Goal: Task Accomplishment & Management: Use online tool/utility

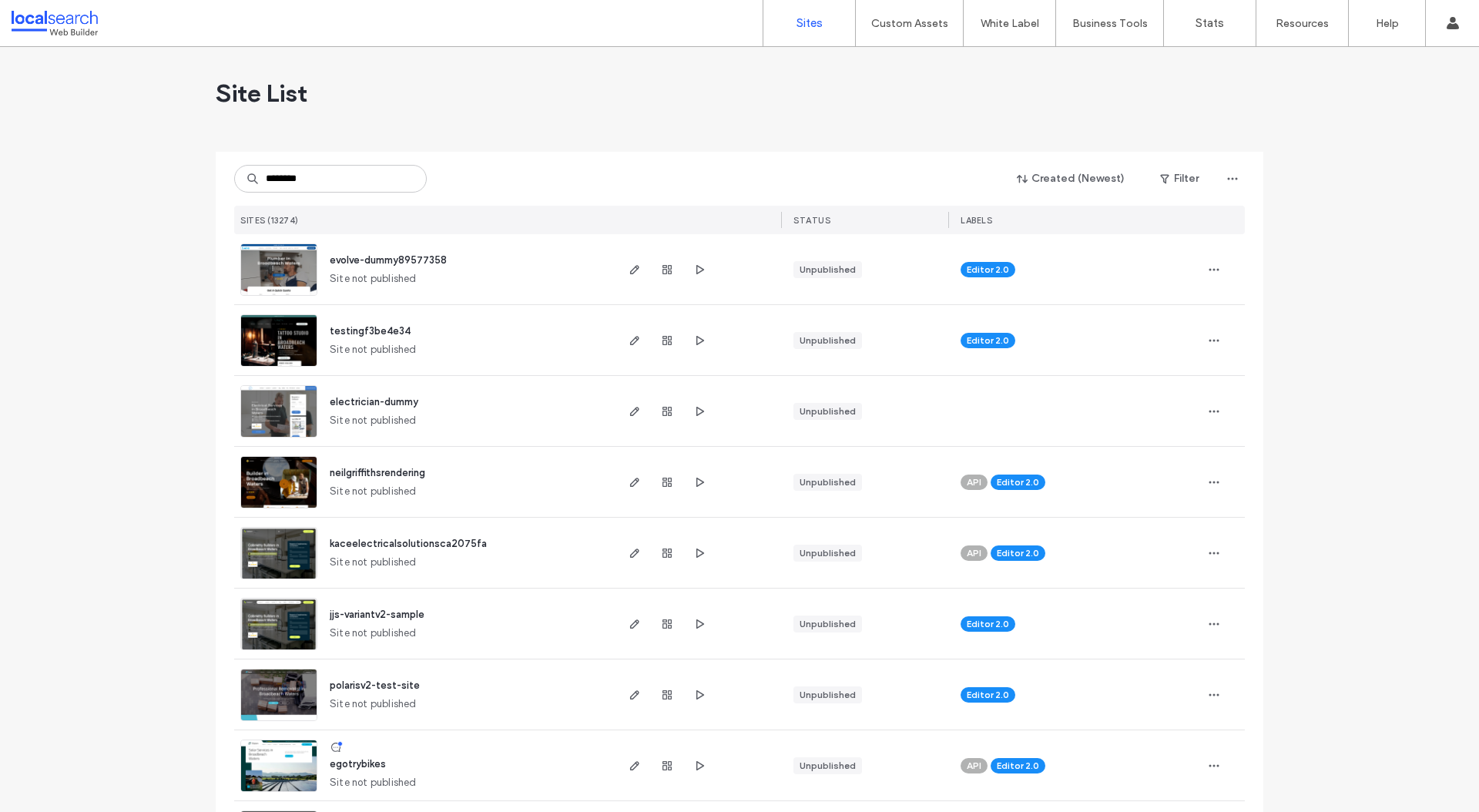
type input "********"
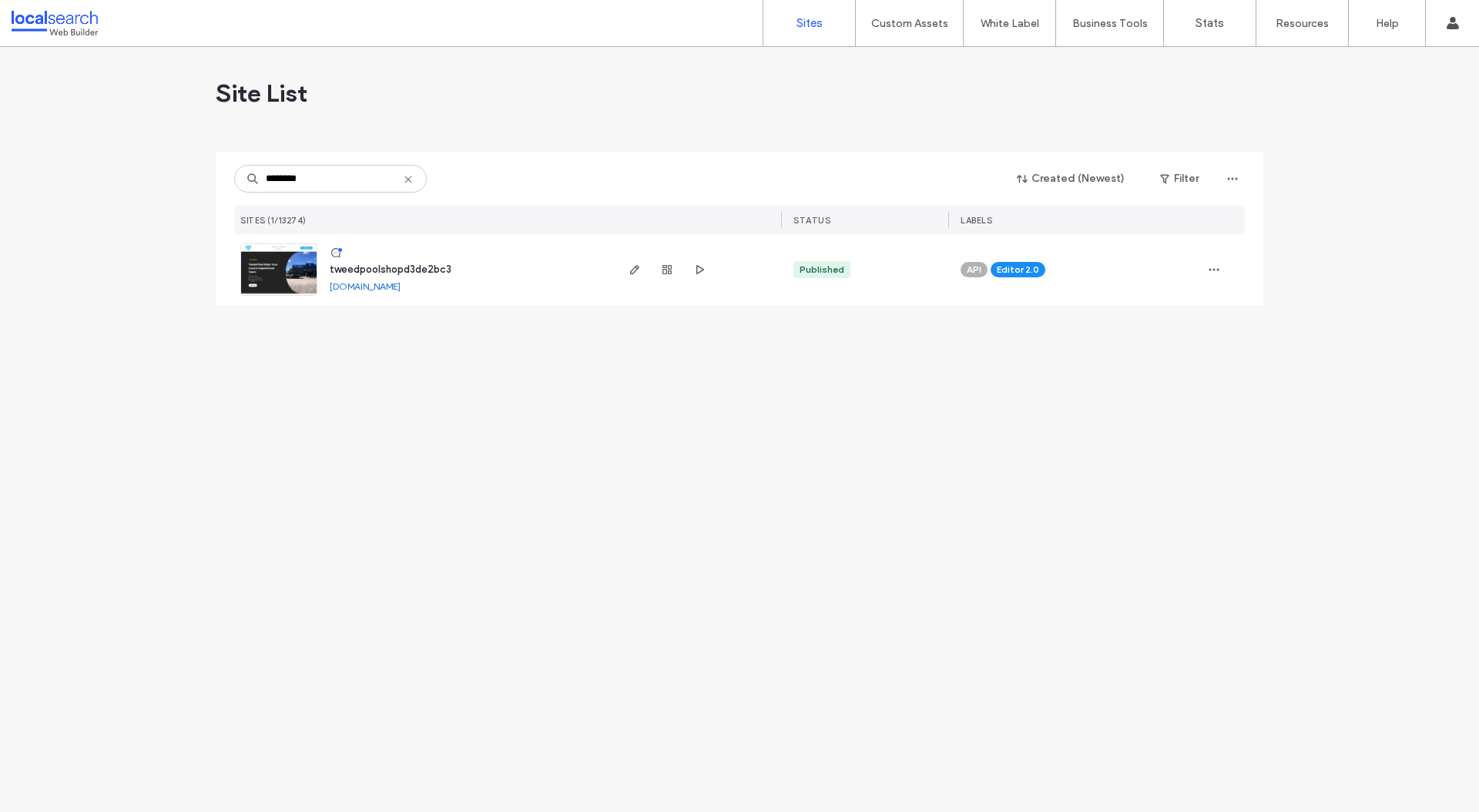
click at [301, 267] on img at bounding box center [278, 296] width 76 height 105
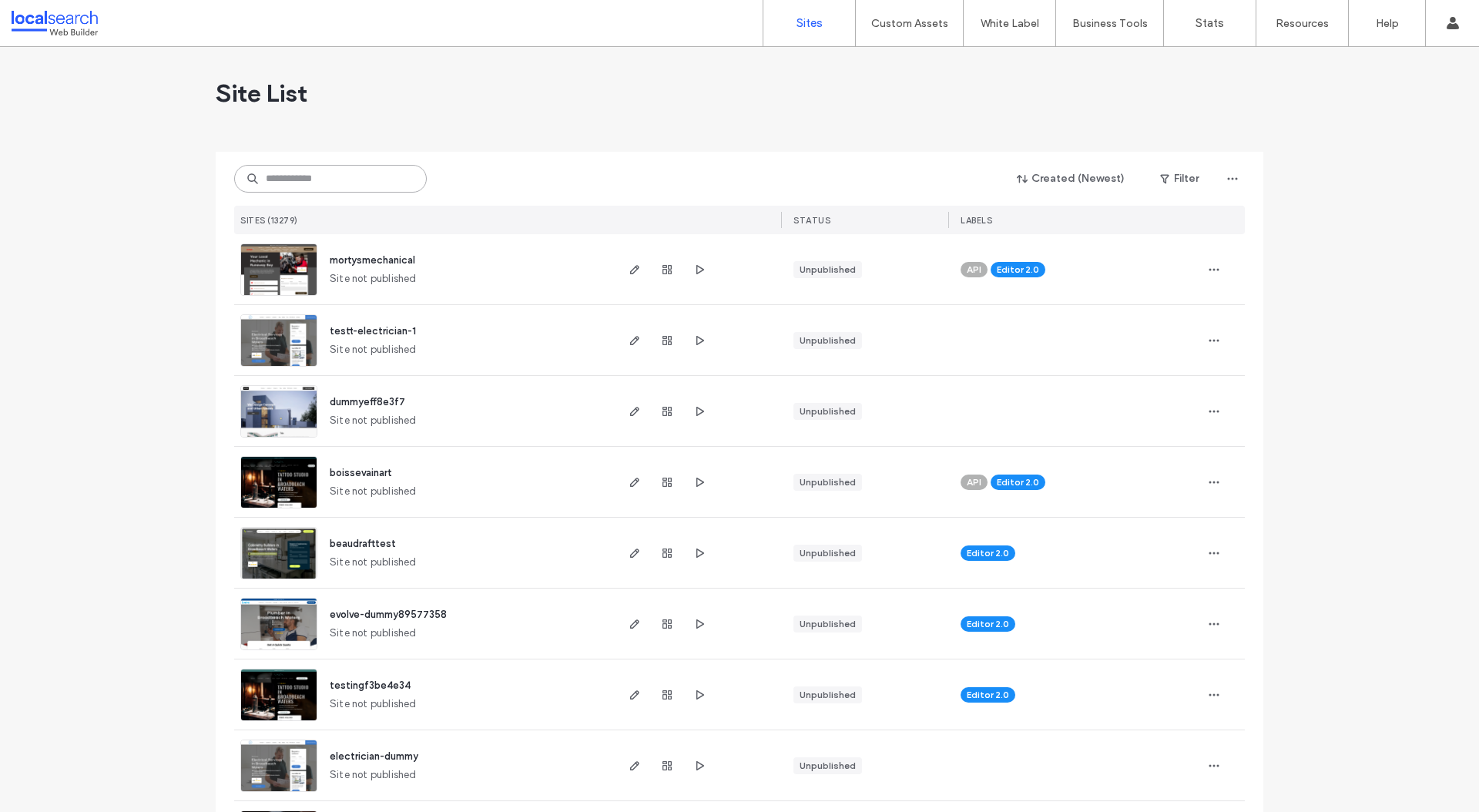
click at [300, 183] on input at bounding box center [330, 179] width 193 height 28
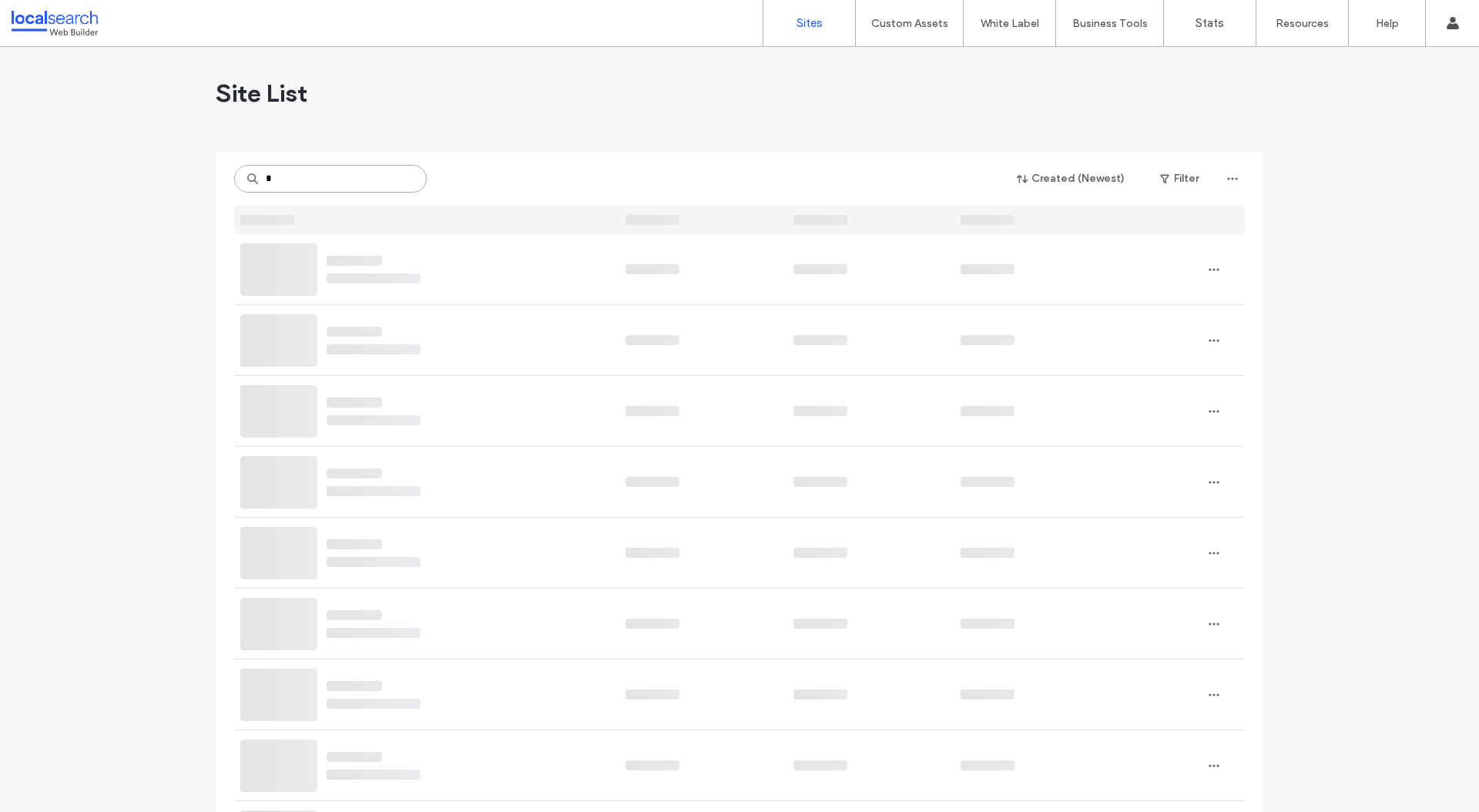
type input "*"
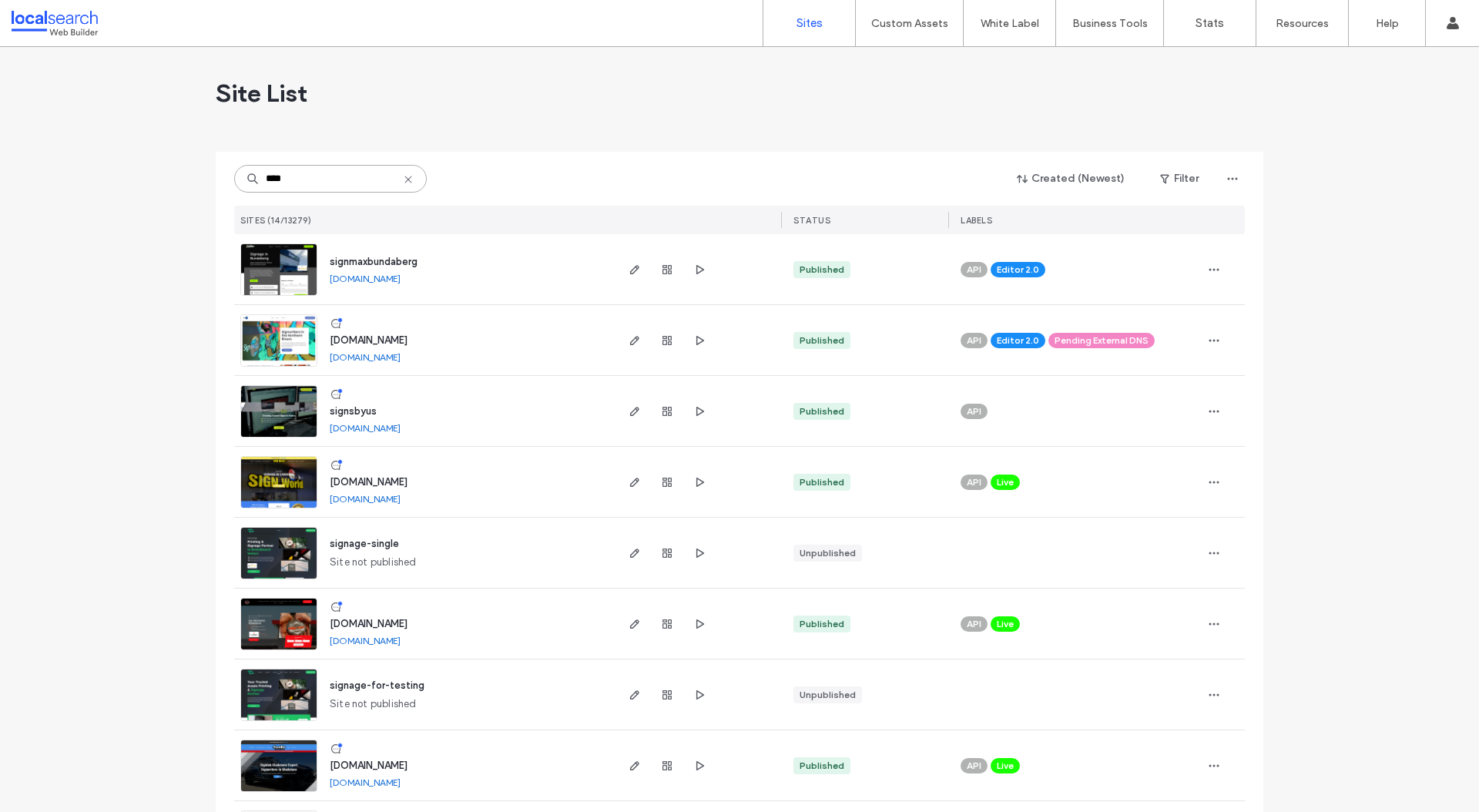
type input "****"
click at [273, 265] on img at bounding box center [278, 296] width 76 height 105
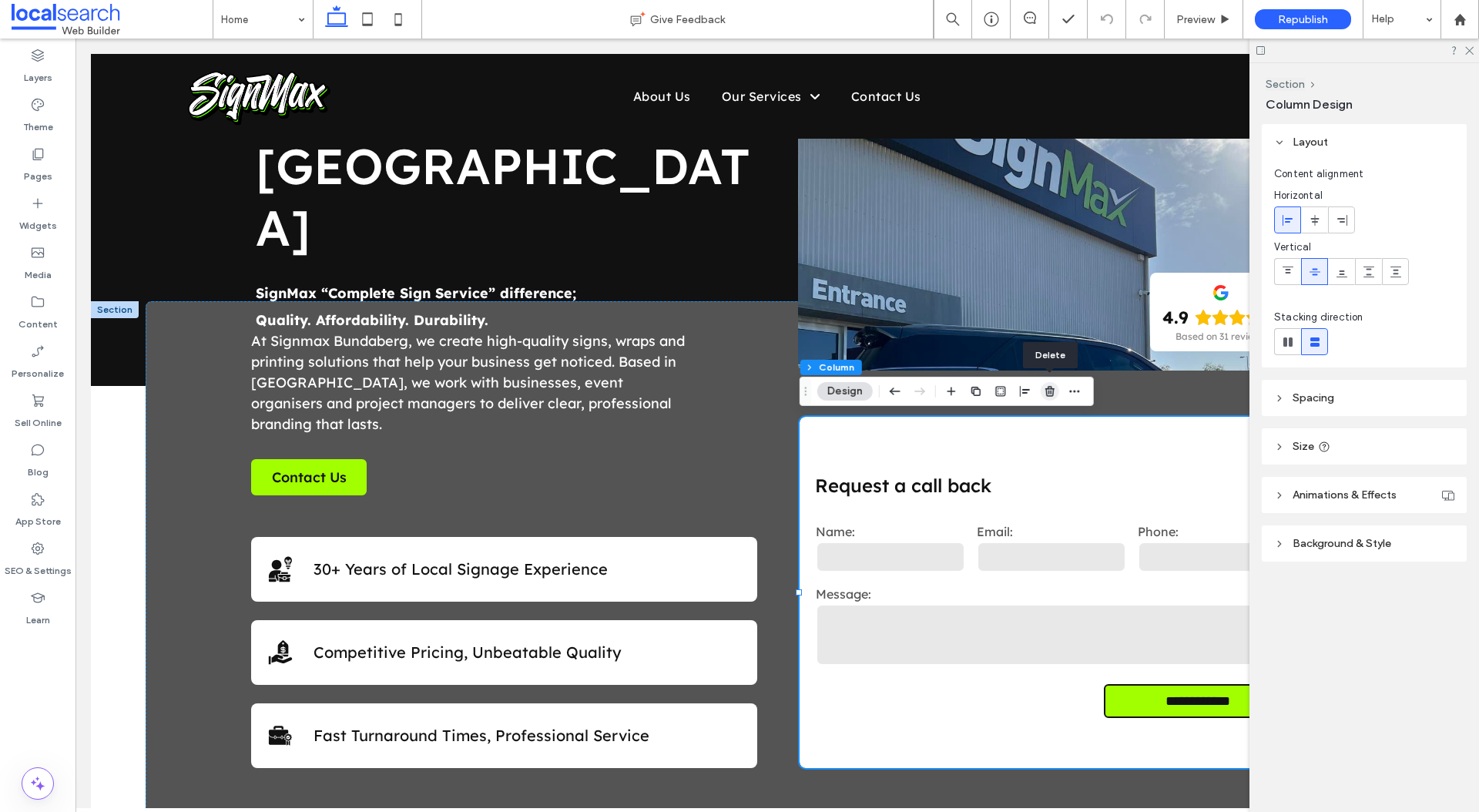
click at [1049, 389] on icon "button" at bounding box center [1050, 392] width 12 height 12
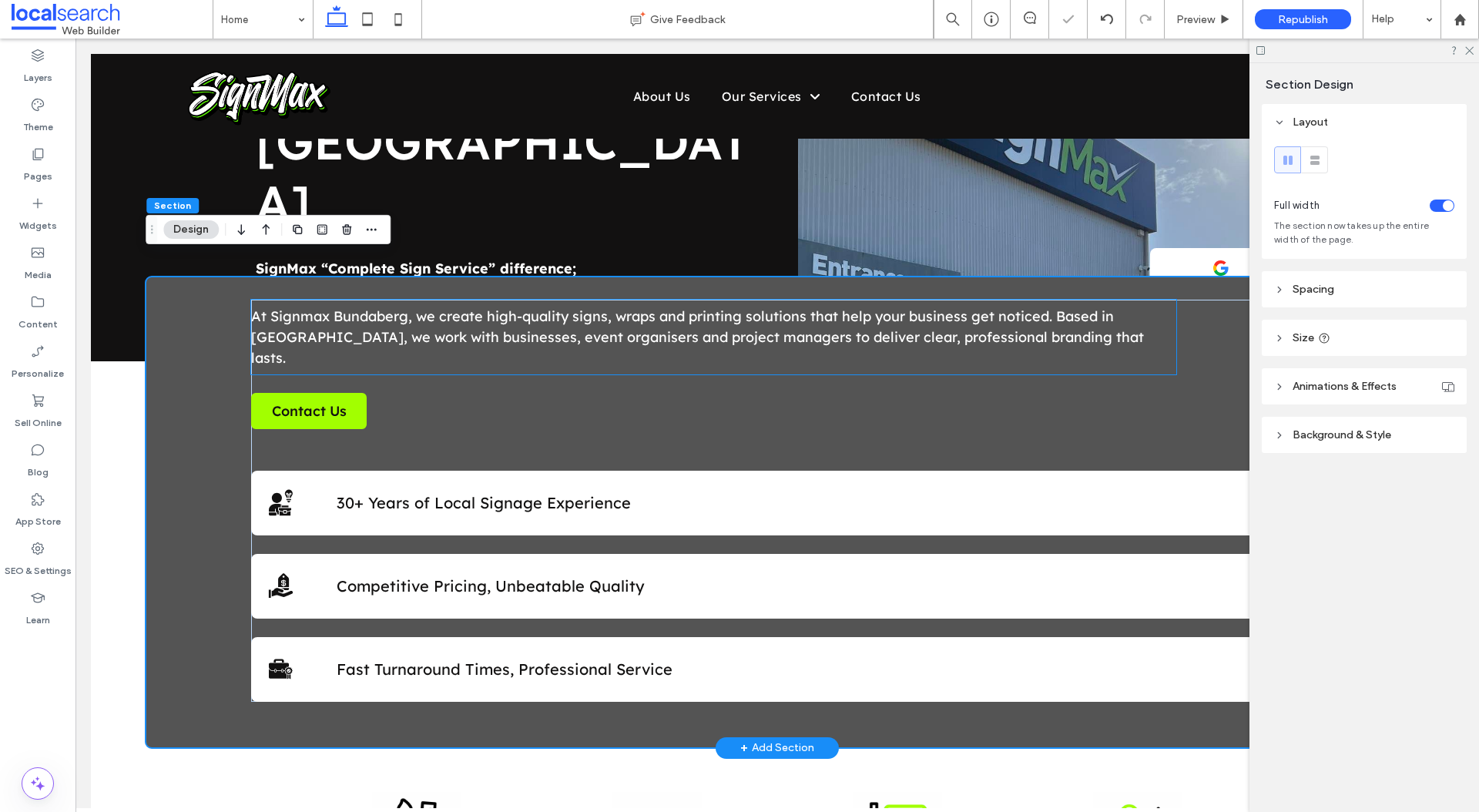
scroll to position [155, 0]
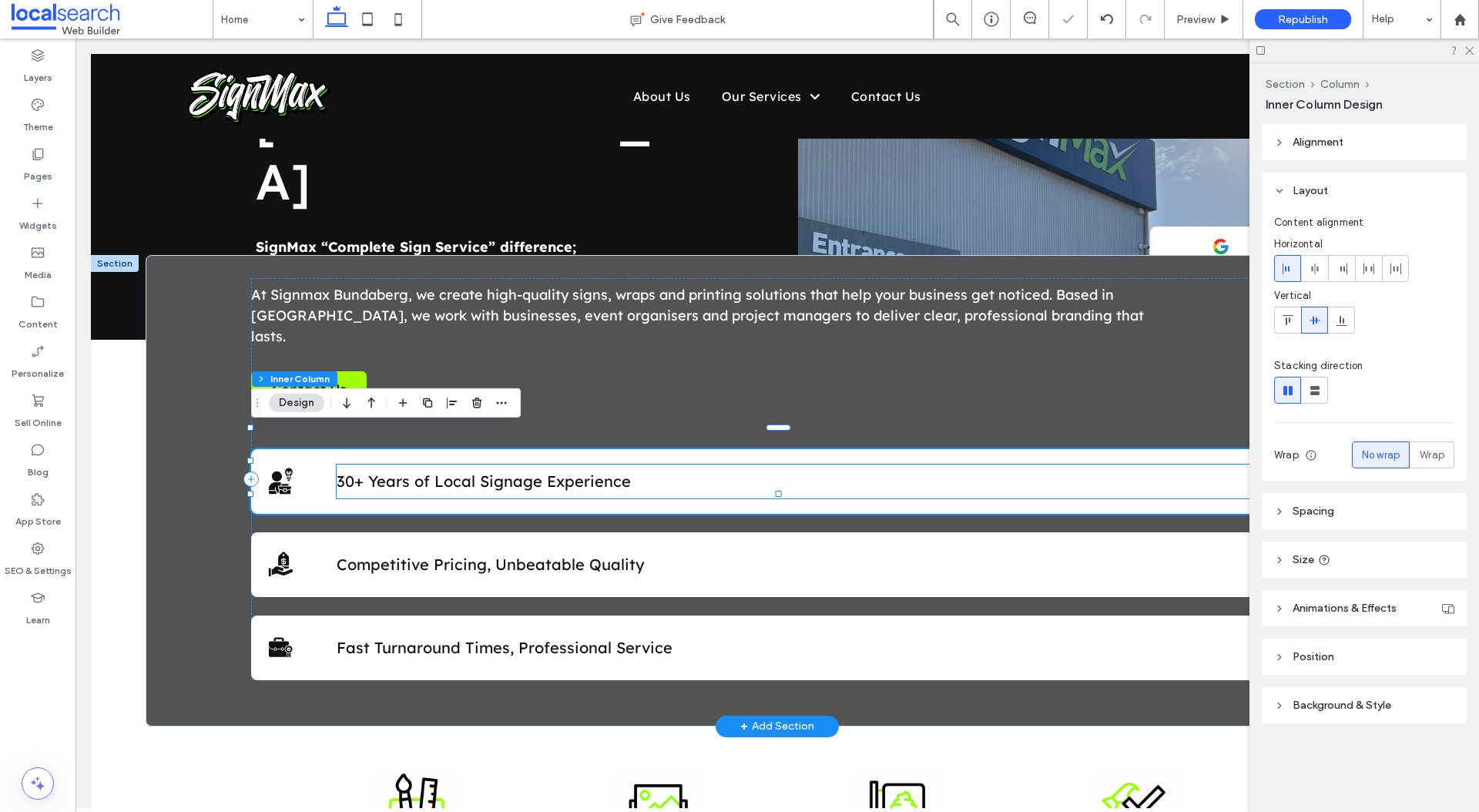
click at [1140, 464] on div "30+ Years of Local Signage Experience" at bounding box center [814, 480] width 953 height 34
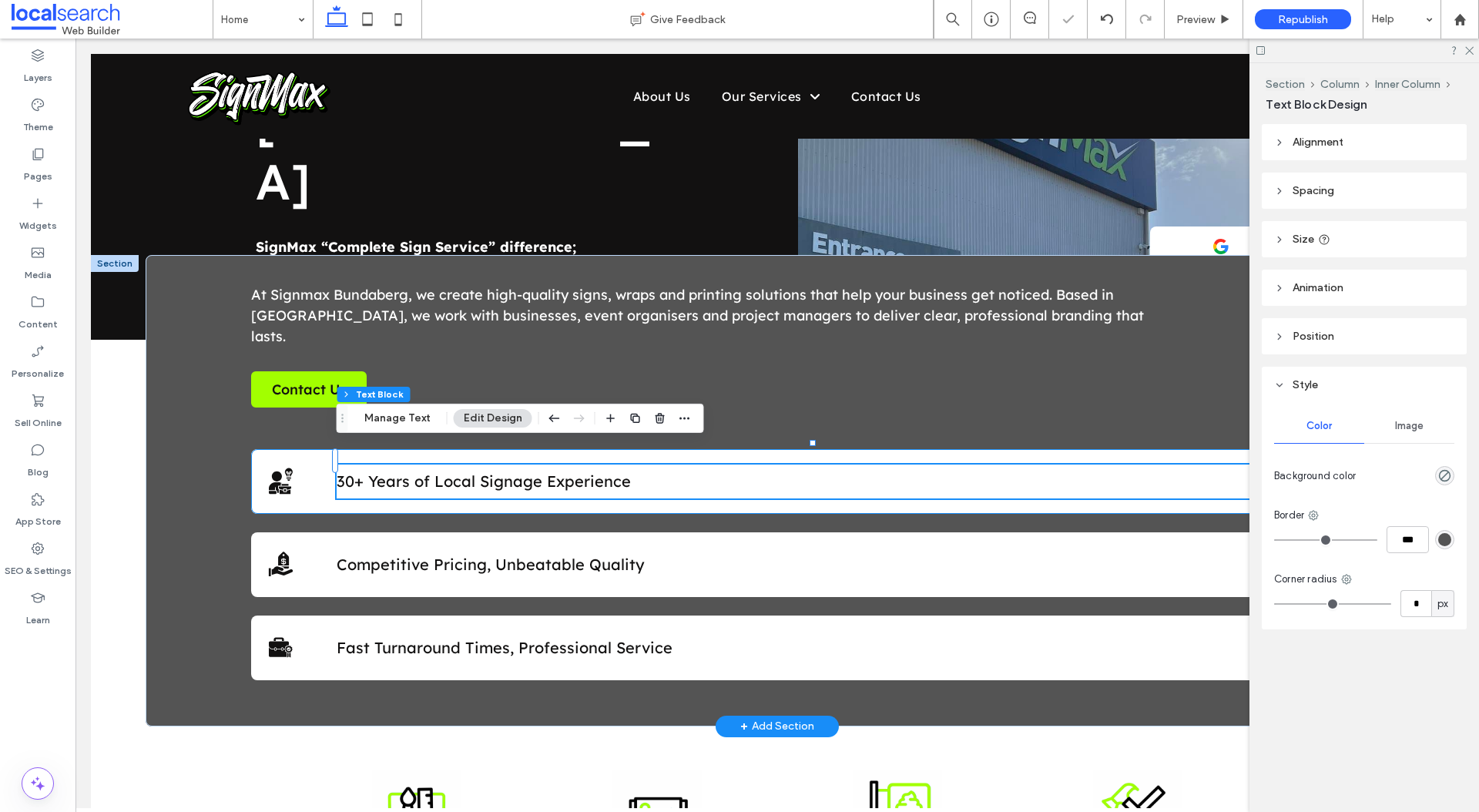
click at [1120, 449] on div "Business Experience Icon 30+ Years of Local Signage Experience" at bounding box center [779, 481] width 1055 height 65
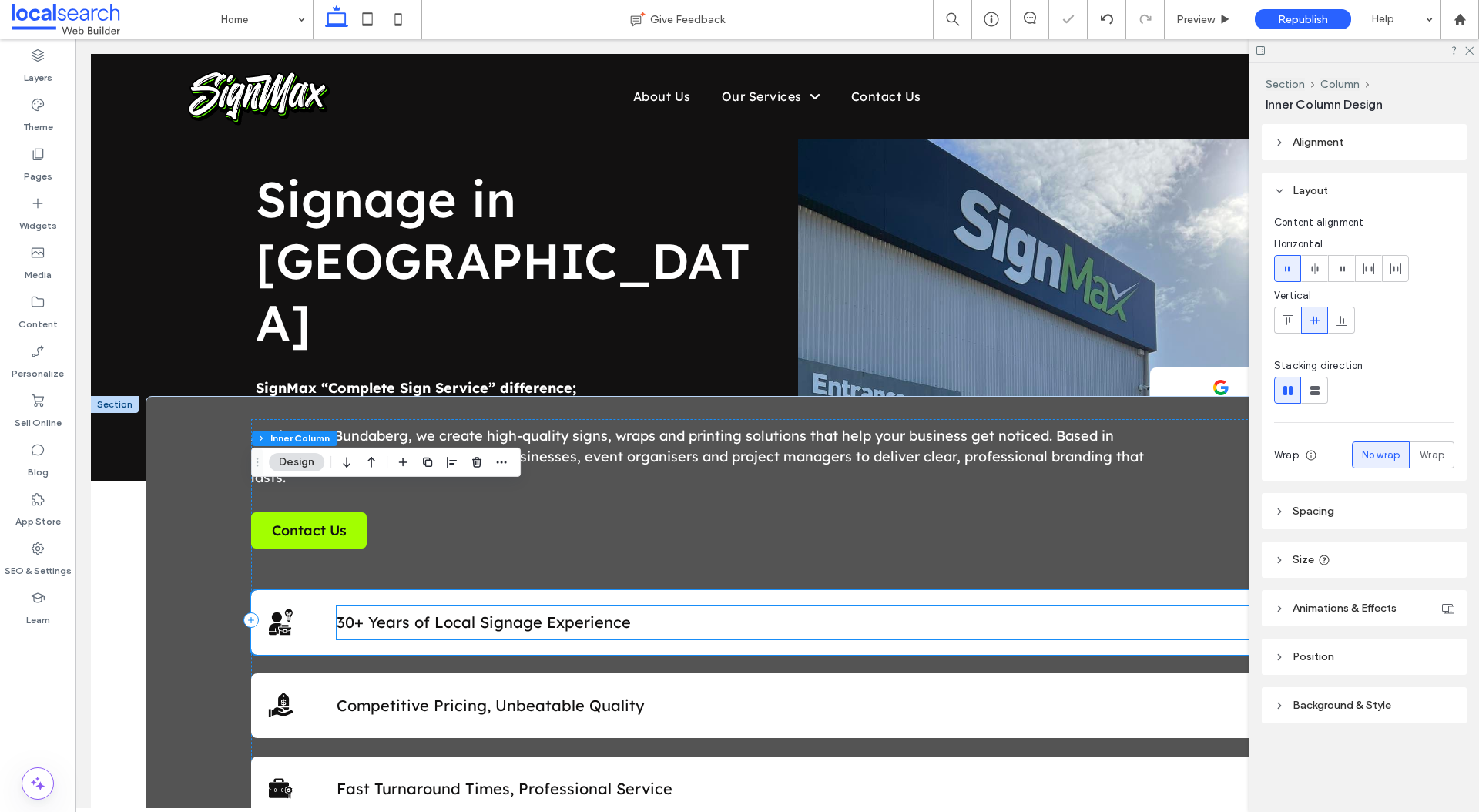
scroll to position [0, 0]
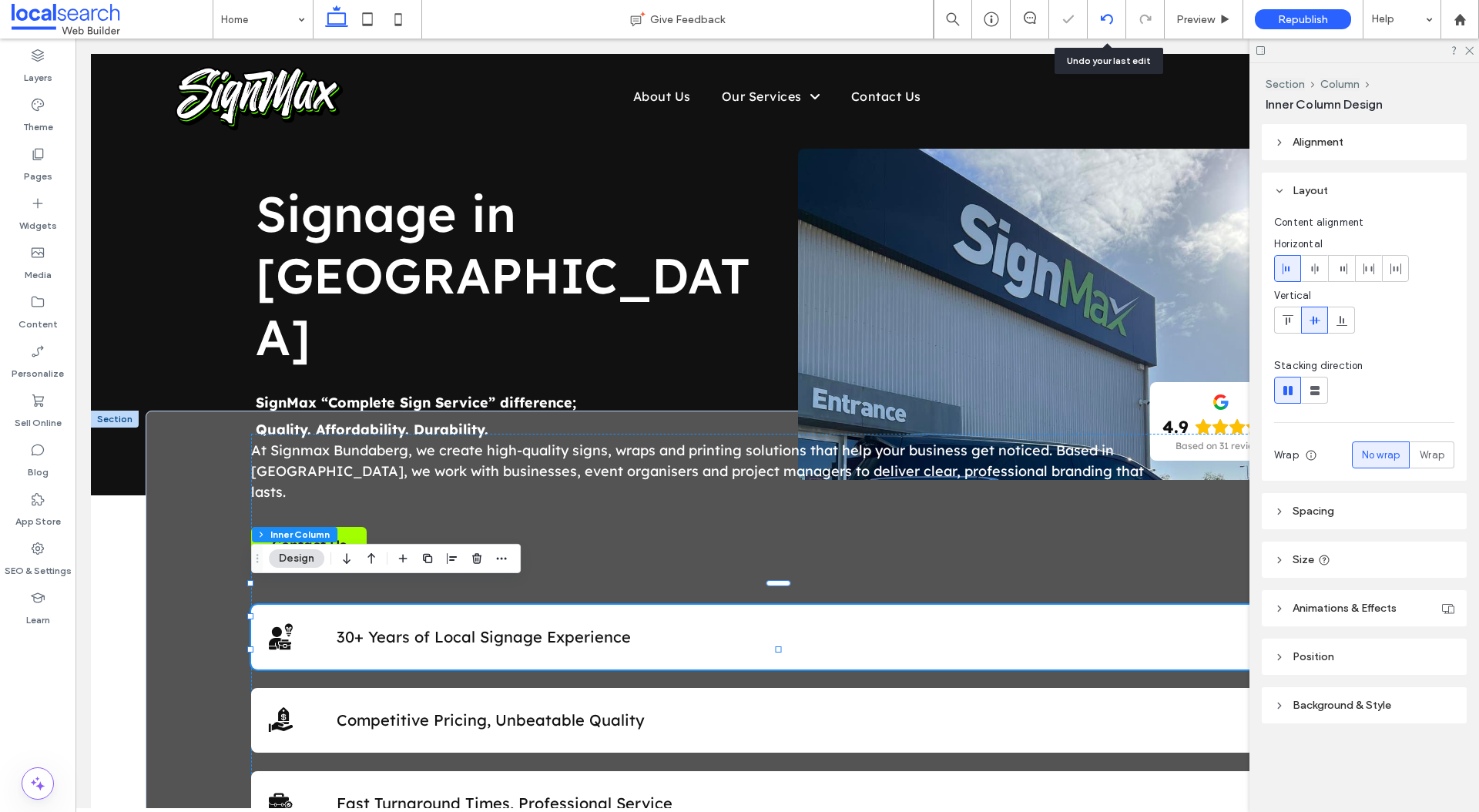
click at [1108, 13] on icon at bounding box center [1107, 20] width 12 height 12
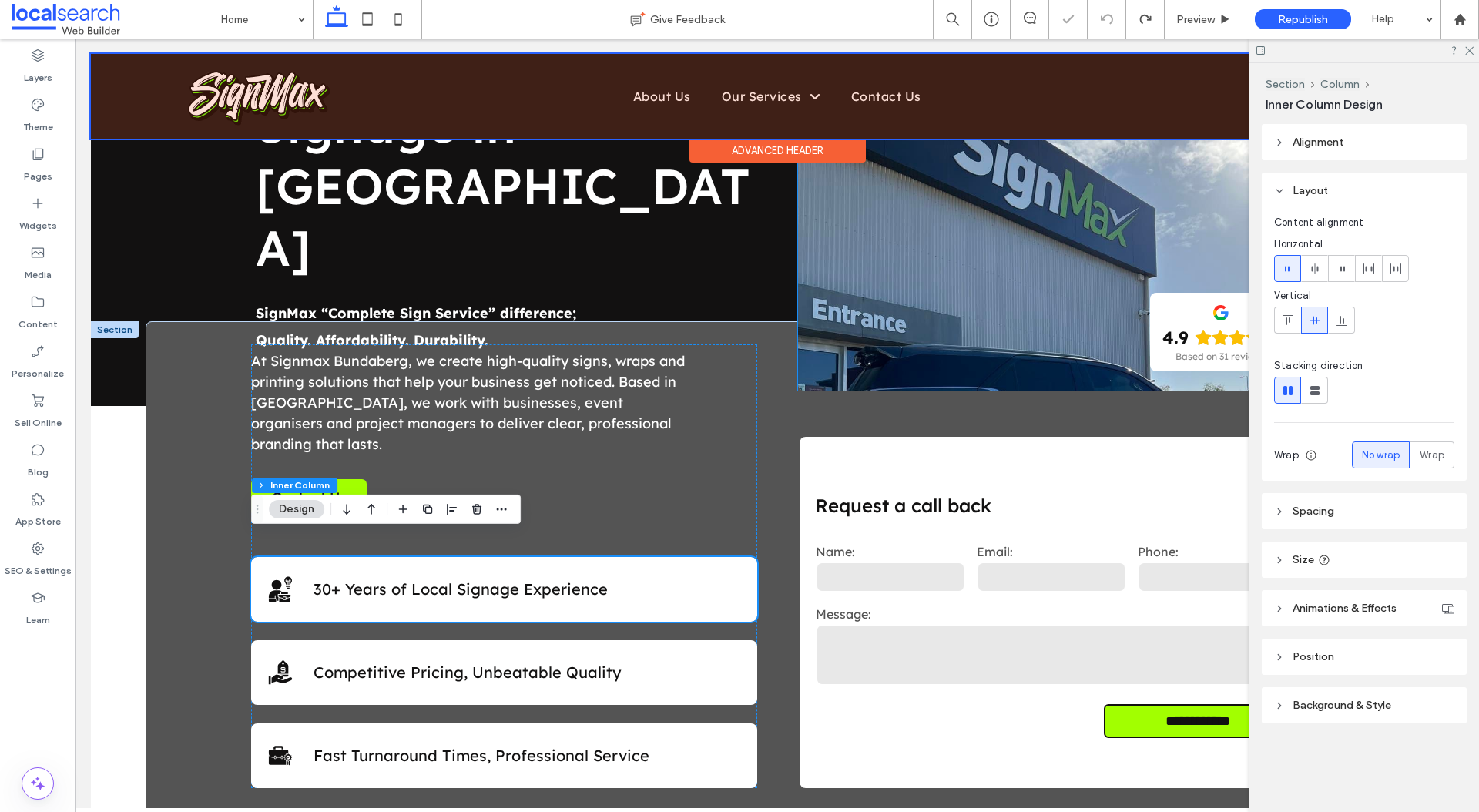
scroll to position [112, 0]
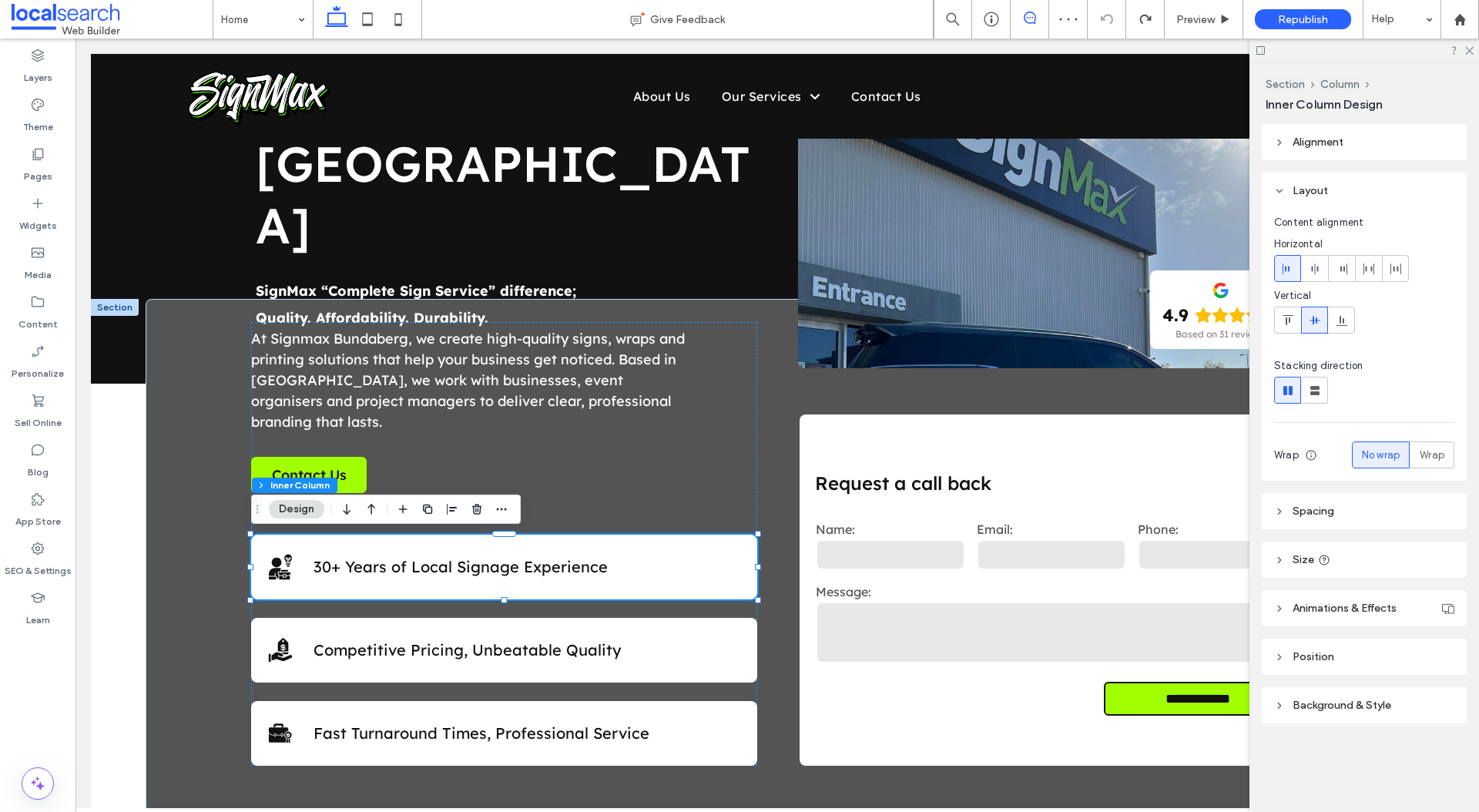
click at [1035, 19] on span at bounding box center [1030, 18] width 37 height 12
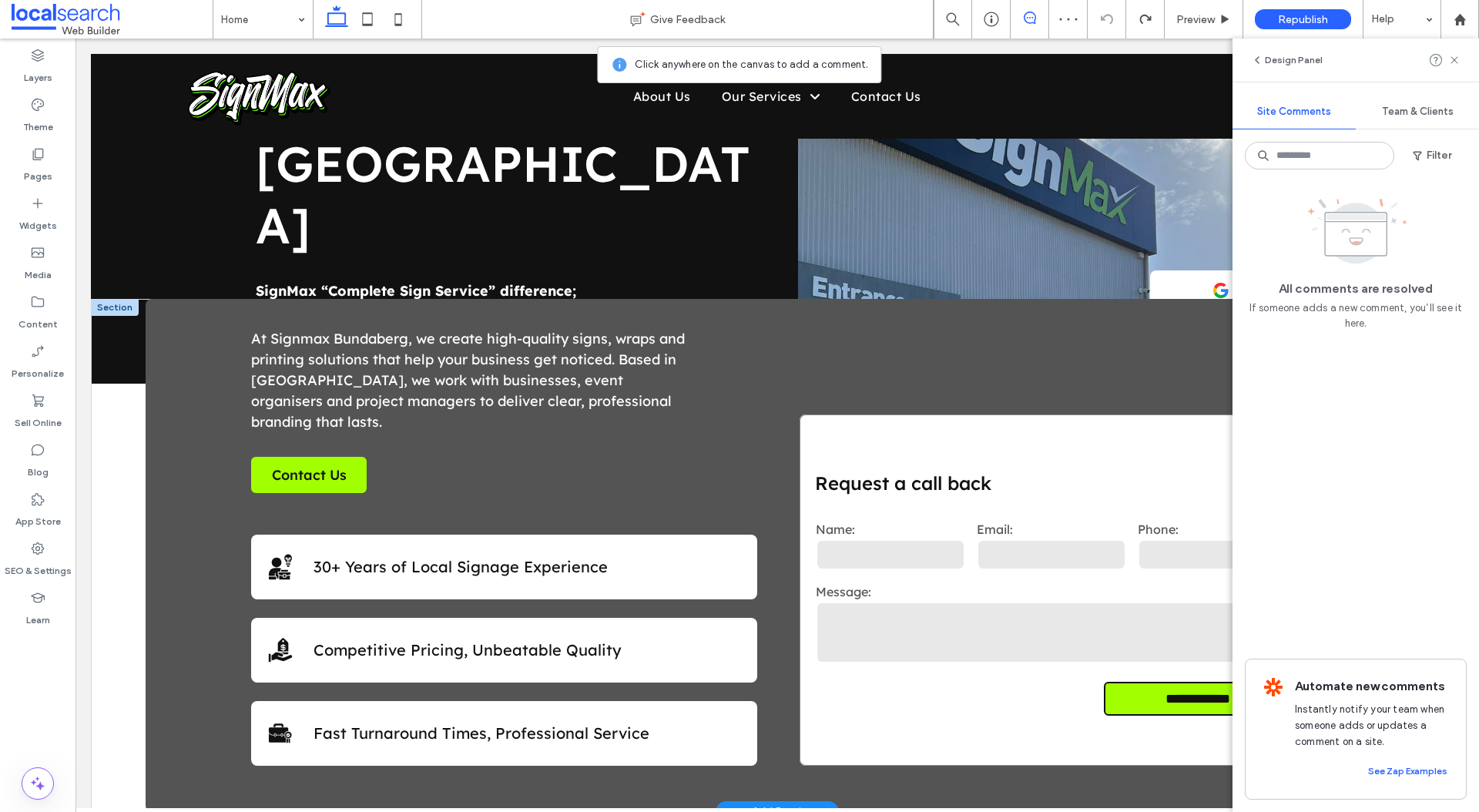
click at [947, 431] on div "**********" at bounding box center [1052, 590] width 506 height 351
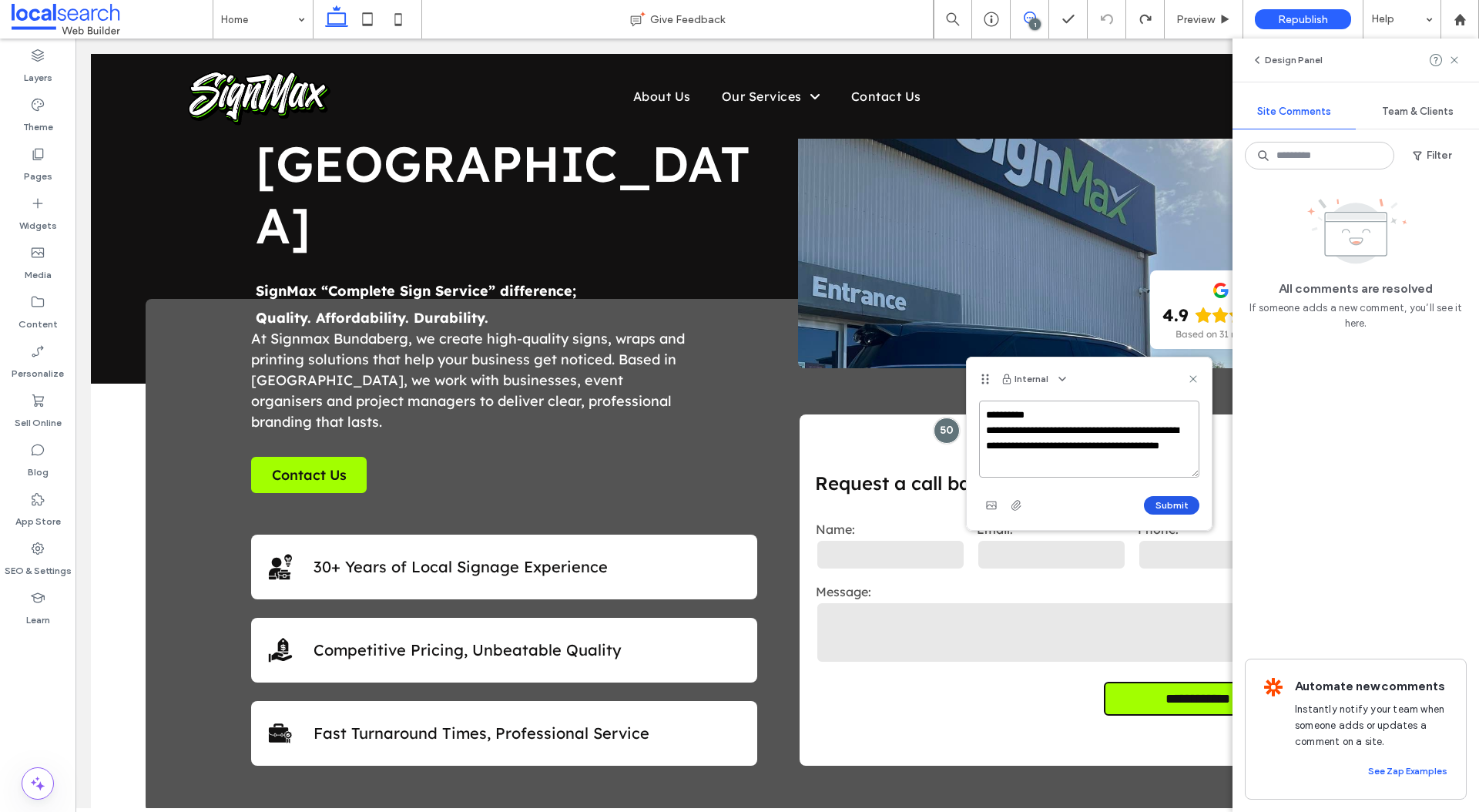
type textarea "**********"
click at [1167, 501] on button "Submit" at bounding box center [1171, 505] width 55 height 19
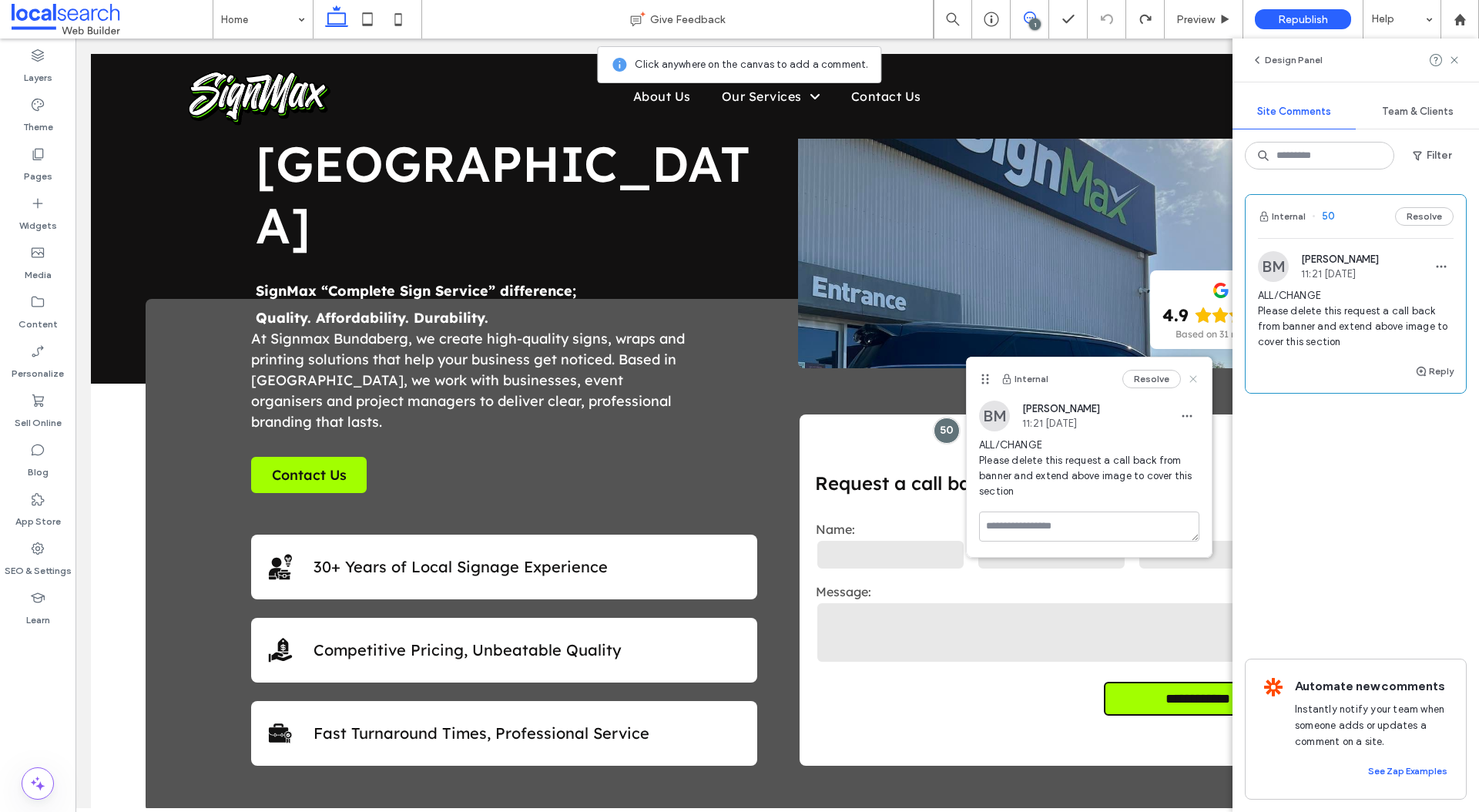
click at [1193, 378] on use at bounding box center [1193, 378] width 7 height 7
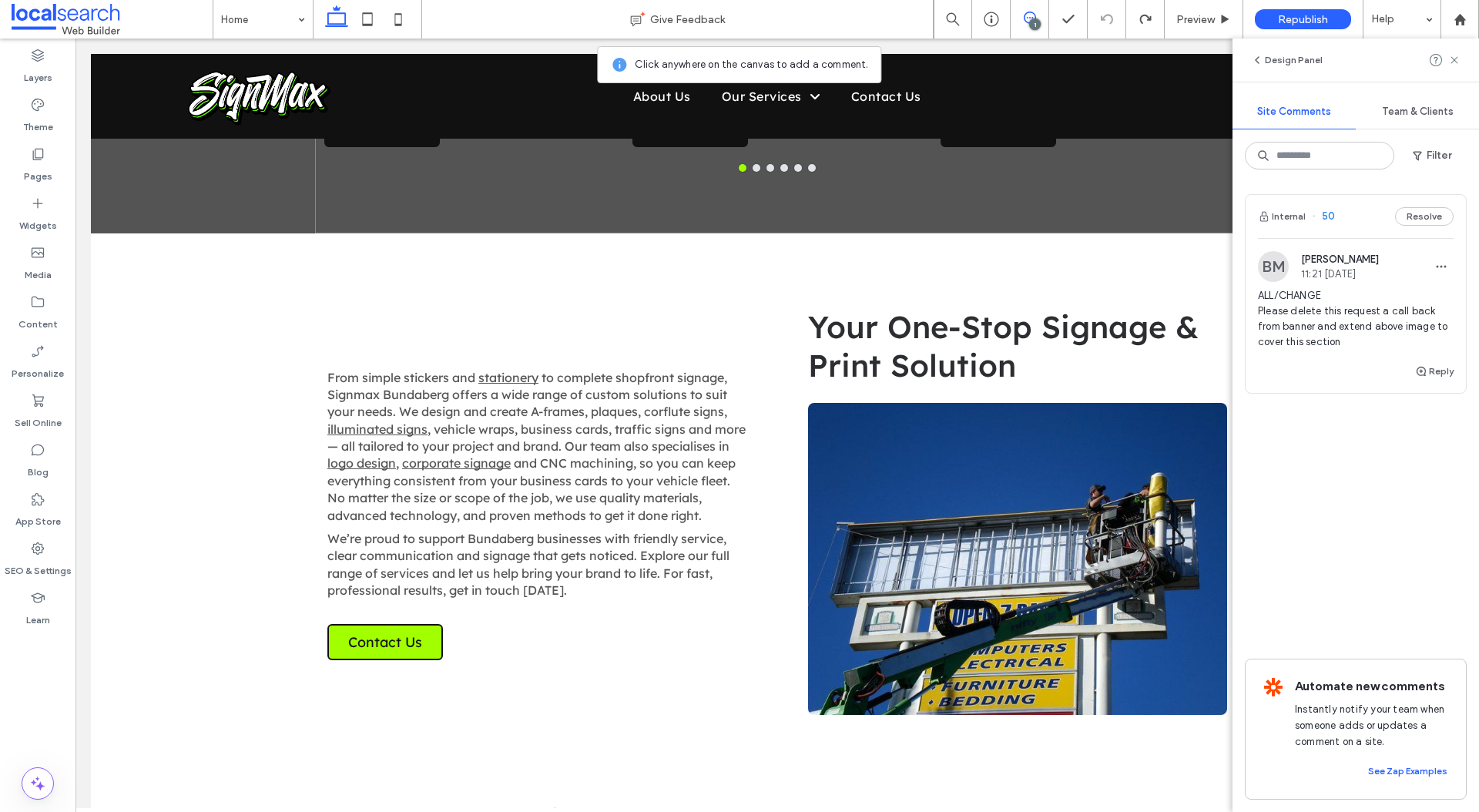
scroll to position [2248, 0]
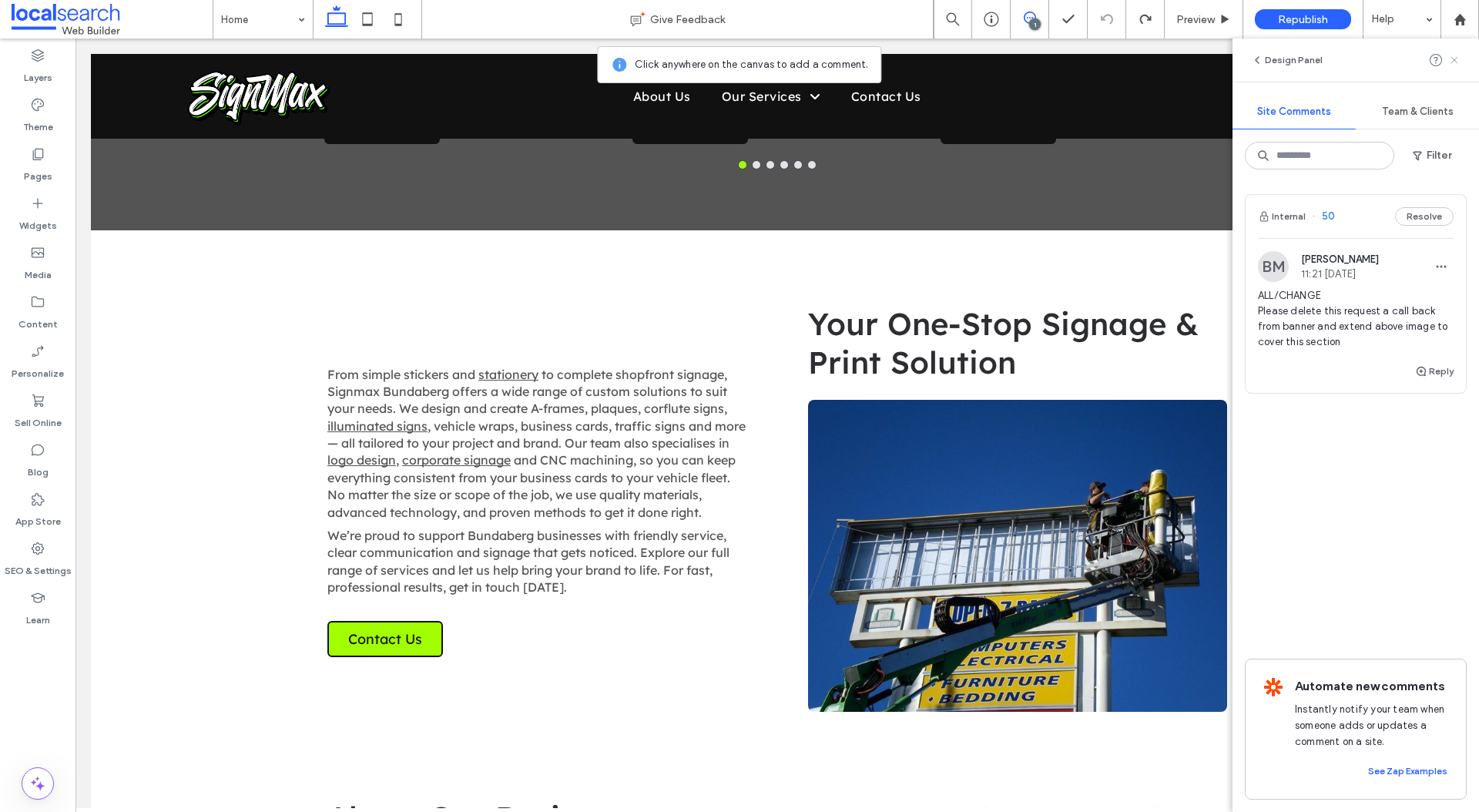
click at [1453, 56] on icon at bounding box center [1454, 60] width 12 height 12
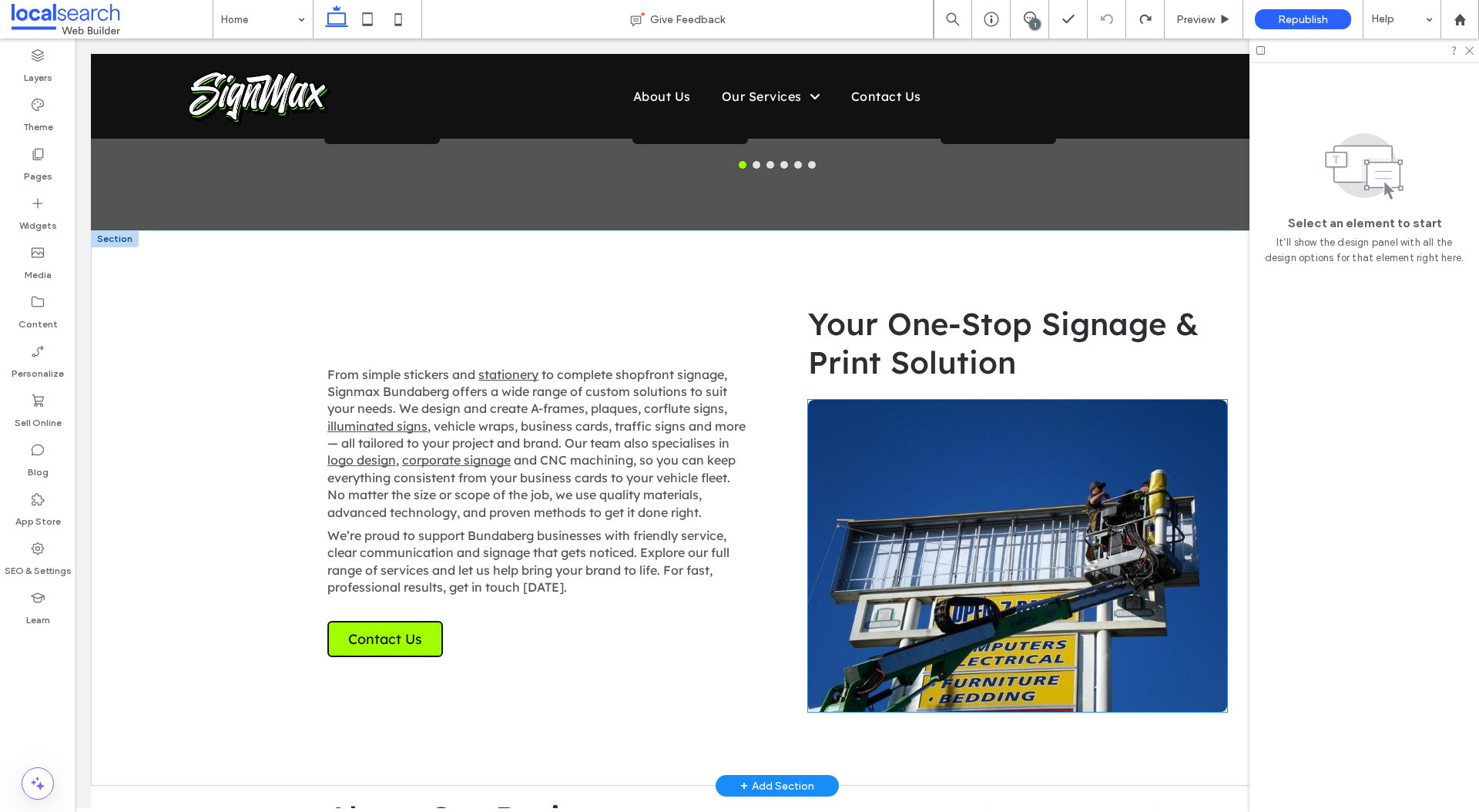
click at [1094, 441] on link at bounding box center [1017, 555] width 419 height 312
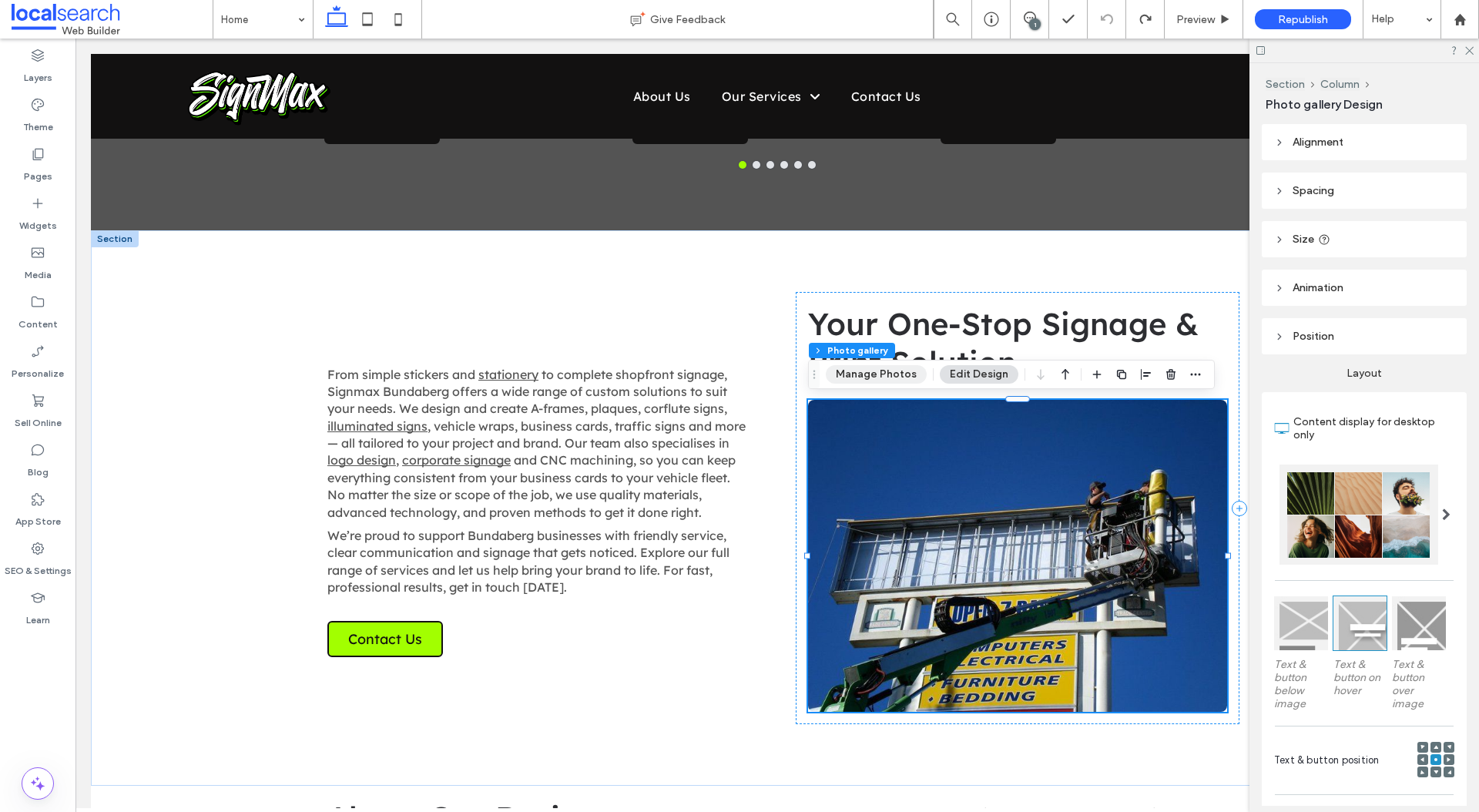
click at [849, 371] on button "Manage Photos" at bounding box center [876, 374] width 101 height 19
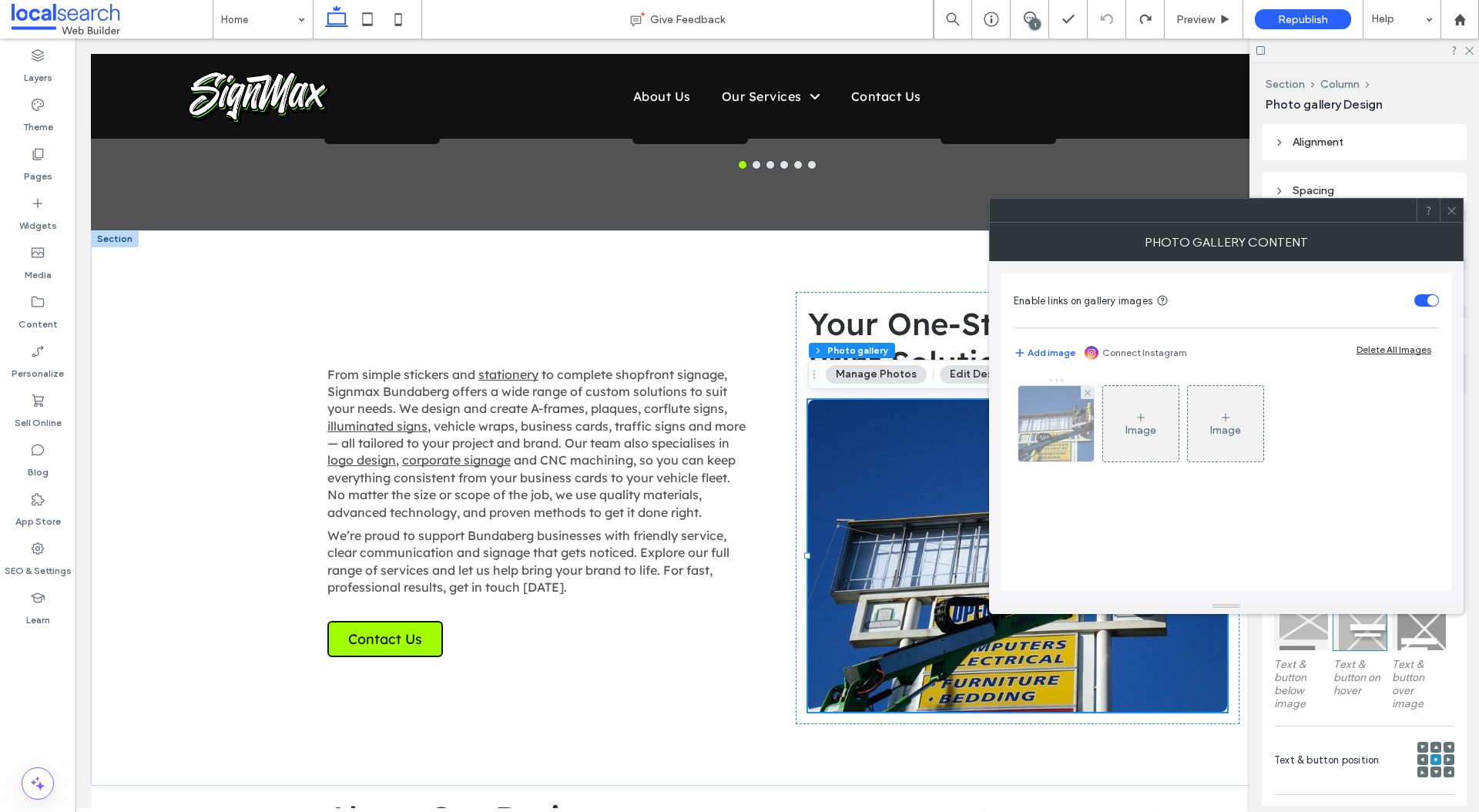
click at [1053, 425] on img at bounding box center [1056, 424] width 101 height 76
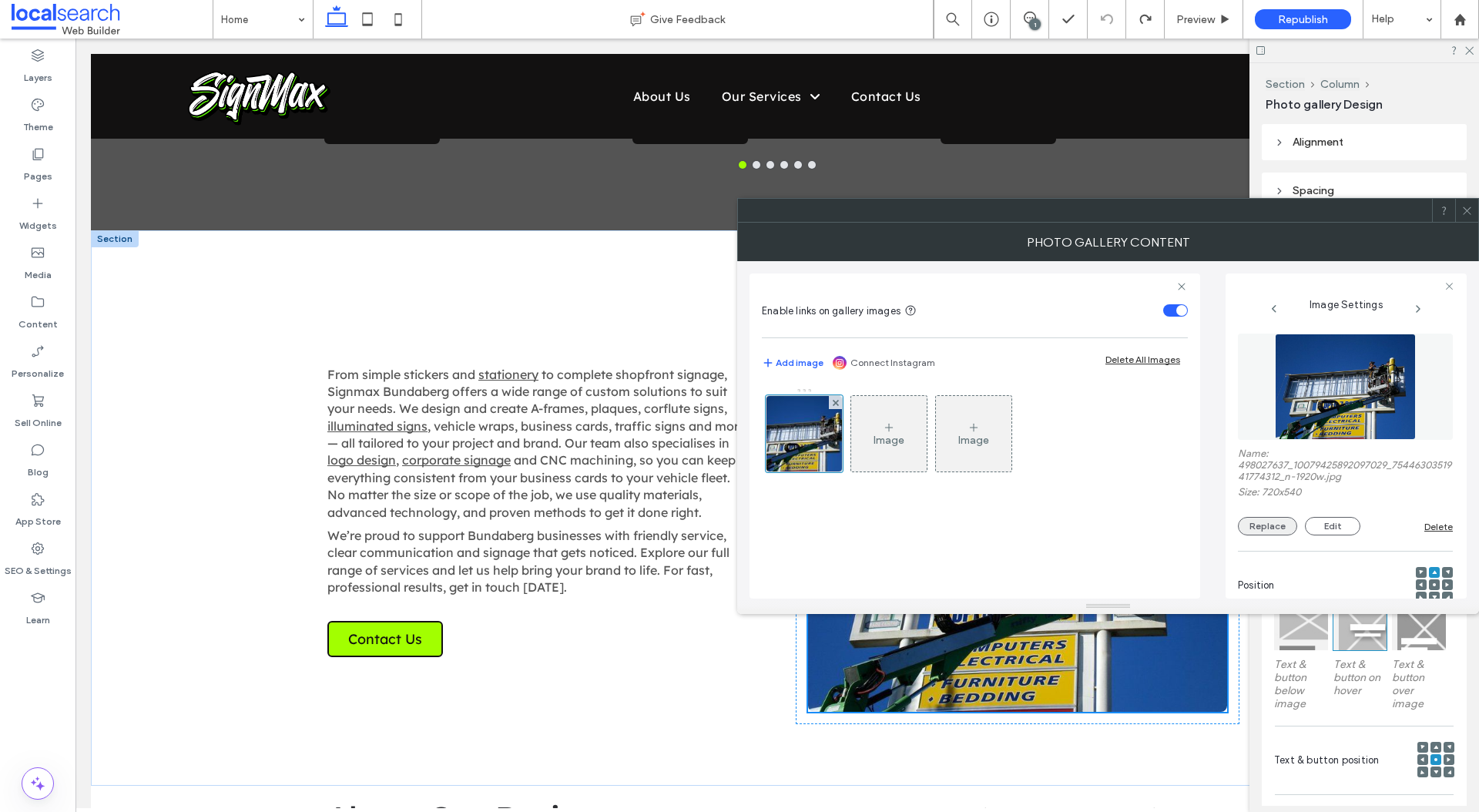
click at [1280, 526] on button "Replace" at bounding box center [1268, 527] width 59 height 19
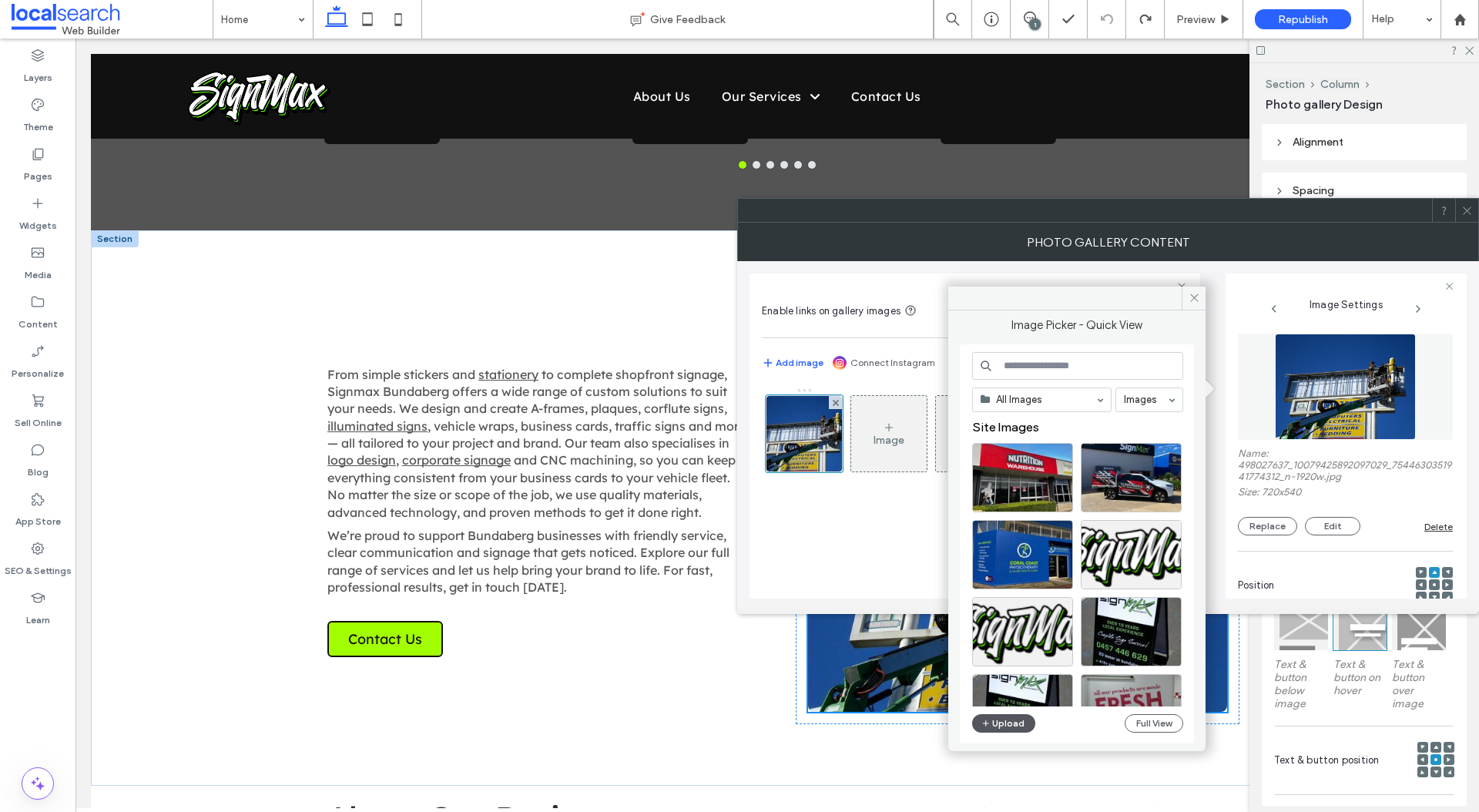
click at [1000, 725] on button "Upload" at bounding box center [1003, 723] width 63 height 19
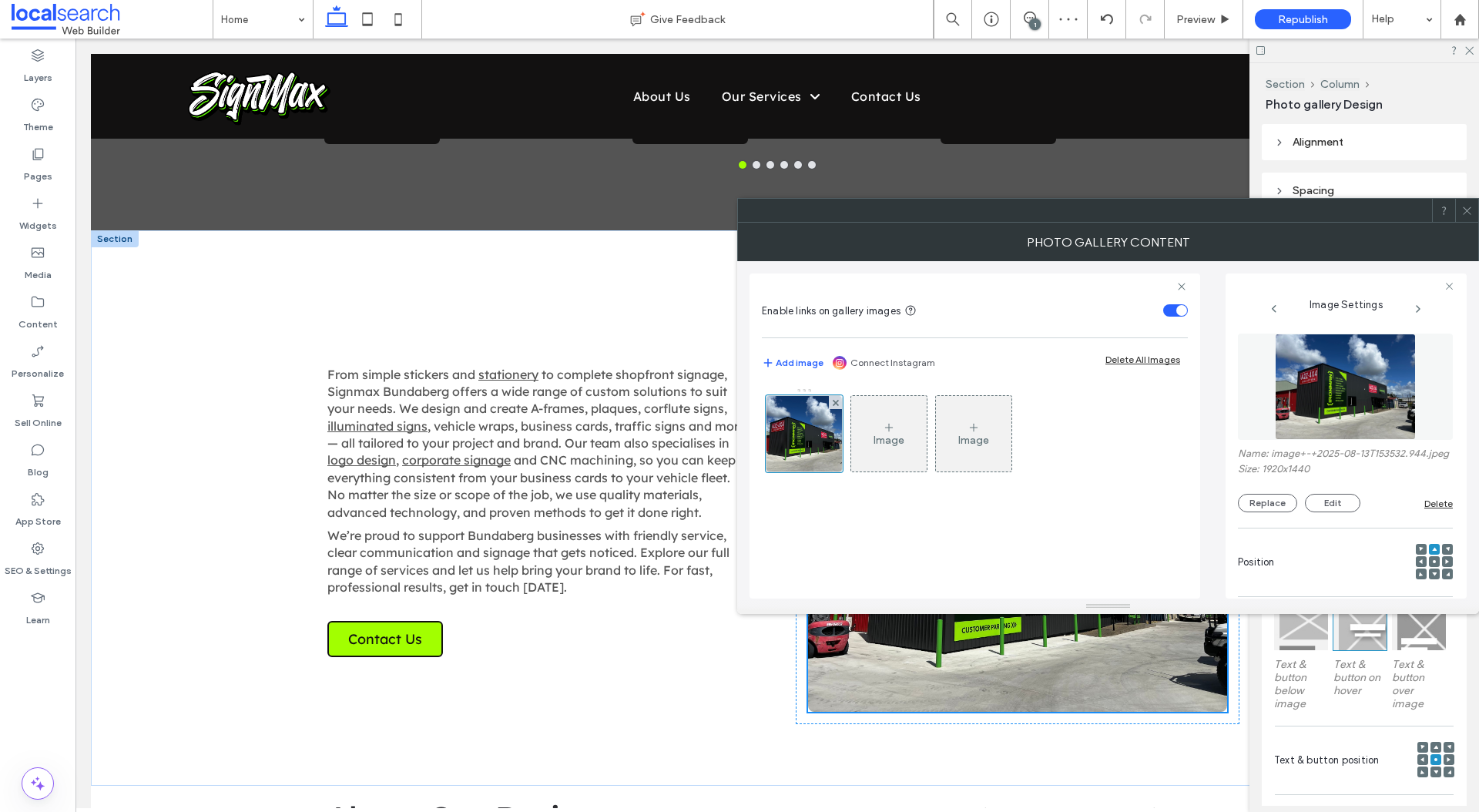
click at [1476, 204] on div at bounding box center [1467, 211] width 23 height 23
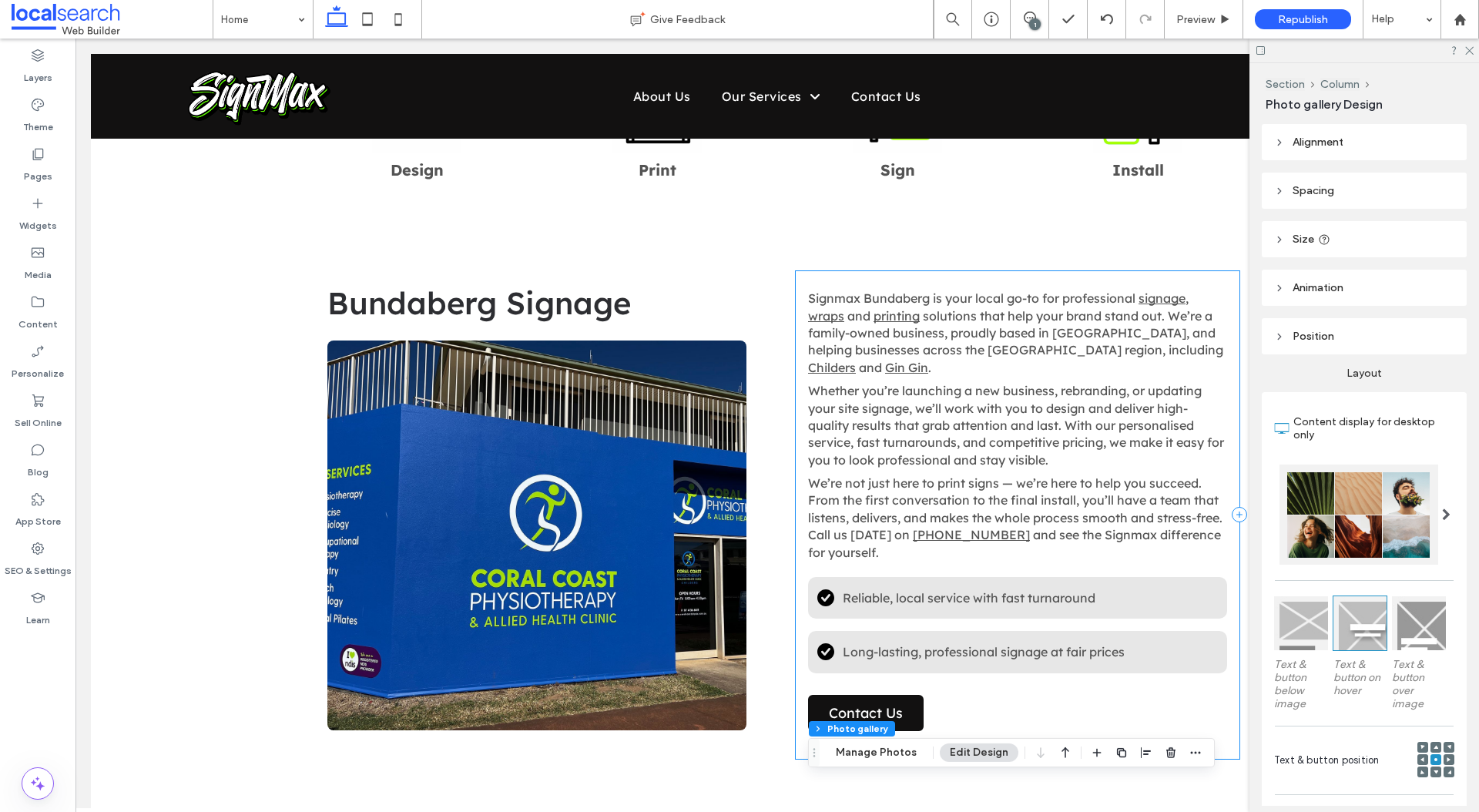
scroll to position [902, 0]
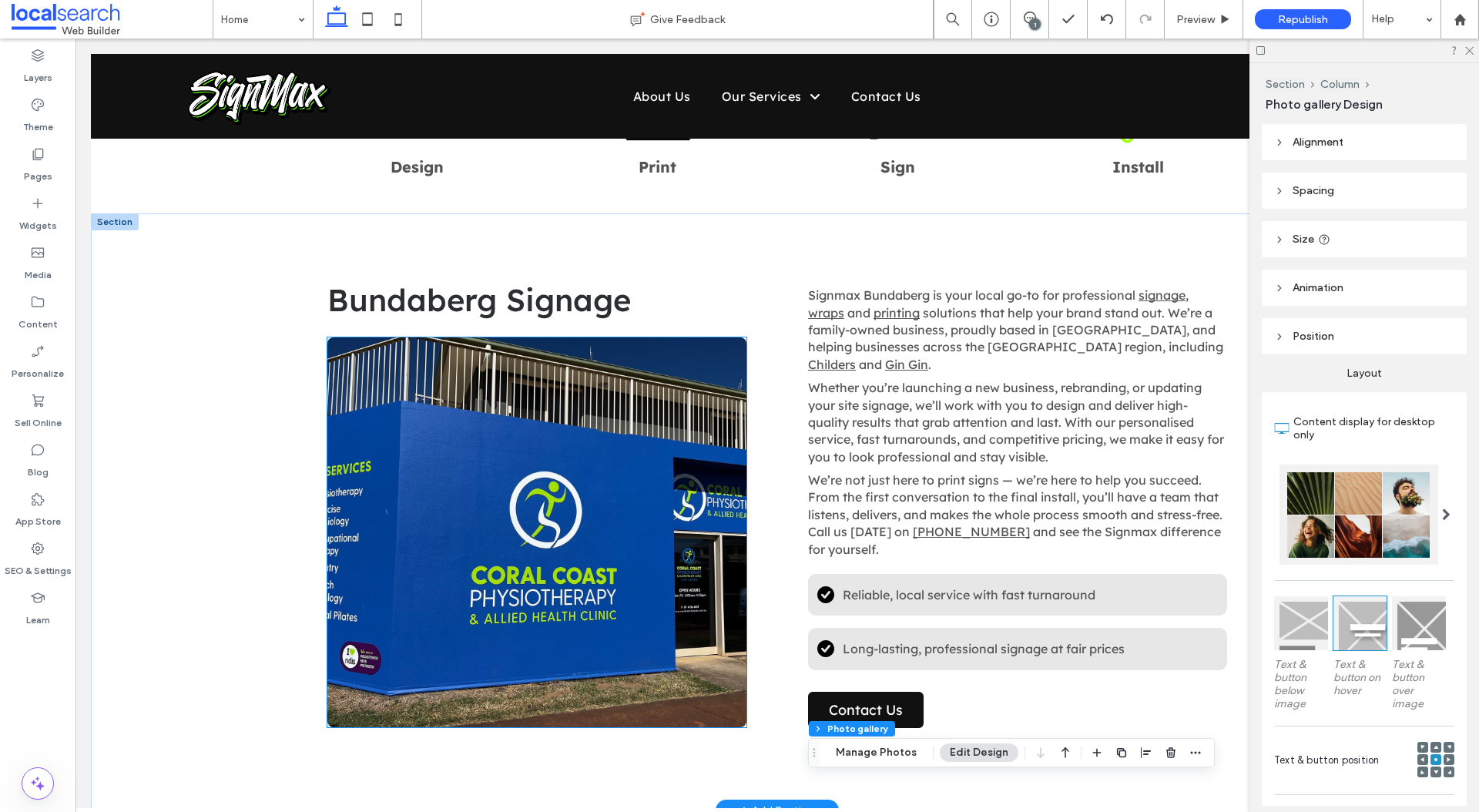
click at [569, 489] on link at bounding box center [537, 533] width 419 height 390
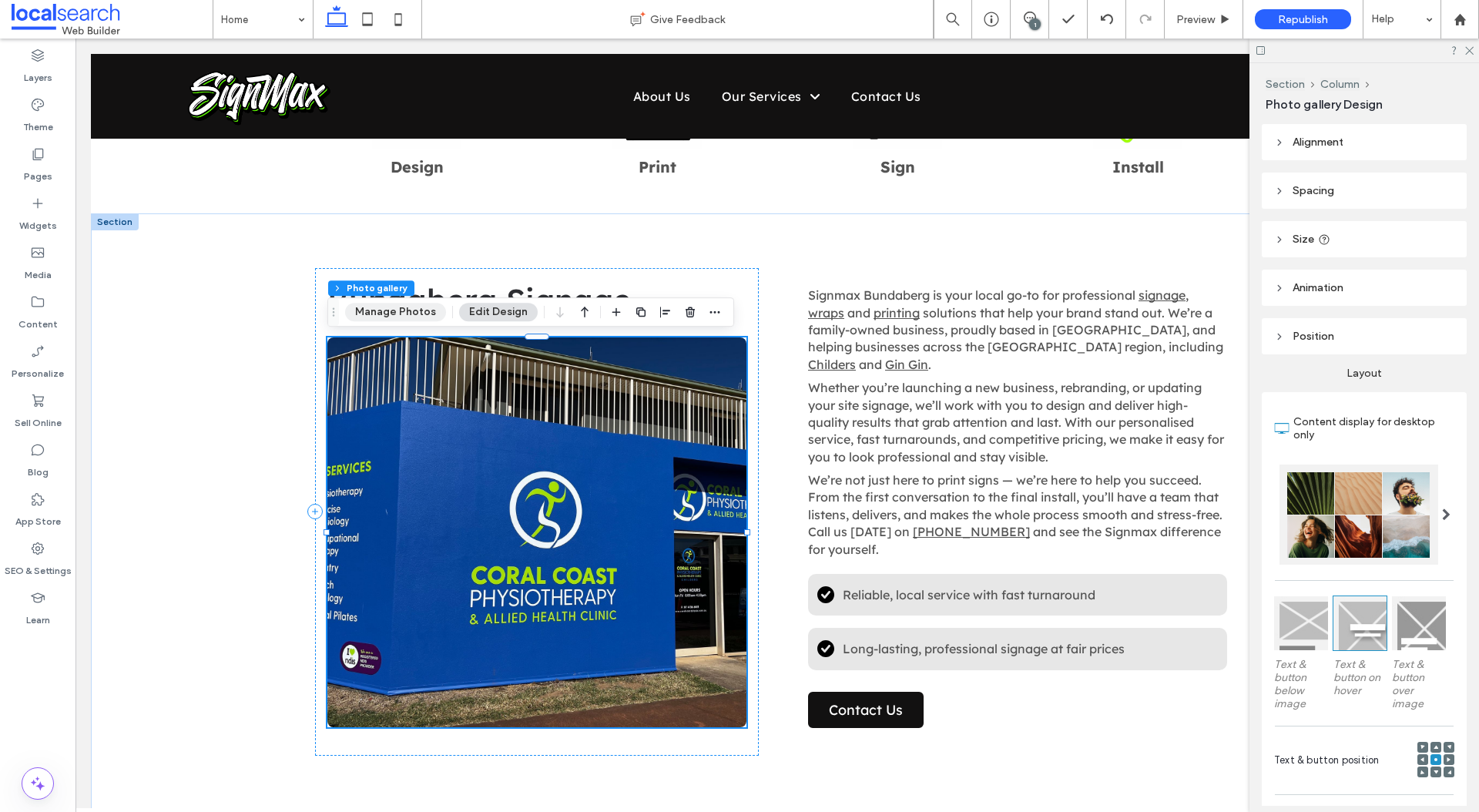
click at [403, 306] on button "Manage Photos" at bounding box center [395, 312] width 101 height 19
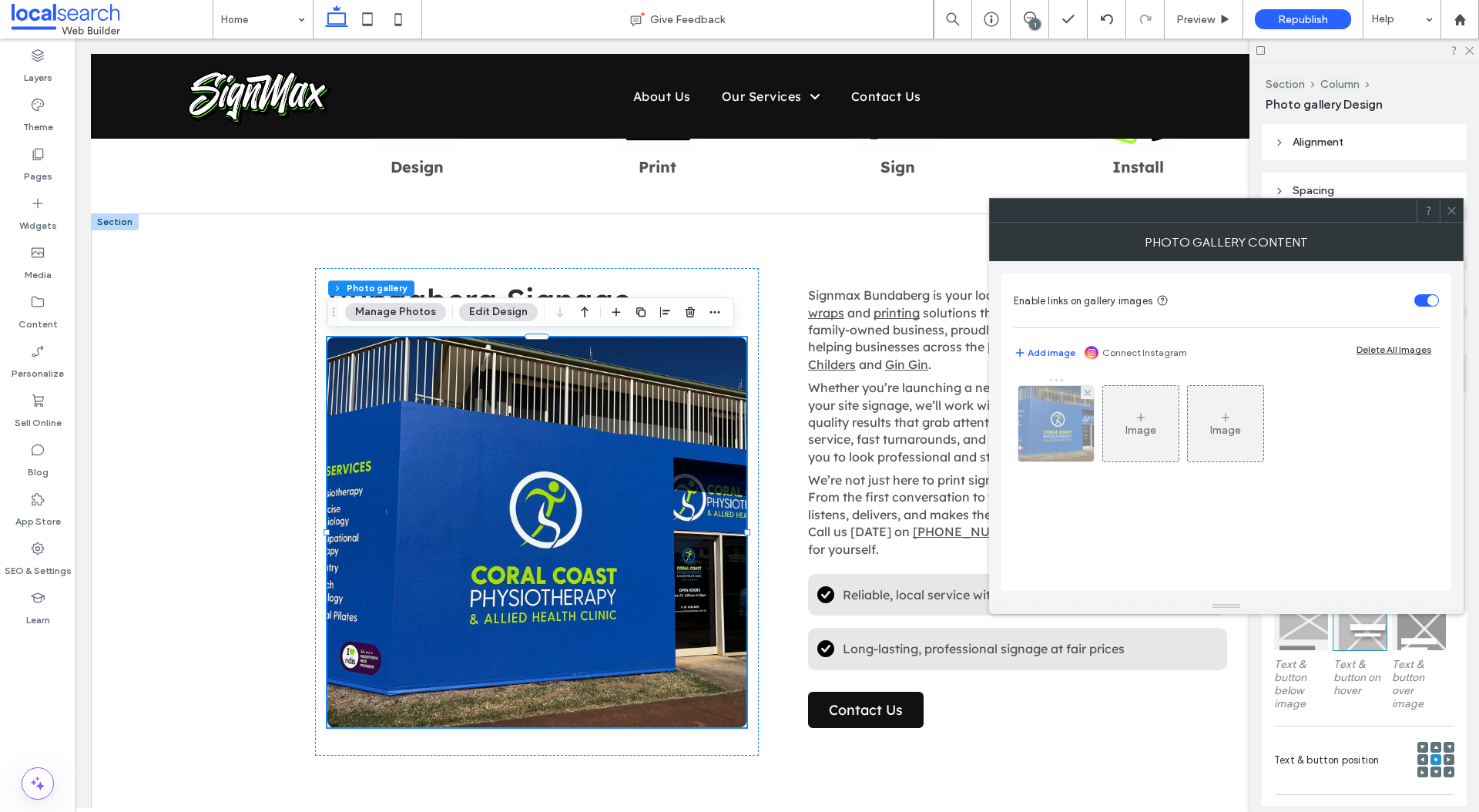
click at [1067, 435] on img at bounding box center [1056, 424] width 101 height 76
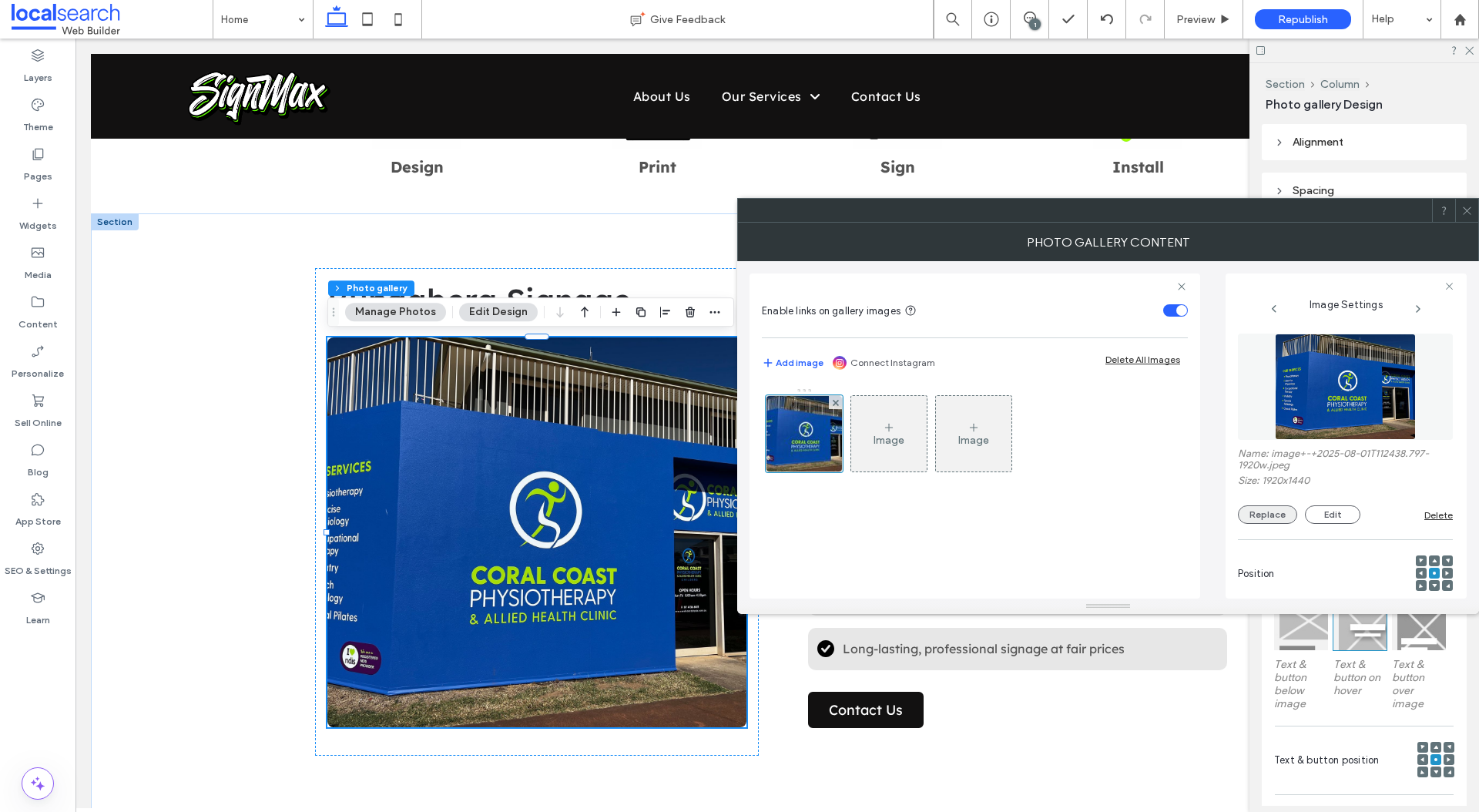
click at [1259, 516] on button "Replace" at bounding box center [1268, 515] width 59 height 19
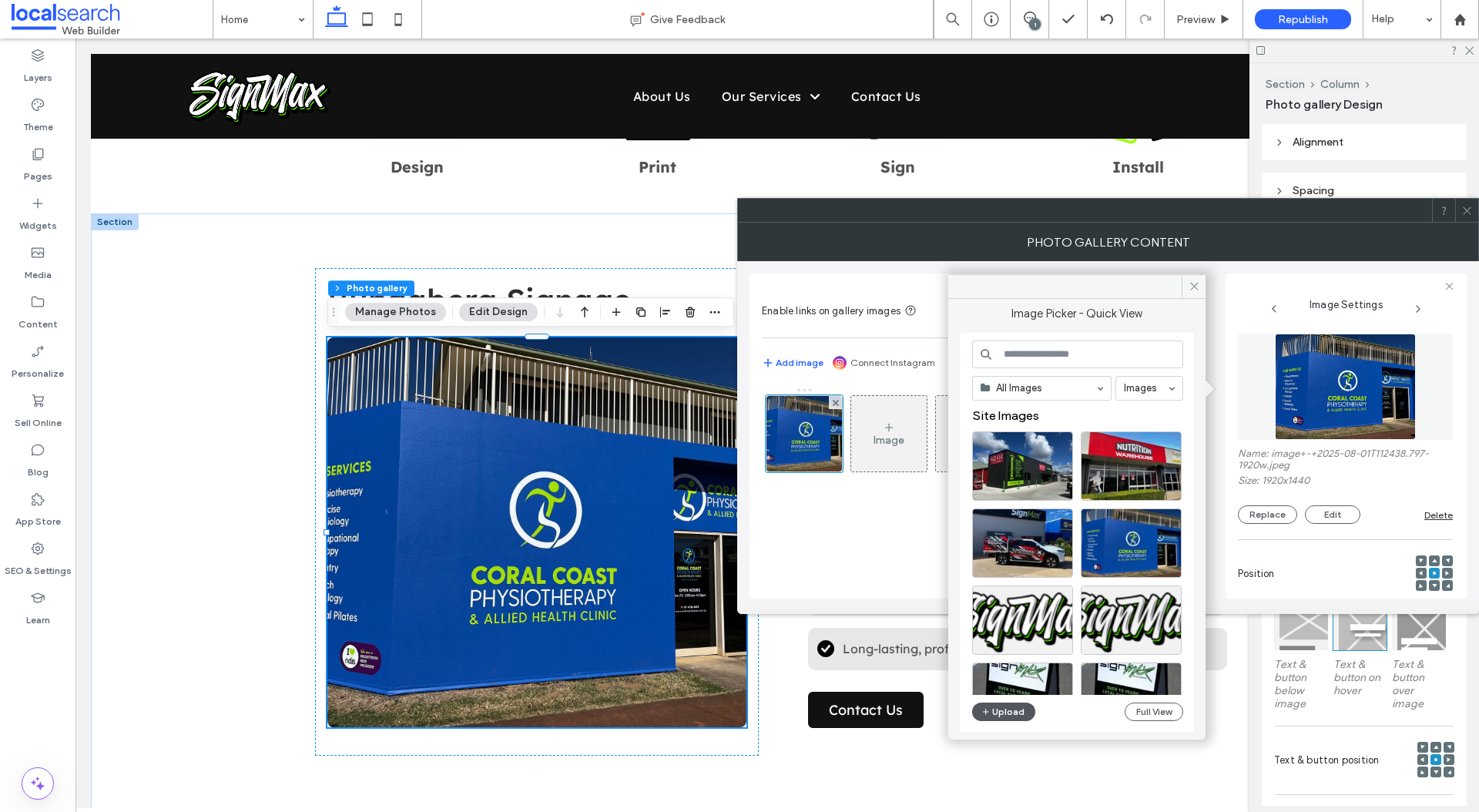
click at [1002, 714] on button "Upload" at bounding box center [1003, 712] width 63 height 19
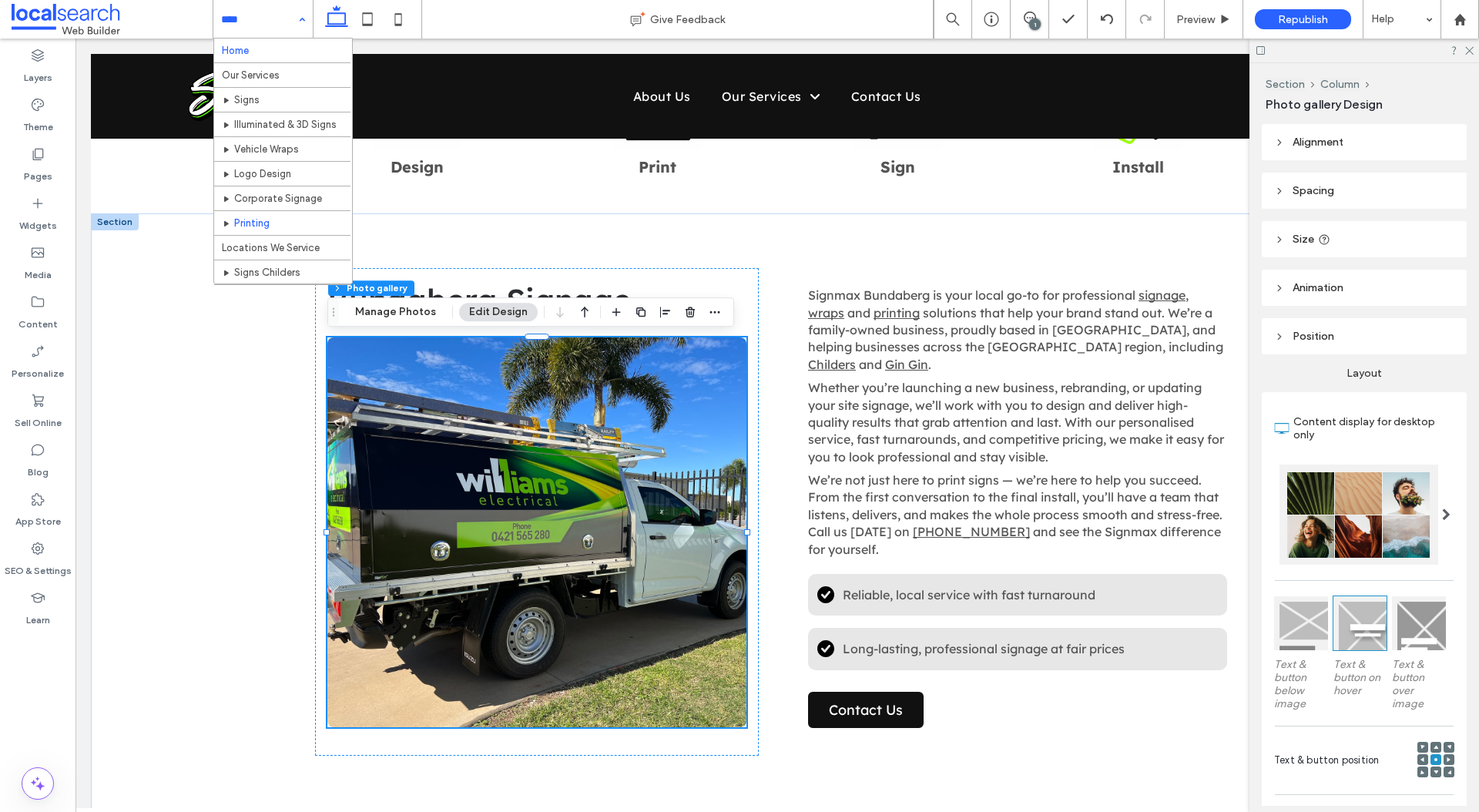
scroll to position [60, 0]
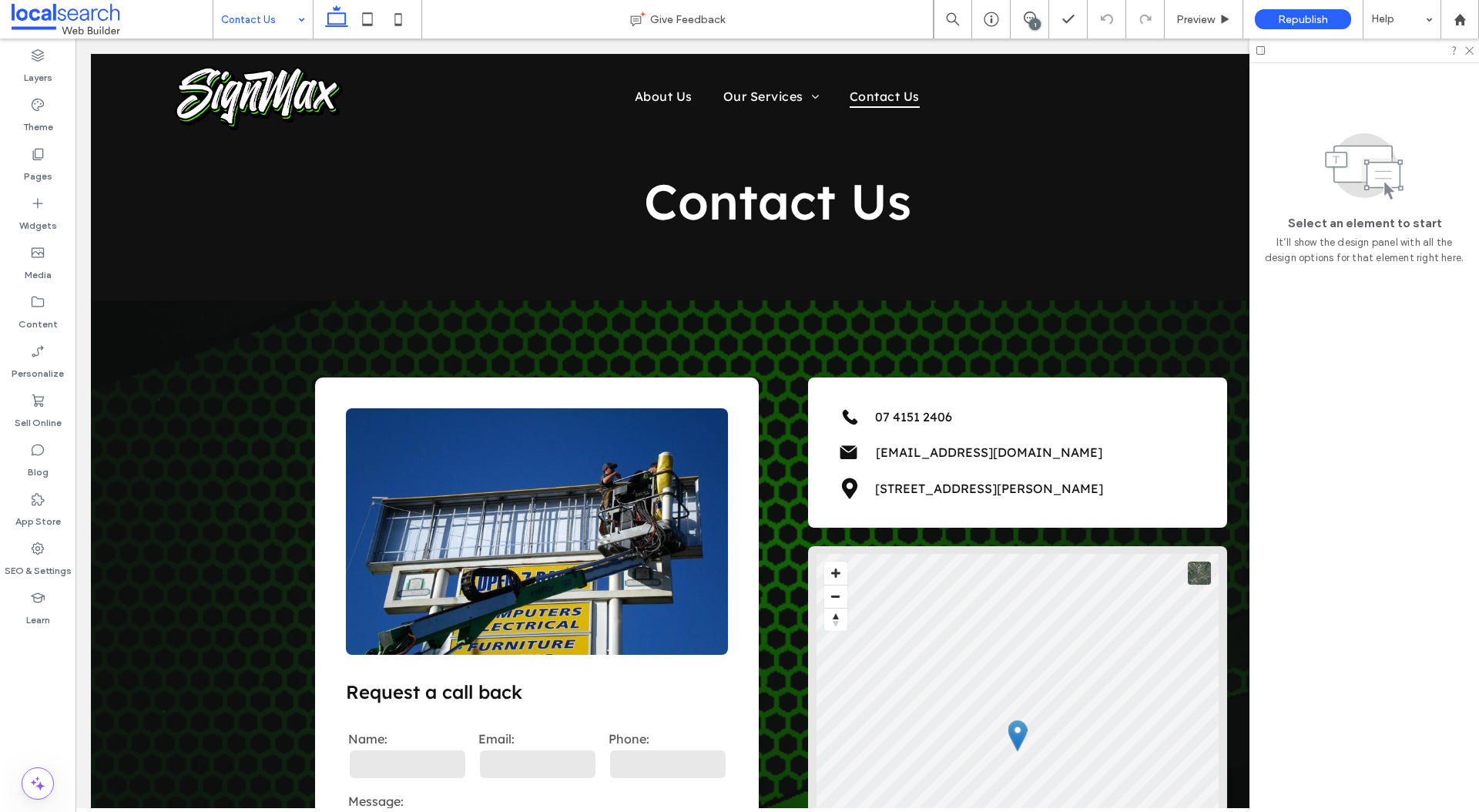
click at [286, 30] on input at bounding box center [259, 19] width 76 height 38
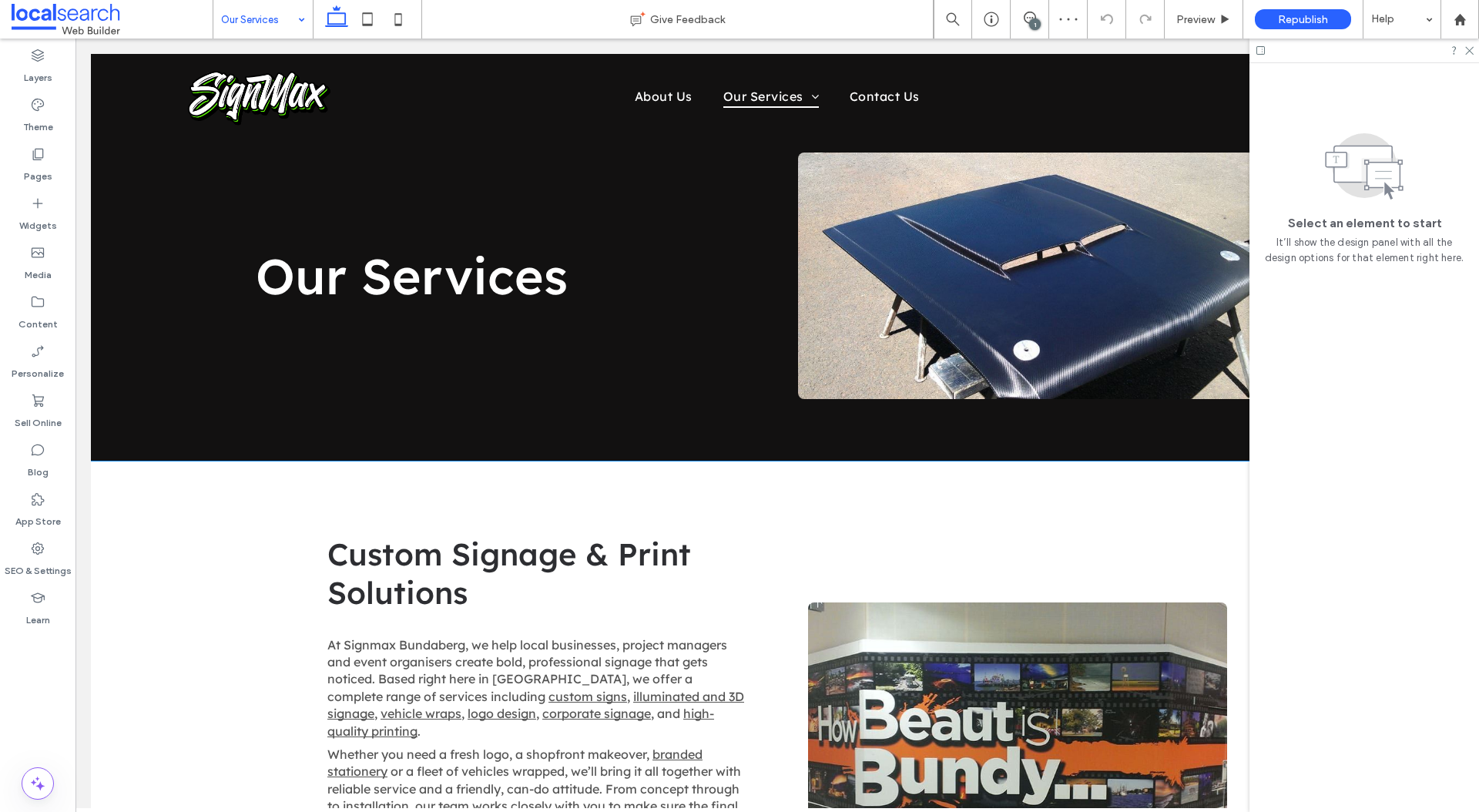
scroll to position [12, 0]
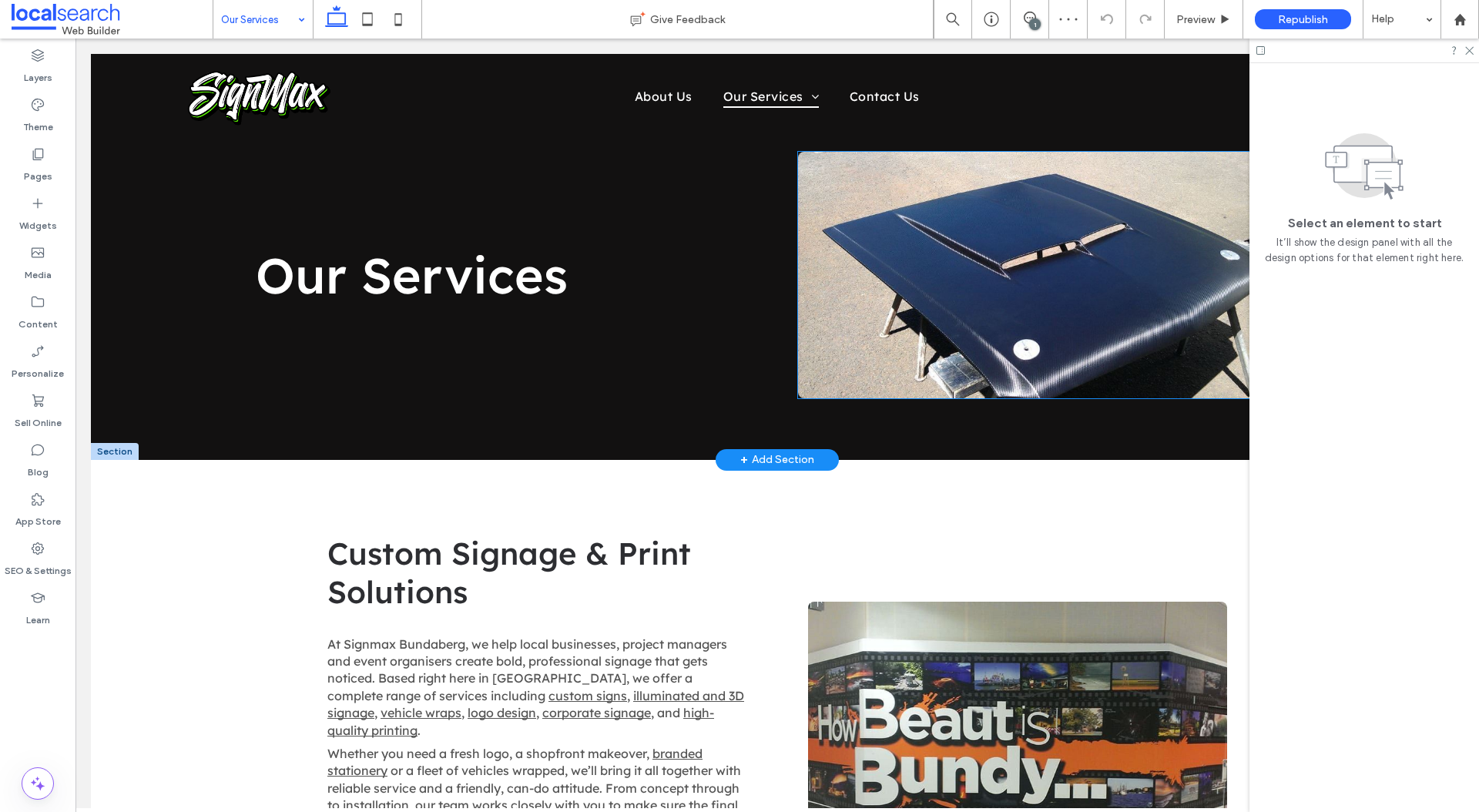
click at [986, 236] on link at bounding box center [1048, 275] width 501 height 246
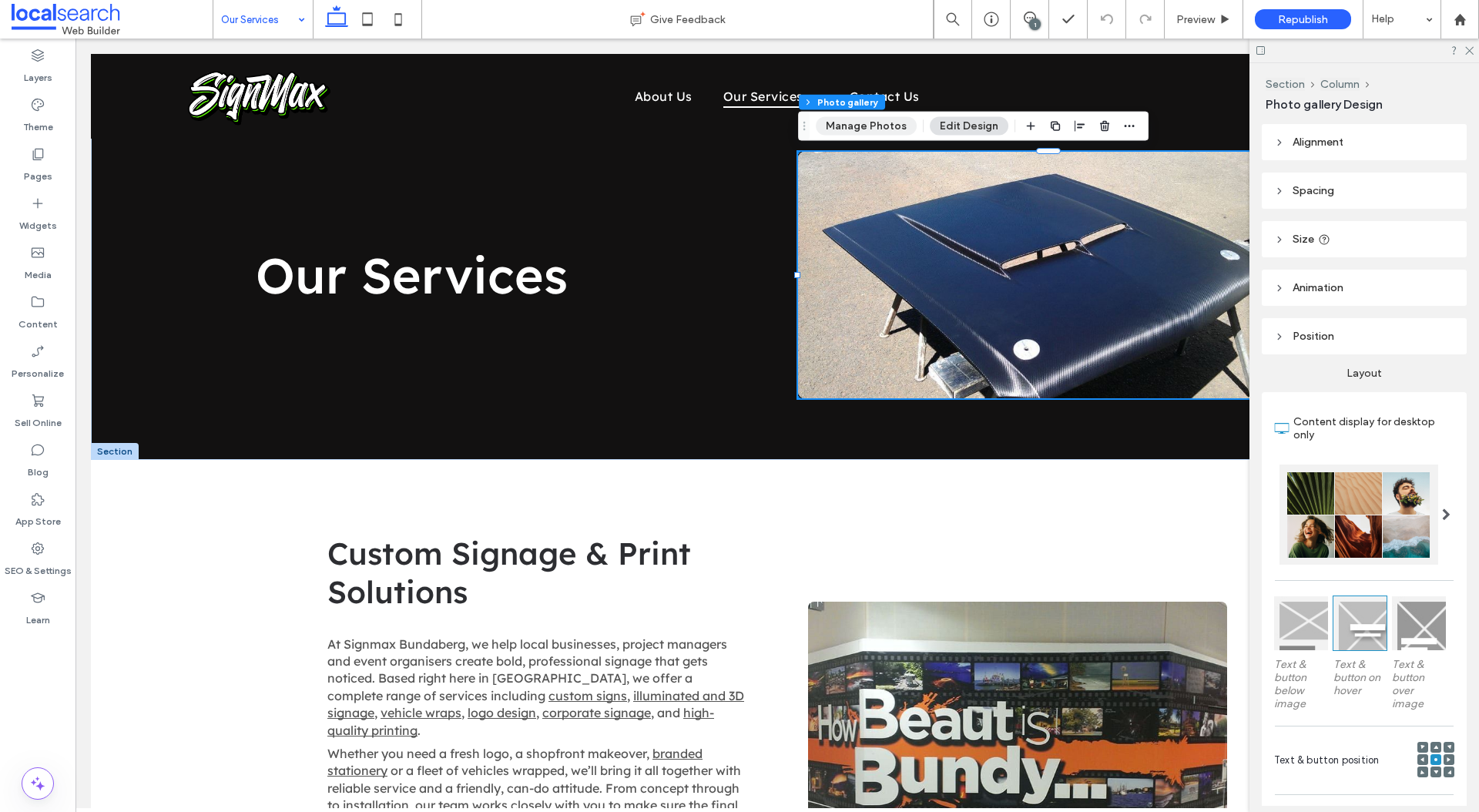
click at [873, 126] on button "Manage Photos" at bounding box center [866, 126] width 101 height 19
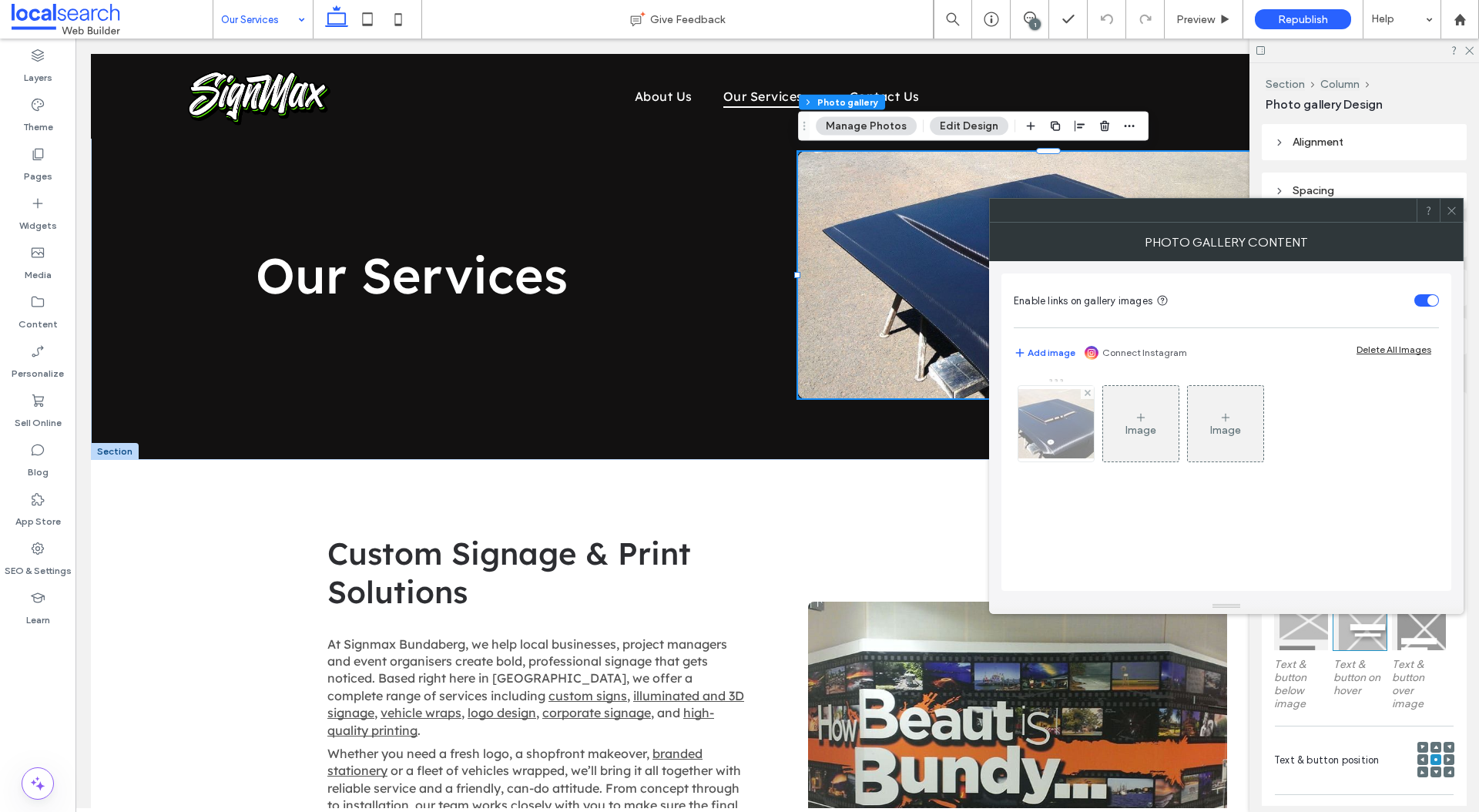
click at [1073, 421] on div at bounding box center [1055, 424] width 76 height 76
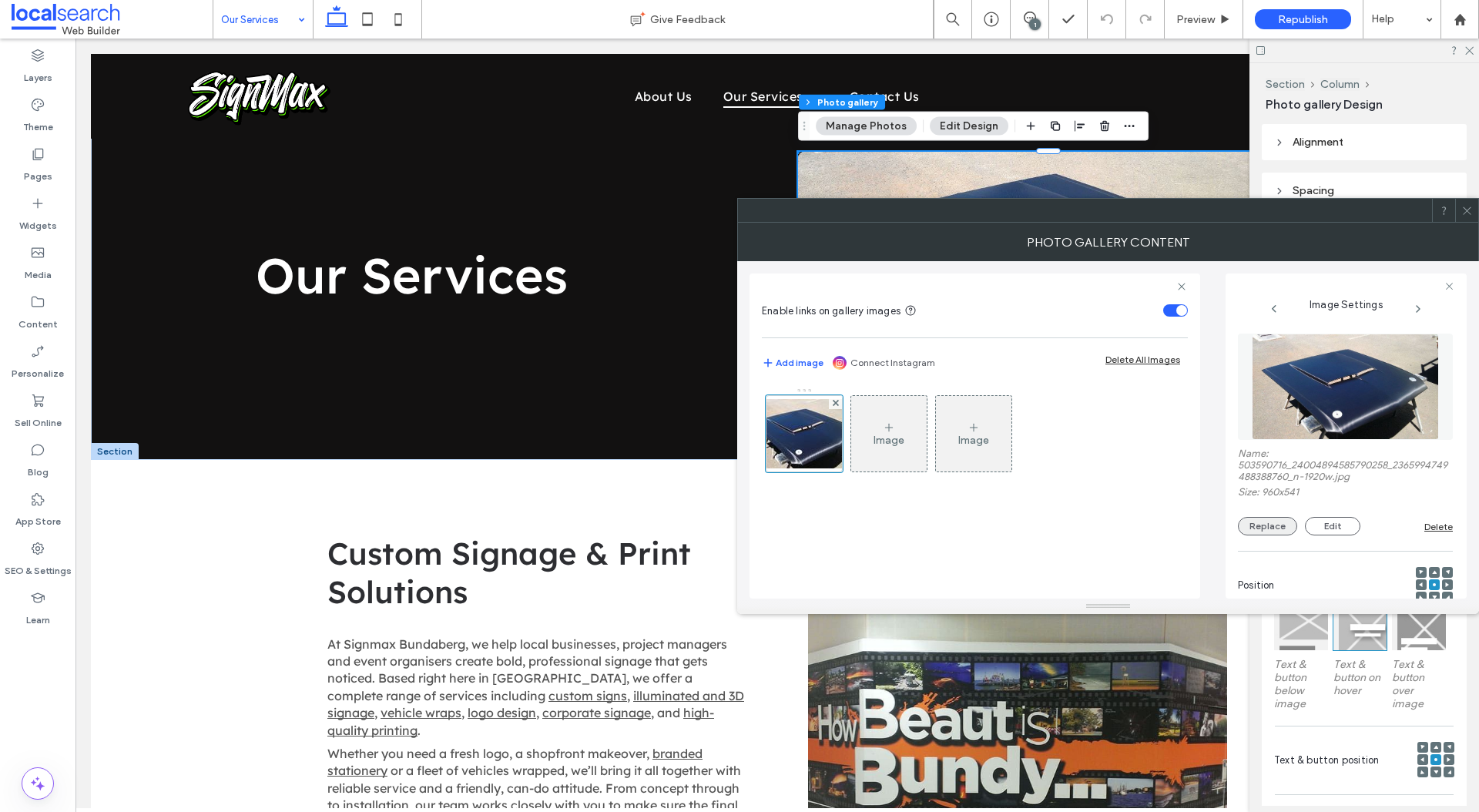
click at [1265, 533] on button "Replace" at bounding box center [1268, 527] width 59 height 19
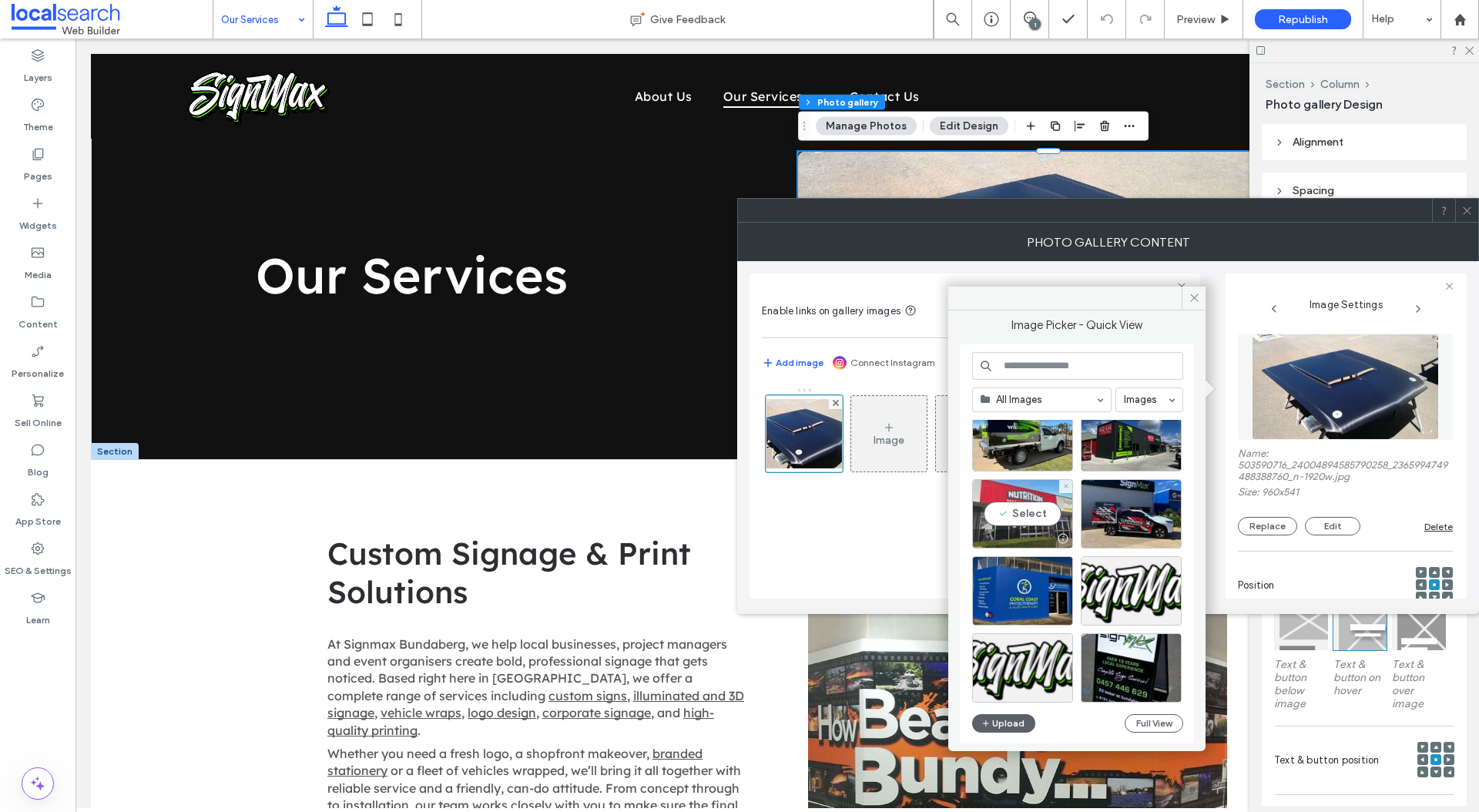
scroll to position [0, 0]
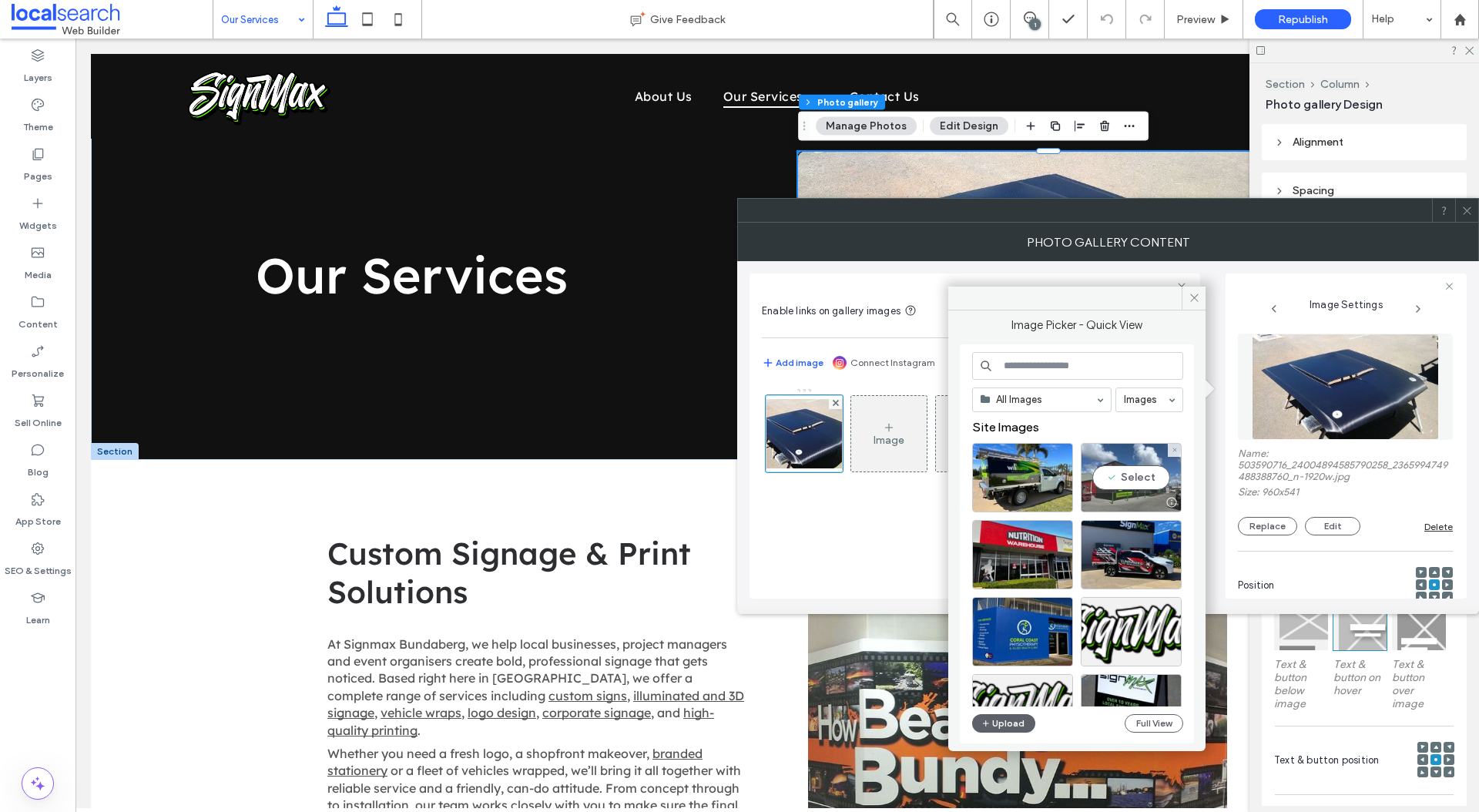
click at [1133, 491] on div "Select" at bounding box center [1130, 477] width 101 height 69
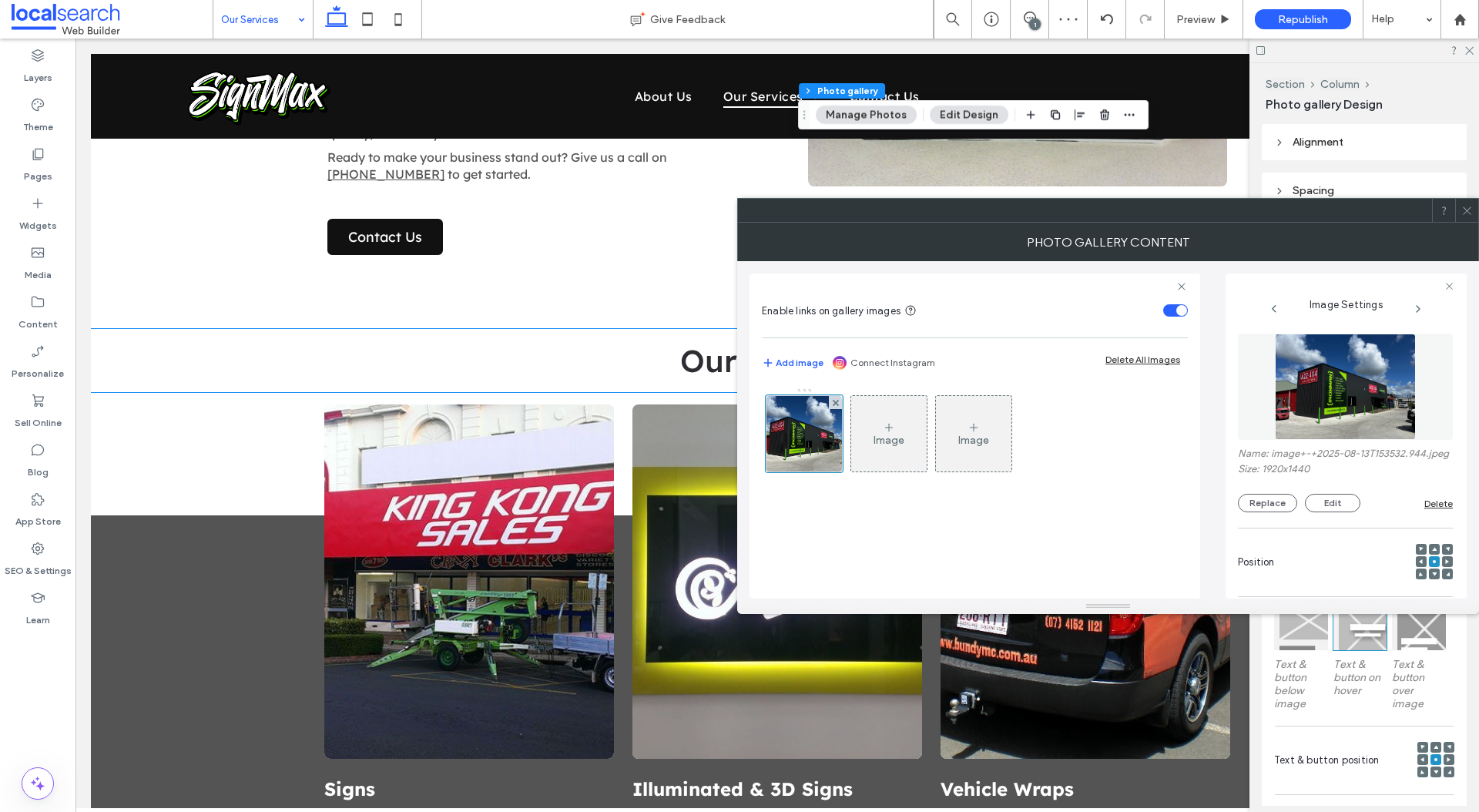
scroll to position [773, 0]
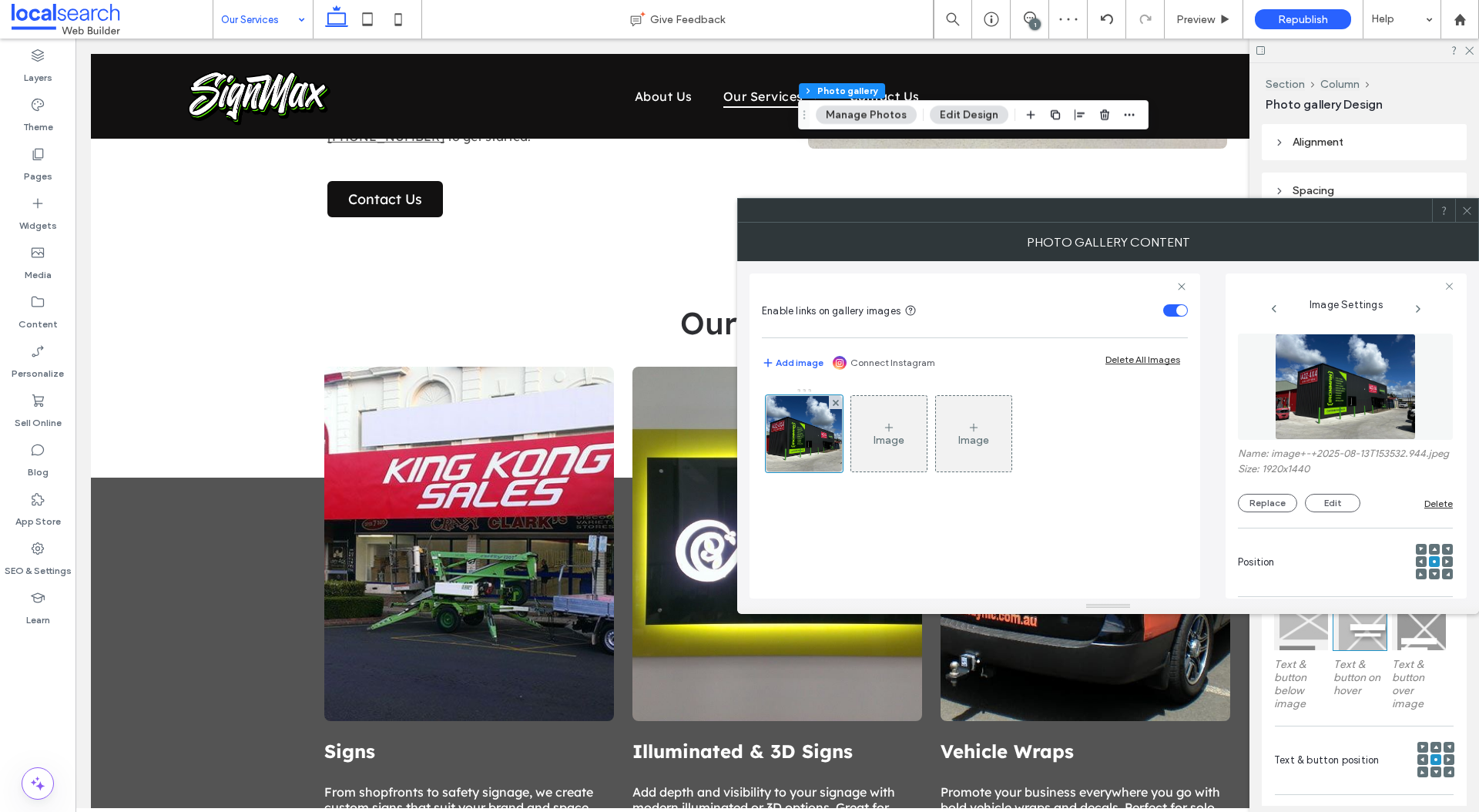
click at [1467, 215] on icon at bounding box center [1467, 211] width 12 height 12
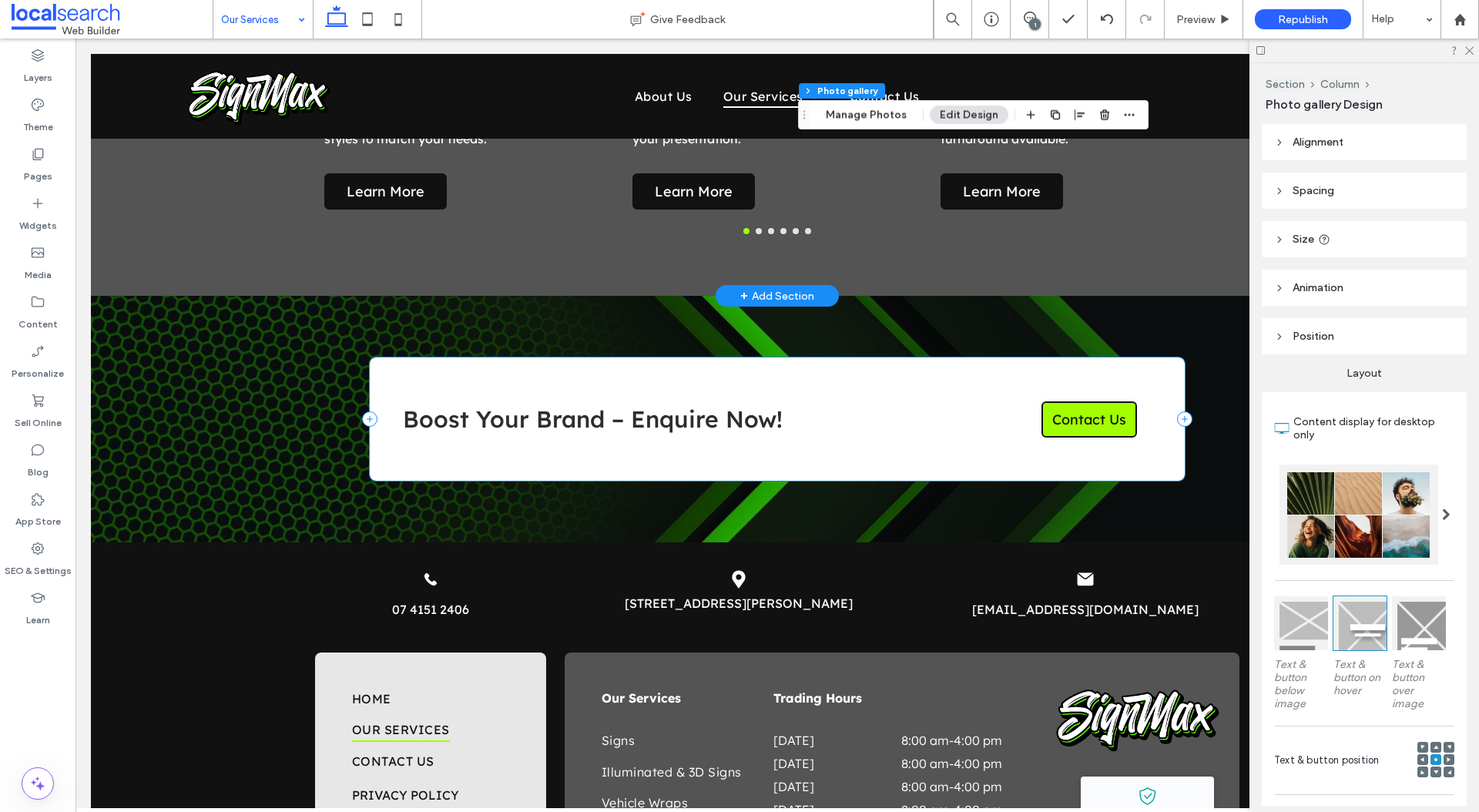
scroll to position [1508, 0]
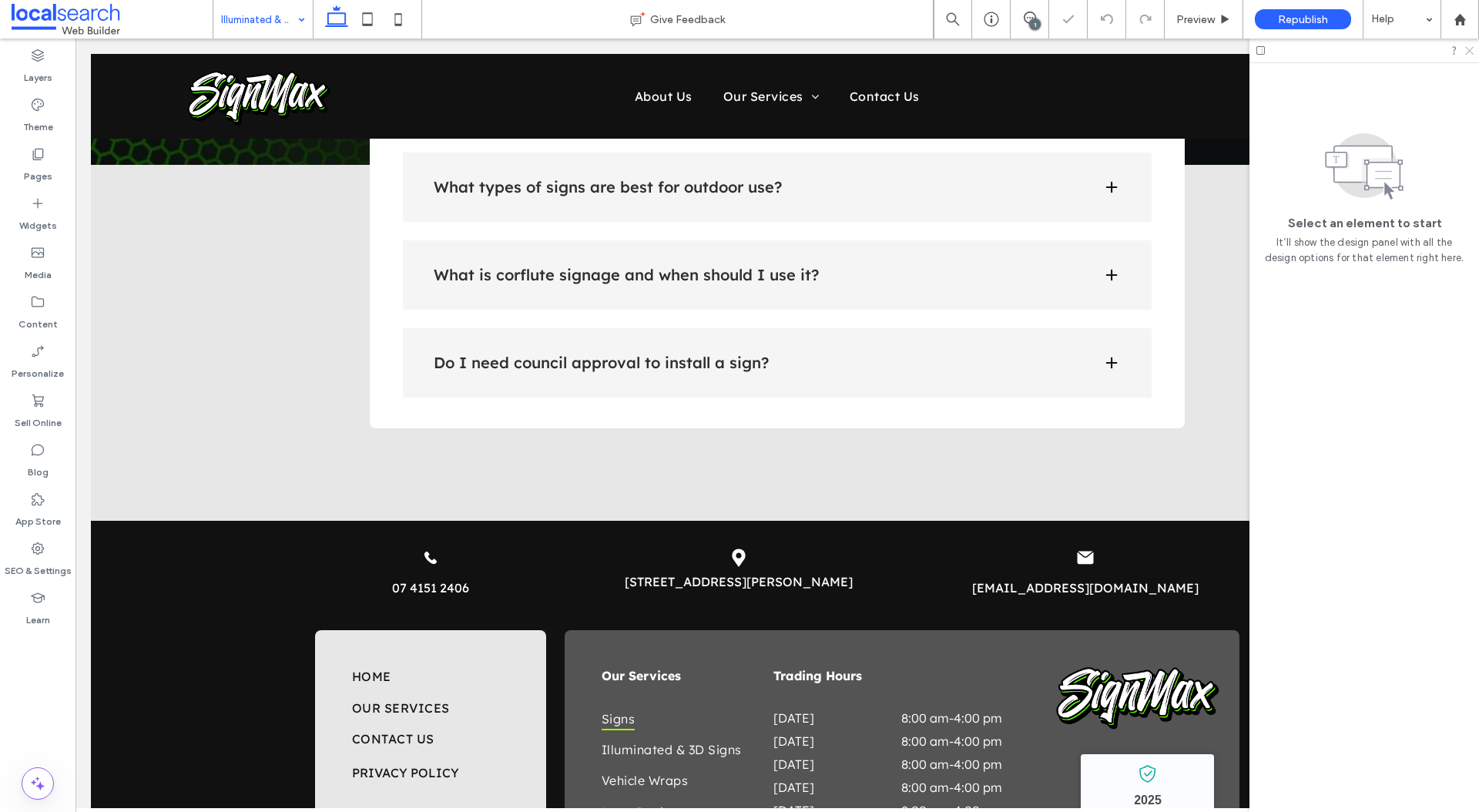
click at [1472, 48] on icon at bounding box center [1468, 49] width 10 height 10
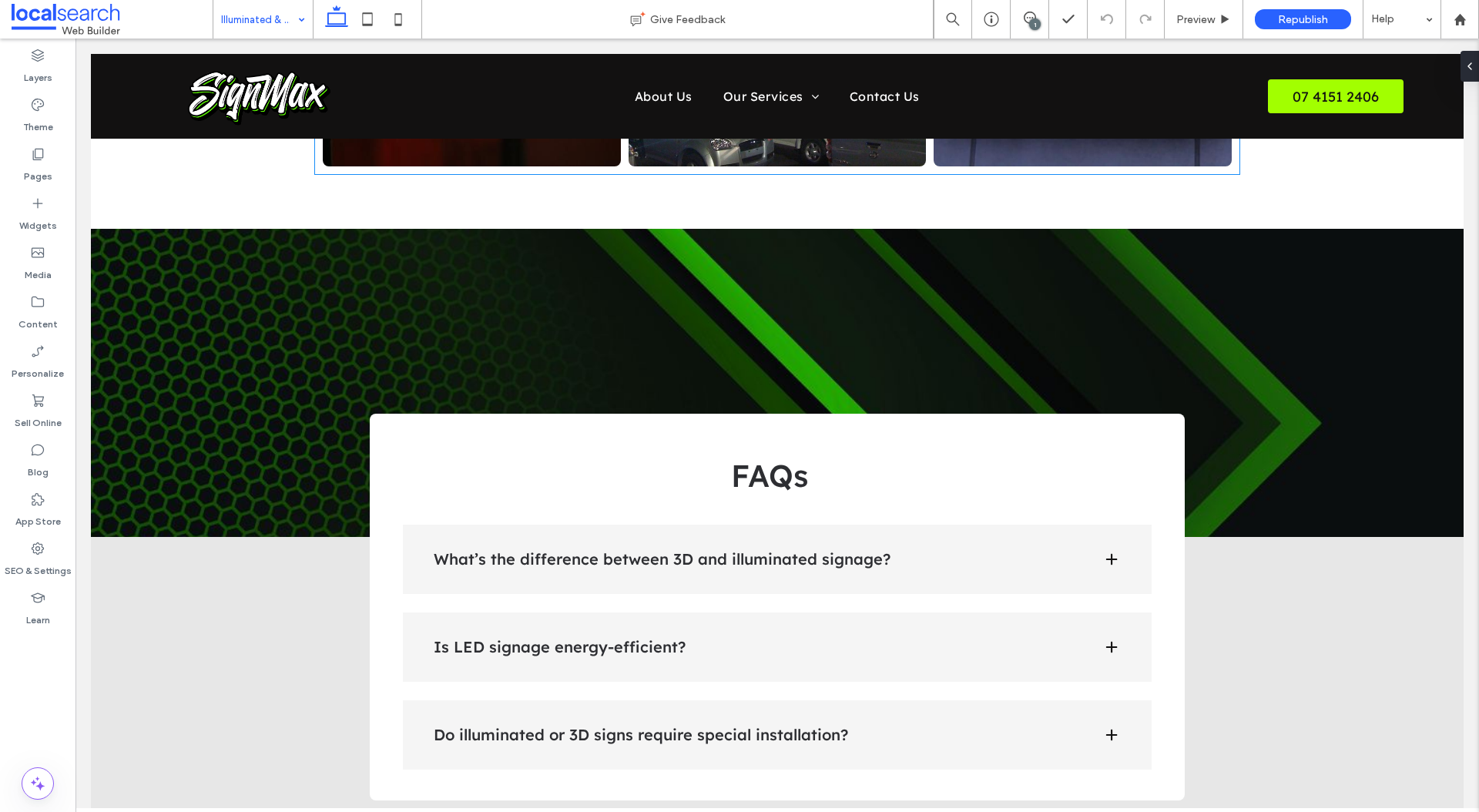
scroll to position [2324, 0]
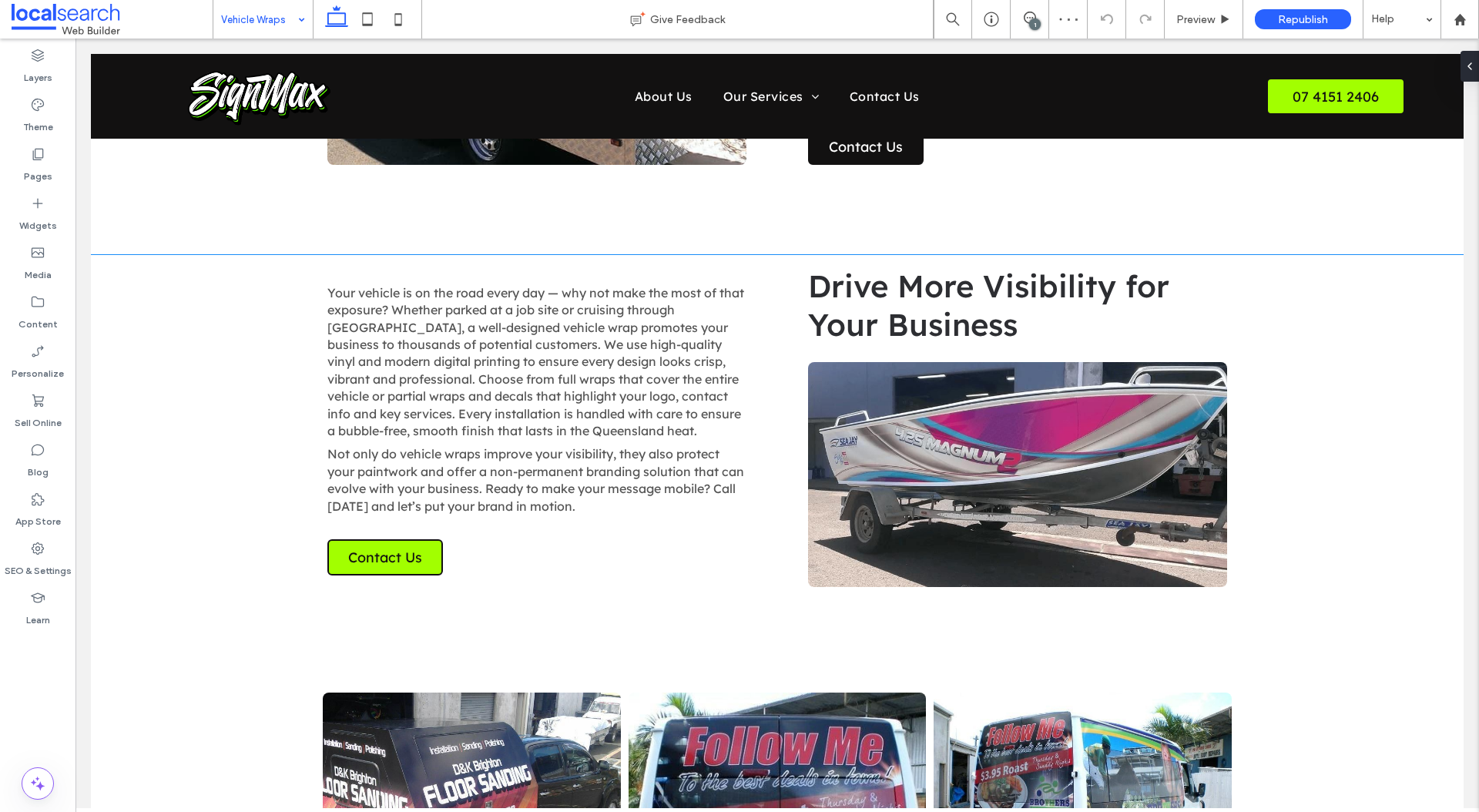
scroll to position [1075, 0]
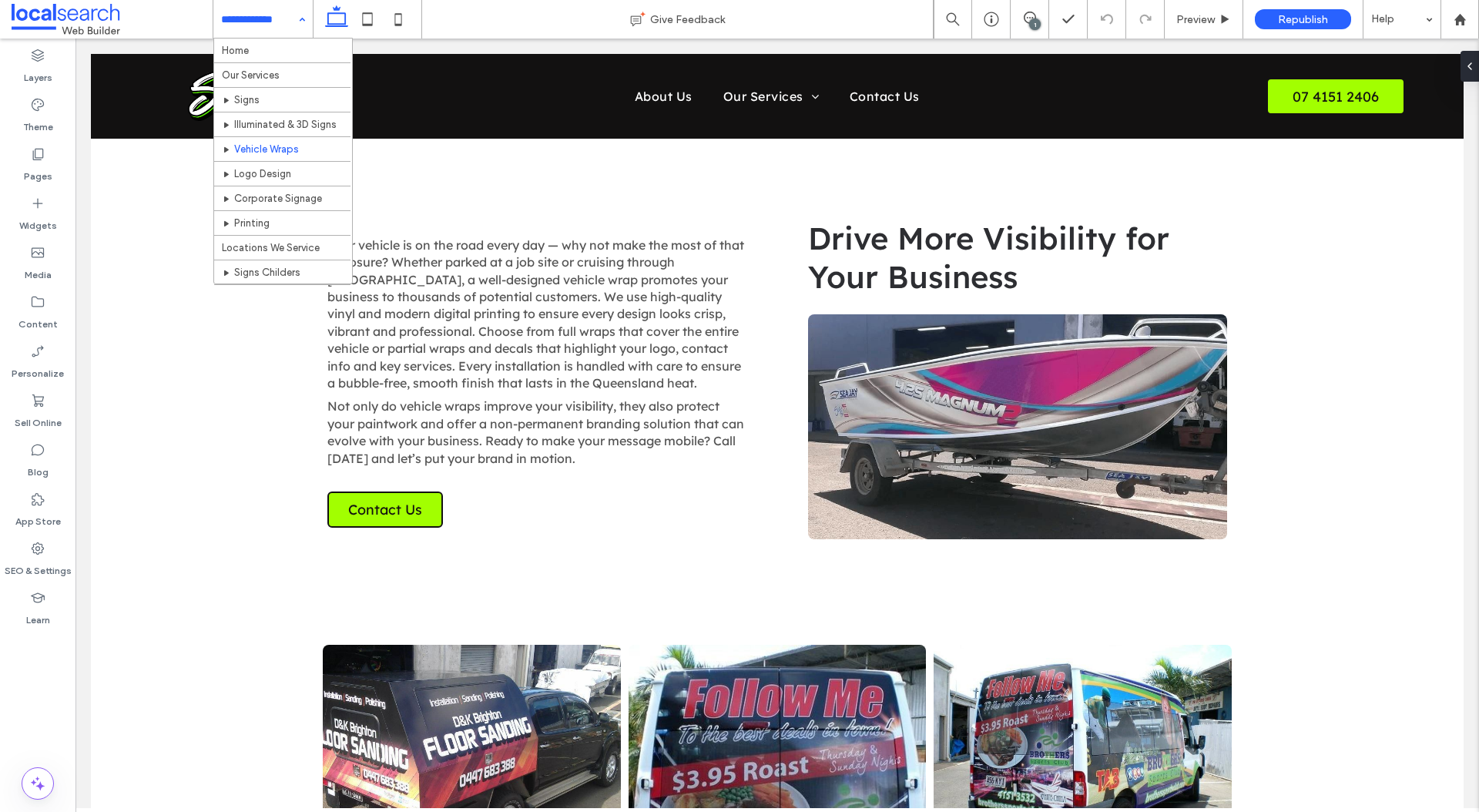
click at [249, 20] on input at bounding box center [259, 19] width 76 height 38
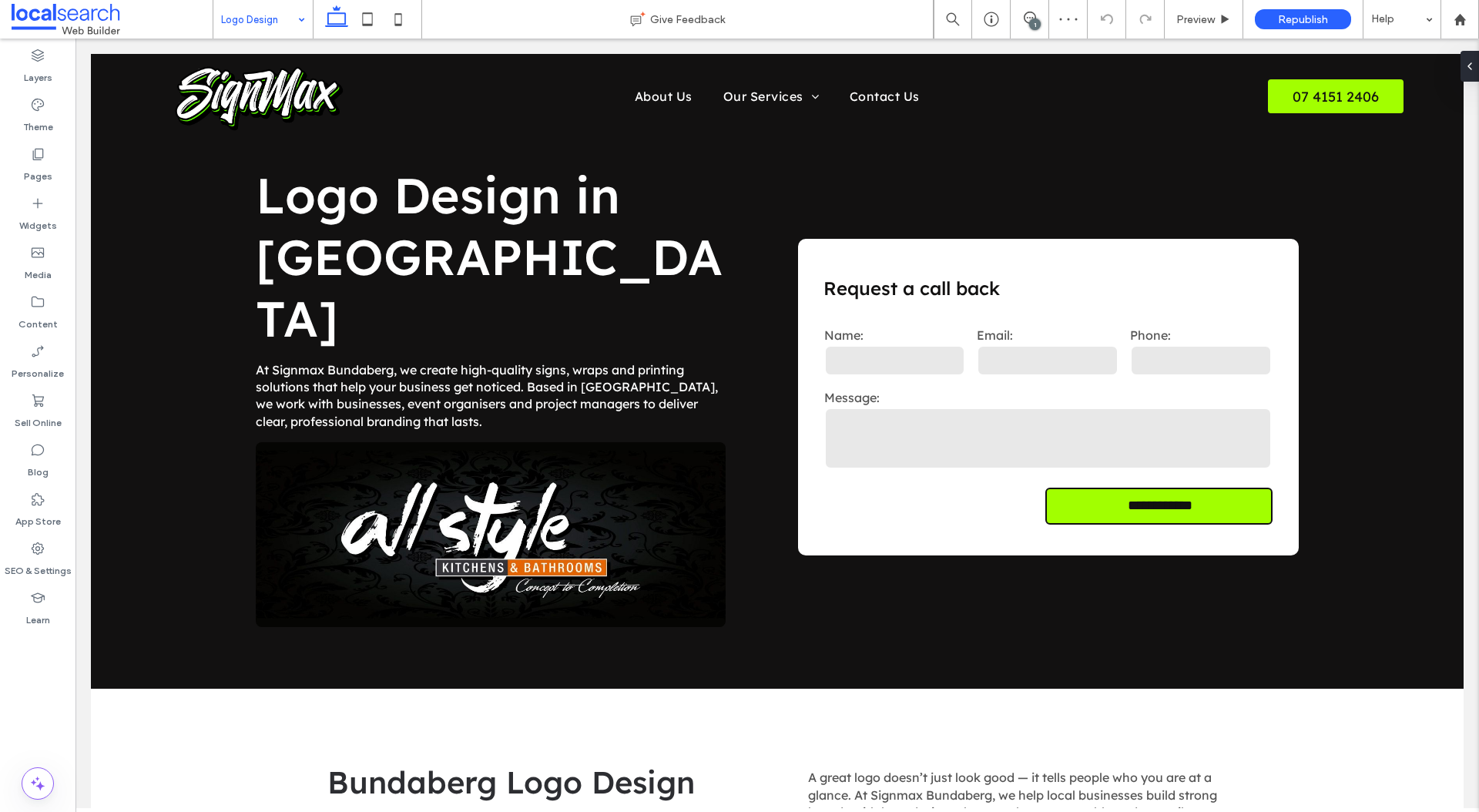
click at [274, 26] on input at bounding box center [259, 19] width 76 height 38
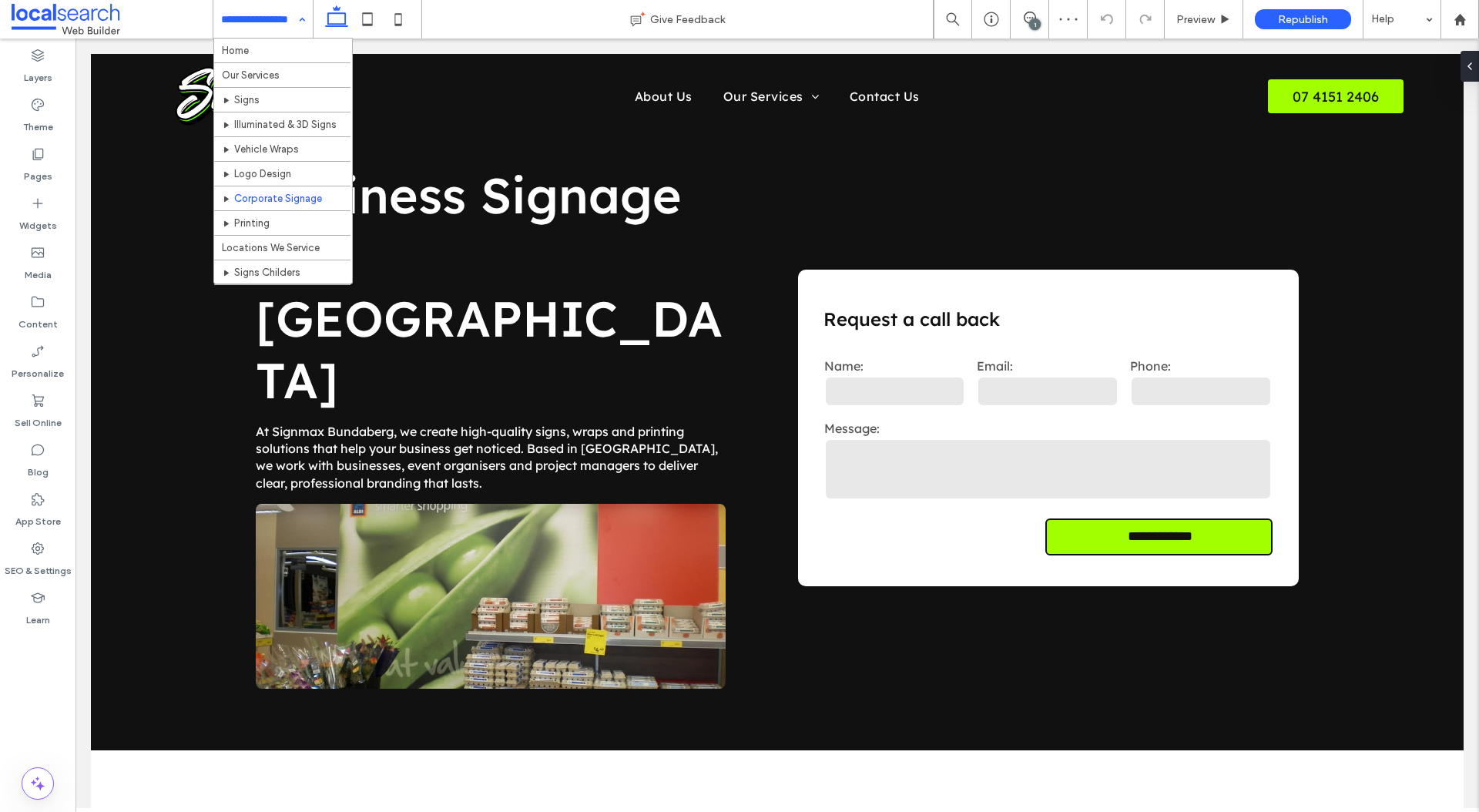
click at [293, 20] on div "Home Our Services Signs Illuminated & 3D Signs Vehicle Wraps Logo Design Corpor…" at bounding box center [263, 19] width 99 height 38
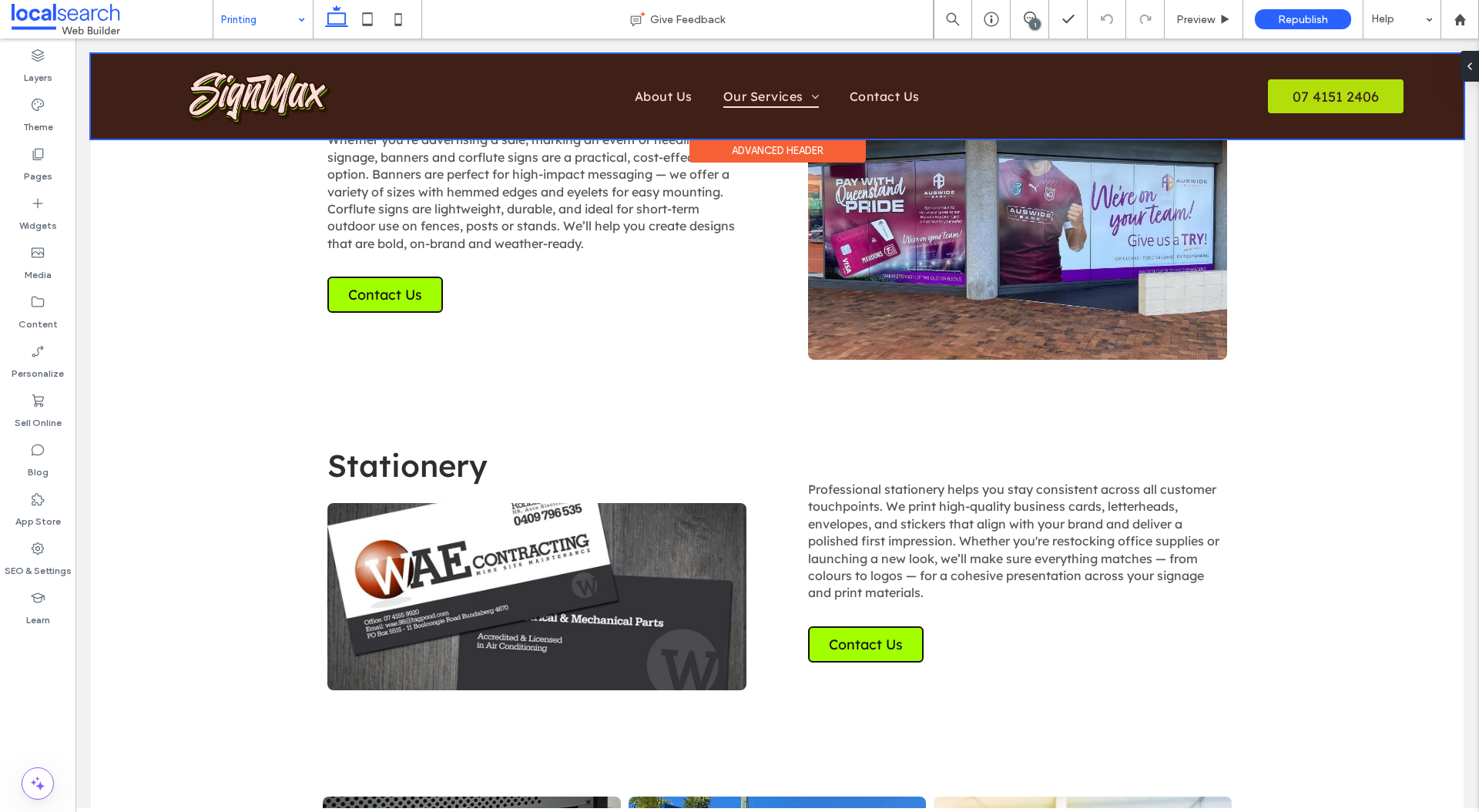
scroll to position [1243, 0]
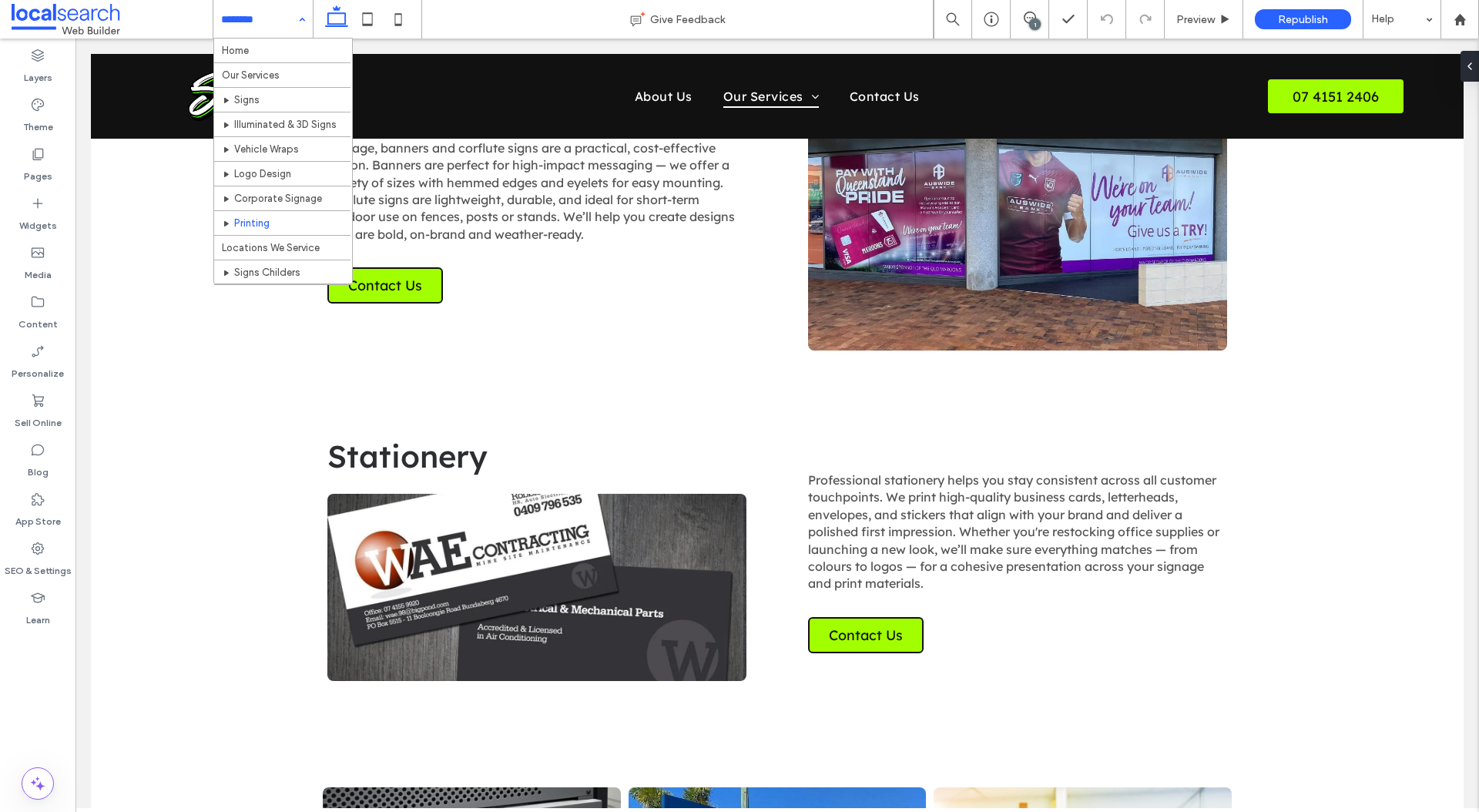
click at [302, 21] on div "Home Our Services Signs Illuminated & 3D Signs Vehicle Wraps Logo Design Corpor…" at bounding box center [263, 19] width 99 height 38
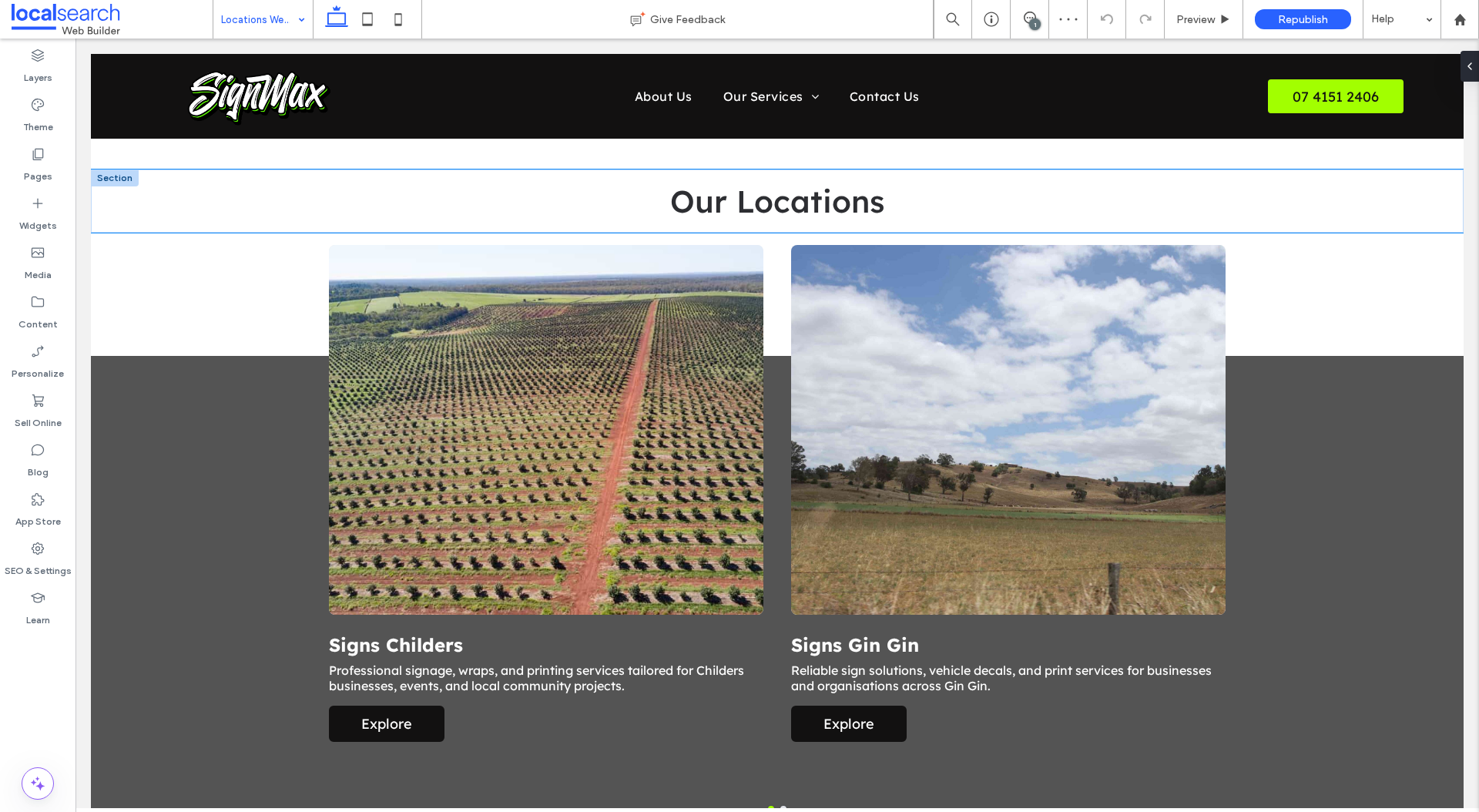
scroll to position [667, 0]
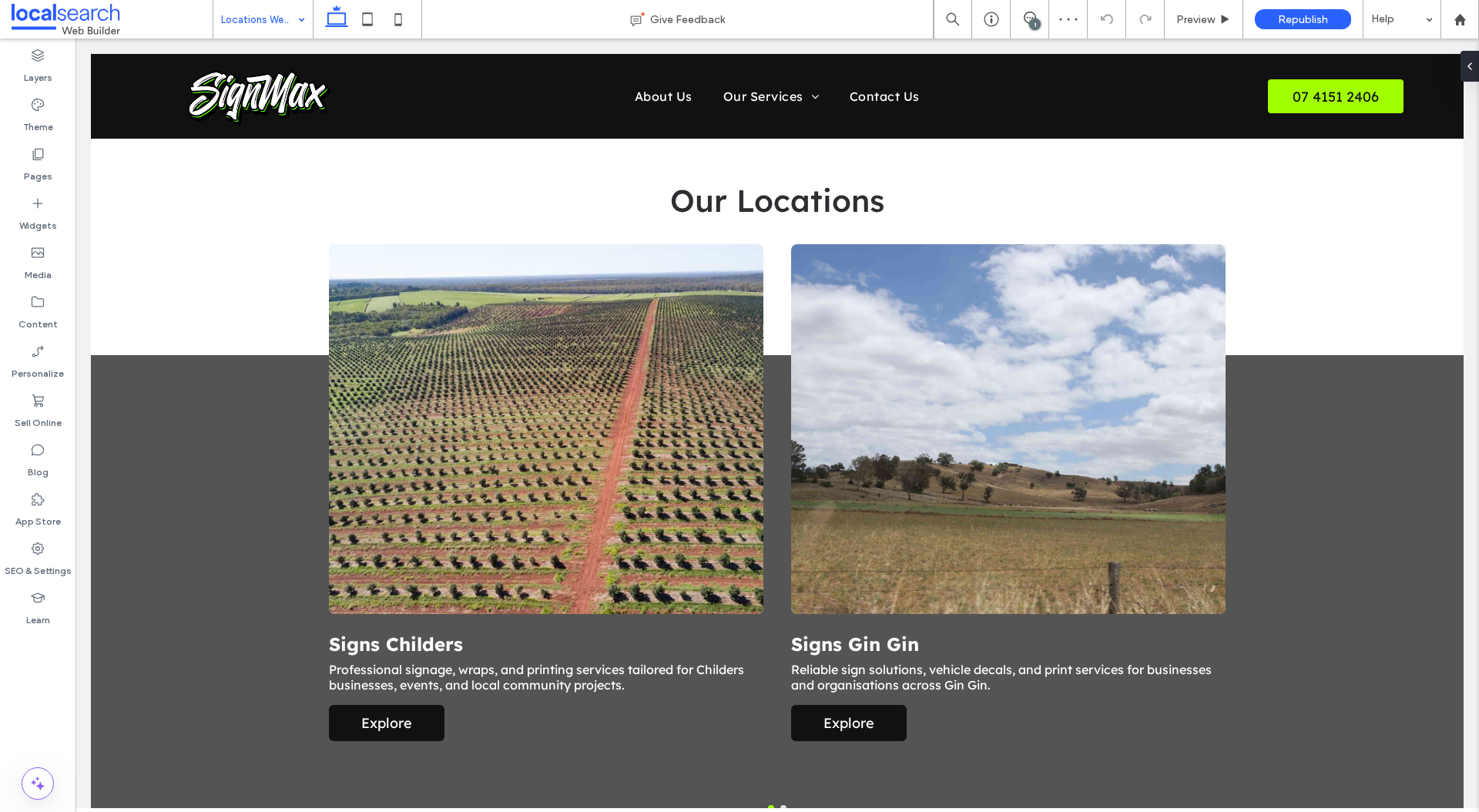
click at [250, 32] on input at bounding box center [259, 19] width 76 height 38
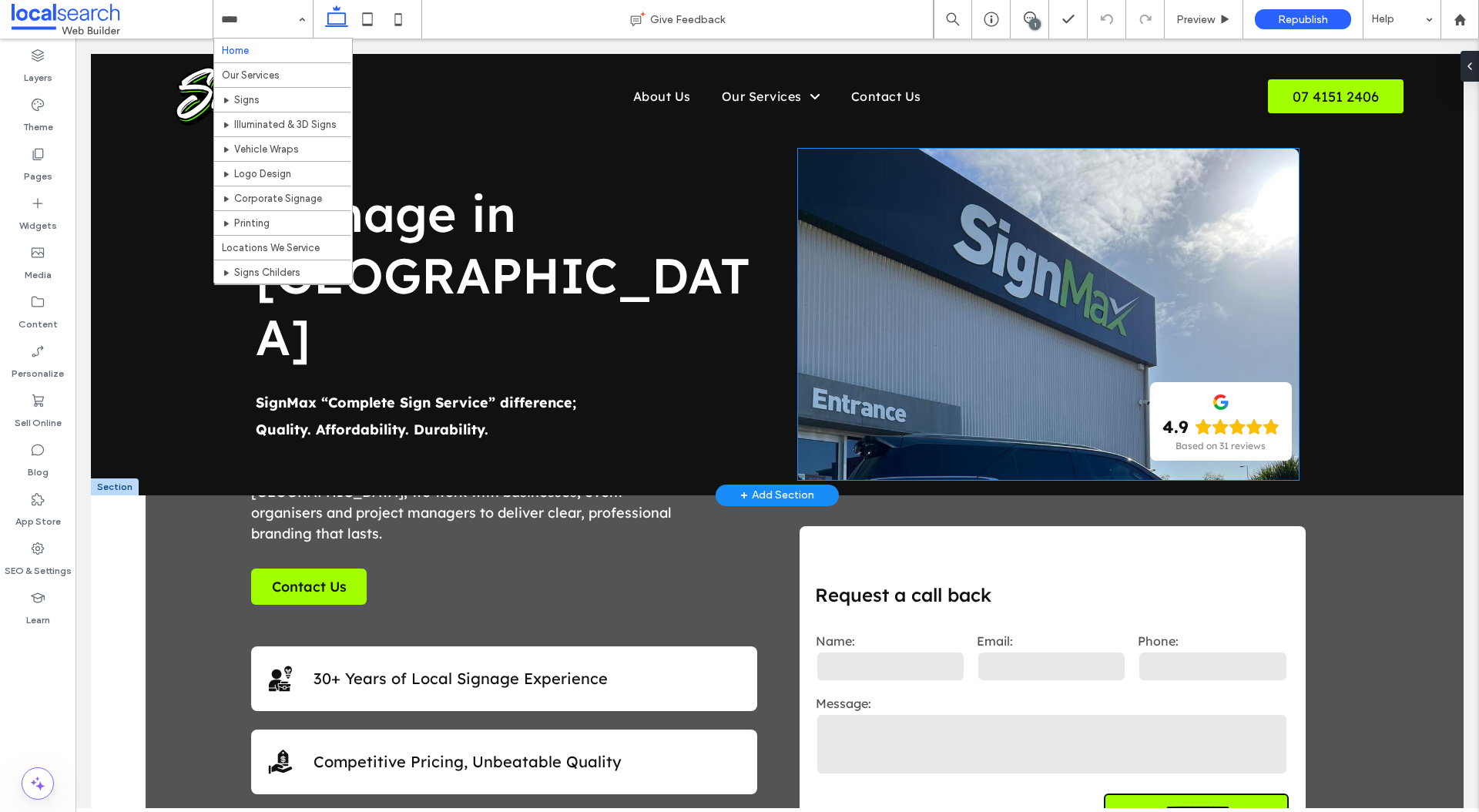
click at [952, 244] on link at bounding box center [1048, 314] width 501 height 332
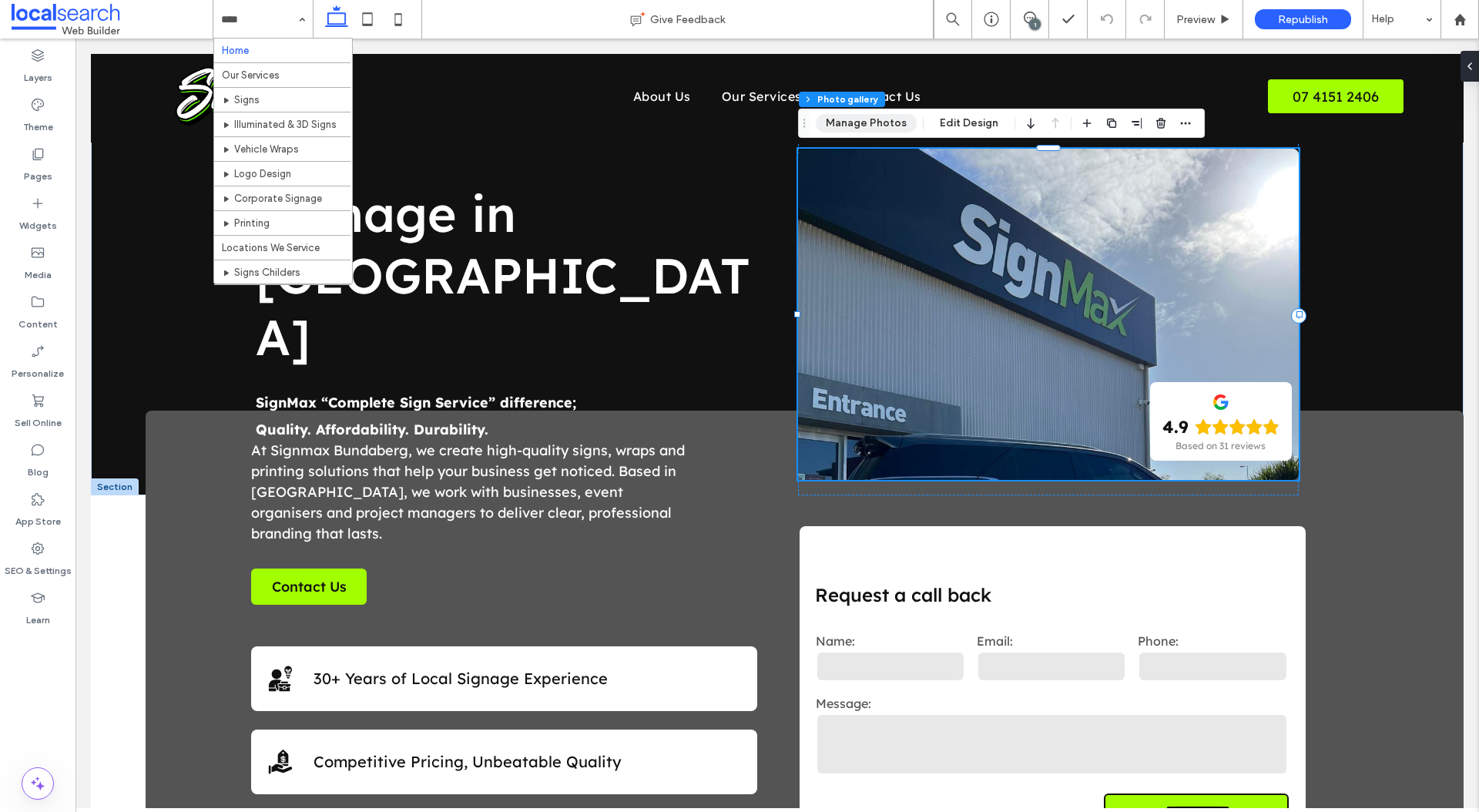
click at [863, 124] on button "Manage Photos" at bounding box center [866, 123] width 101 height 19
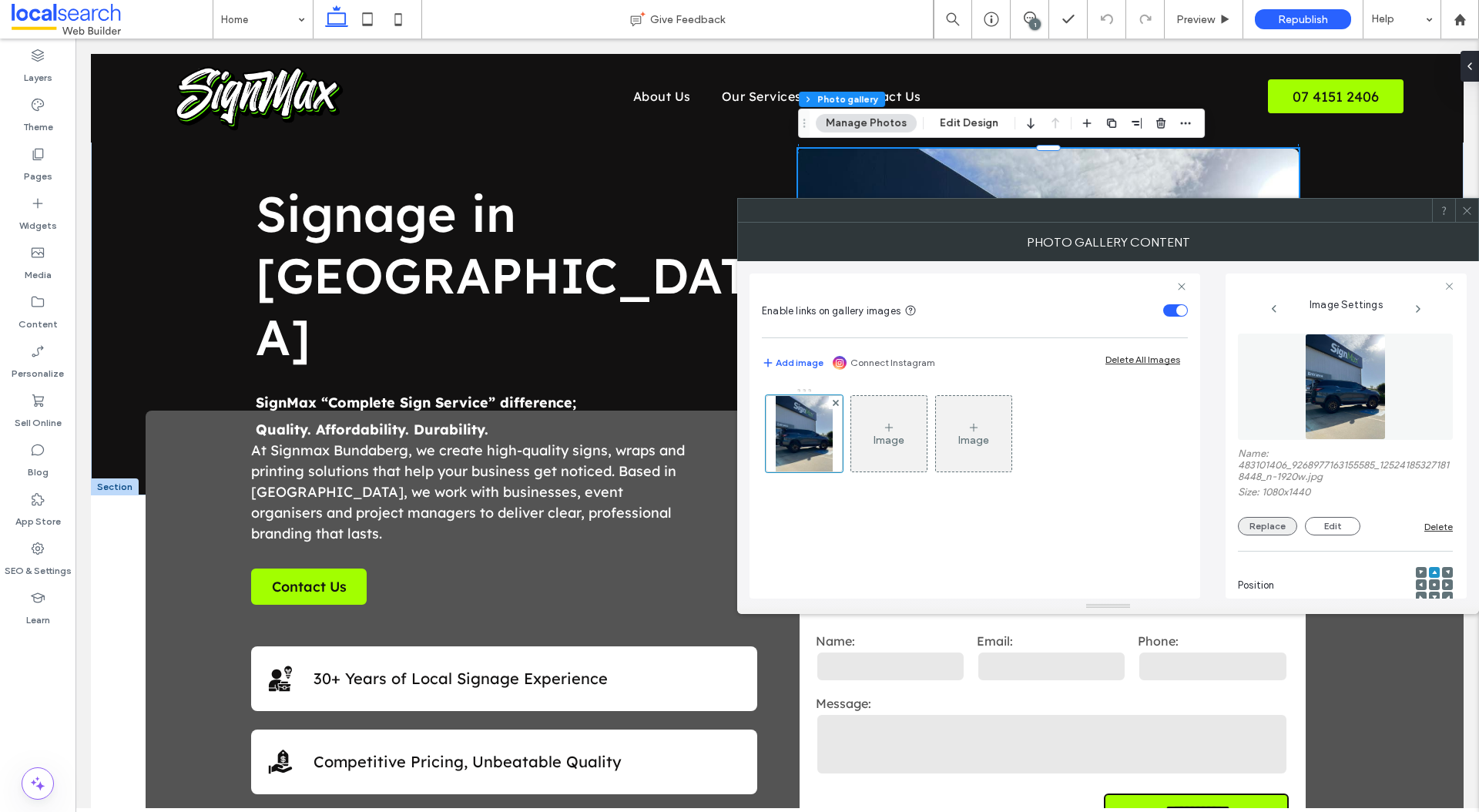
click at [1272, 524] on button "Replace" at bounding box center [1268, 527] width 59 height 19
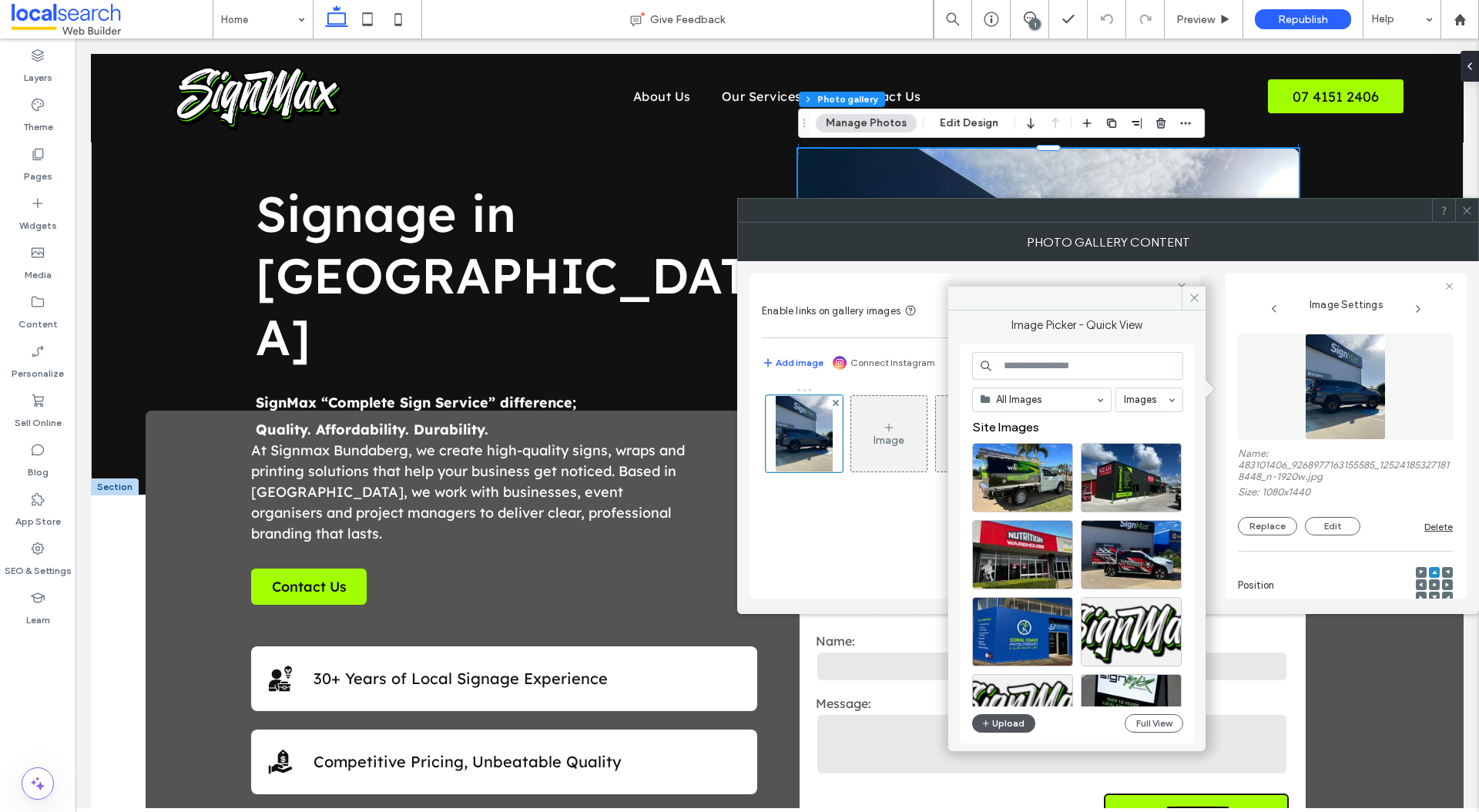
click at [1000, 728] on button "Upload" at bounding box center [1003, 723] width 63 height 19
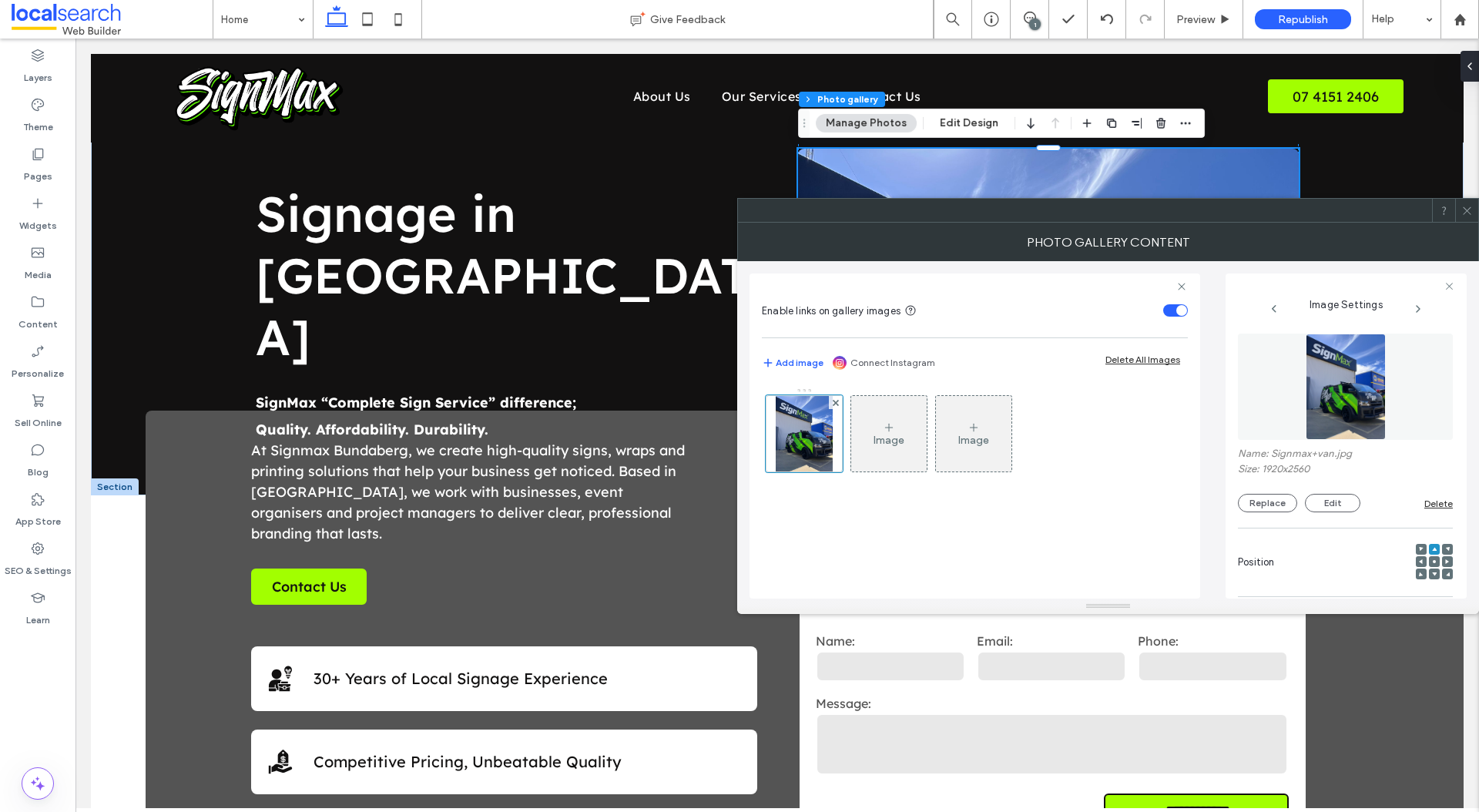
click at [1465, 207] on icon at bounding box center [1467, 211] width 12 height 12
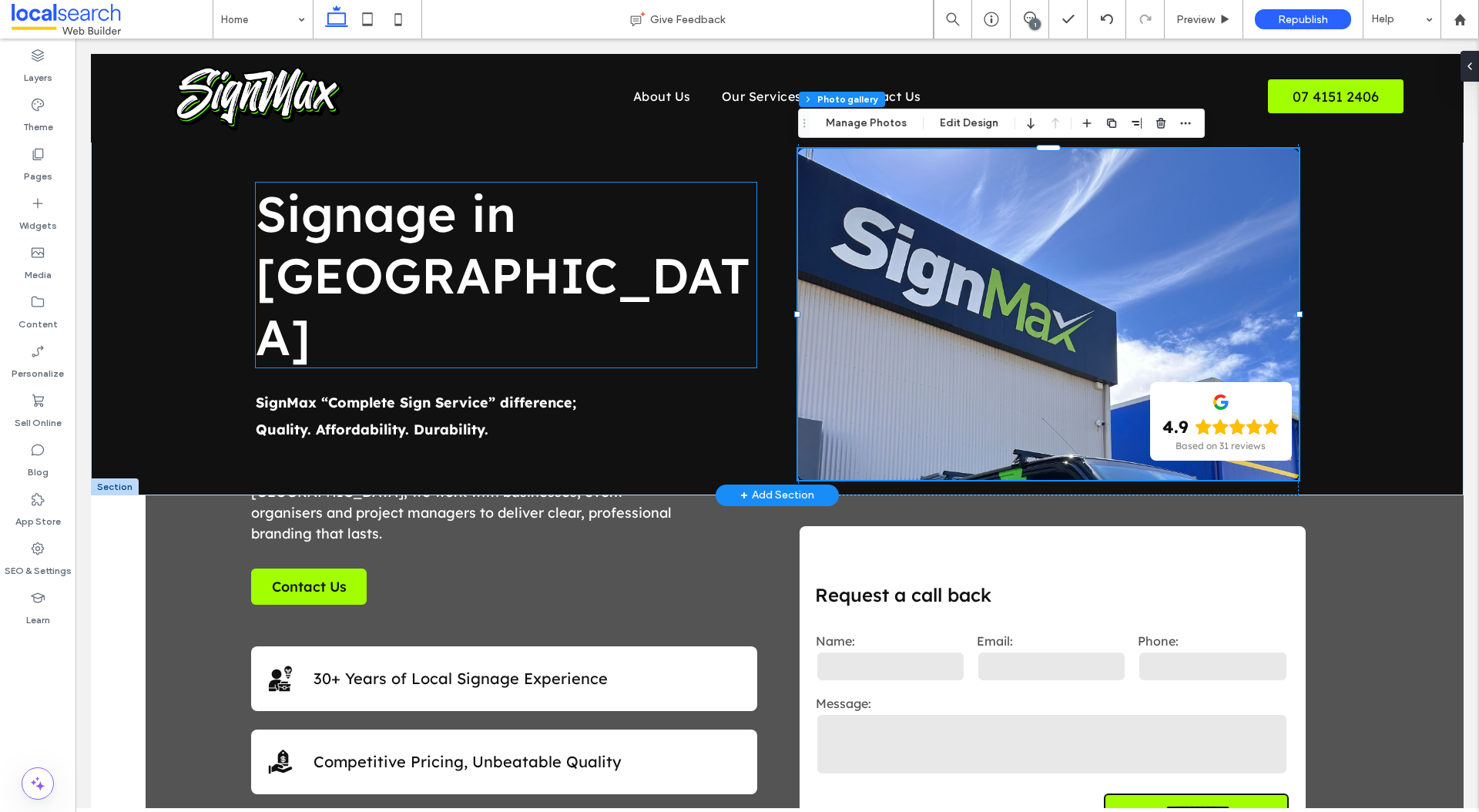
click at [420, 272] on span "Signage in [GEOGRAPHIC_DATA]" at bounding box center [503, 275] width 495 height 185
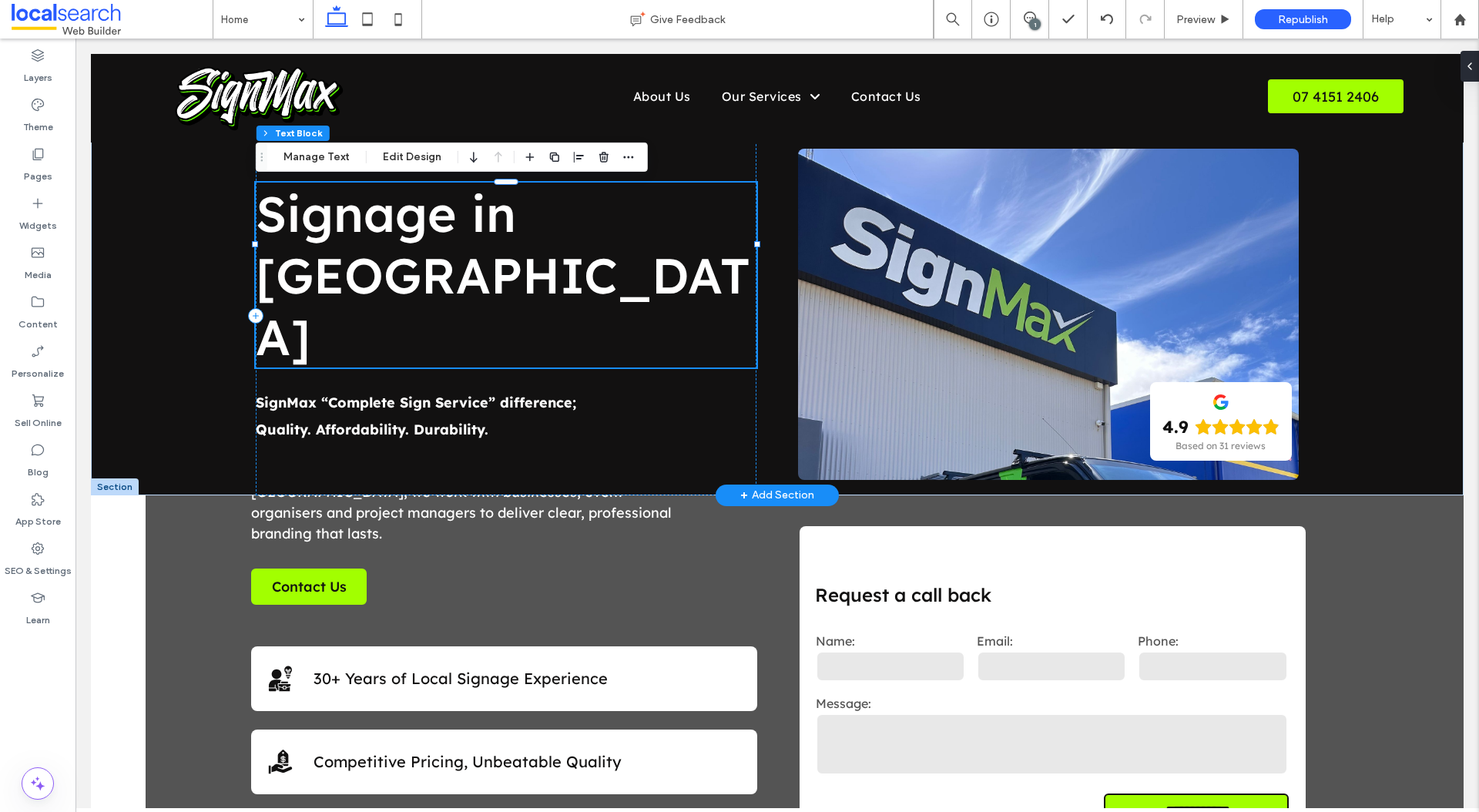
click at [413, 259] on span "Signage in [GEOGRAPHIC_DATA]" at bounding box center [503, 275] width 495 height 185
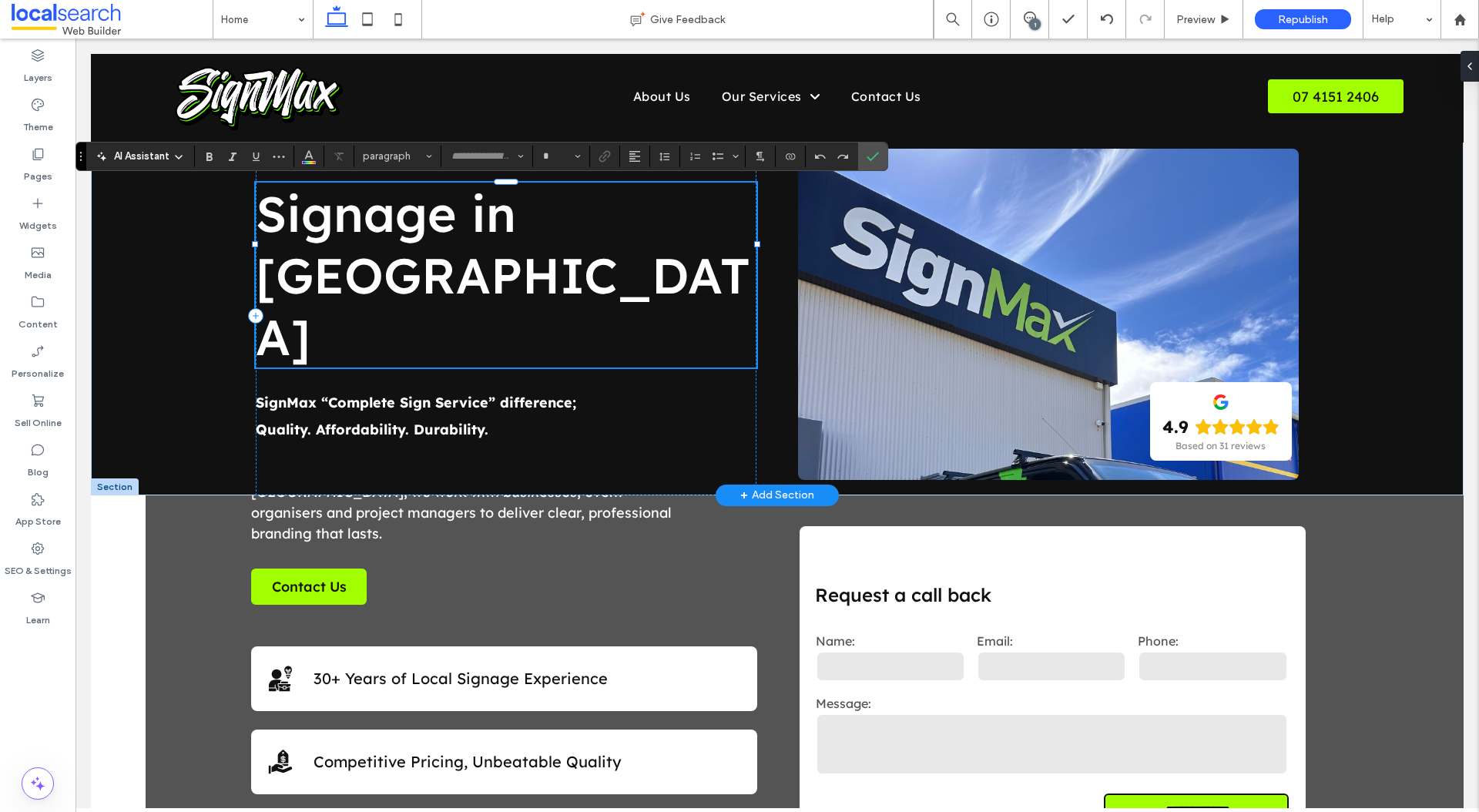
type input "**********"
type input "**"
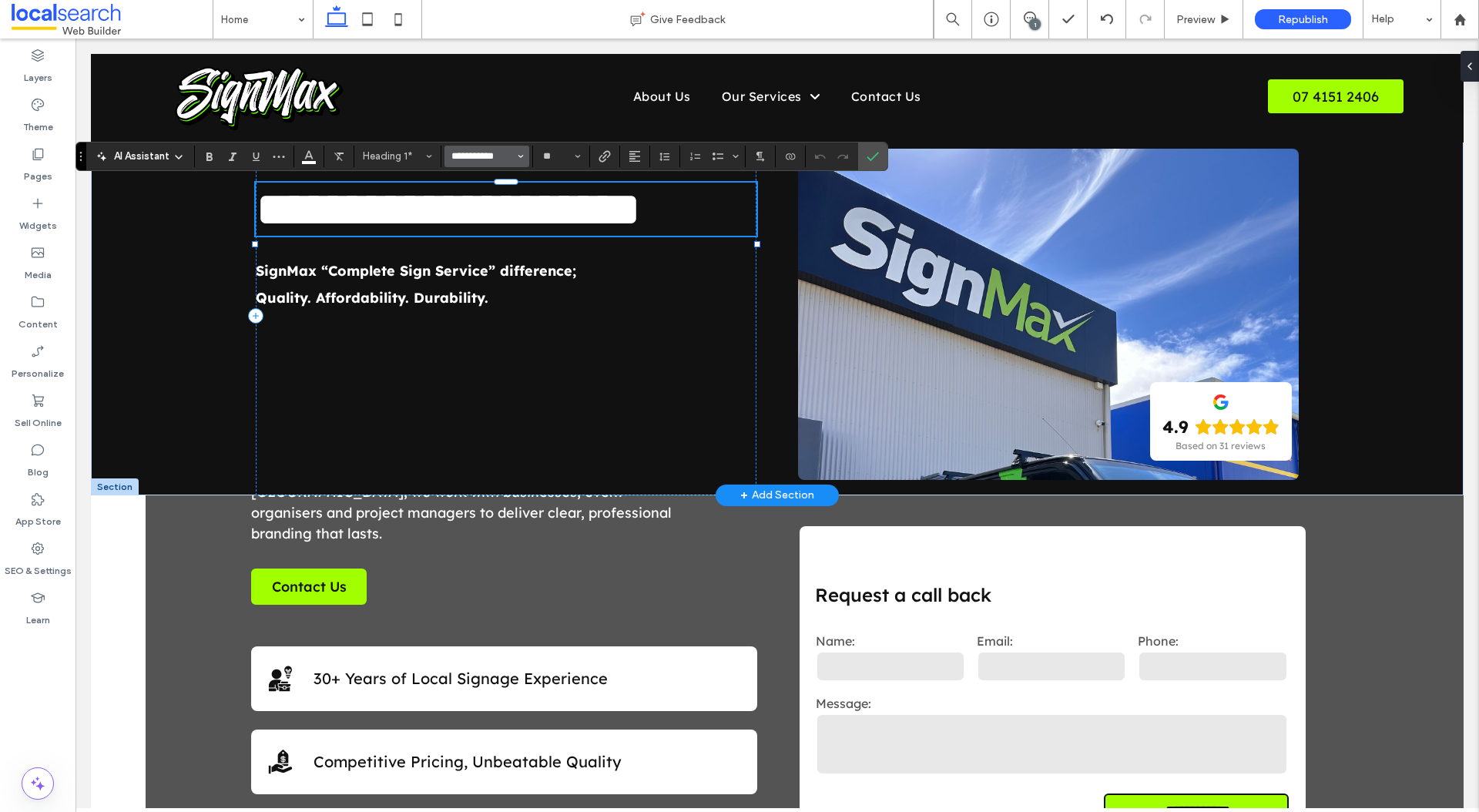
click at [483, 159] on input "**********" at bounding box center [483, 157] width 66 height 12
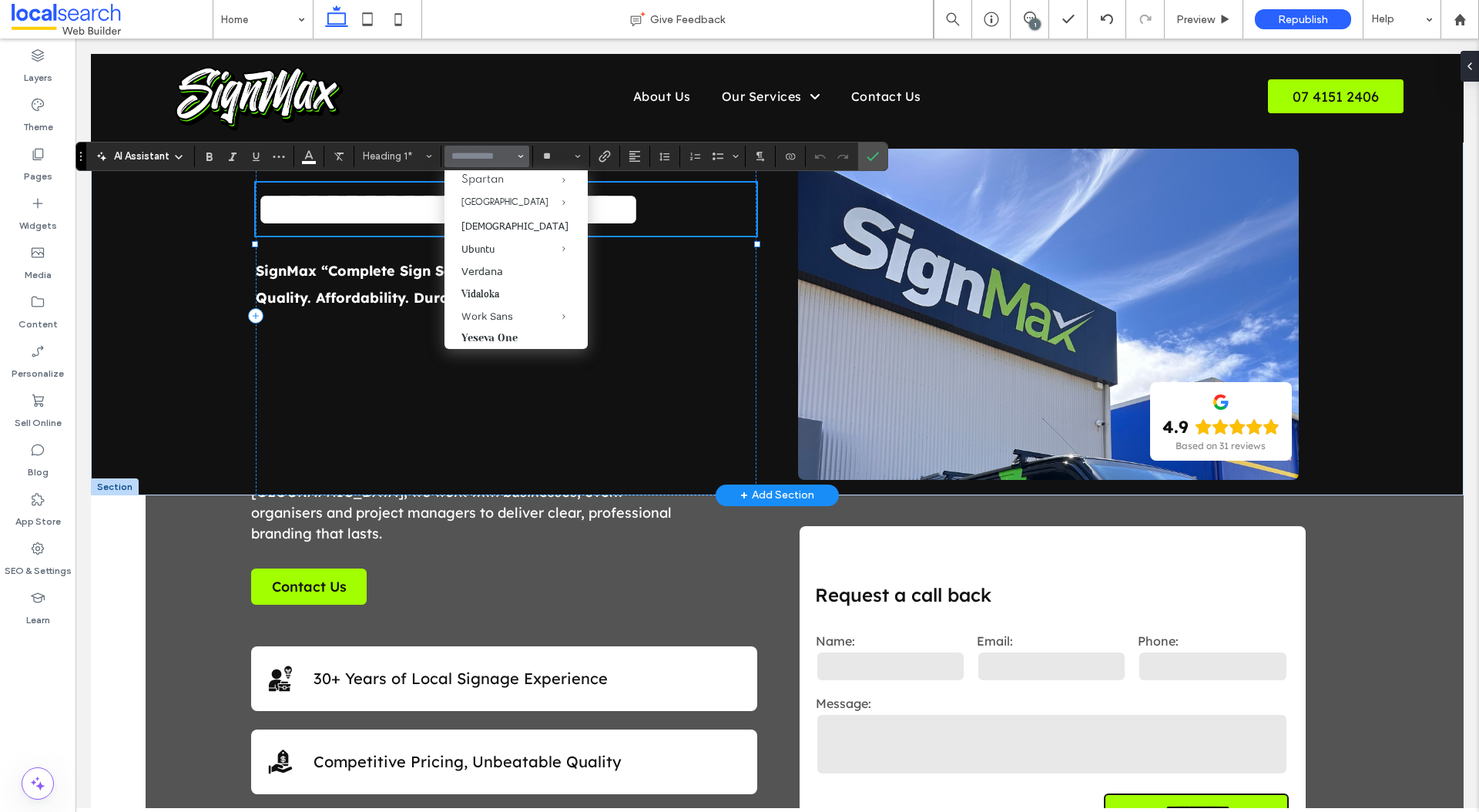
scroll to position [1621, 0]
click at [34, 259] on icon at bounding box center [38, 253] width 16 height 16
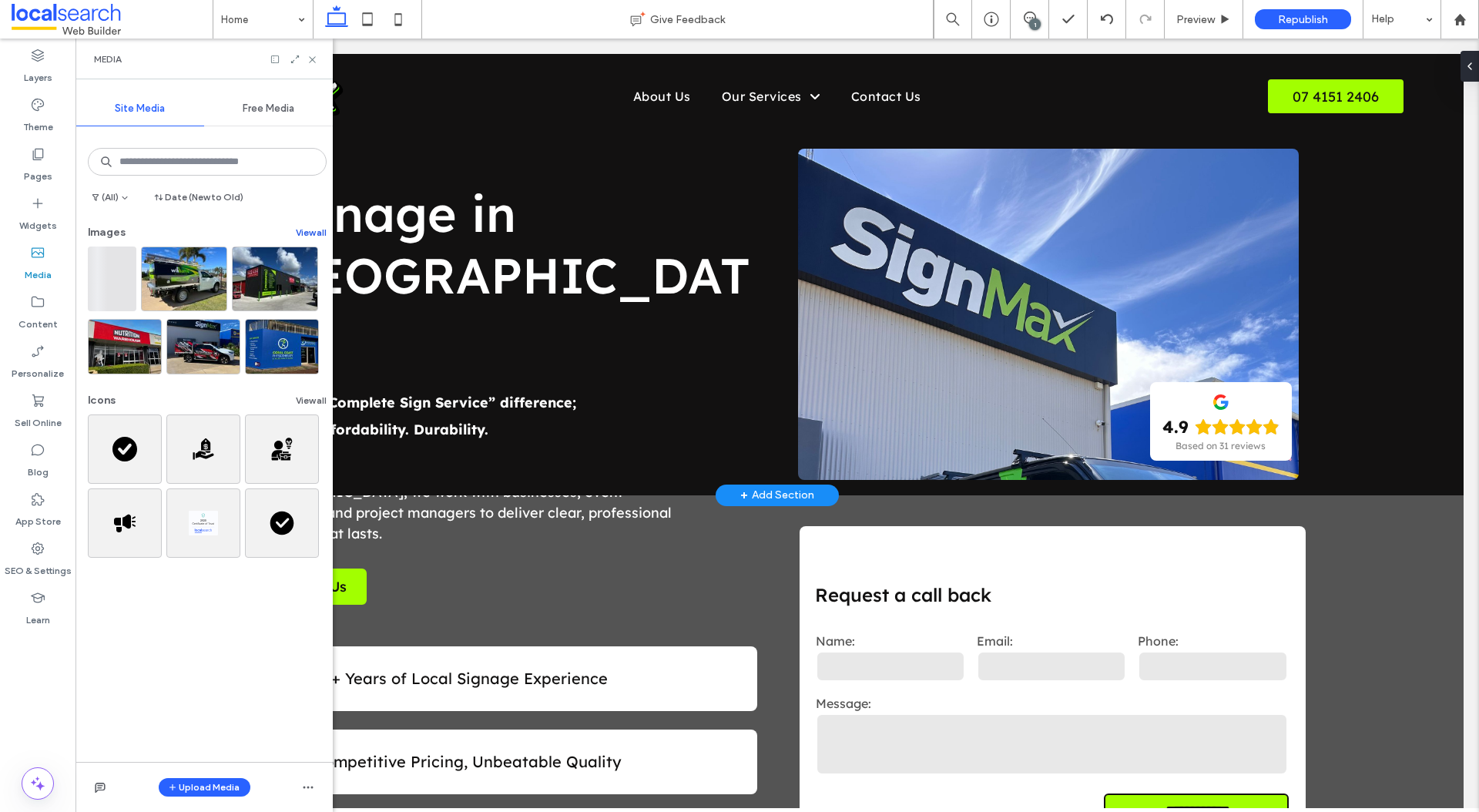
click at [312, 236] on button "View all" at bounding box center [310, 232] width 30 height 19
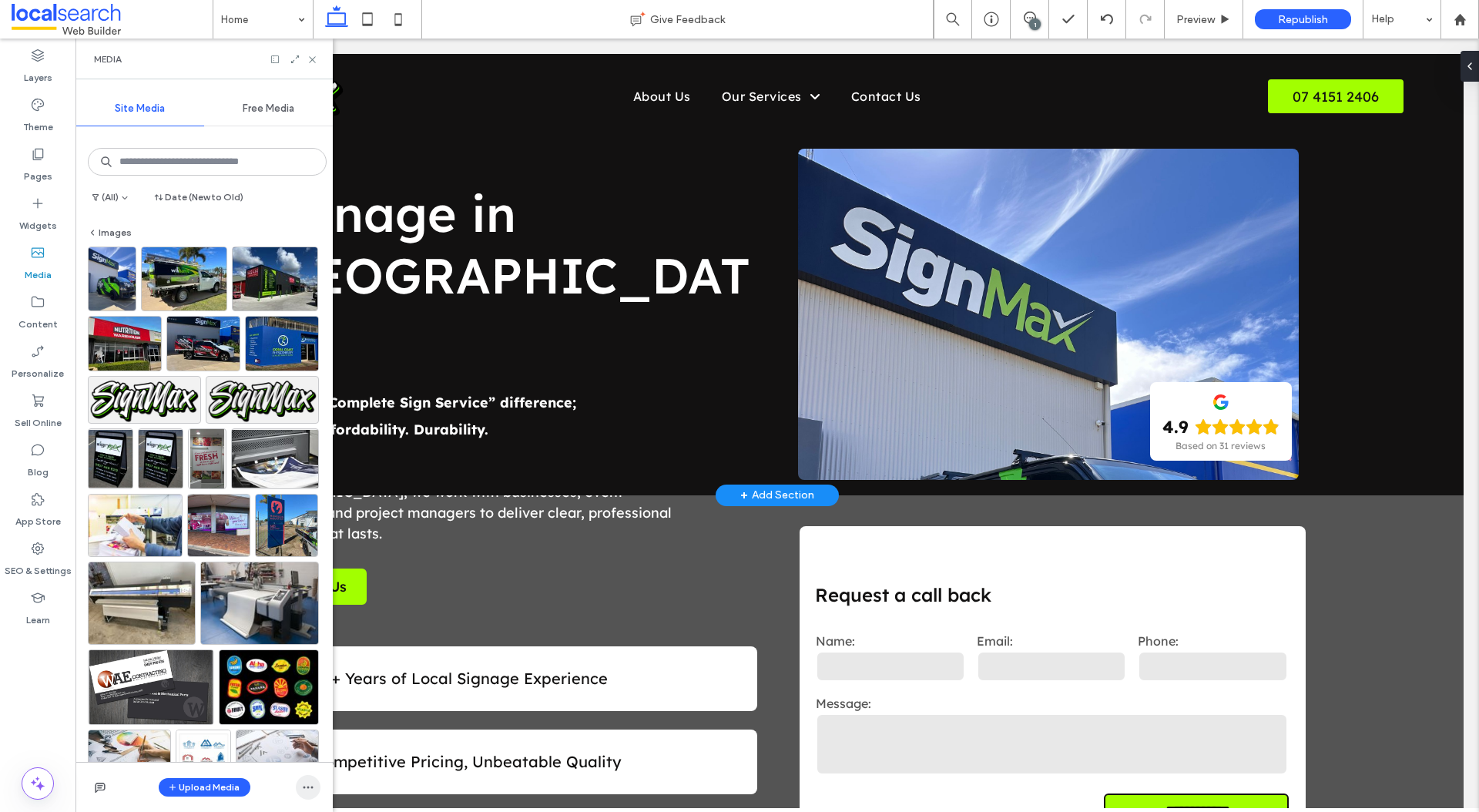
click at [306, 792] on icon "button" at bounding box center [308, 787] width 12 height 12
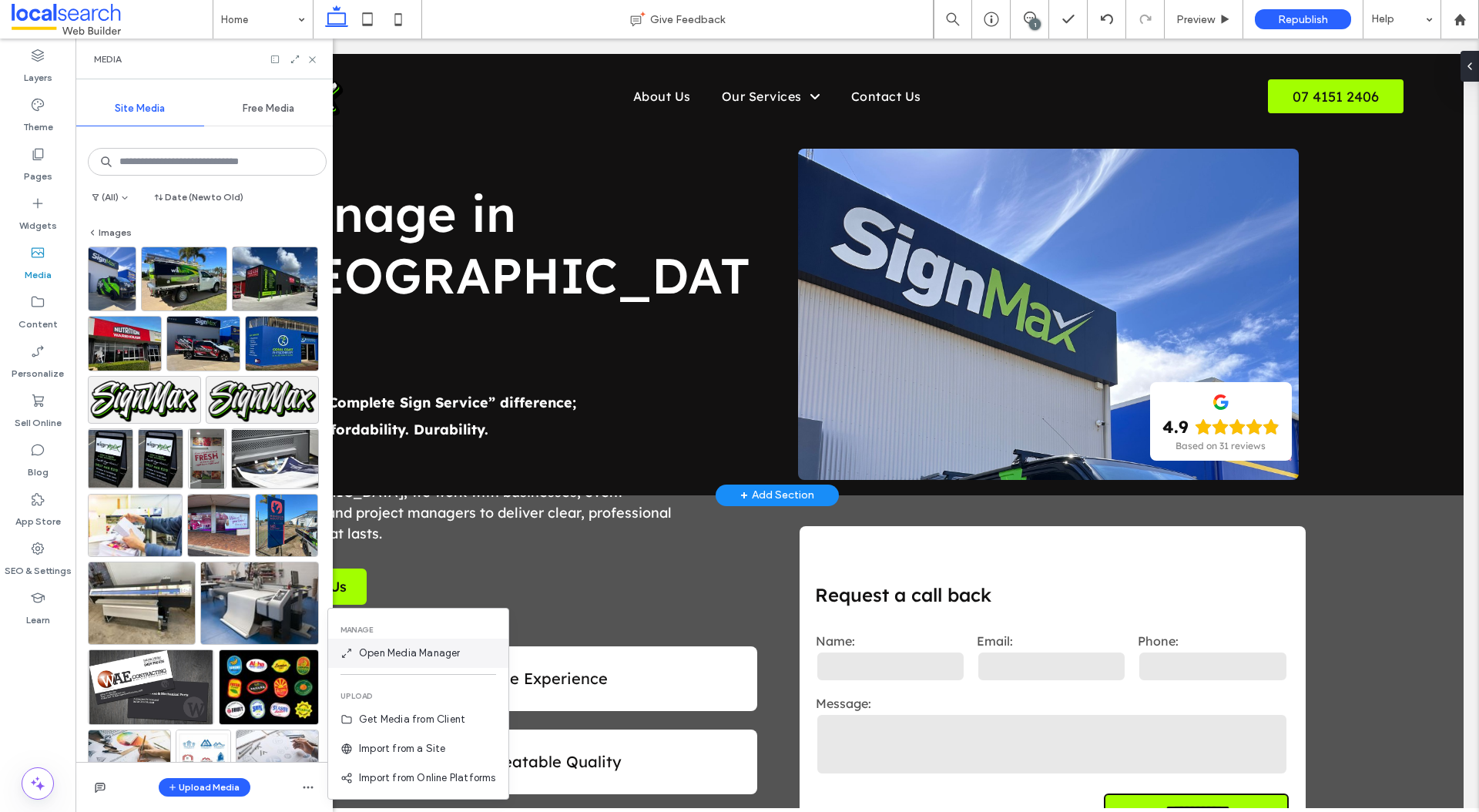
click at [368, 661] on div "Open Media Manager" at bounding box center [418, 654] width 180 height 30
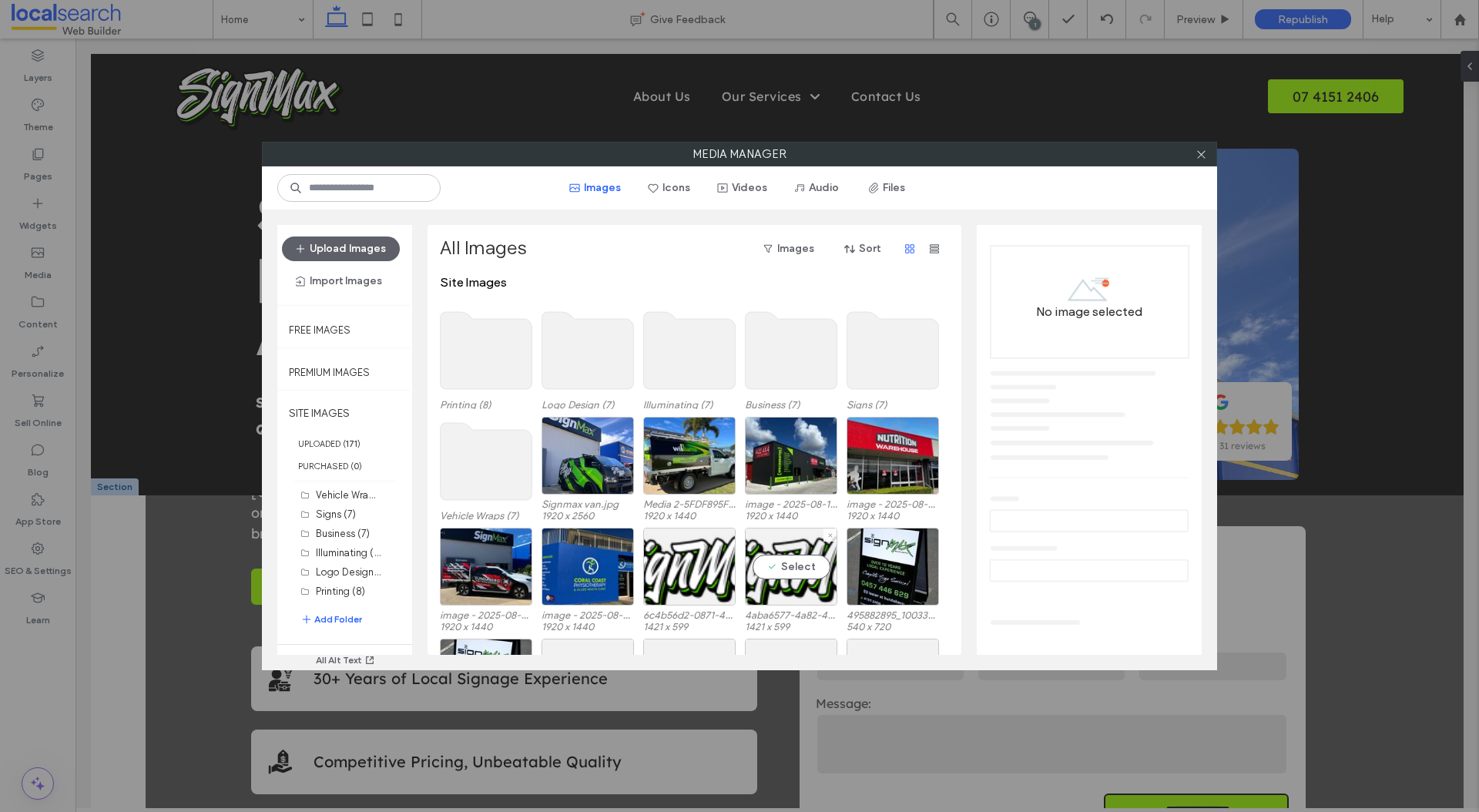
click at [794, 612] on label "4aba6577-4a82-4f37-ad5c-887925f2c497.png" at bounding box center [791, 615] width 92 height 12
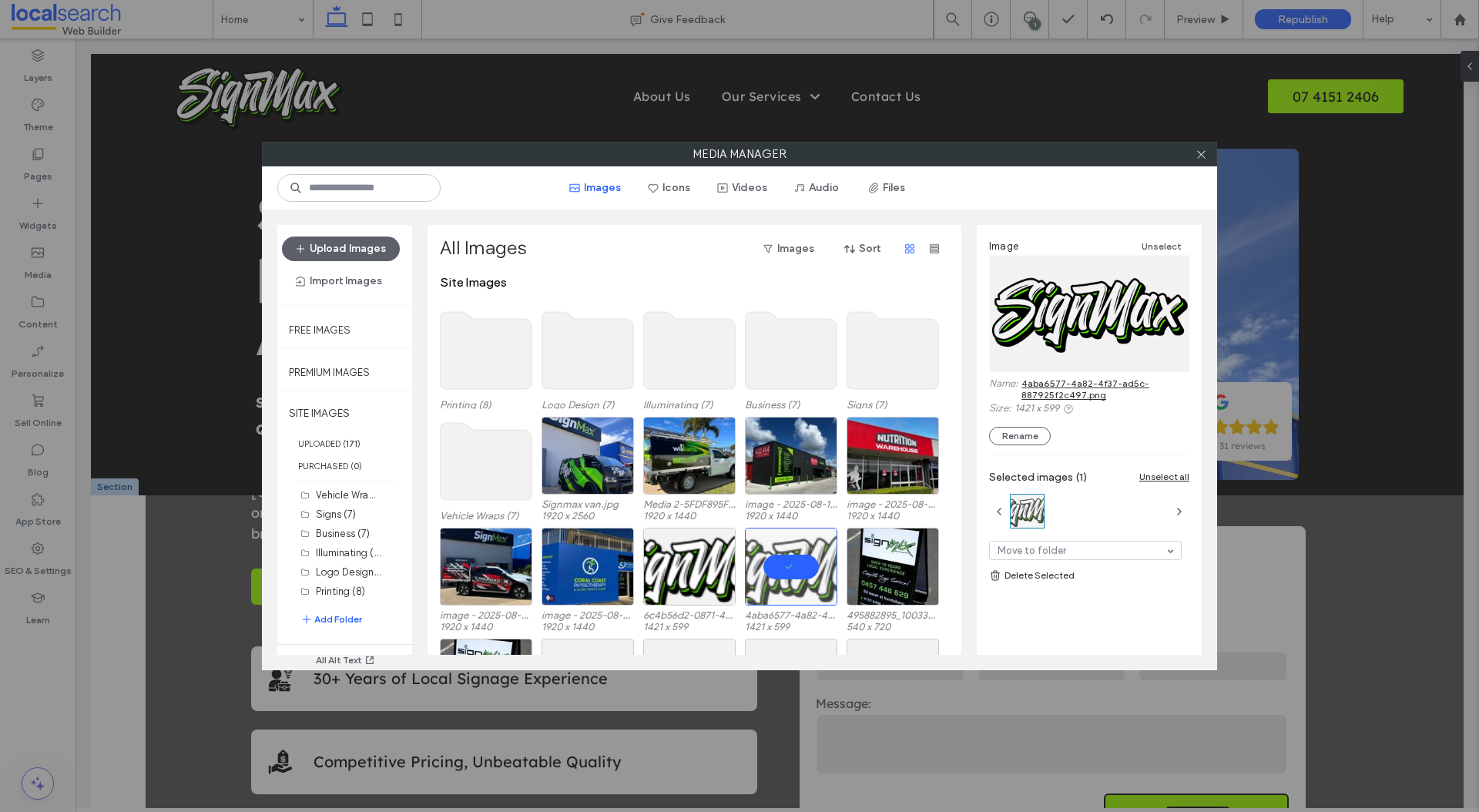
click at [1080, 388] on link "4aba6577-4a82-4f37-ad5c-887925f2c497.png" at bounding box center [1105, 389] width 168 height 23
click at [708, 568] on div "Select" at bounding box center [690, 566] width 92 height 78
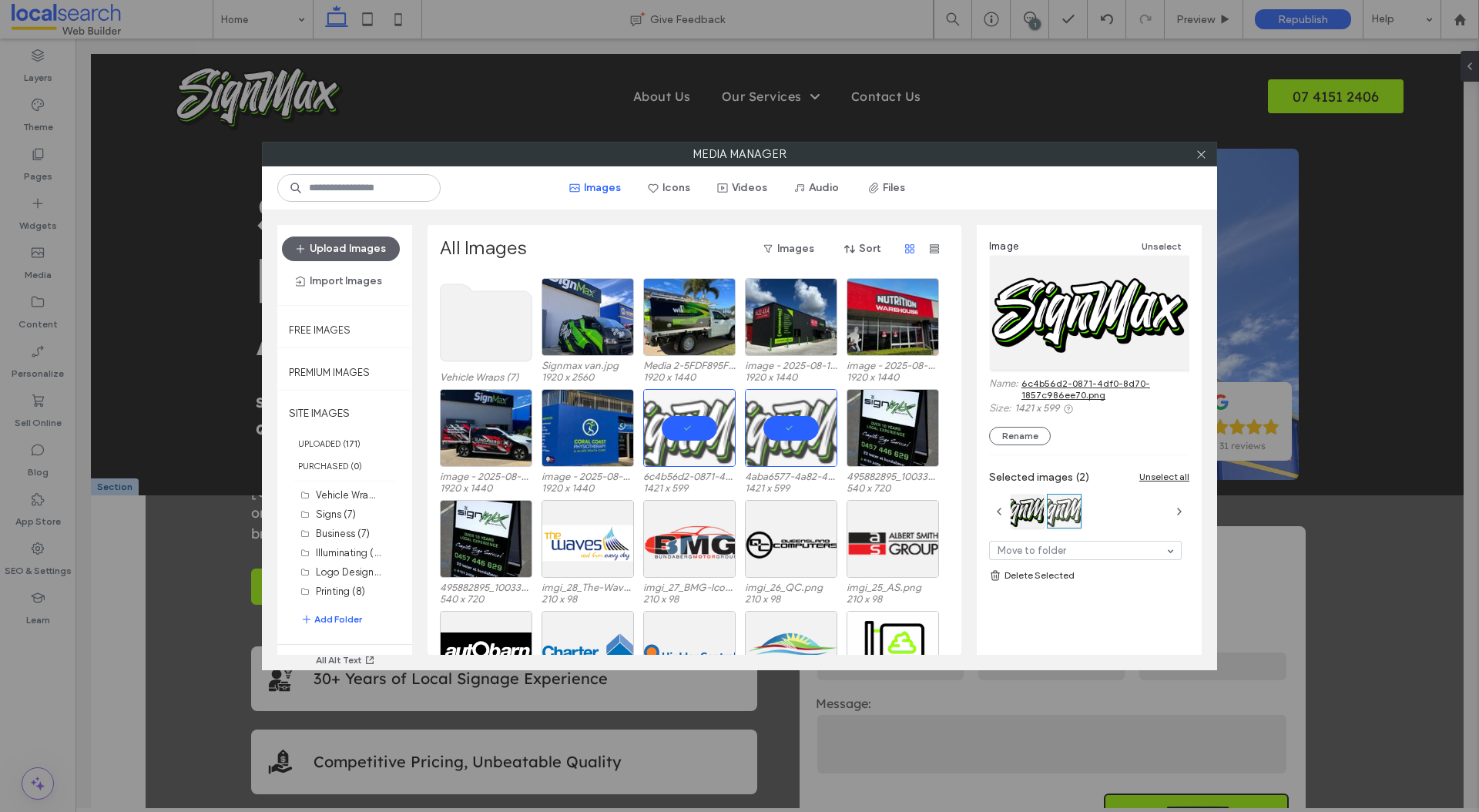
scroll to position [94, 0]
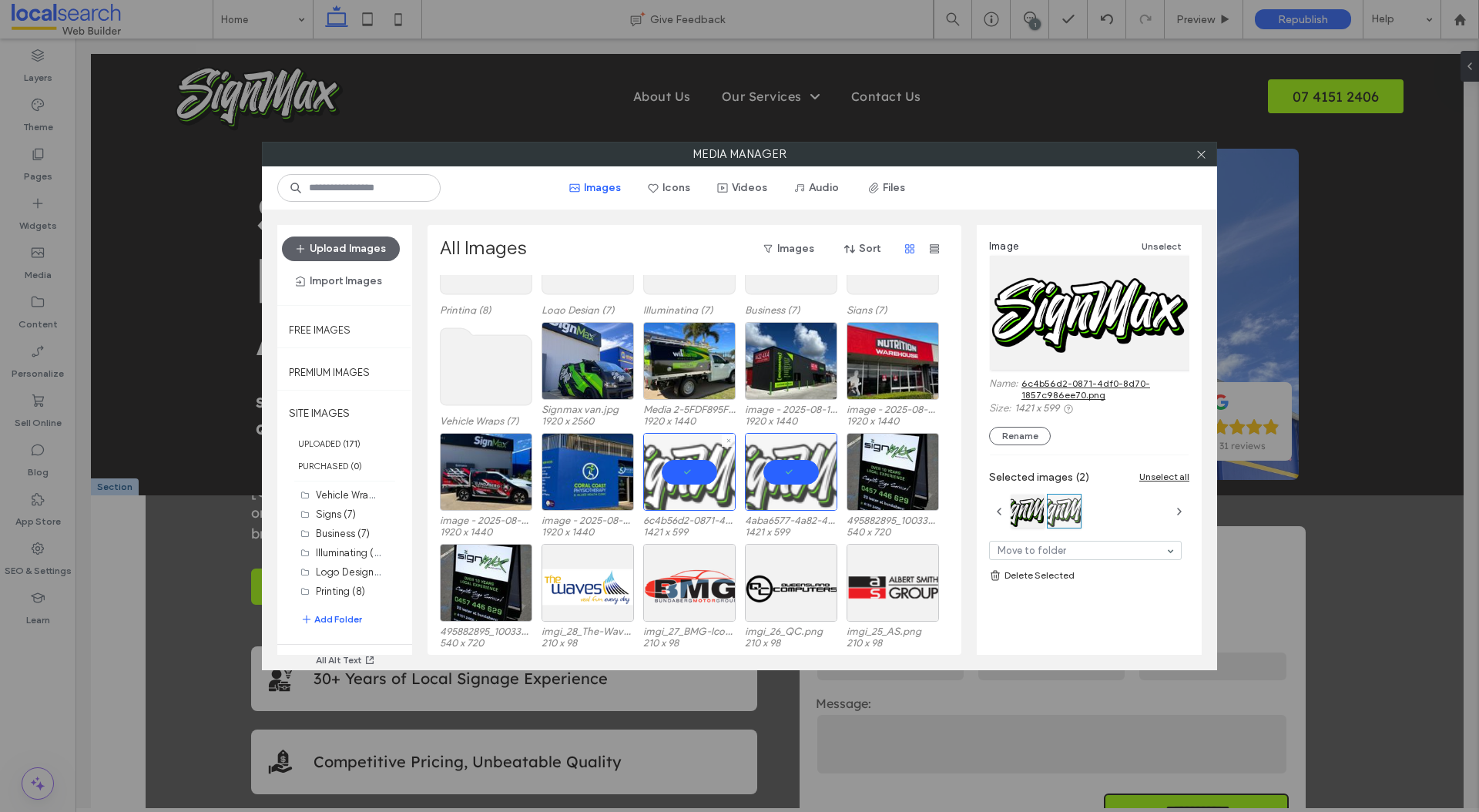
click at [700, 472] on div at bounding box center [690, 472] width 92 height 78
click at [770, 471] on div at bounding box center [791, 472] width 92 height 78
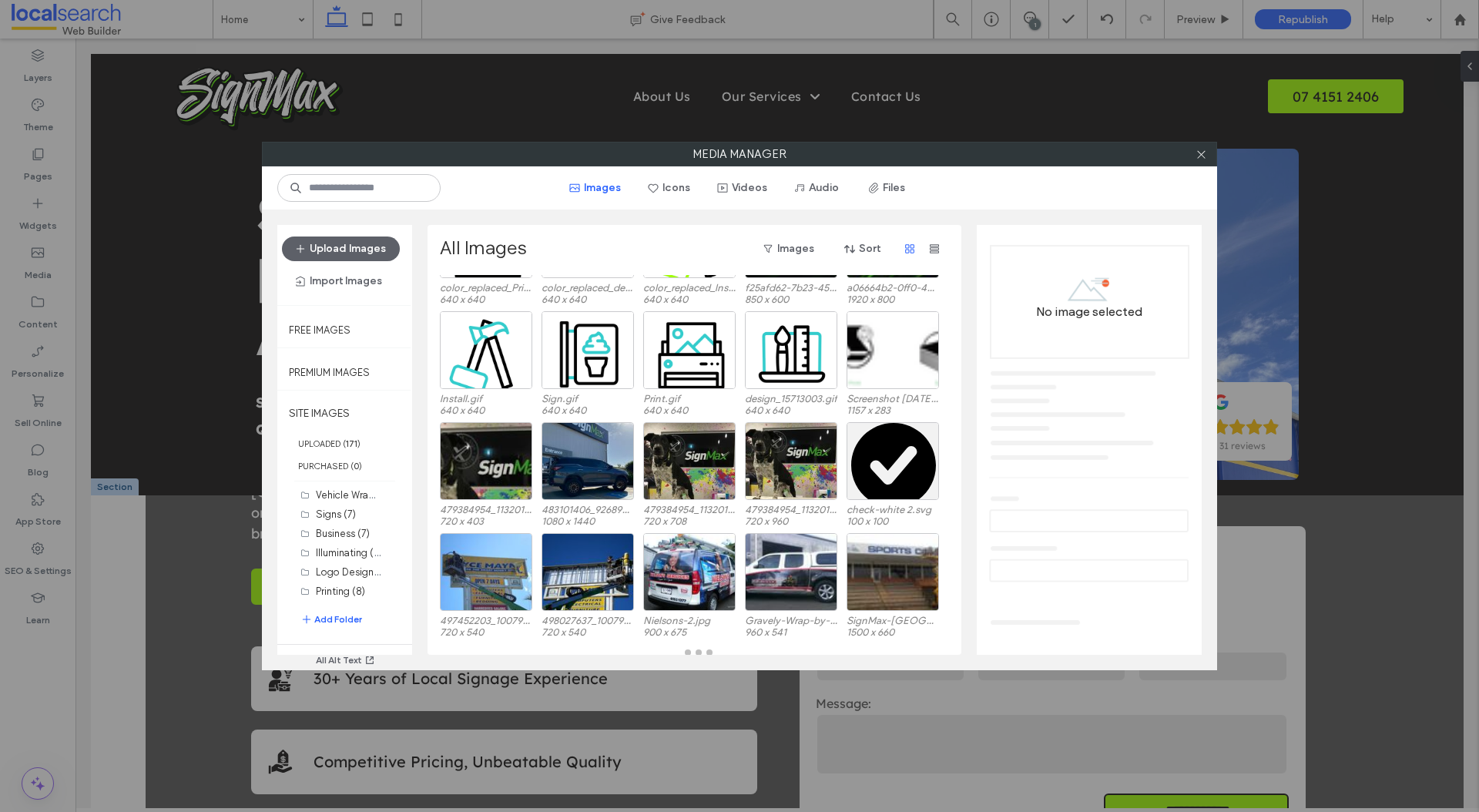
scroll to position [664, 0]
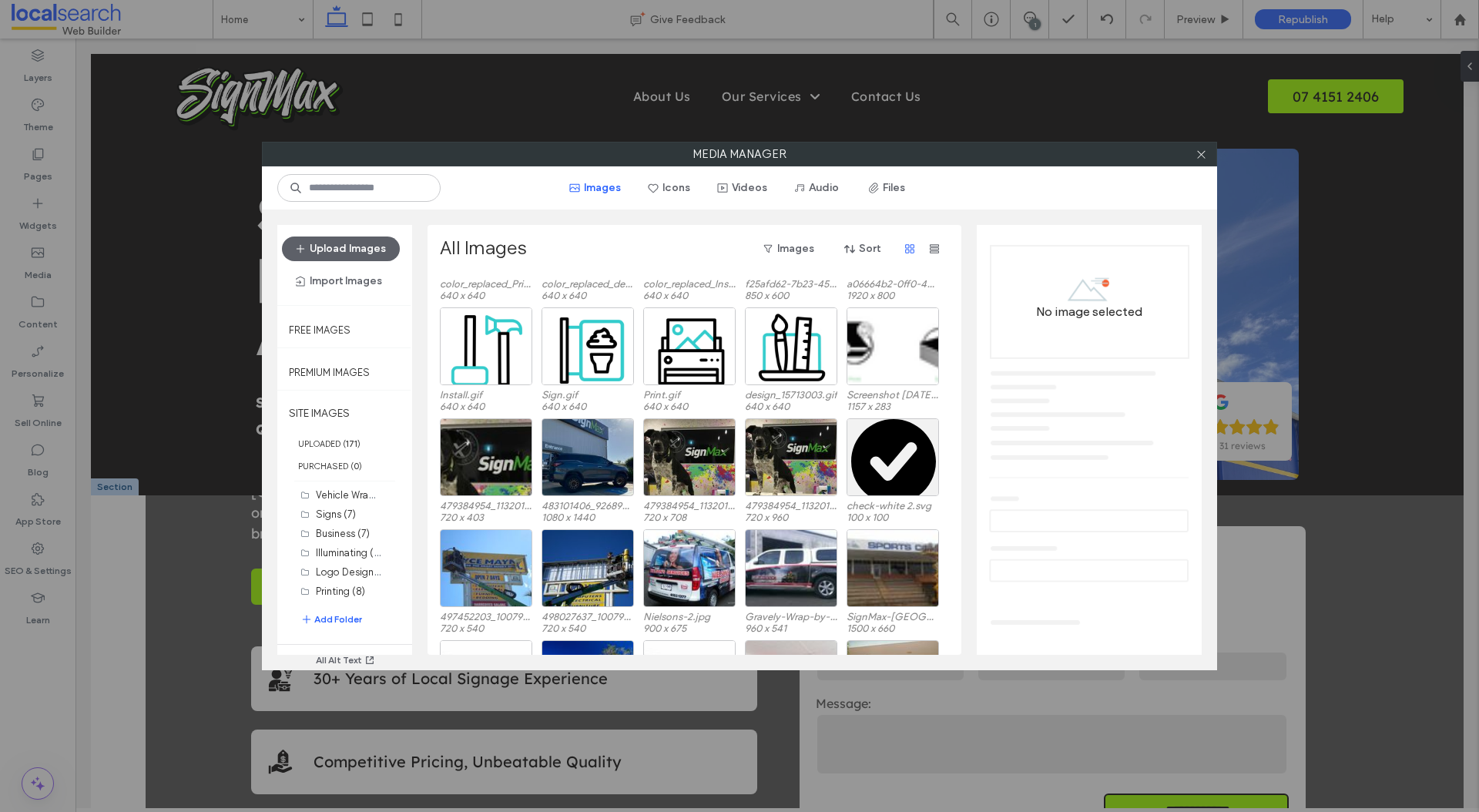
click at [1208, 148] on div at bounding box center [1201, 154] width 23 height 23
click at [1201, 149] on icon at bounding box center [1201, 154] width 12 height 12
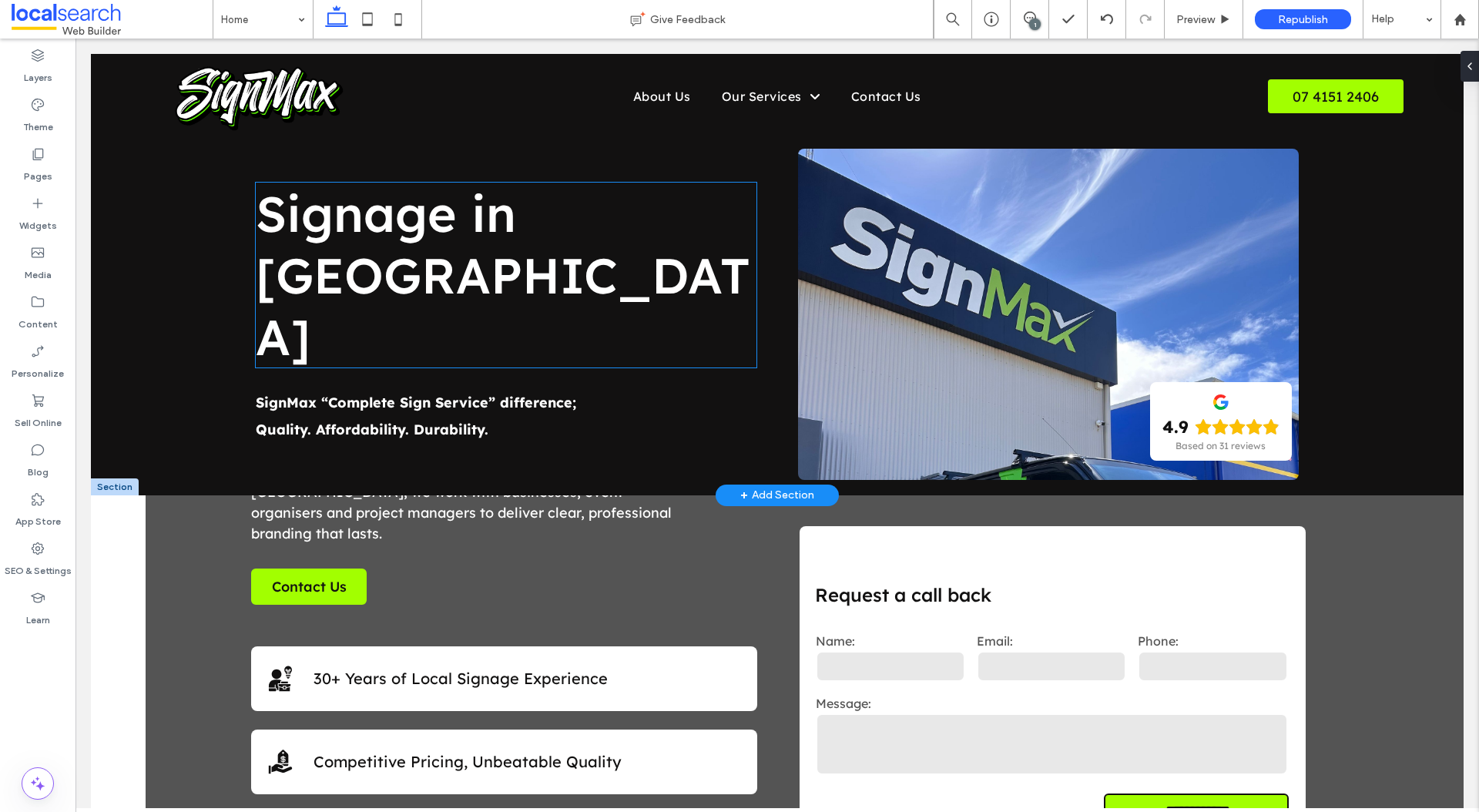
click at [494, 230] on span "Signage in [GEOGRAPHIC_DATA]" at bounding box center [503, 275] width 495 height 185
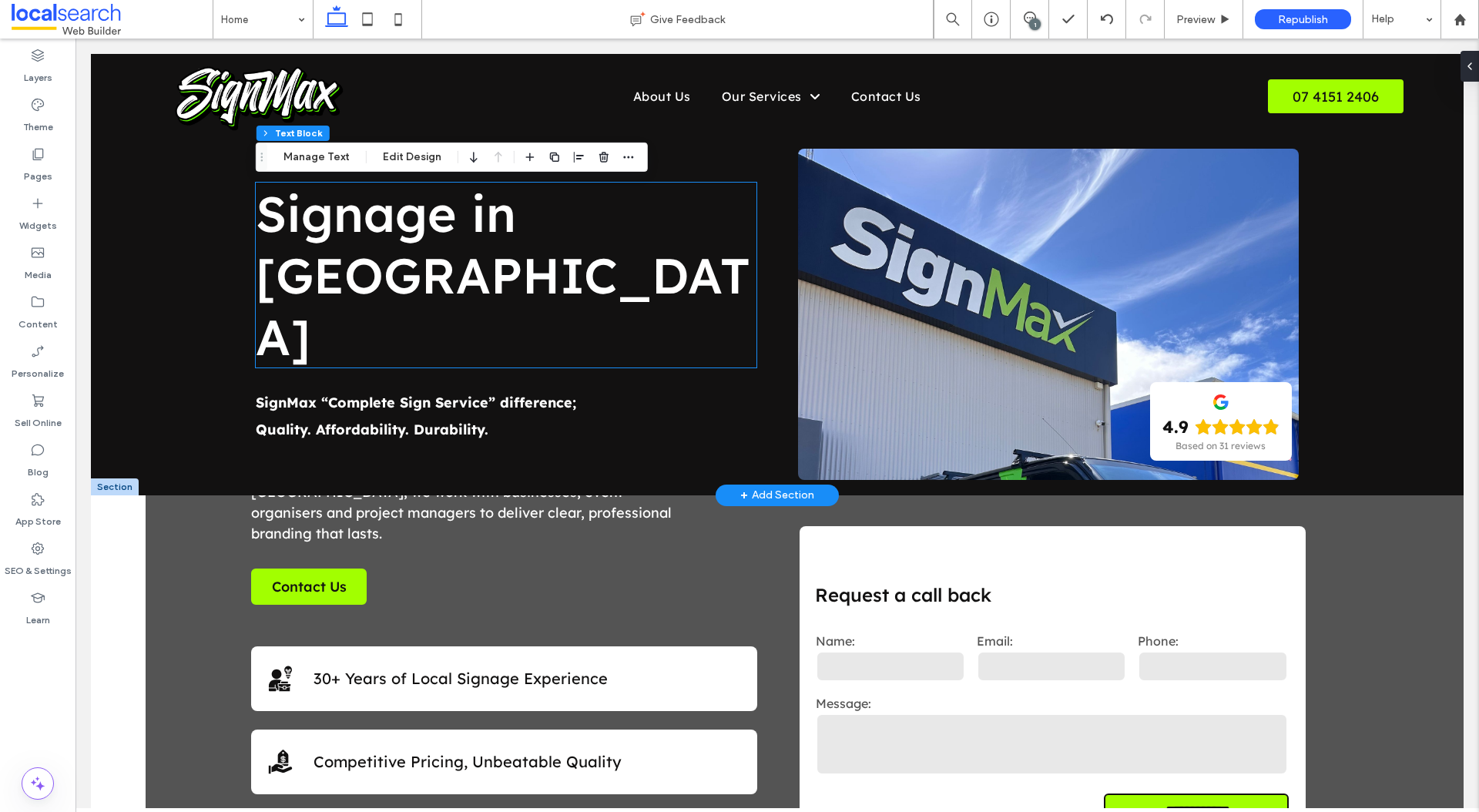
click at [494, 230] on span "Signage in [GEOGRAPHIC_DATA]" at bounding box center [503, 275] width 495 height 185
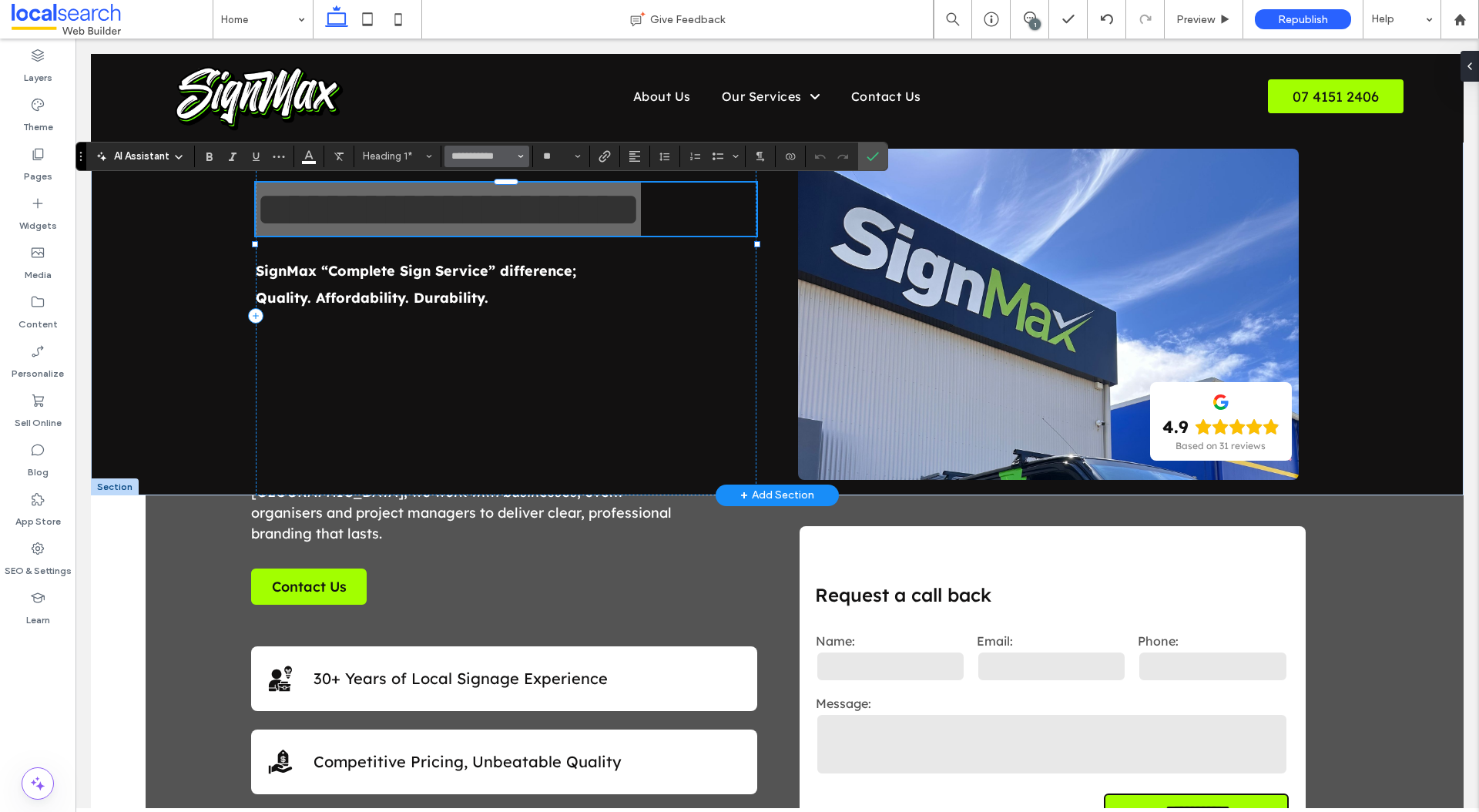
click at [520, 154] on icon "Font & Font weight" at bounding box center [521, 157] width 6 height 6
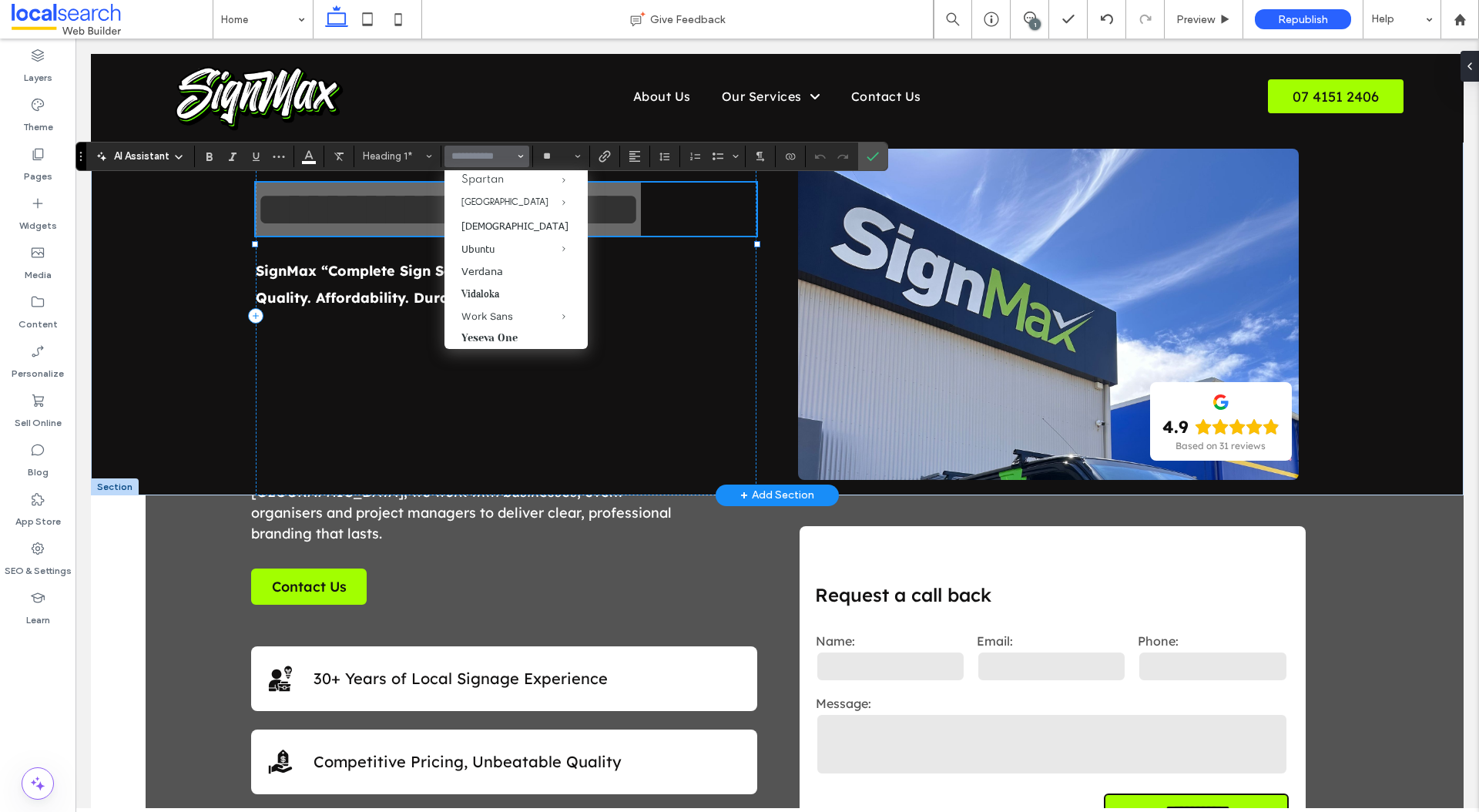
scroll to position [1675, 0]
click at [66, 107] on div "Theme" at bounding box center [37, 115] width 76 height 49
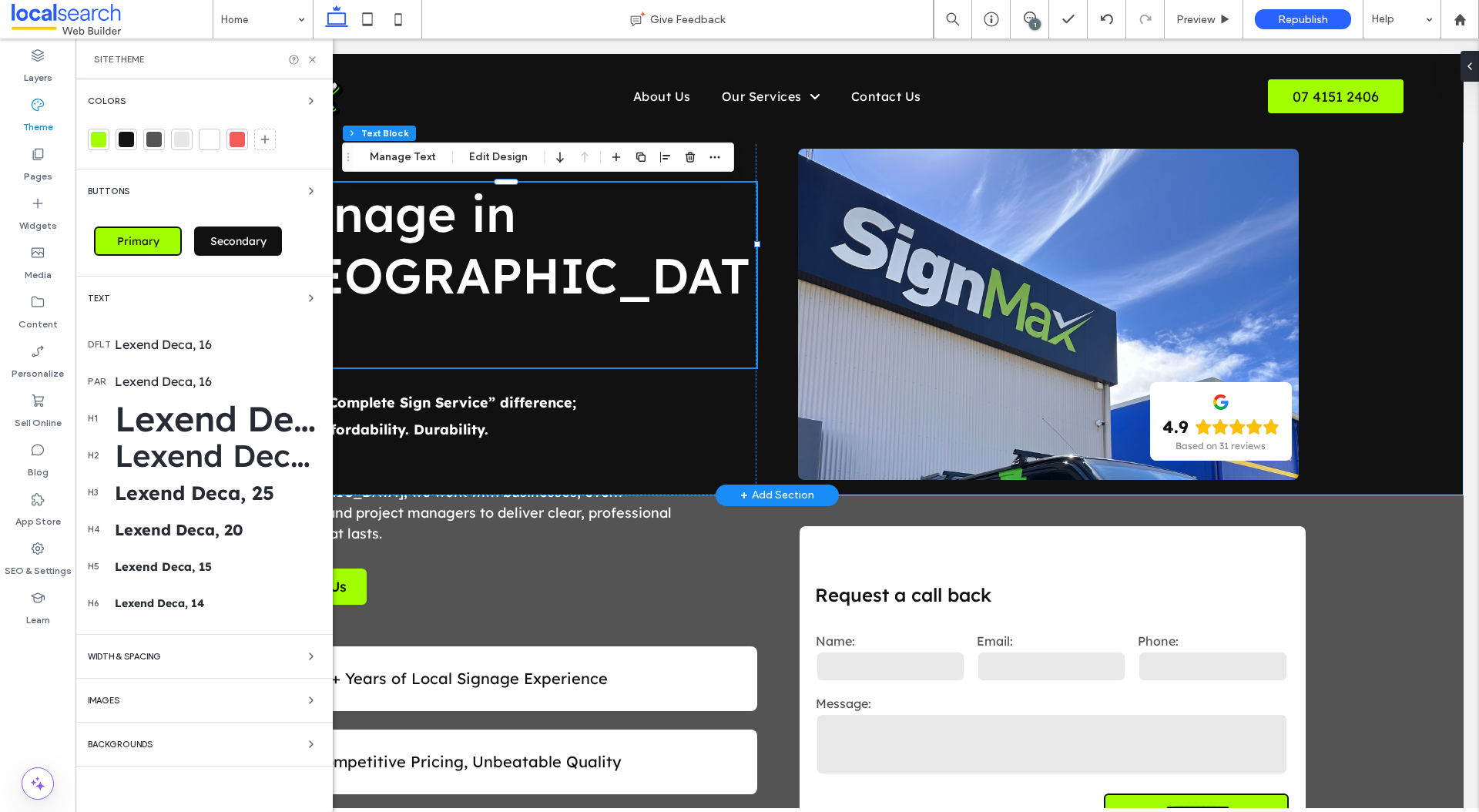
click at [174, 406] on div "Lexend Deca, 64" at bounding box center [218, 418] width 206 height 43
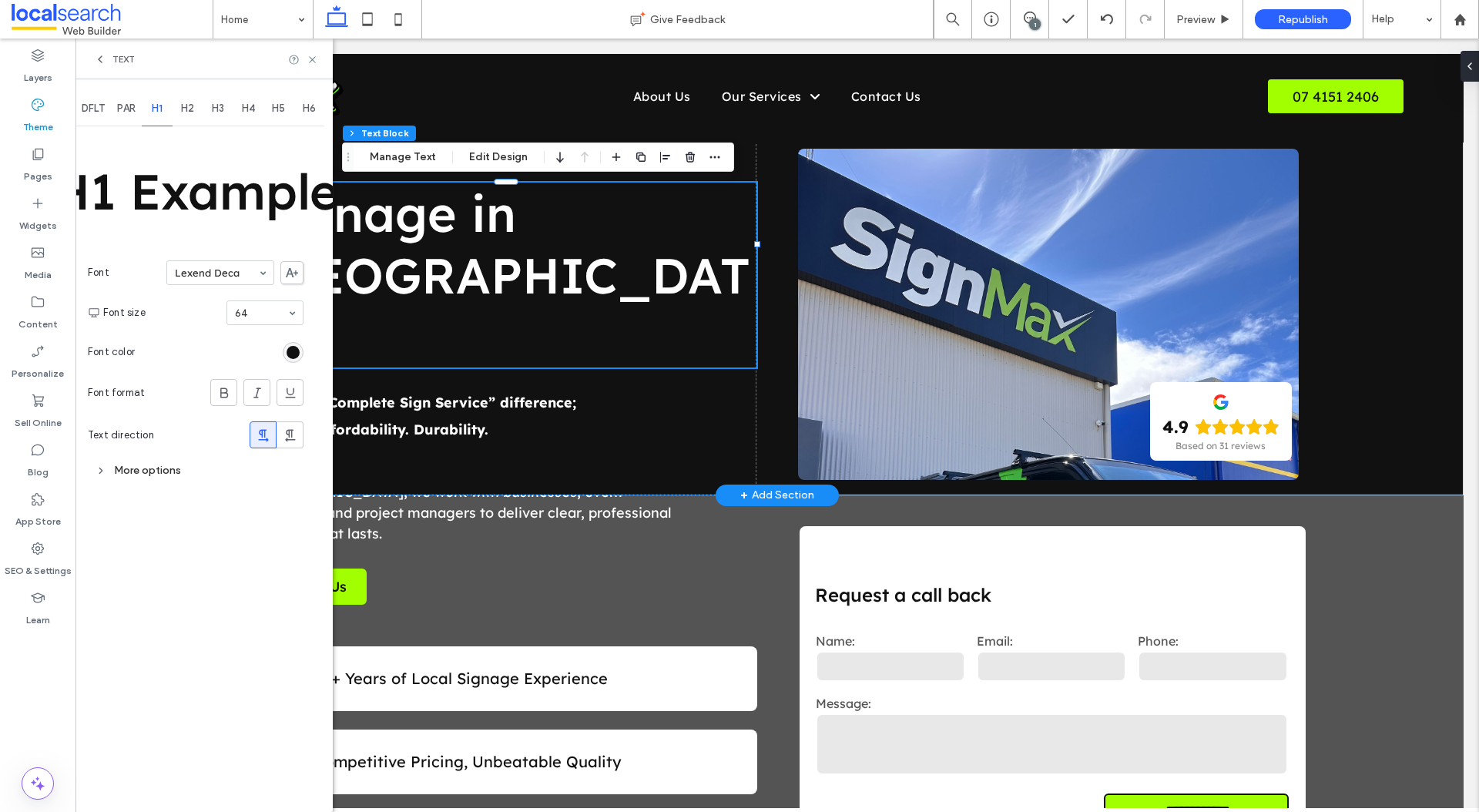
click at [292, 275] on use at bounding box center [292, 273] width 12 height 9
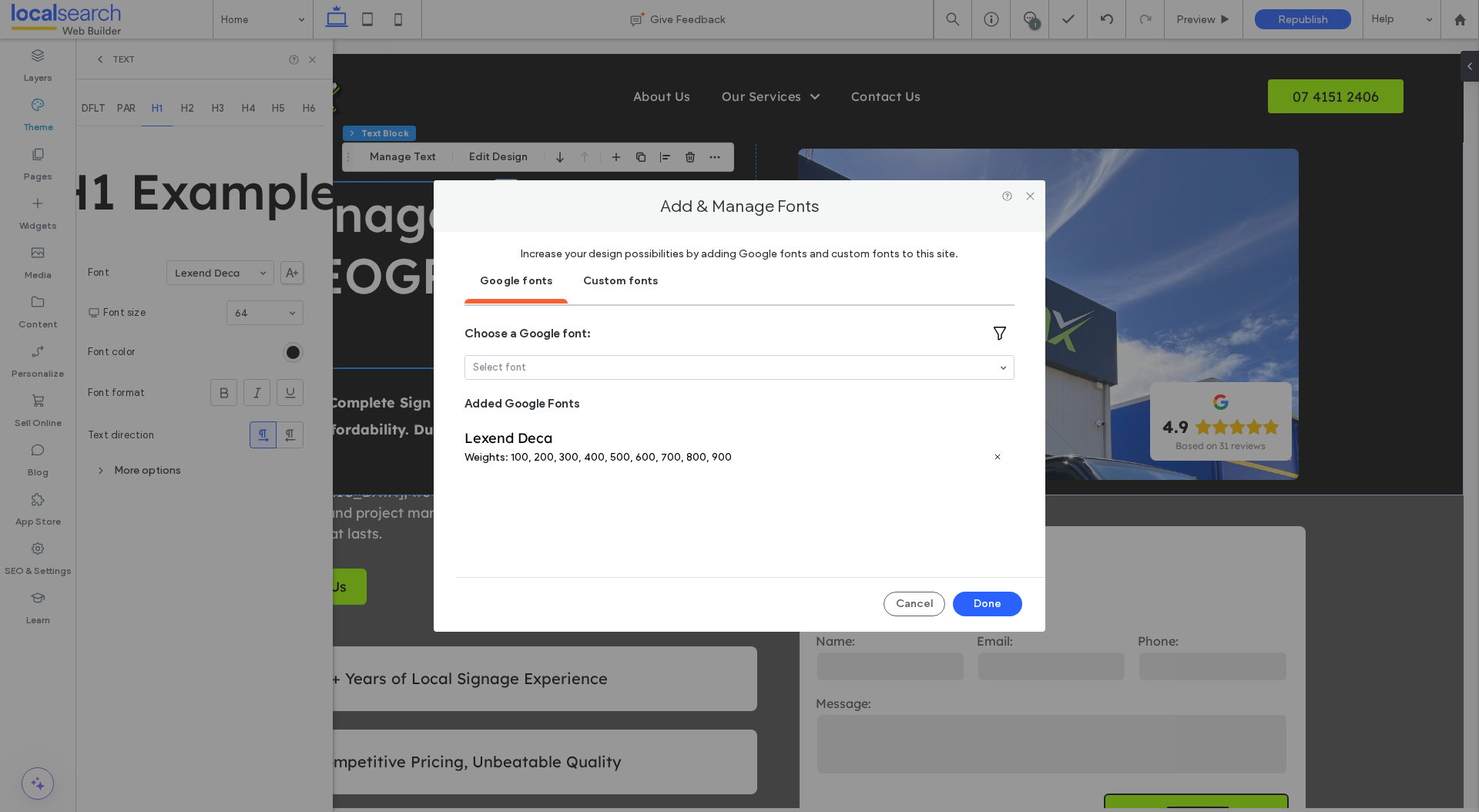
click at [615, 276] on div "Custom fonts" at bounding box center [620, 279] width 105 height 38
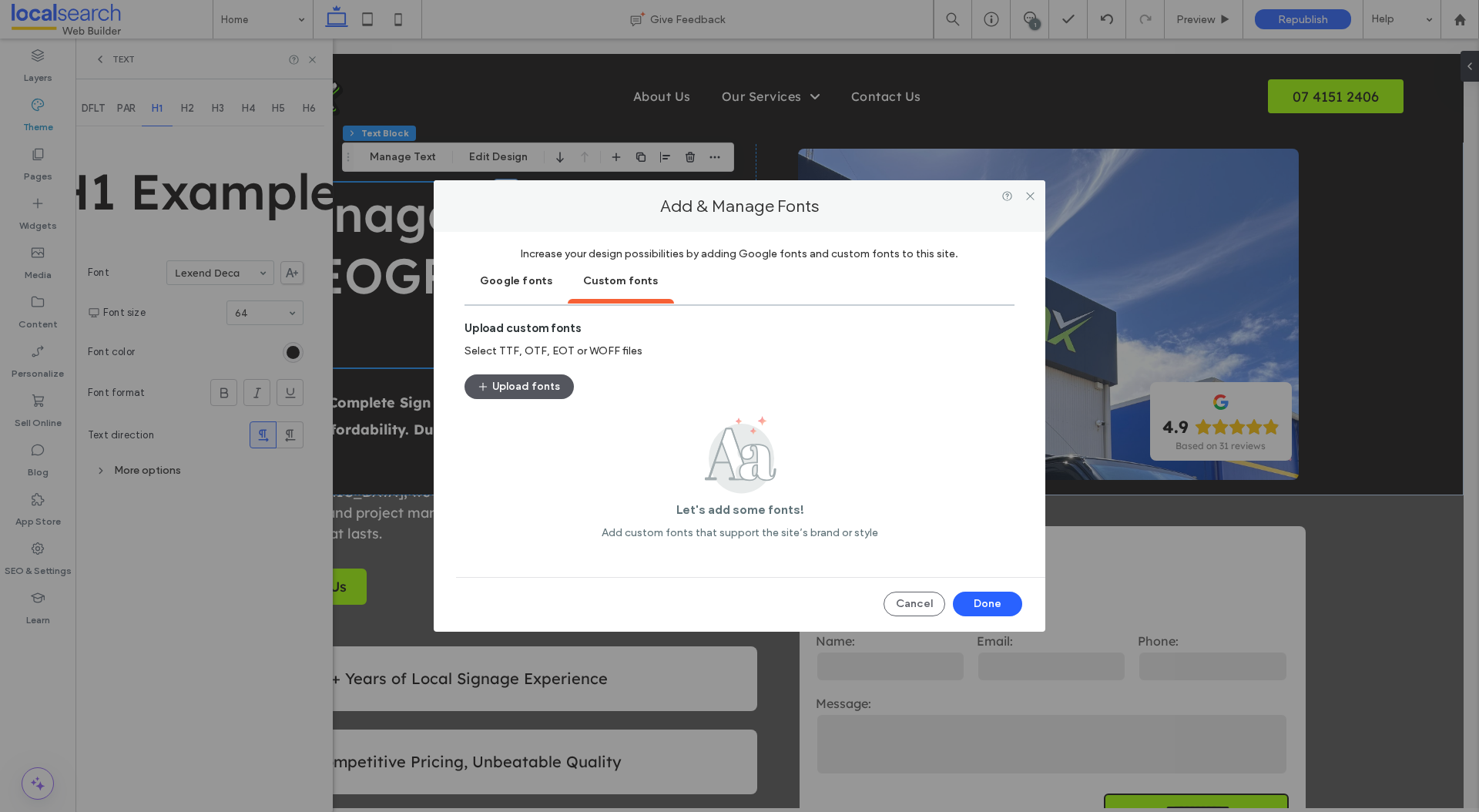
click at [506, 395] on button "Upload fonts" at bounding box center [519, 387] width 109 height 25
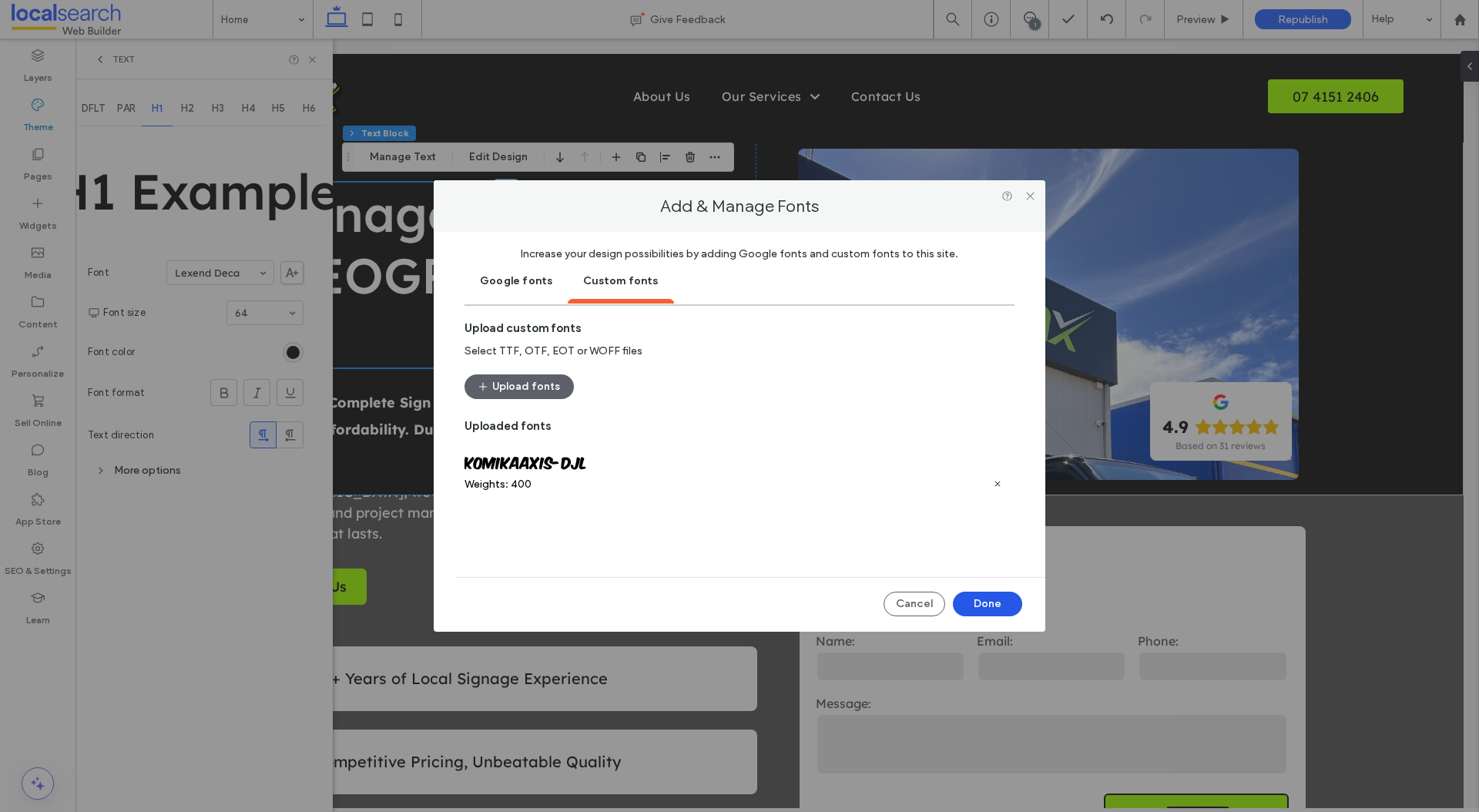
click at [986, 612] on button "Done" at bounding box center [987, 604] width 69 height 25
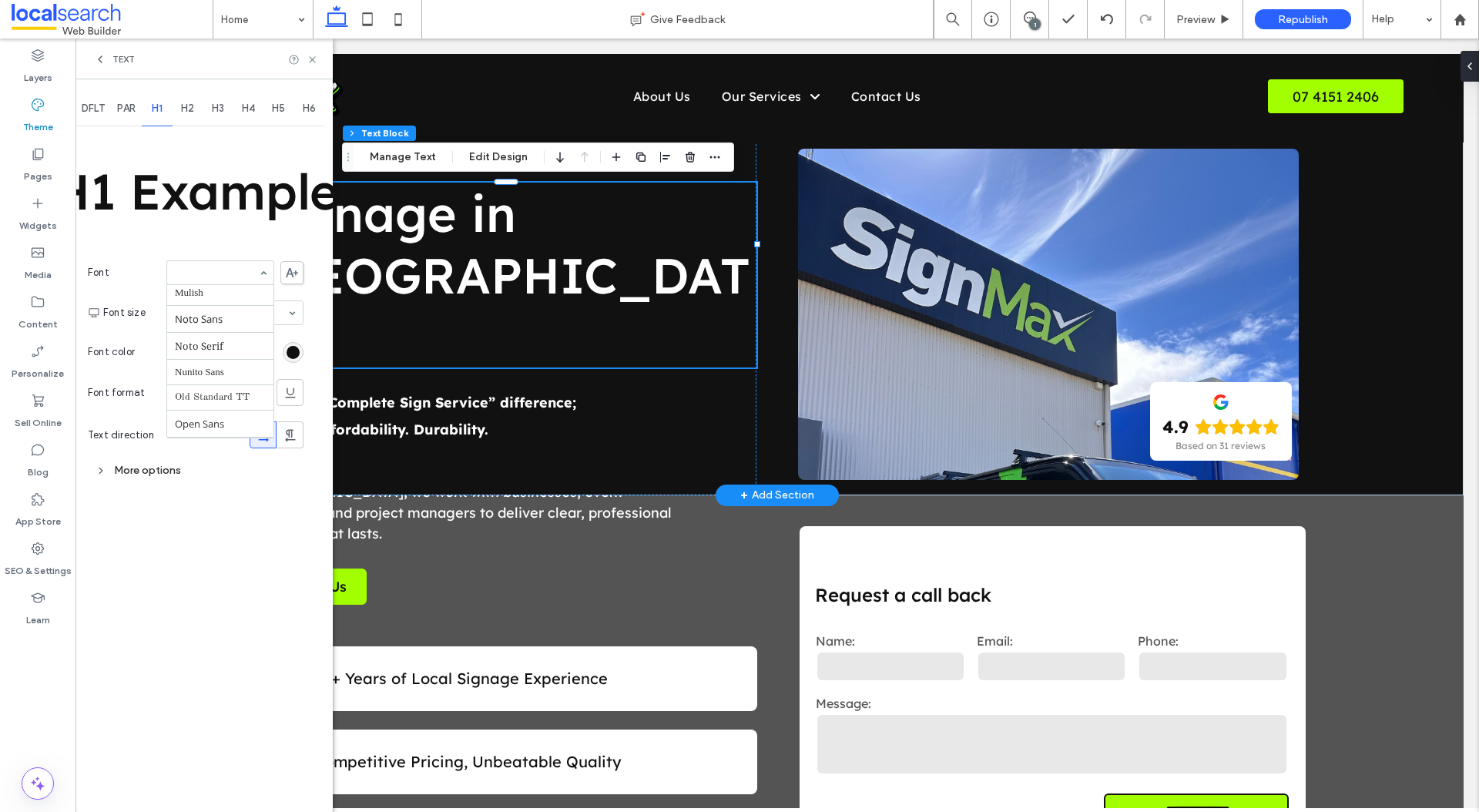
scroll to position [94, 0]
type input "*"
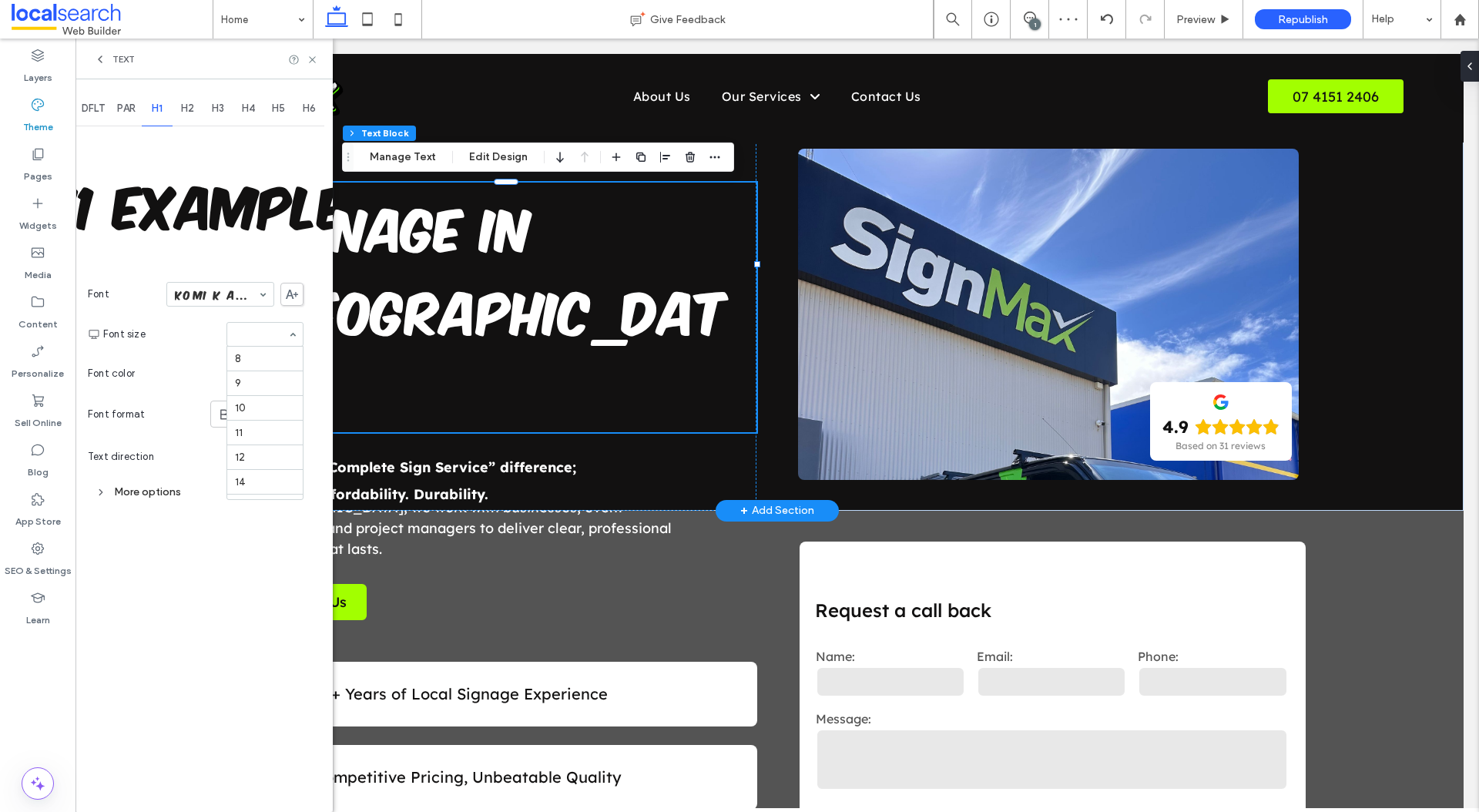
scroll to position [266, 0]
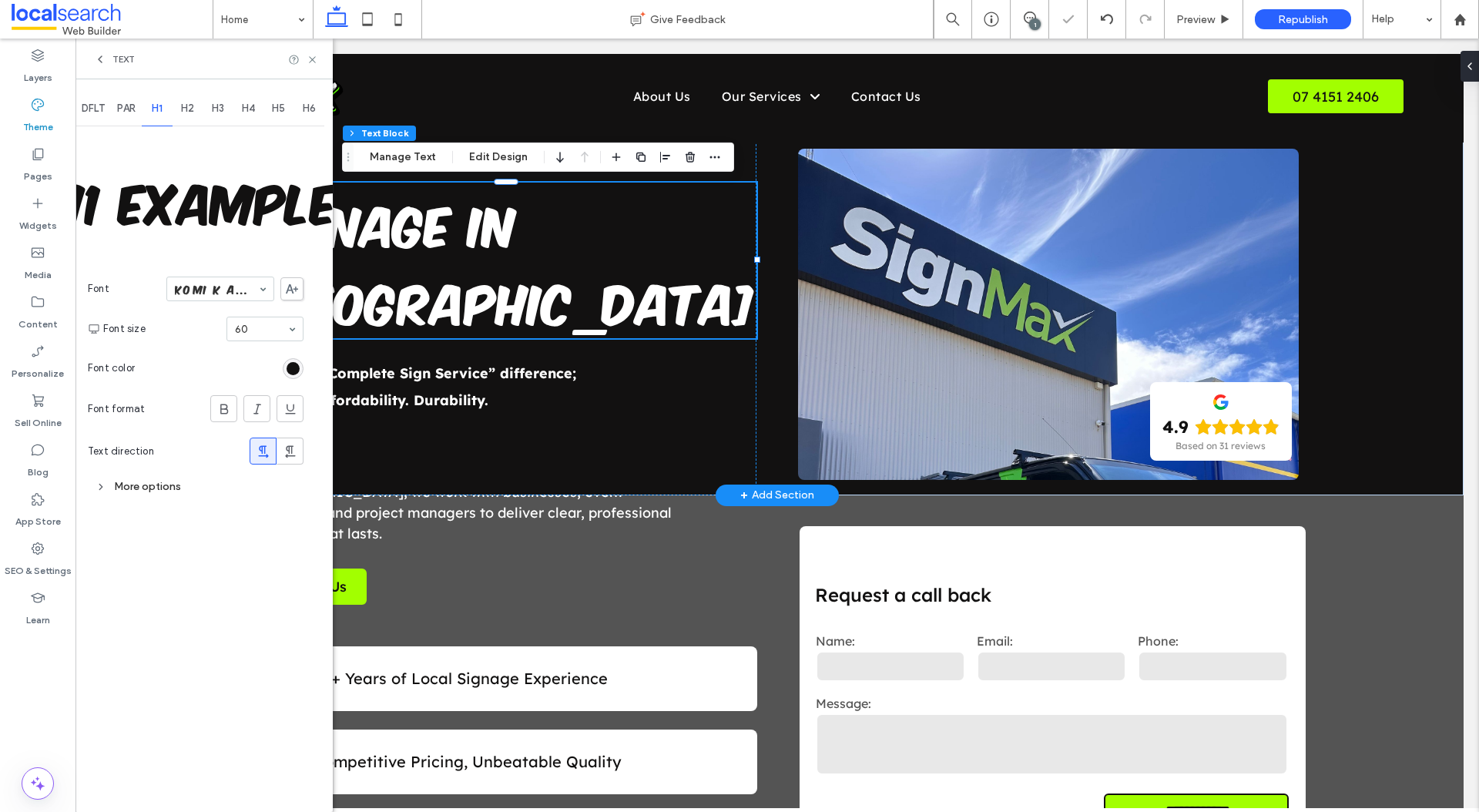
click at [248, 366] on section "Font color" at bounding box center [196, 367] width 215 height 38
click at [310, 69] on div "Text" at bounding box center [204, 59] width 257 height 41
click at [312, 55] on icon at bounding box center [312, 59] width 12 height 12
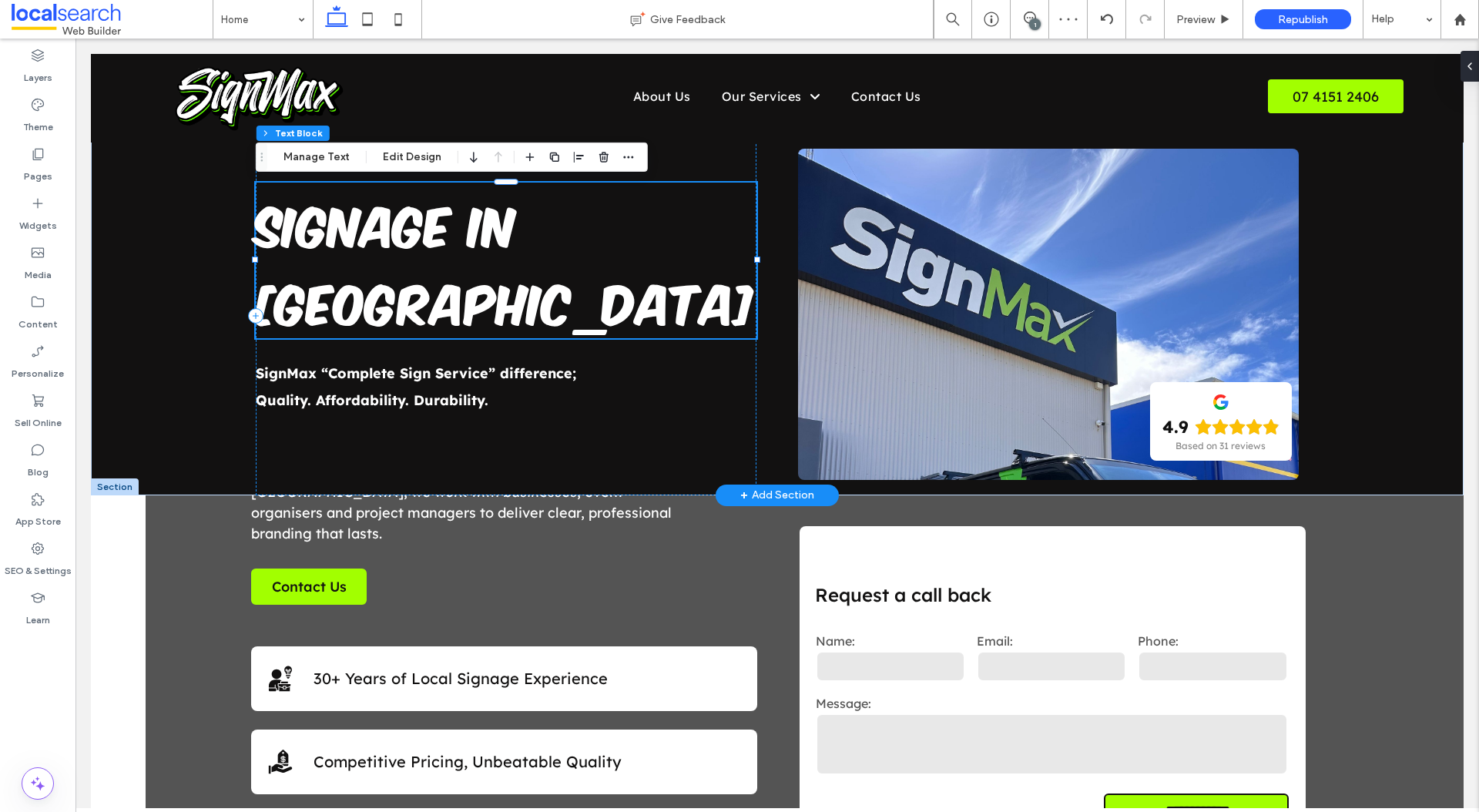
click at [636, 278] on h1 "Signage in [GEOGRAPHIC_DATA]" at bounding box center [506, 260] width 501 height 155
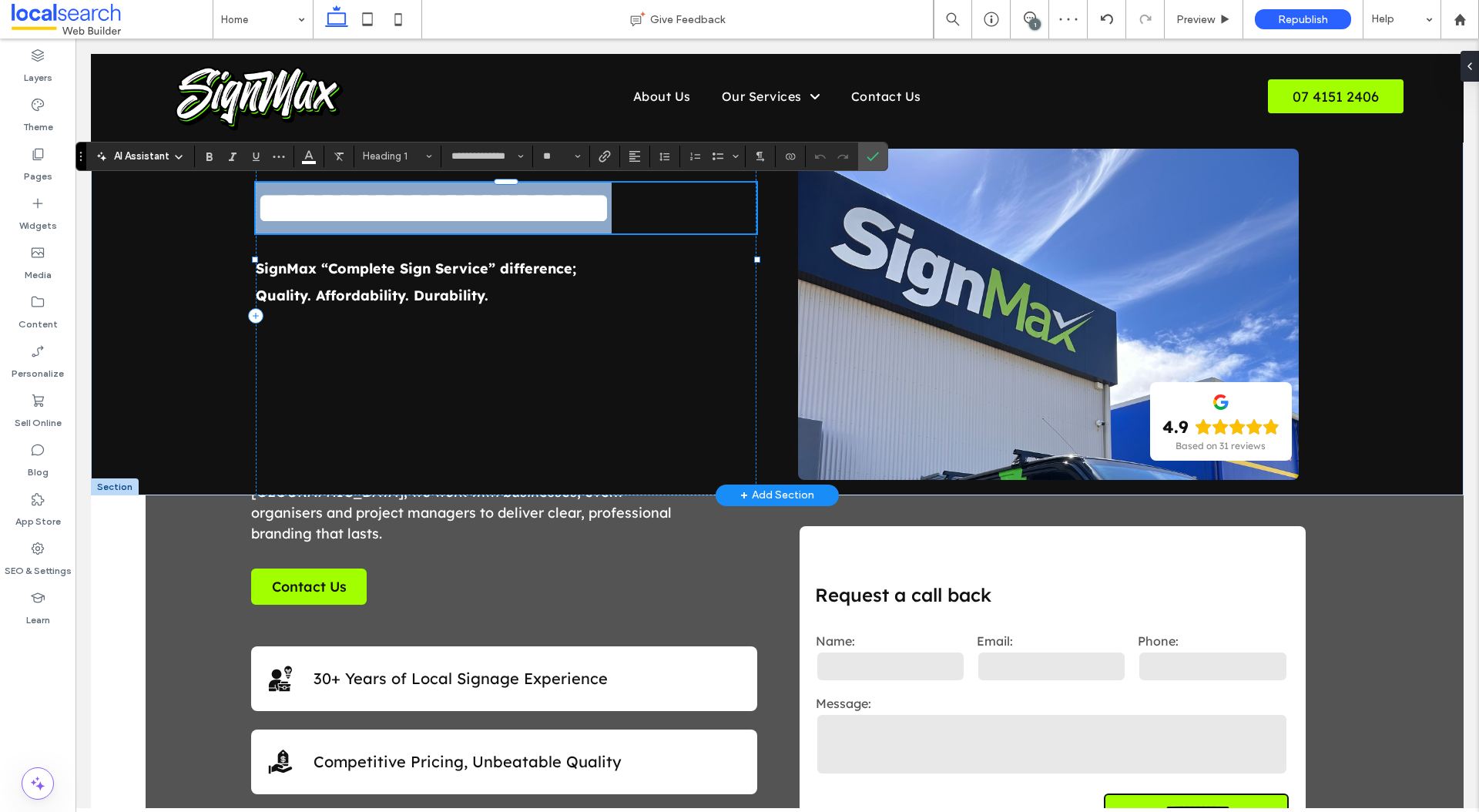
click at [636, 233] on h1 "**********" at bounding box center [506, 207] width 501 height 51
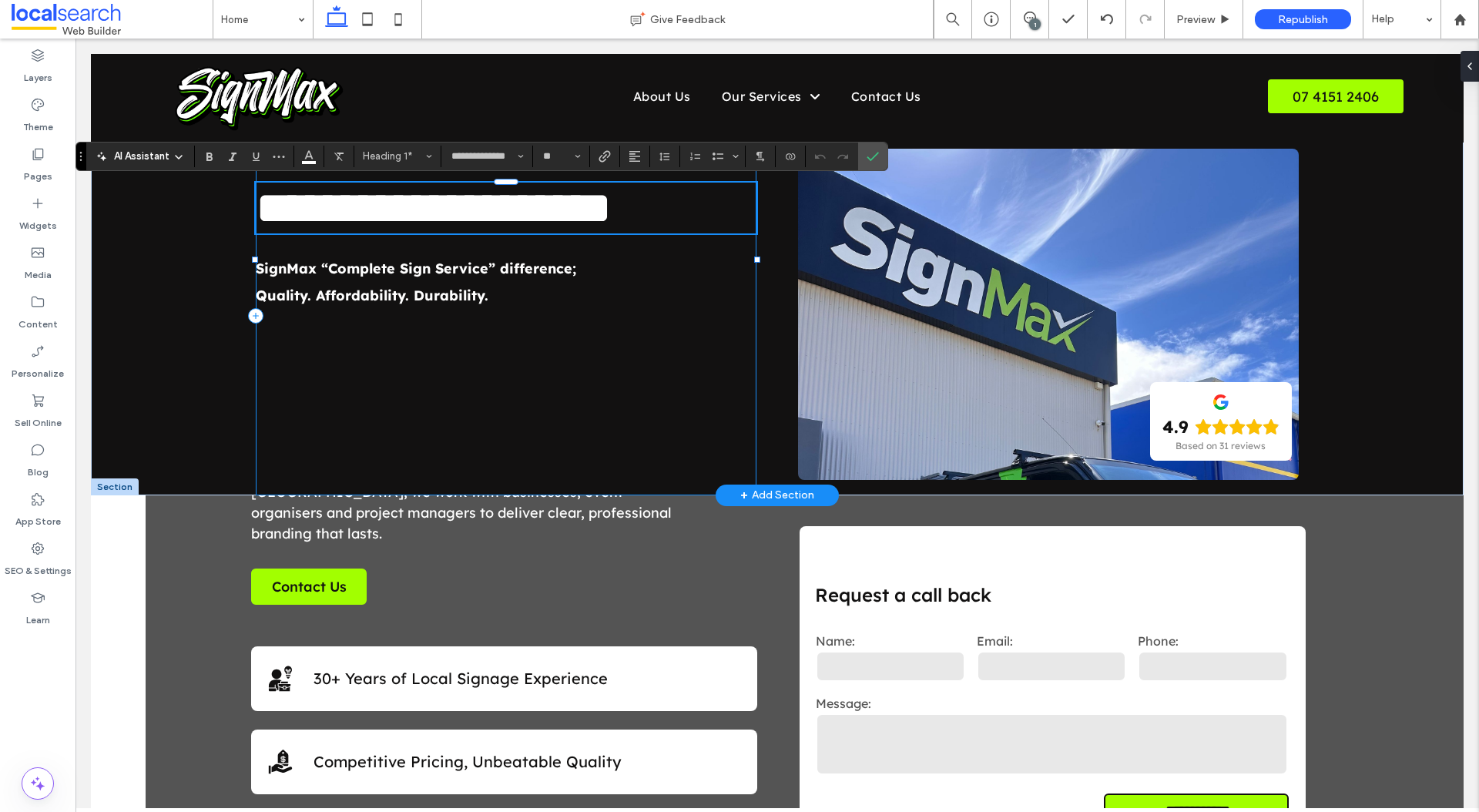
click at [528, 455] on div "**********" at bounding box center [506, 316] width 501 height 359
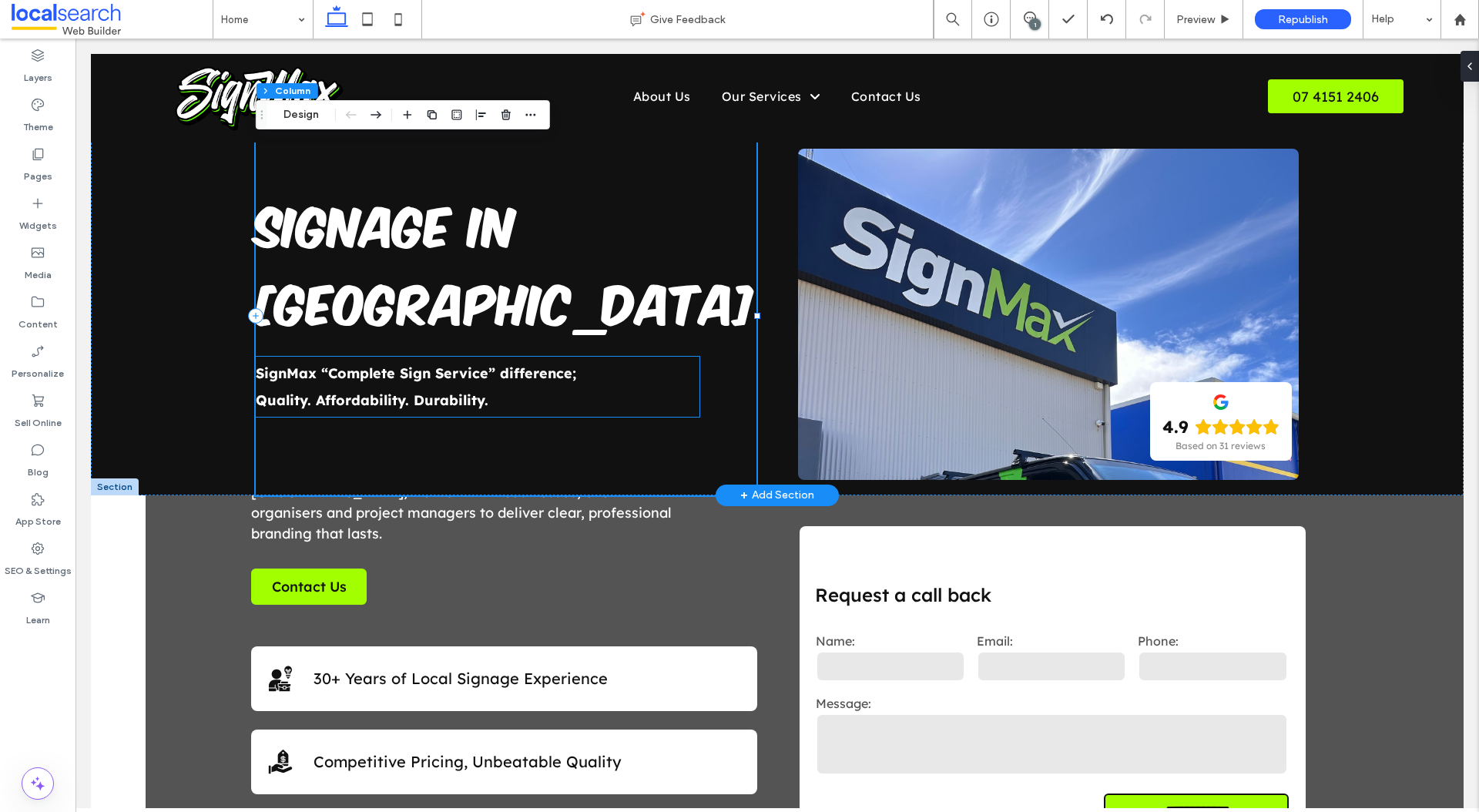
click at [534, 385] on div "SignMax “Complete Sign Service” difference; ﻿ Quality. Affordability. Durabilit…" at bounding box center [478, 392] width 445 height 60
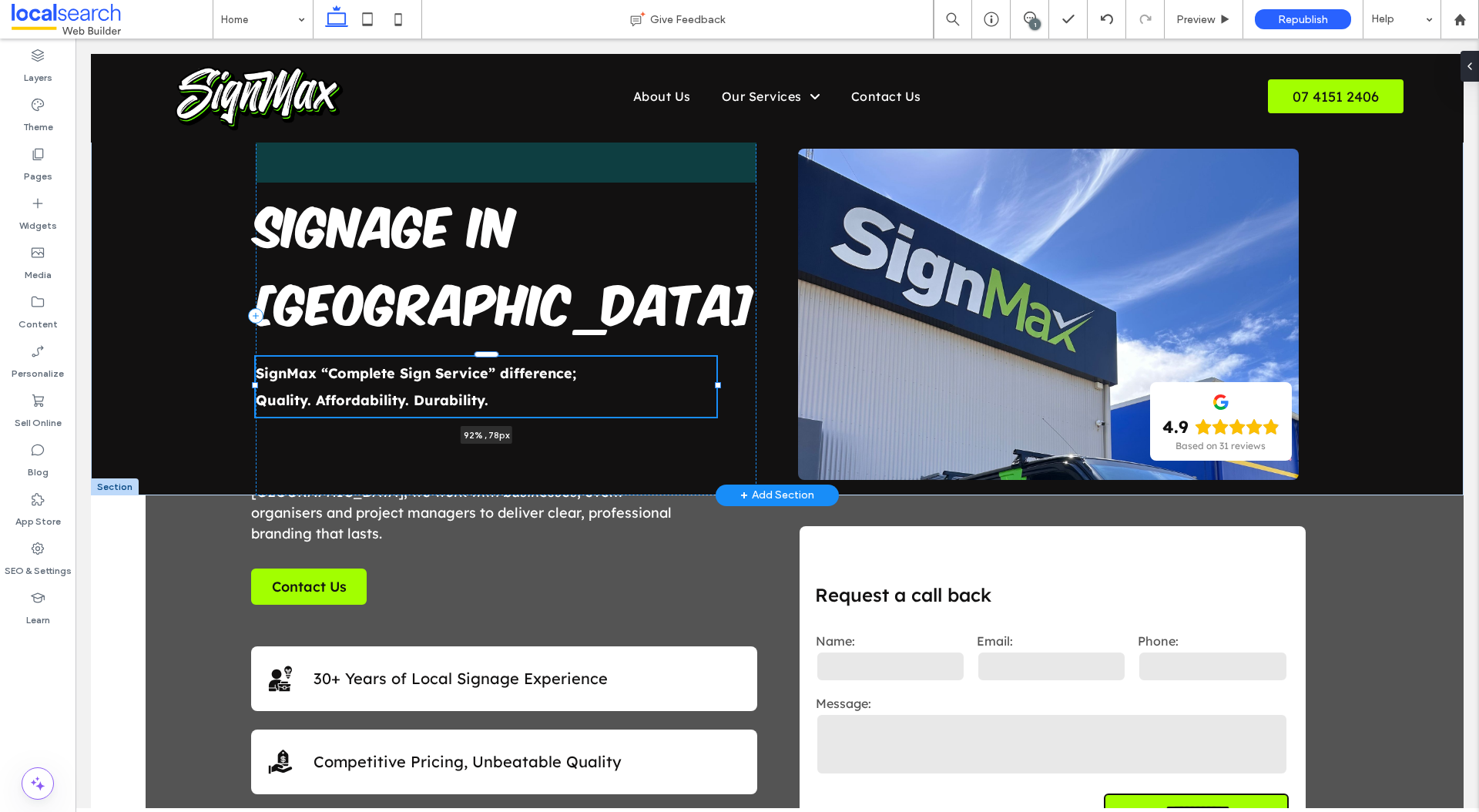
drag, startPoint x: 702, startPoint y: 385, endPoint x: 718, endPoint y: 388, distance: 16.3
click at [718, 388] on div at bounding box center [718, 385] width 6 height 6
type input "**"
type input "****"
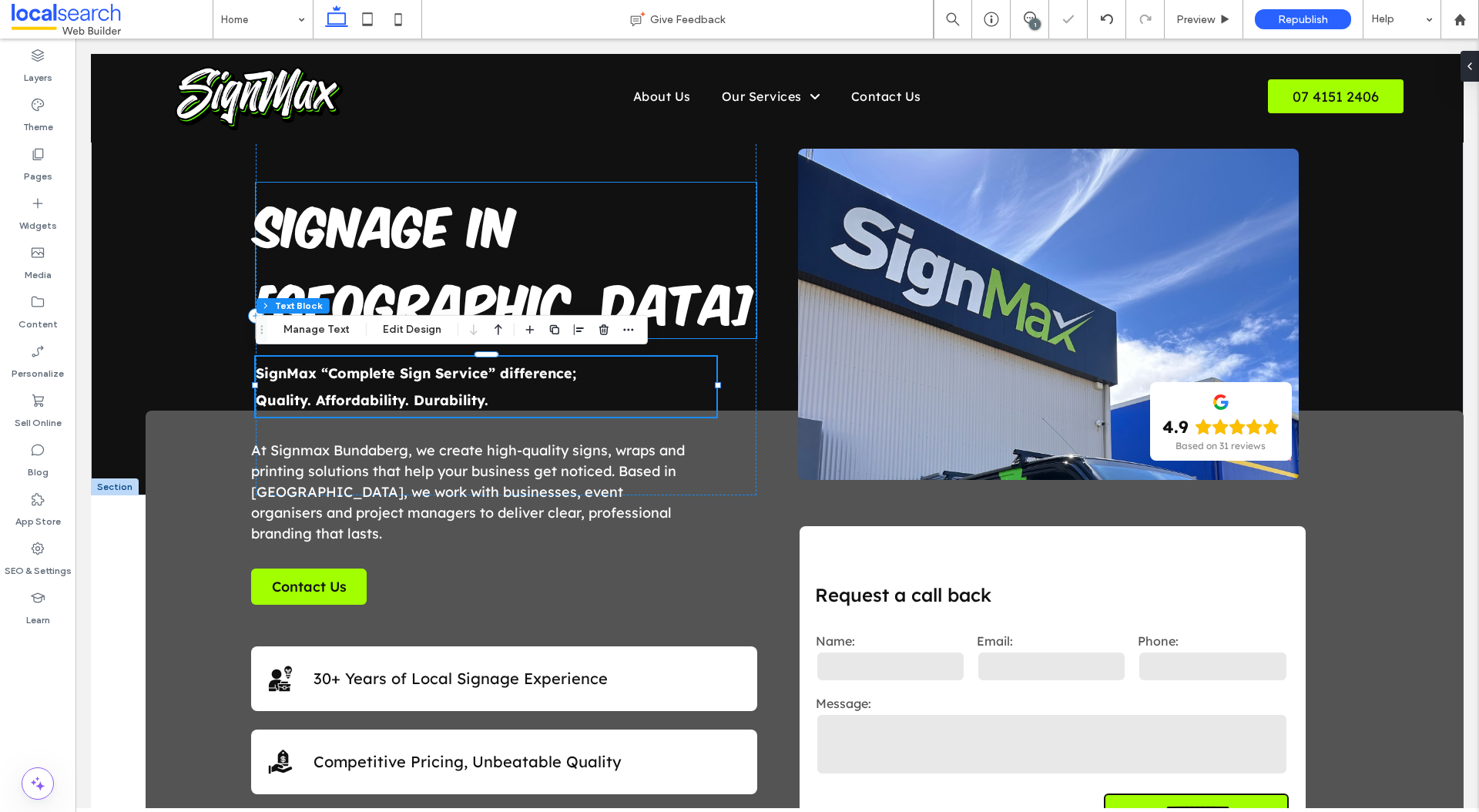
click at [564, 269] on h1 "Signage in [GEOGRAPHIC_DATA]" at bounding box center [506, 260] width 501 height 155
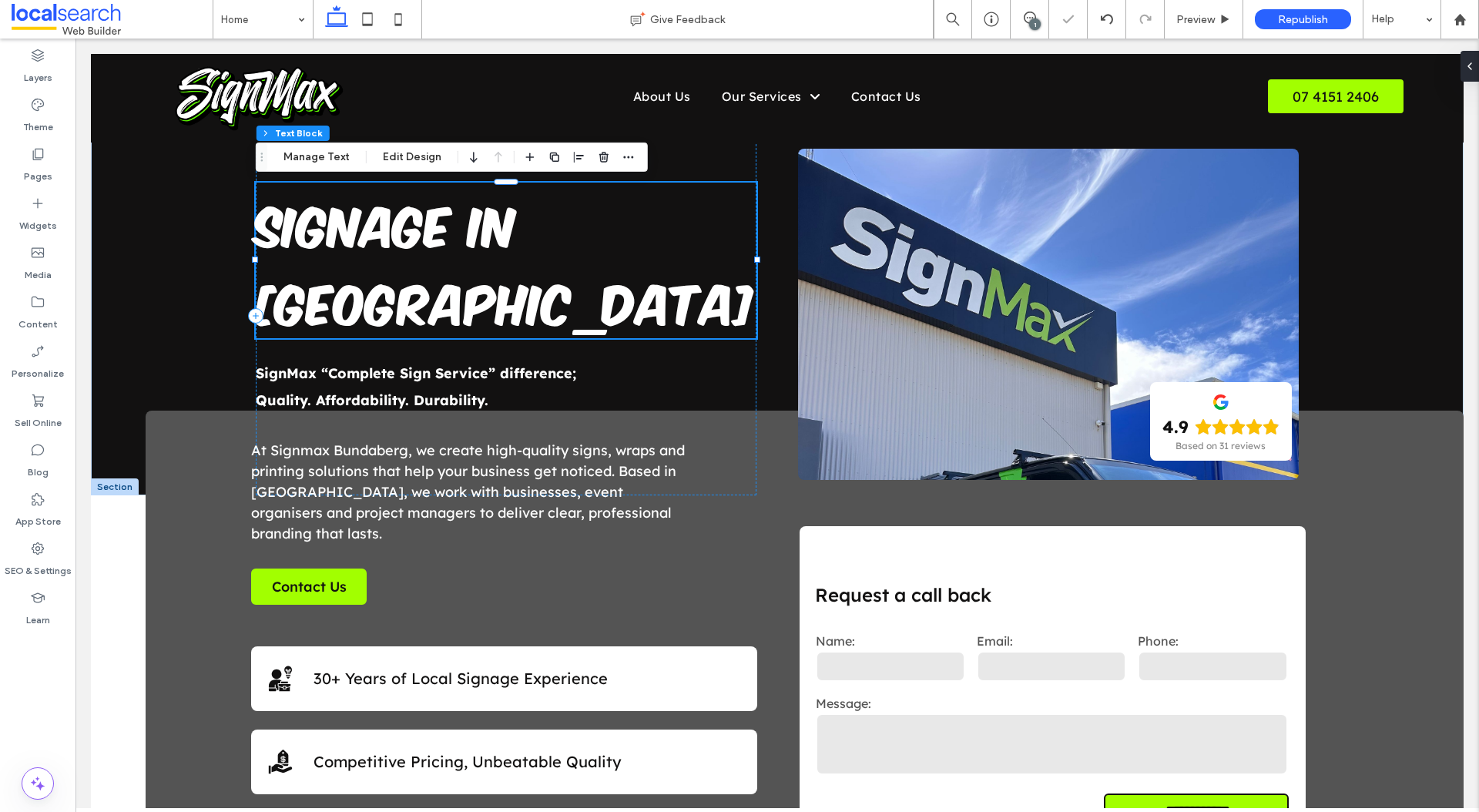
click at [559, 264] on h1 "Signage in [GEOGRAPHIC_DATA]" at bounding box center [506, 260] width 501 height 155
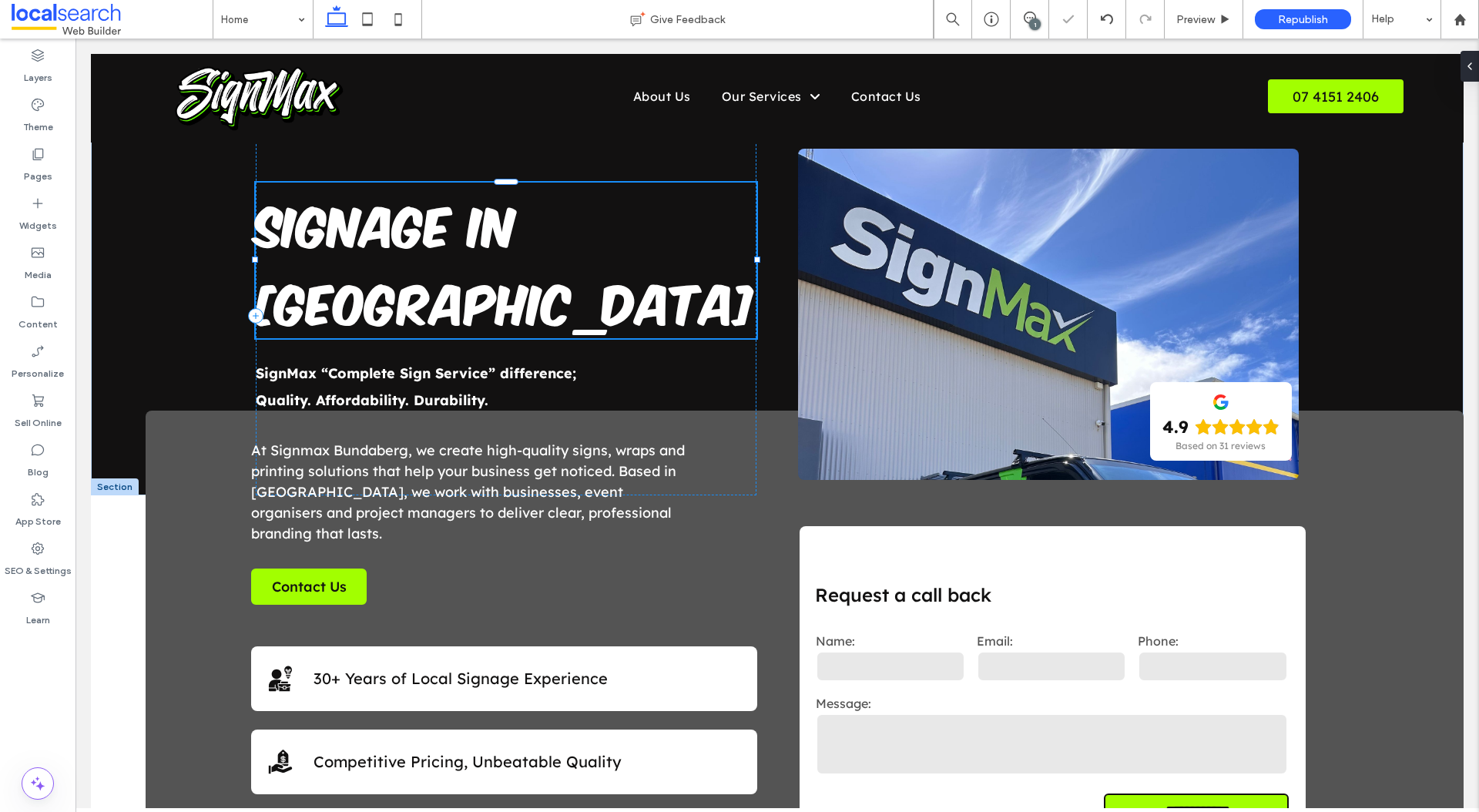
type input "**********"
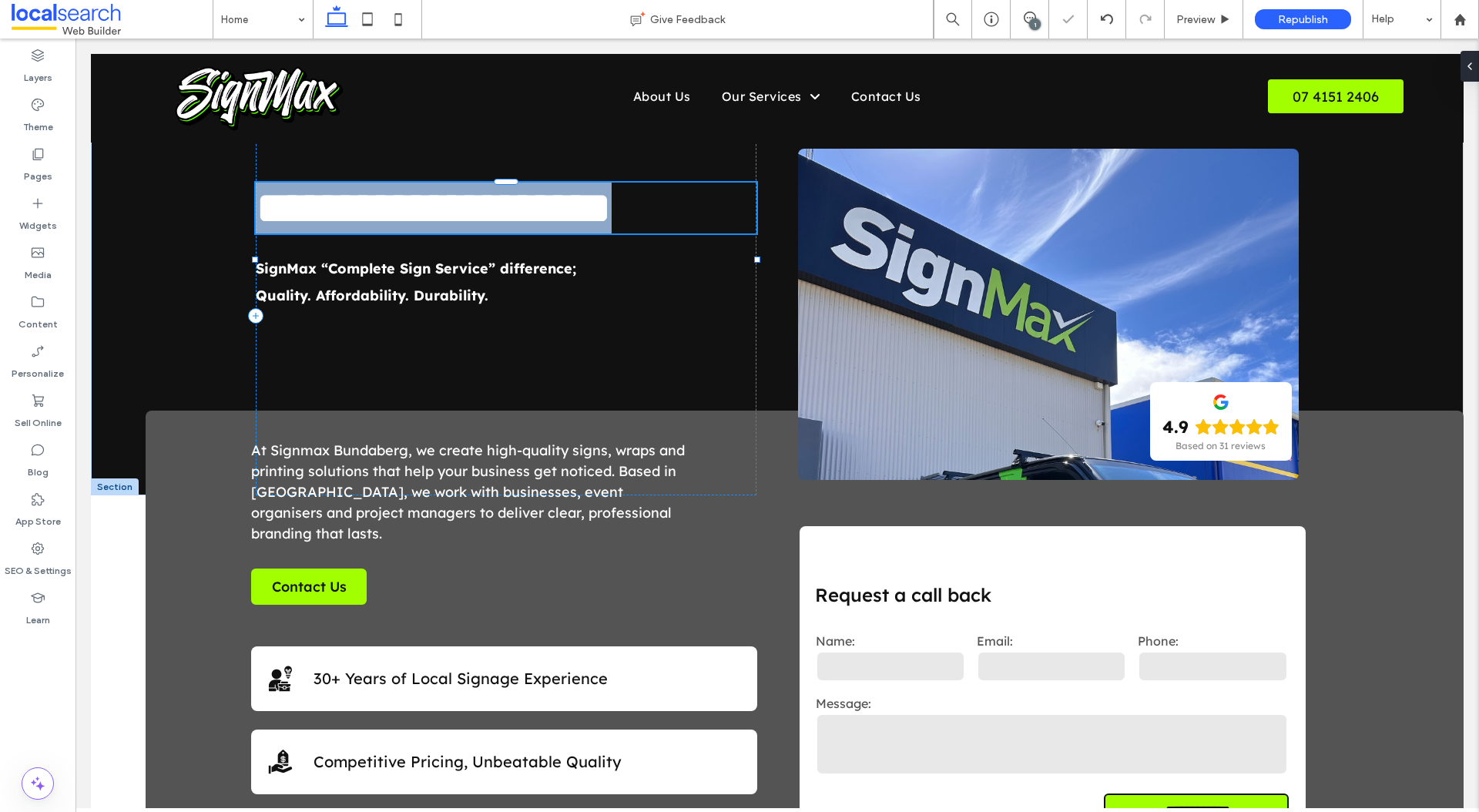
click at [559, 233] on h1 "**********" at bounding box center [506, 207] width 501 height 51
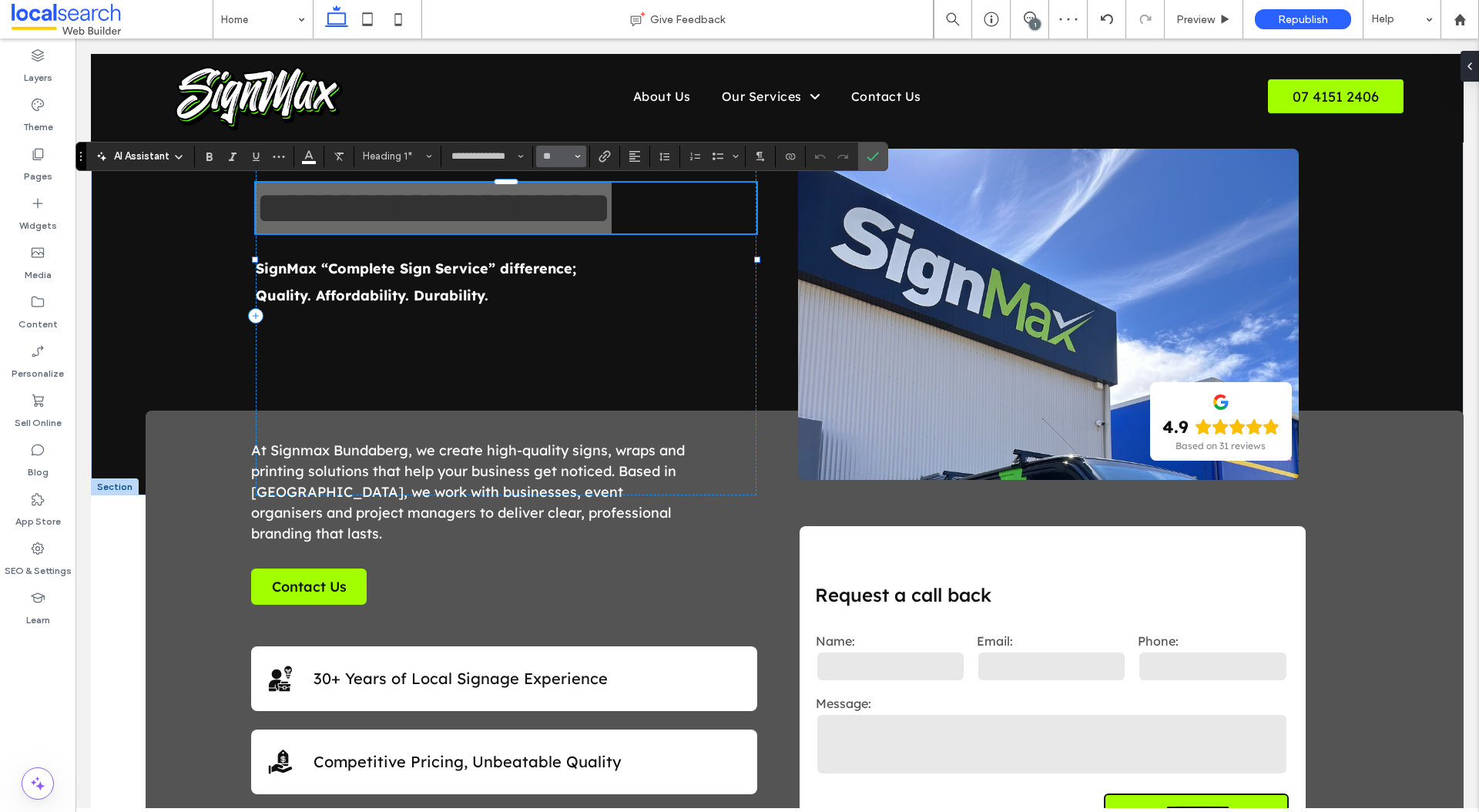
click at [582, 158] on button "**" at bounding box center [561, 157] width 50 height 22
click at [557, 276] on label "48" at bounding box center [560, 274] width 49 height 22
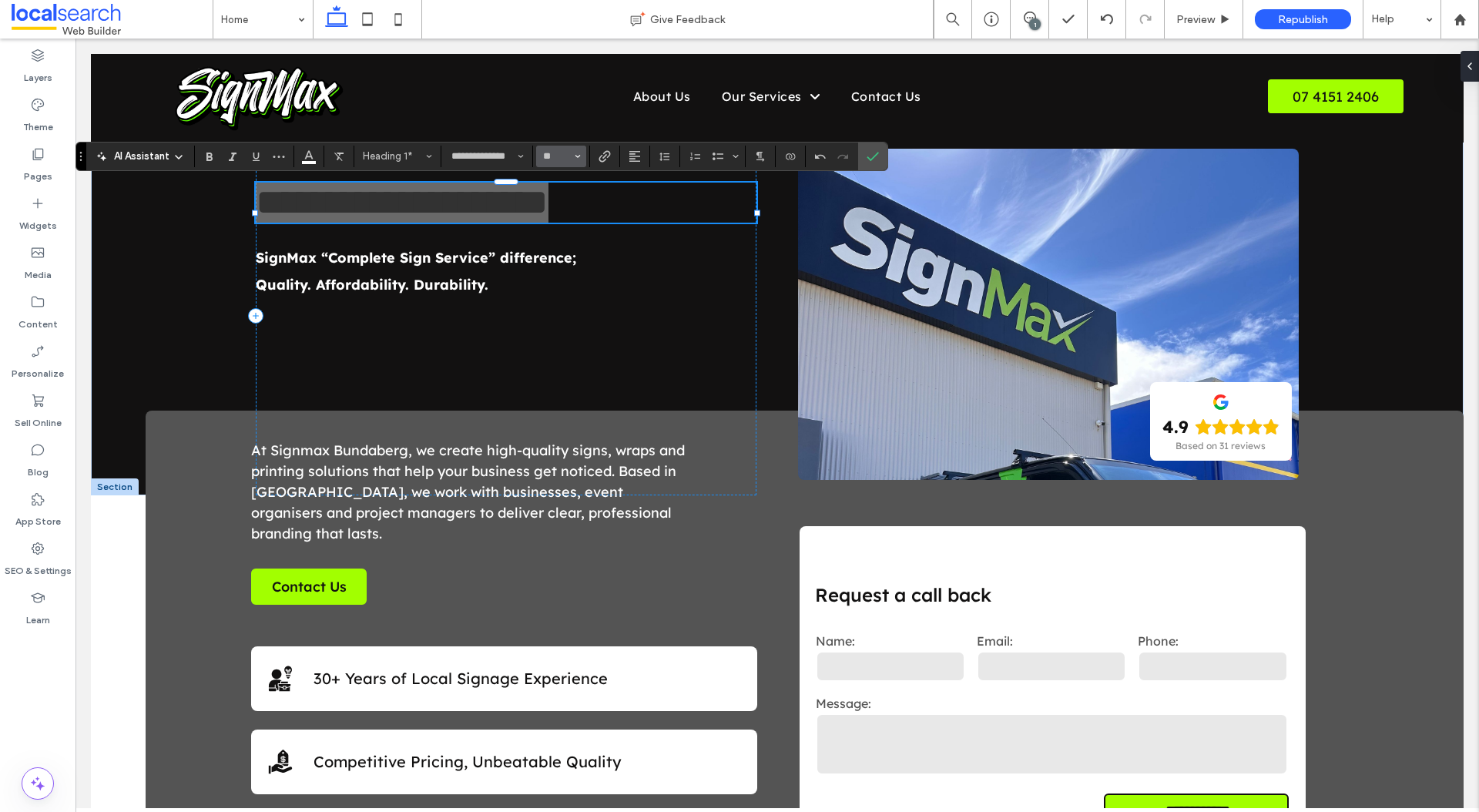
click at [583, 154] on button "**" at bounding box center [561, 157] width 50 height 22
click at [560, 323] on label "60" at bounding box center [560, 326] width 49 height 22
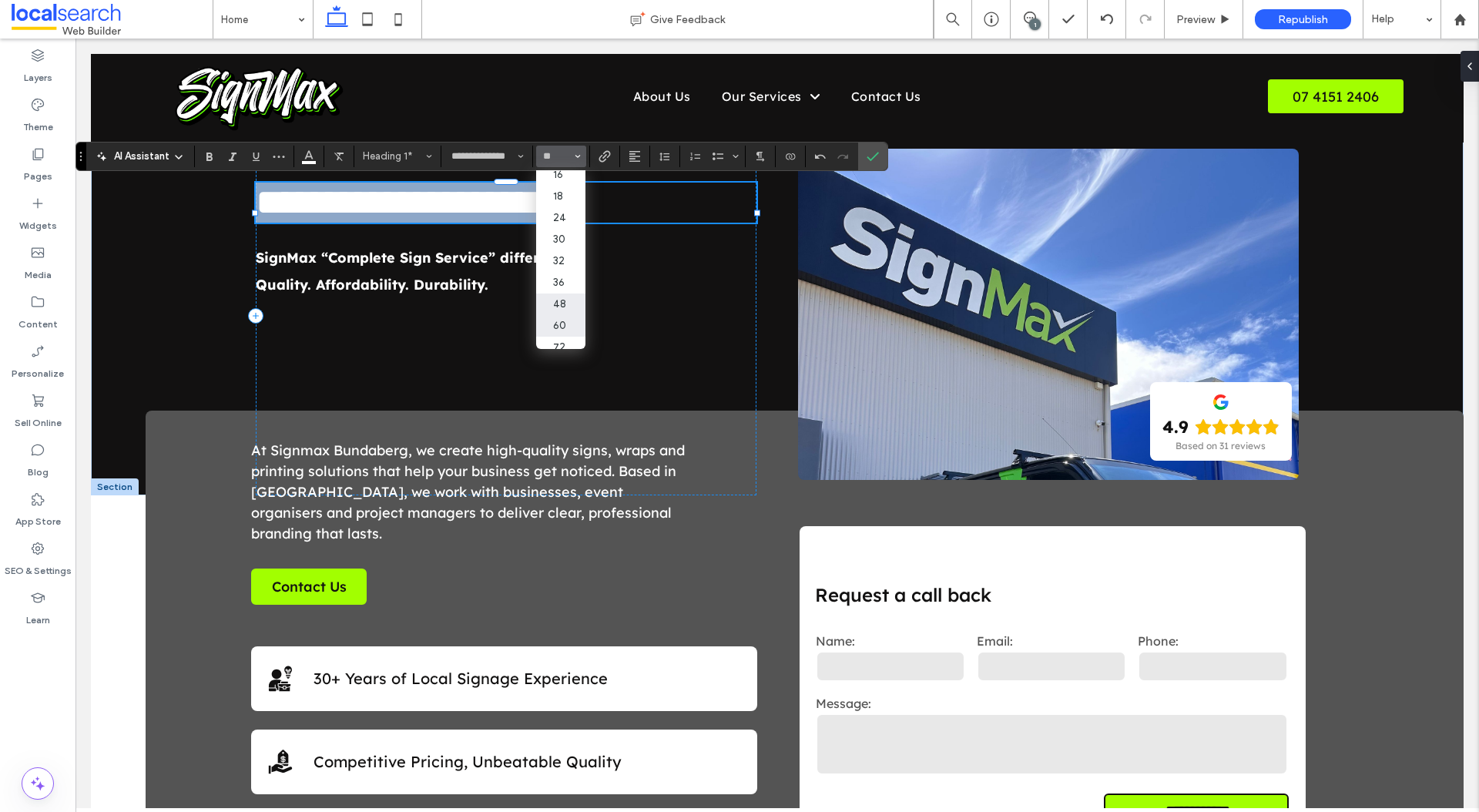
type input "**"
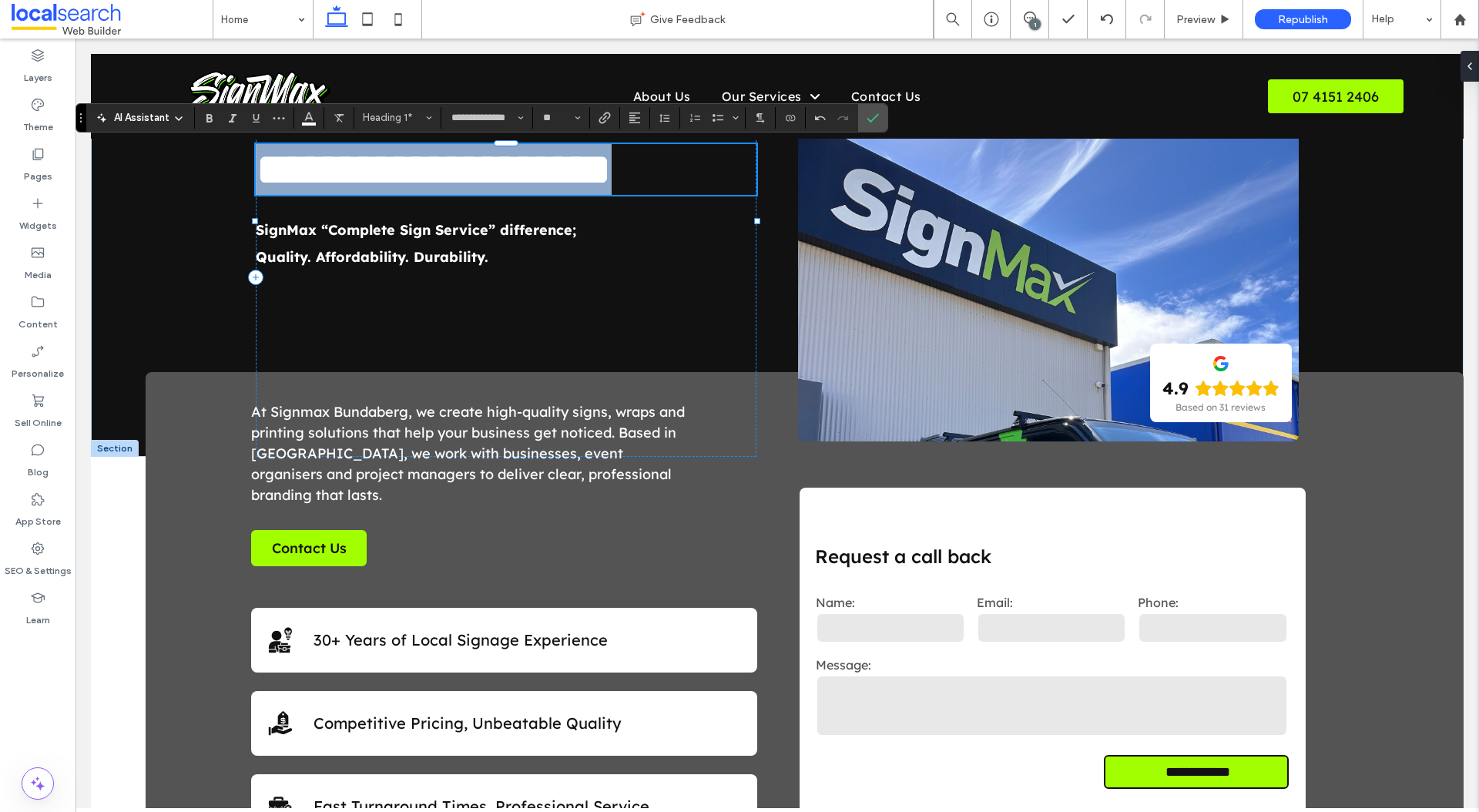
scroll to position [0, 0]
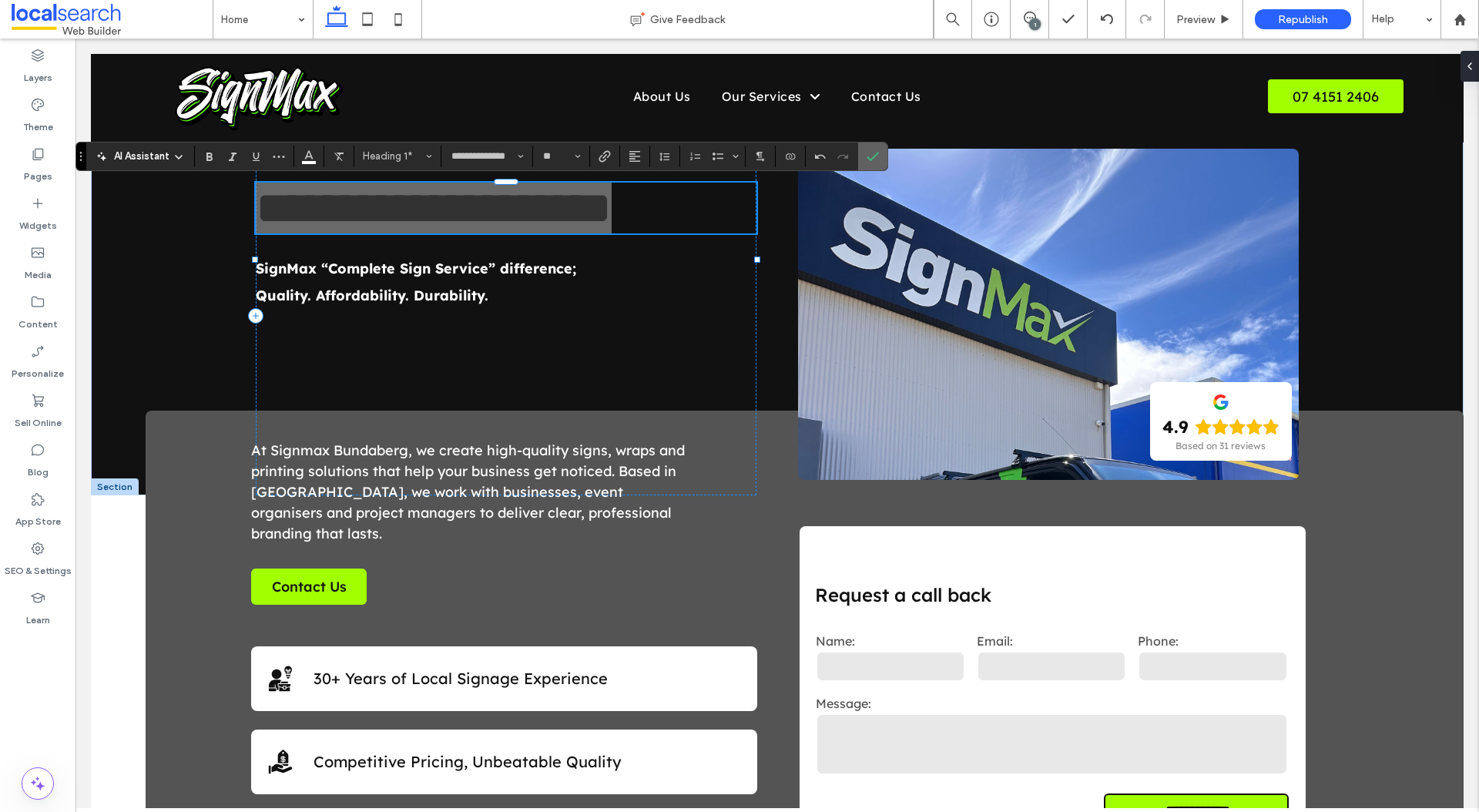
click at [867, 165] on span "Confirm" at bounding box center [870, 157] width 7 height 28
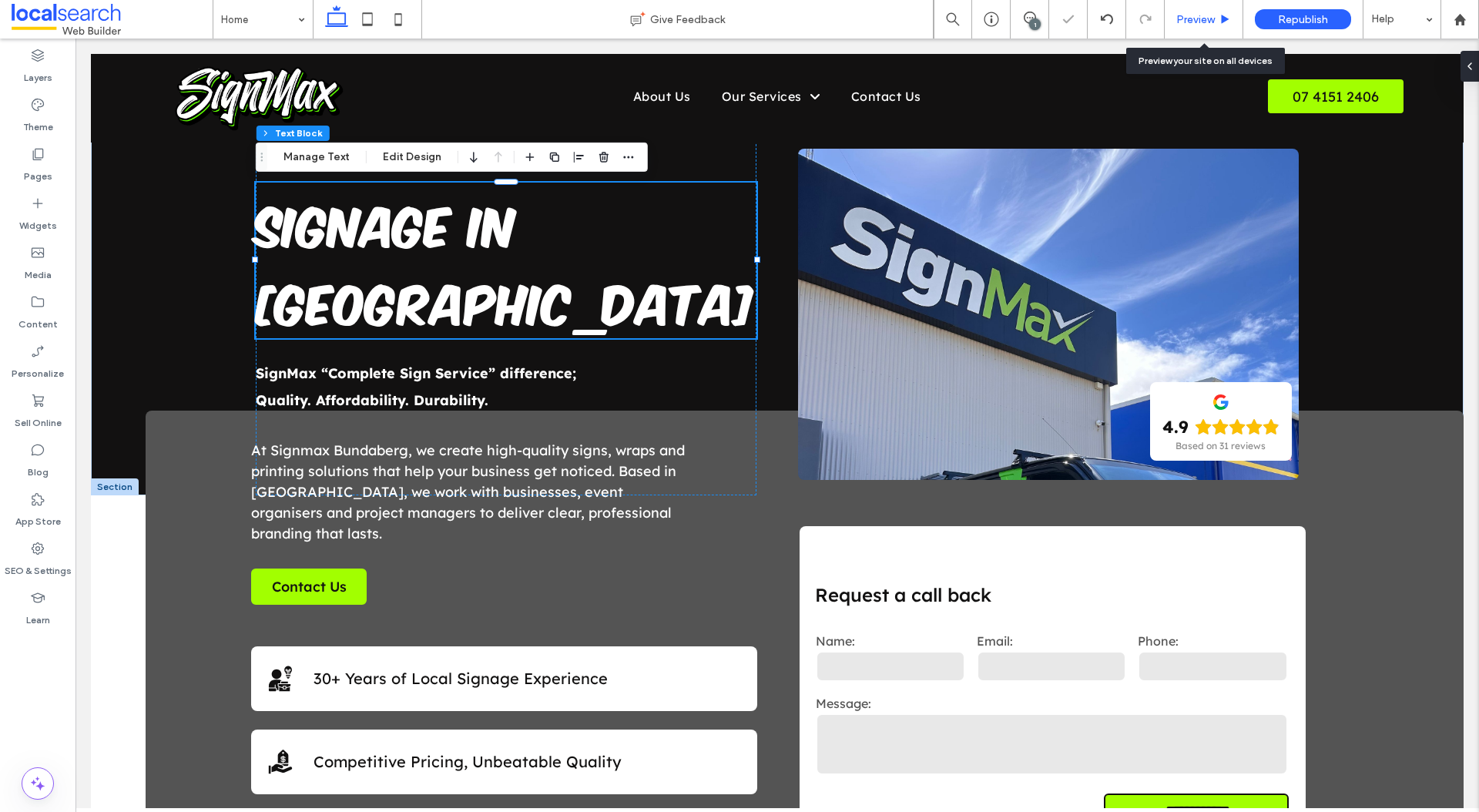
click at [1199, 23] on span "Preview" at bounding box center [1195, 20] width 38 height 13
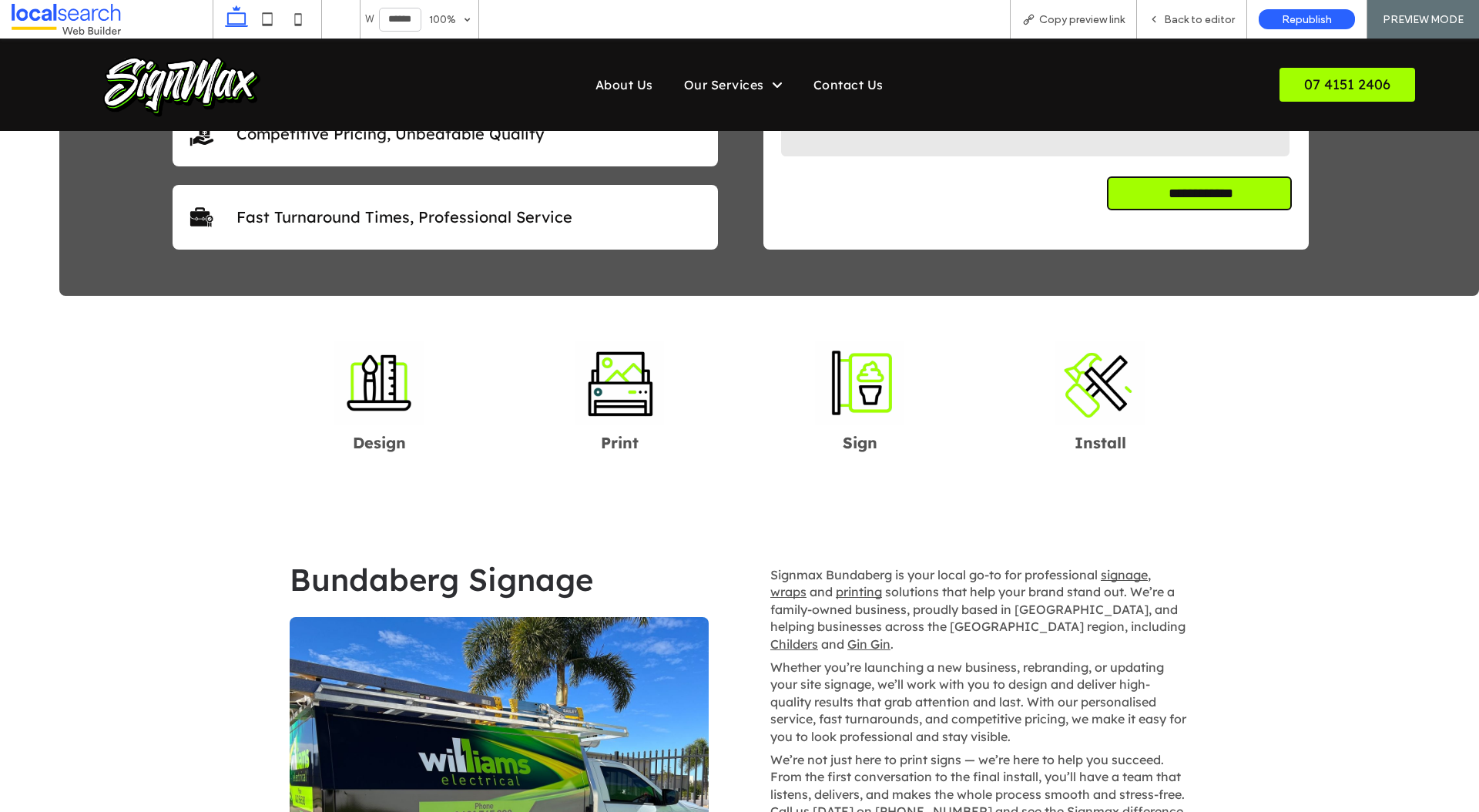
scroll to position [599, 0]
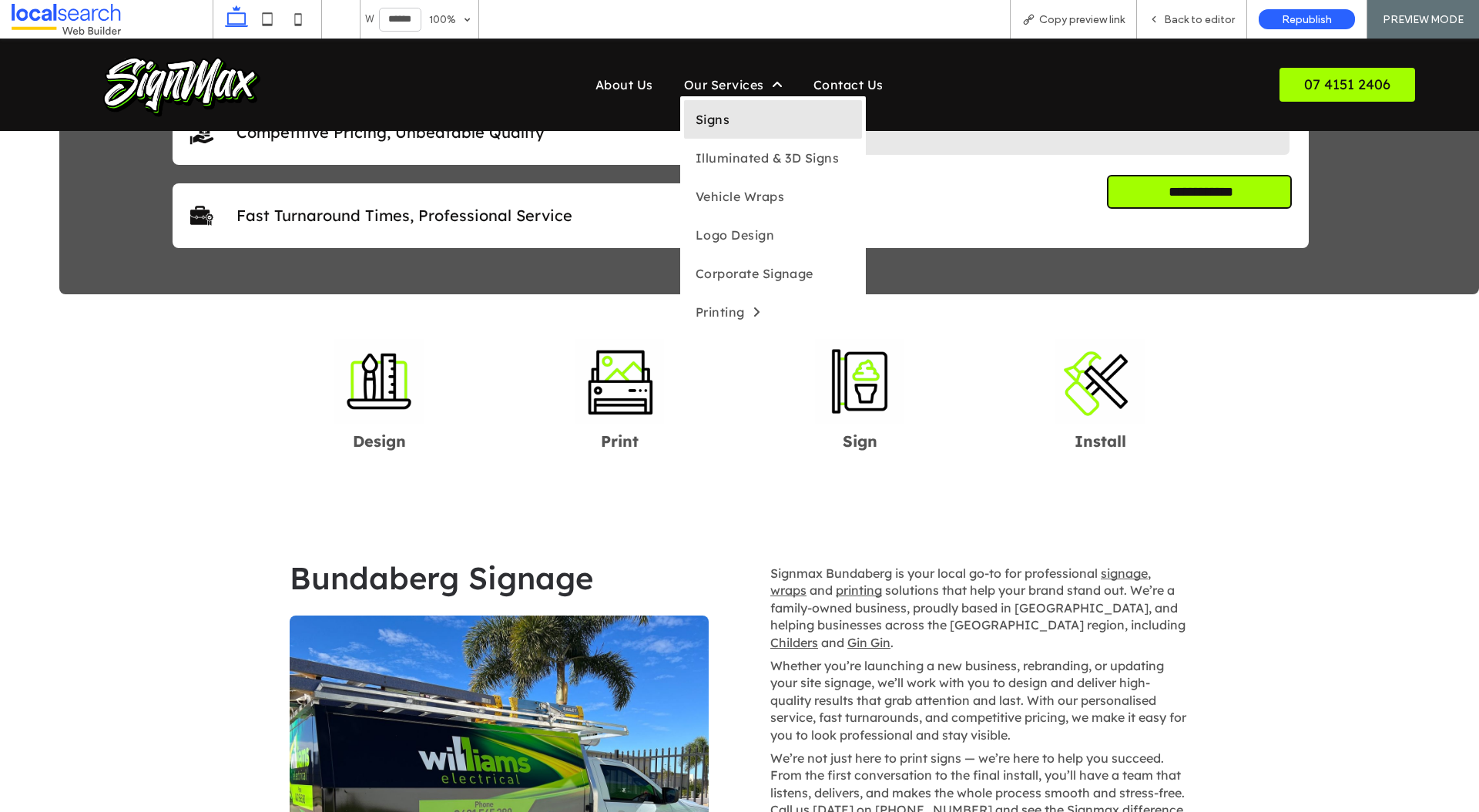
click at [705, 118] on span "Signs" at bounding box center [712, 119] width 34 height 16
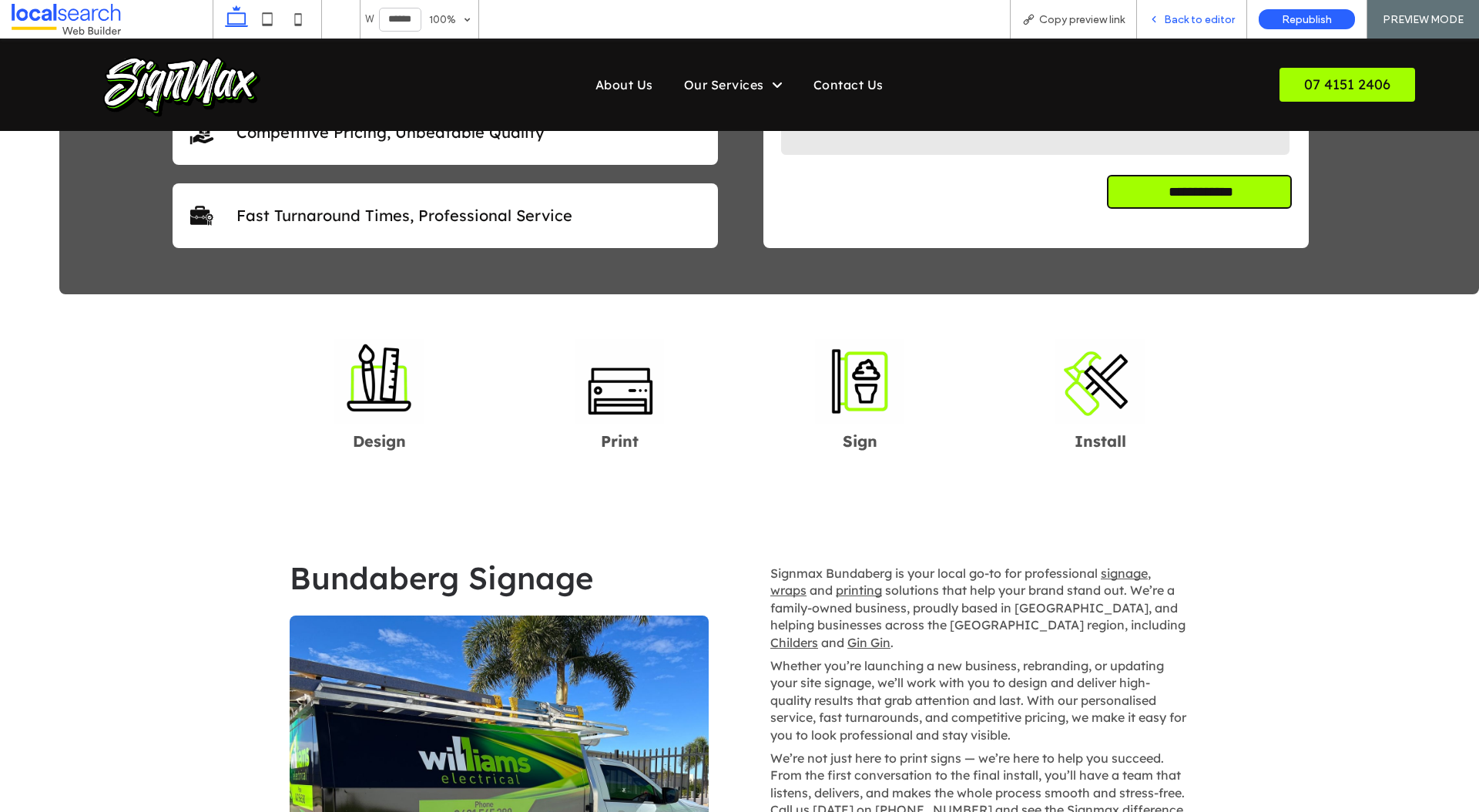
click at [1182, 24] on span "Back to editor" at bounding box center [1199, 20] width 71 height 13
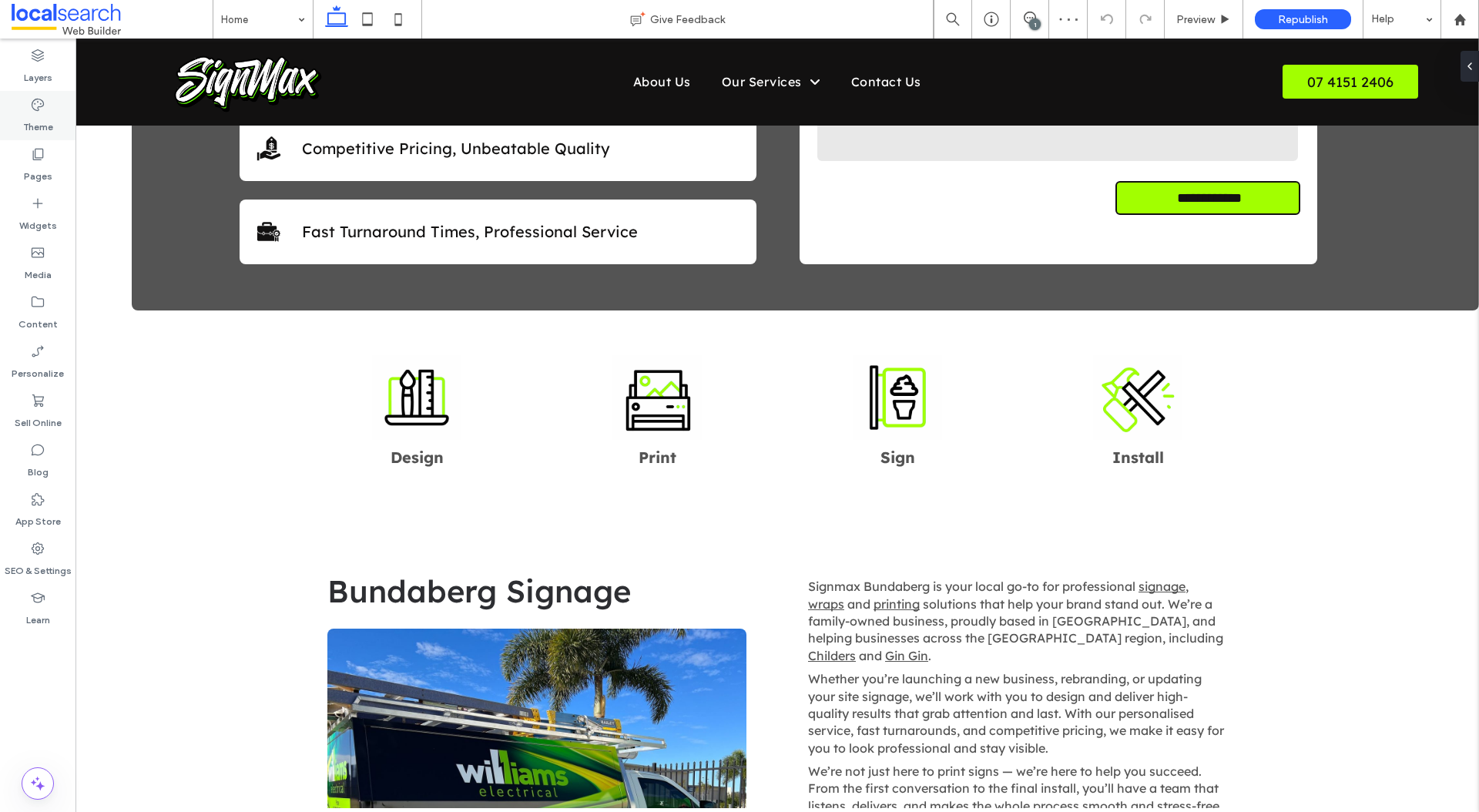
click at [54, 126] on div "Theme" at bounding box center [37, 115] width 76 height 49
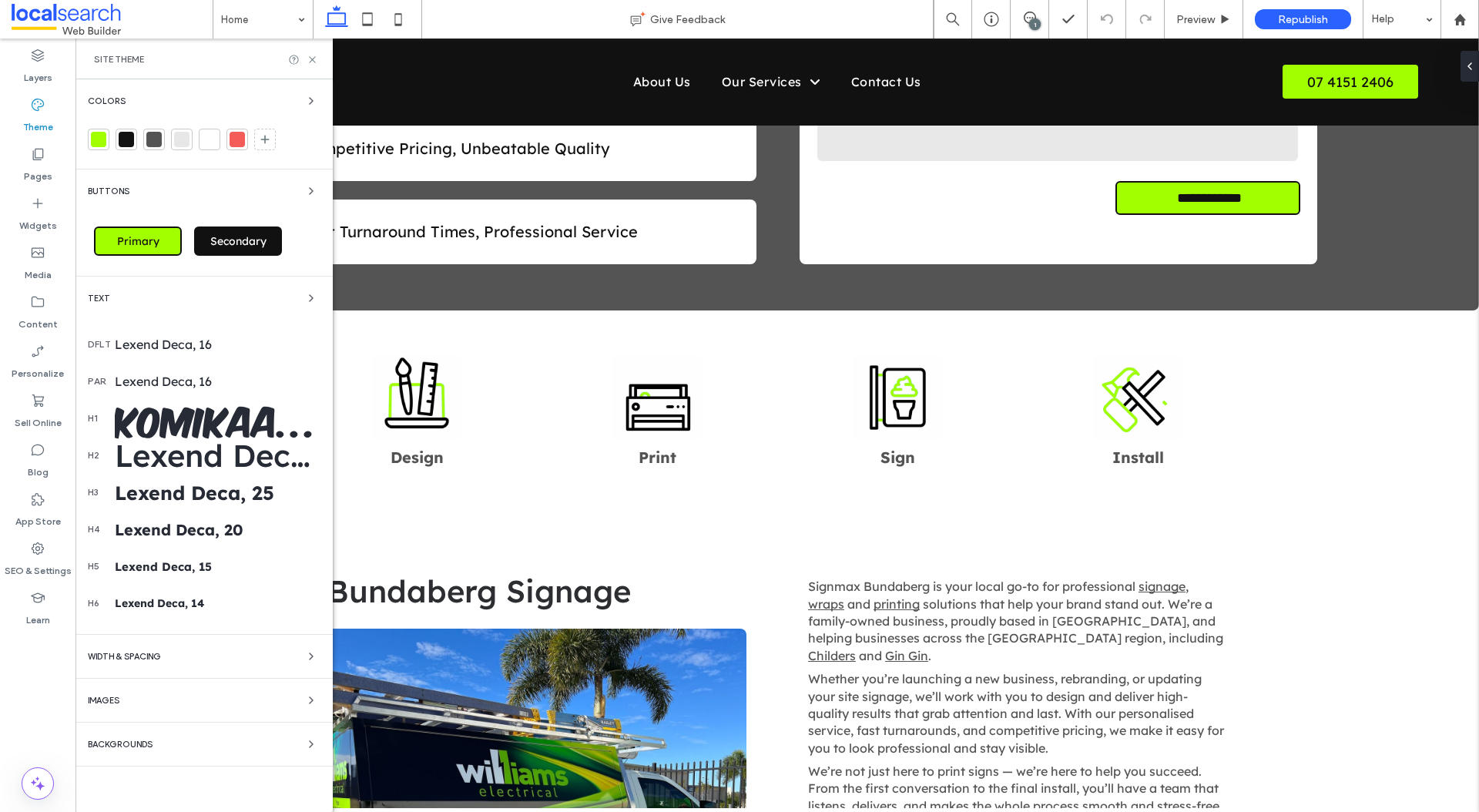
click at [157, 454] on div "Lexend Deca, 40" at bounding box center [218, 455] width 206 height 38
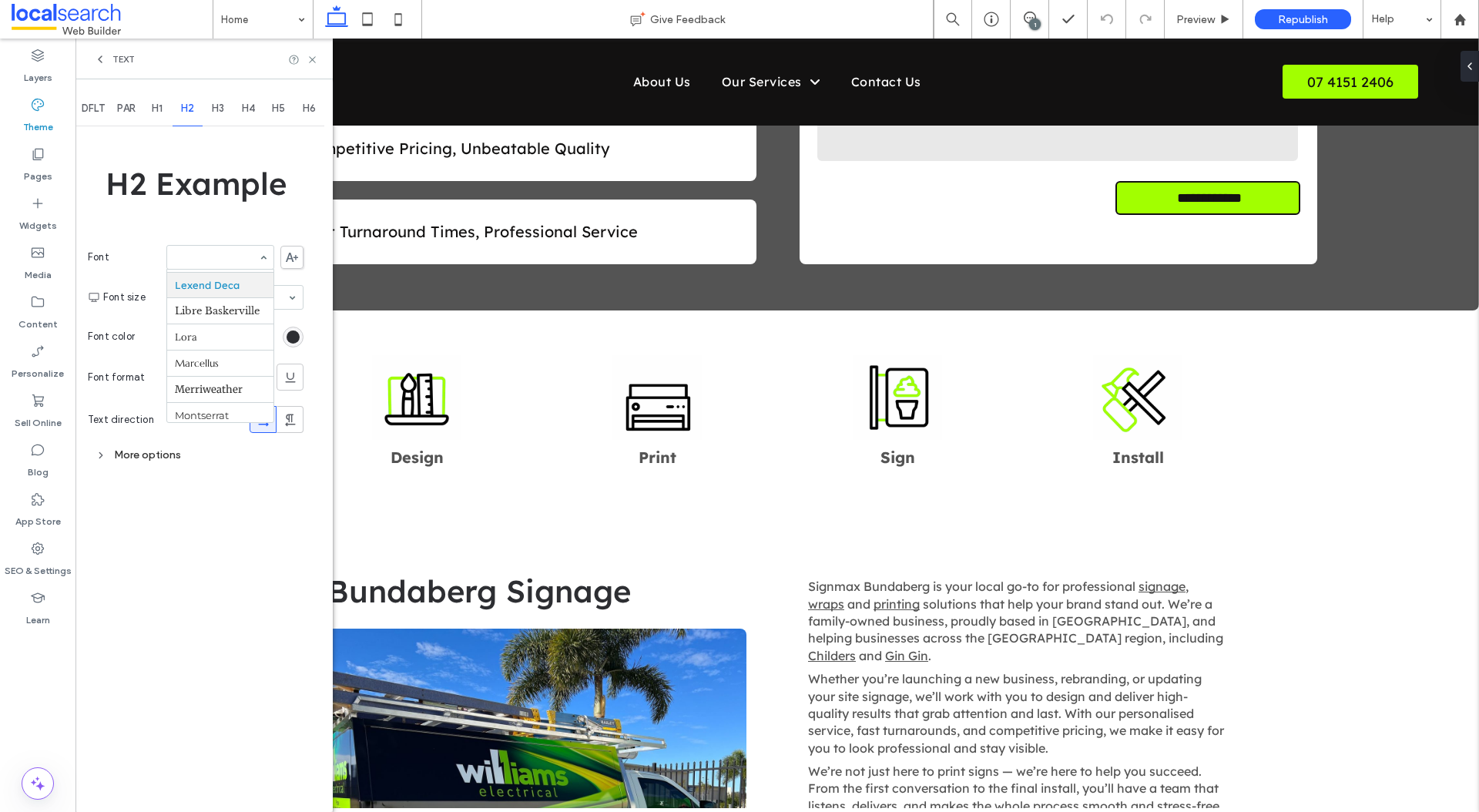
type input "*"
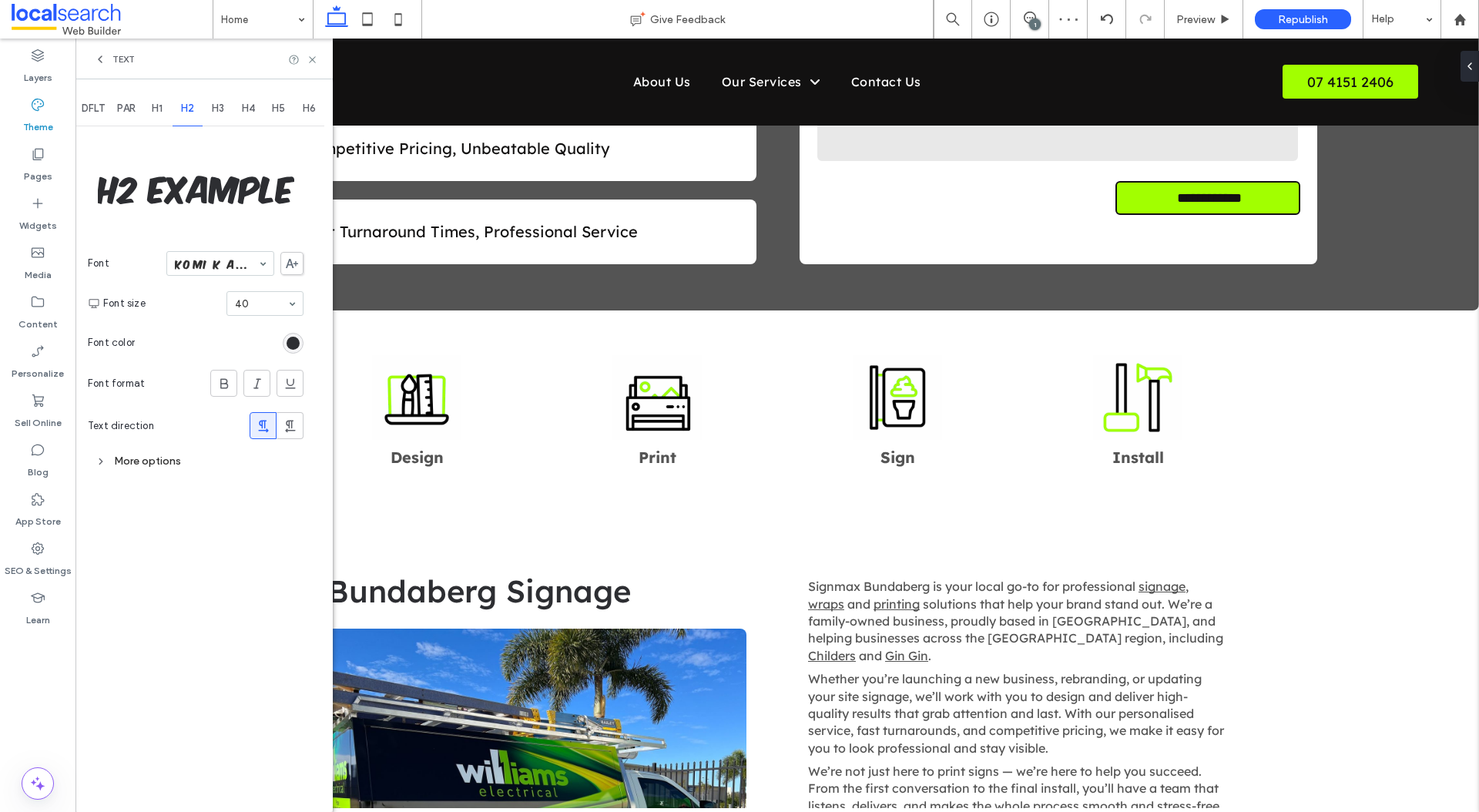
click at [217, 110] on span "H3" at bounding box center [218, 108] width 12 height 12
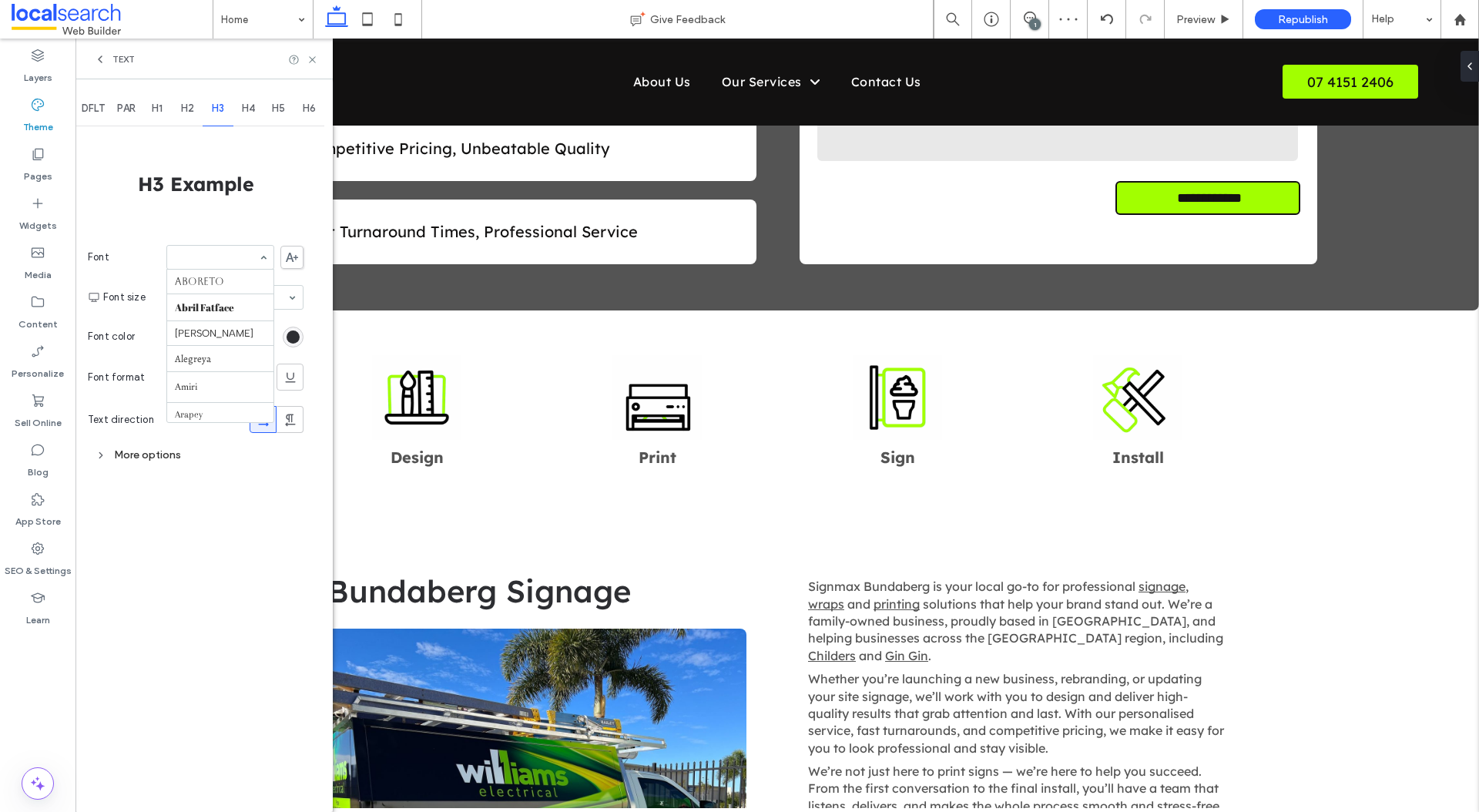
scroll to position [695, 0]
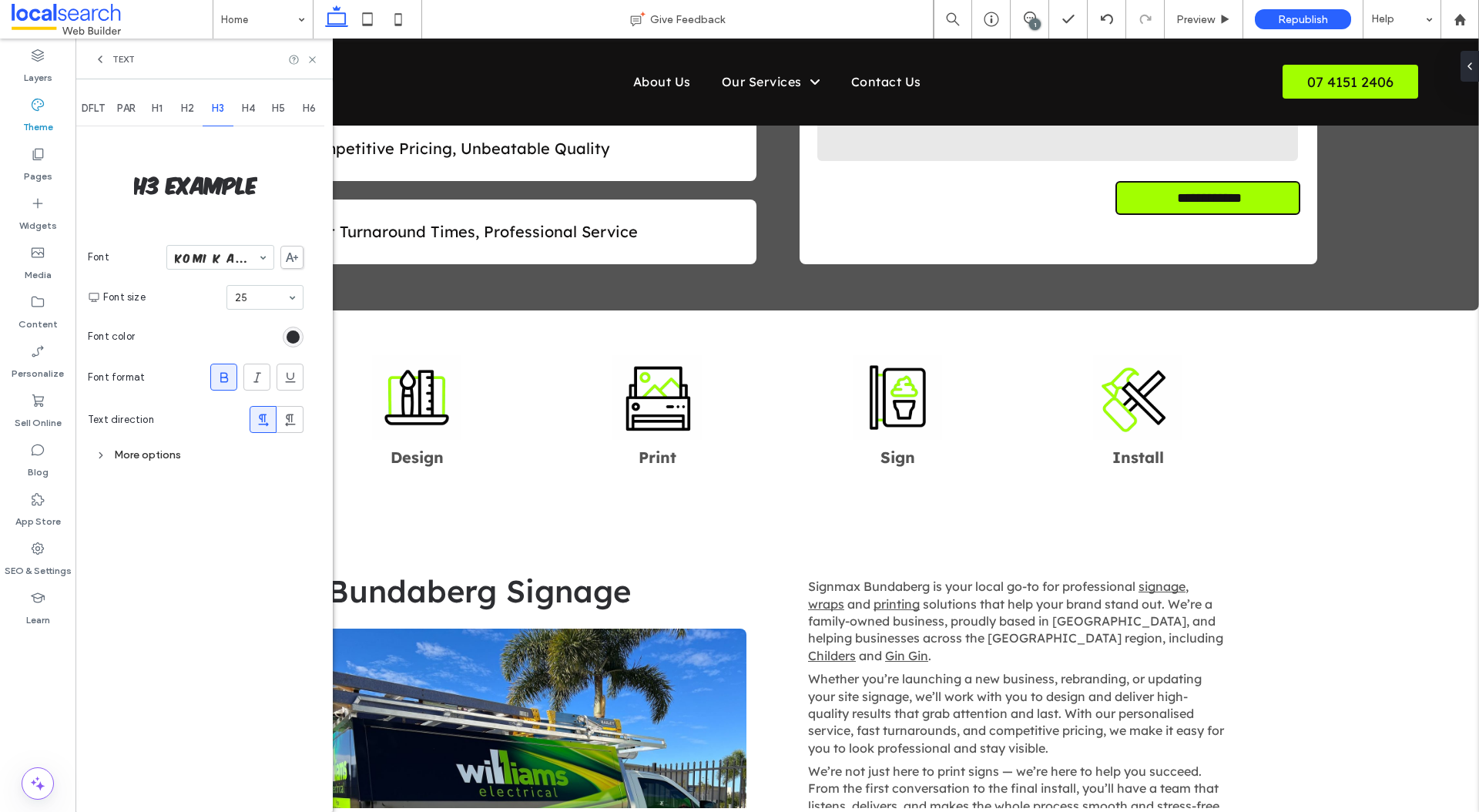
click at [257, 100] on div "H4" at bounding box center [248, 108] width 30 height 34
click at [314, 59] on icon at bounding box center [312, 59] width 12 height 12
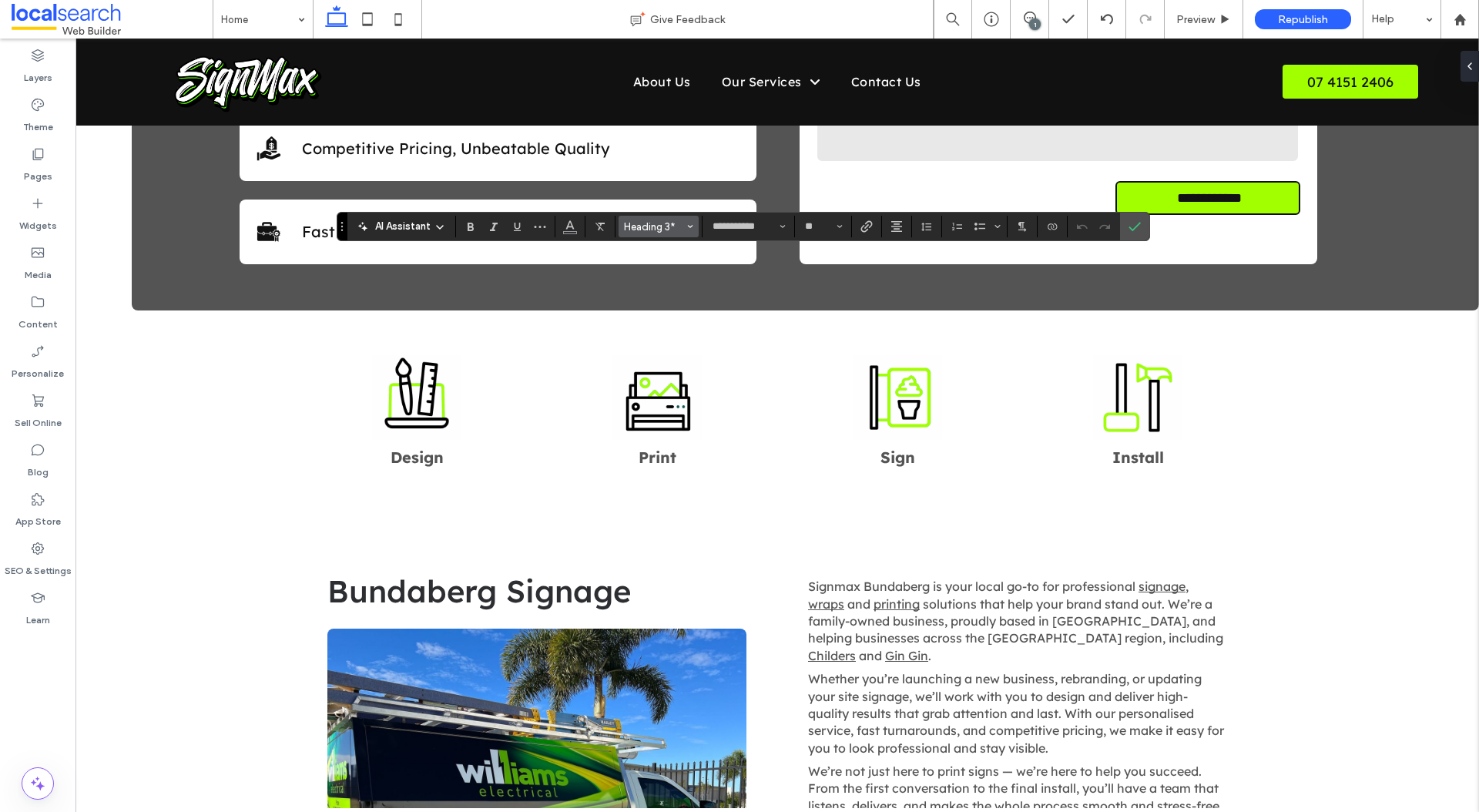
click at [679, 225] on span "Heading 3*" at bounding box center [654, 226] width 60 height 12
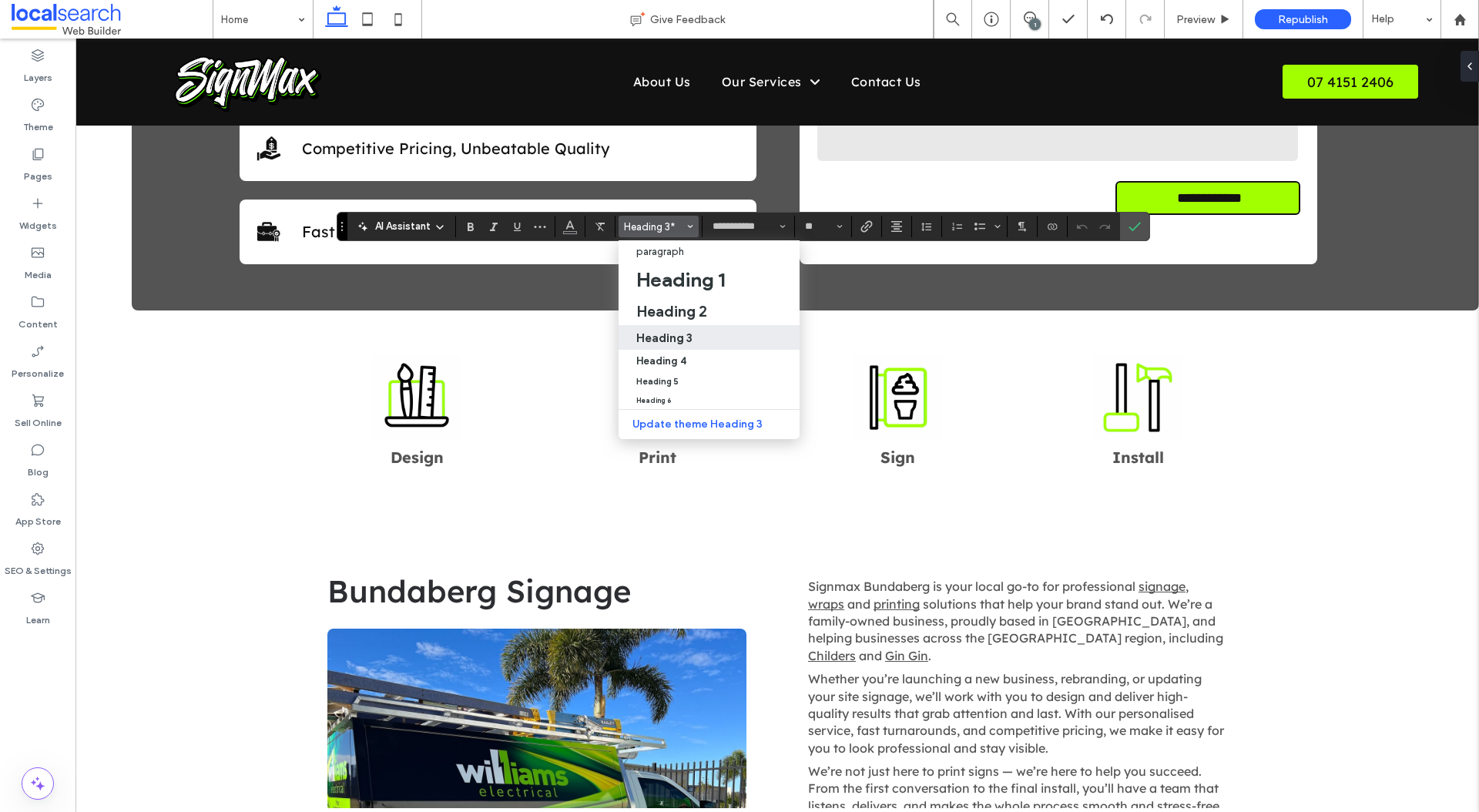
click at [654, 336] on h3 "Heading 3" at bounding box center [665, 338] width 56 height 15
type input "**********"
type input "**"
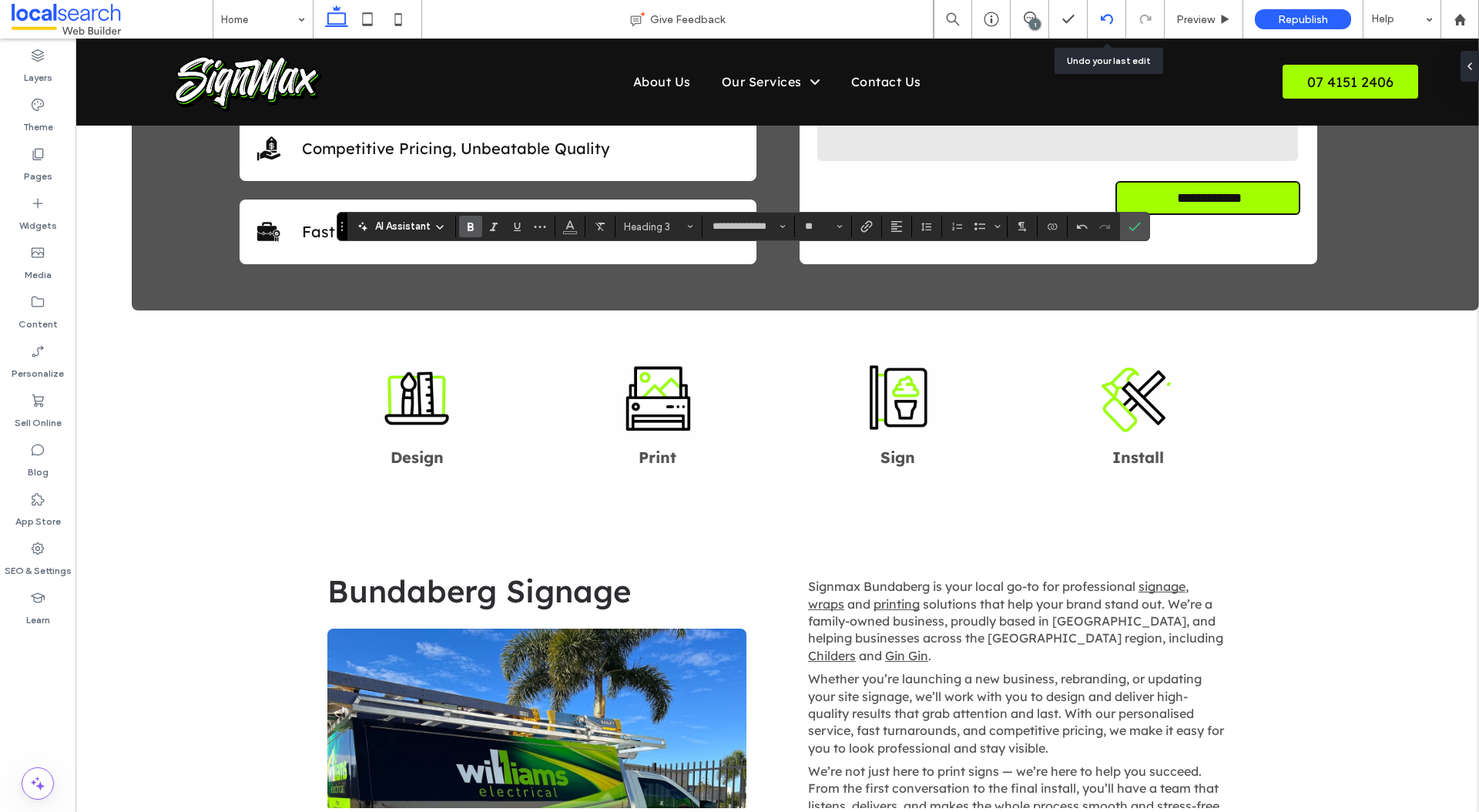
click at [1113, 13] on div at bounding box center [1106, 20] width 37 height 12
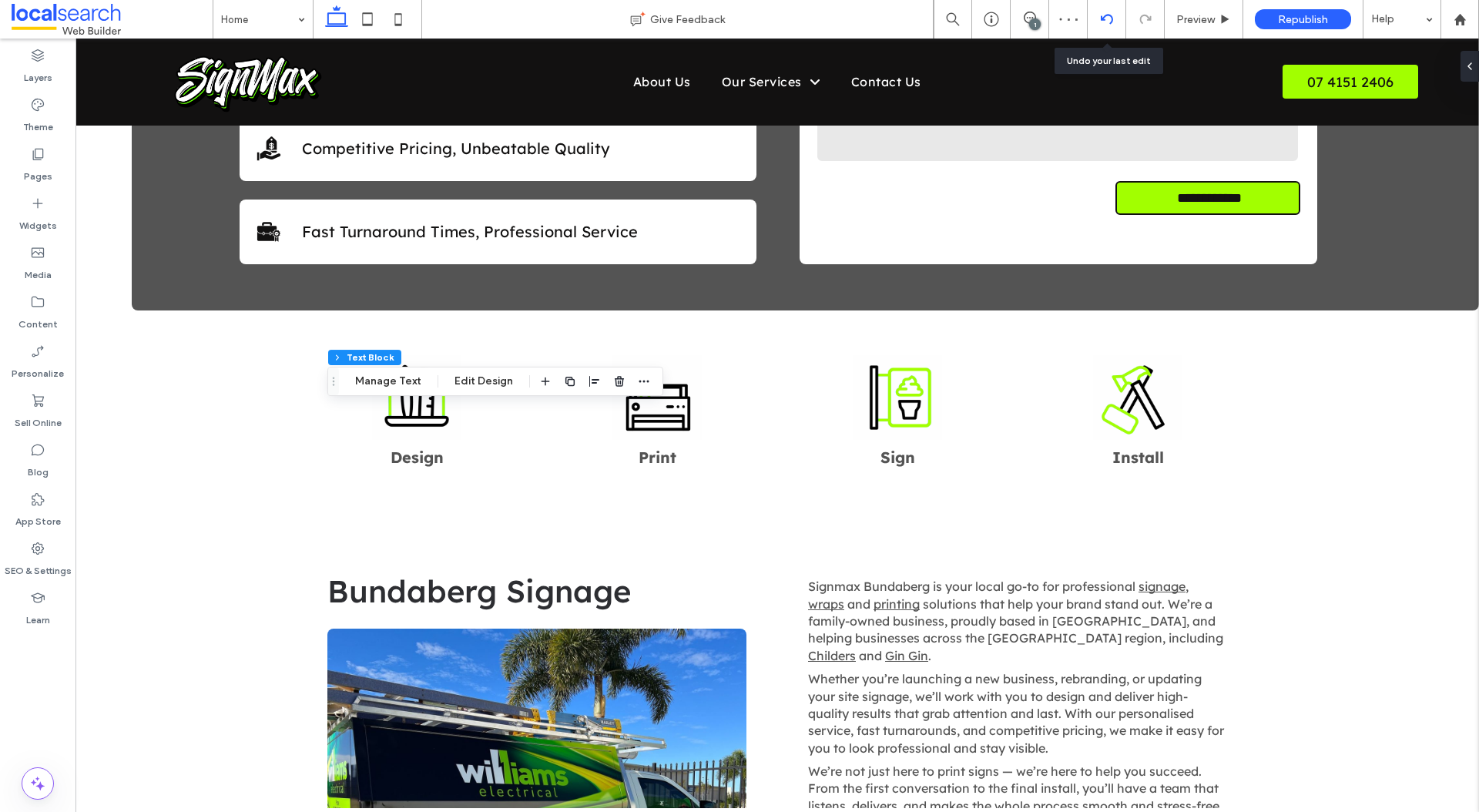
click at [1108, 21] on icon at bounding box center [1107, 20] width 12 height 12
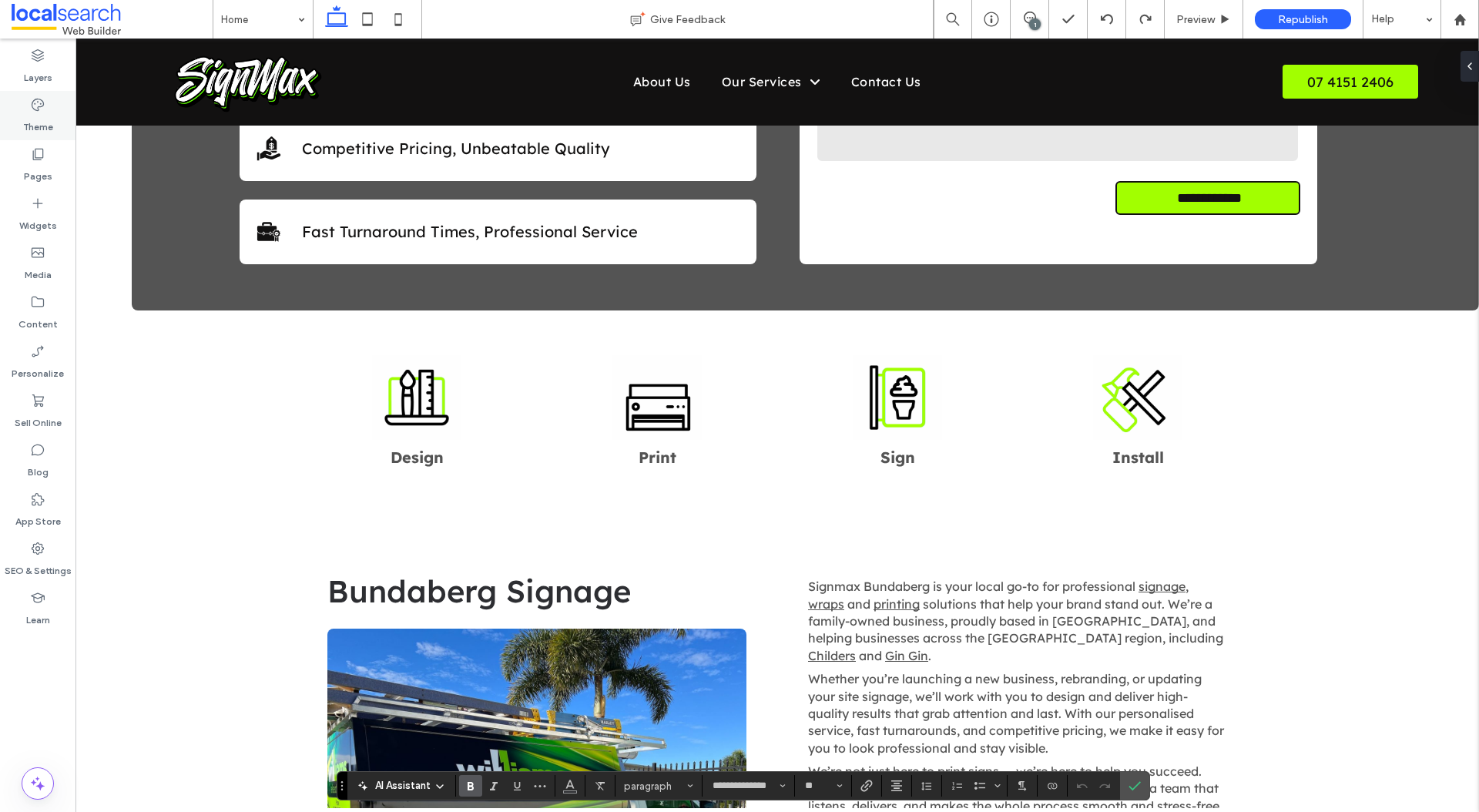
click at [29, 111] on div "Theme" at bounding box center [37, 115] width 76 height 49
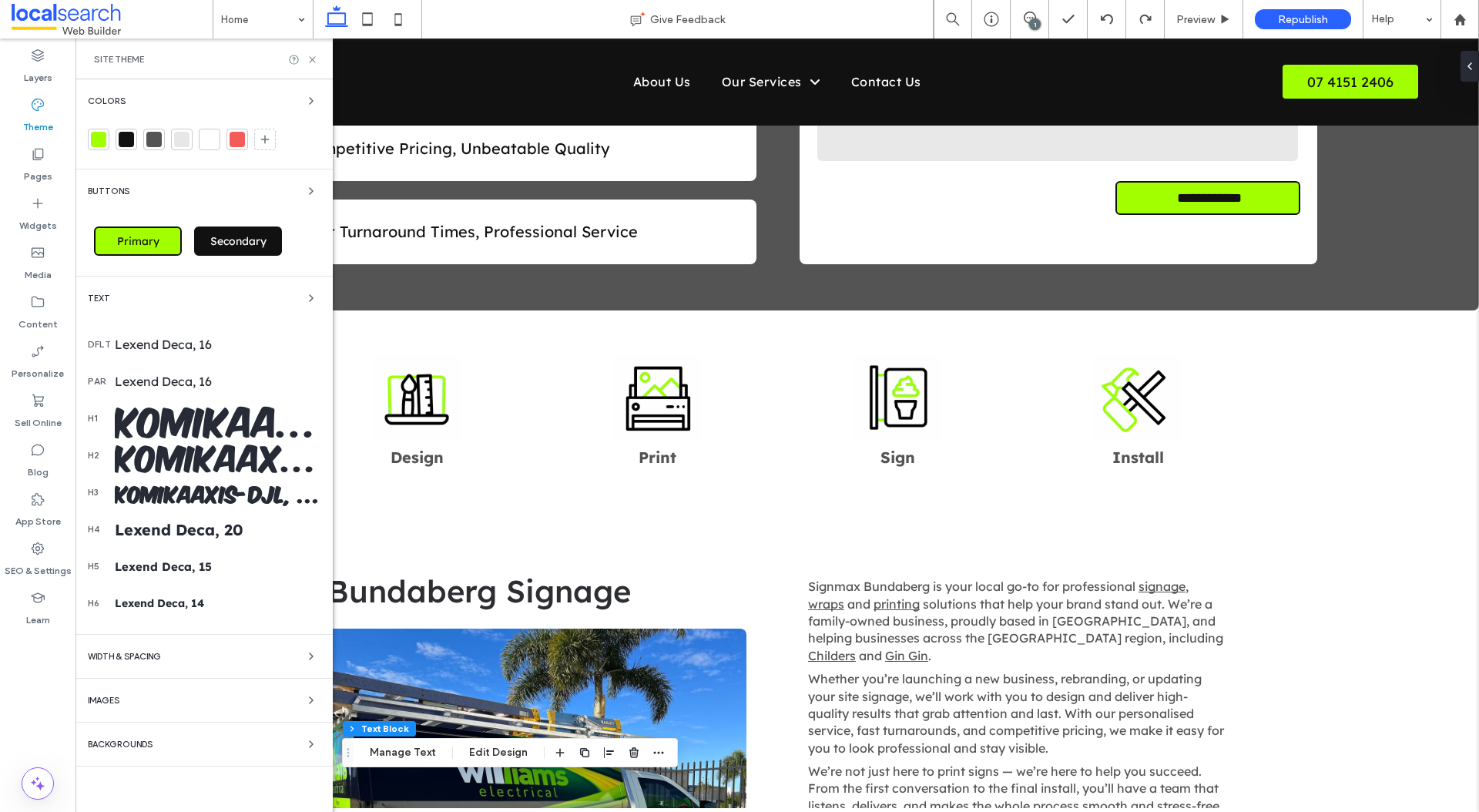
click at [140, 343] on div "Lexend Deca, 16" at bounding box center [218, 345] width 206 height 16
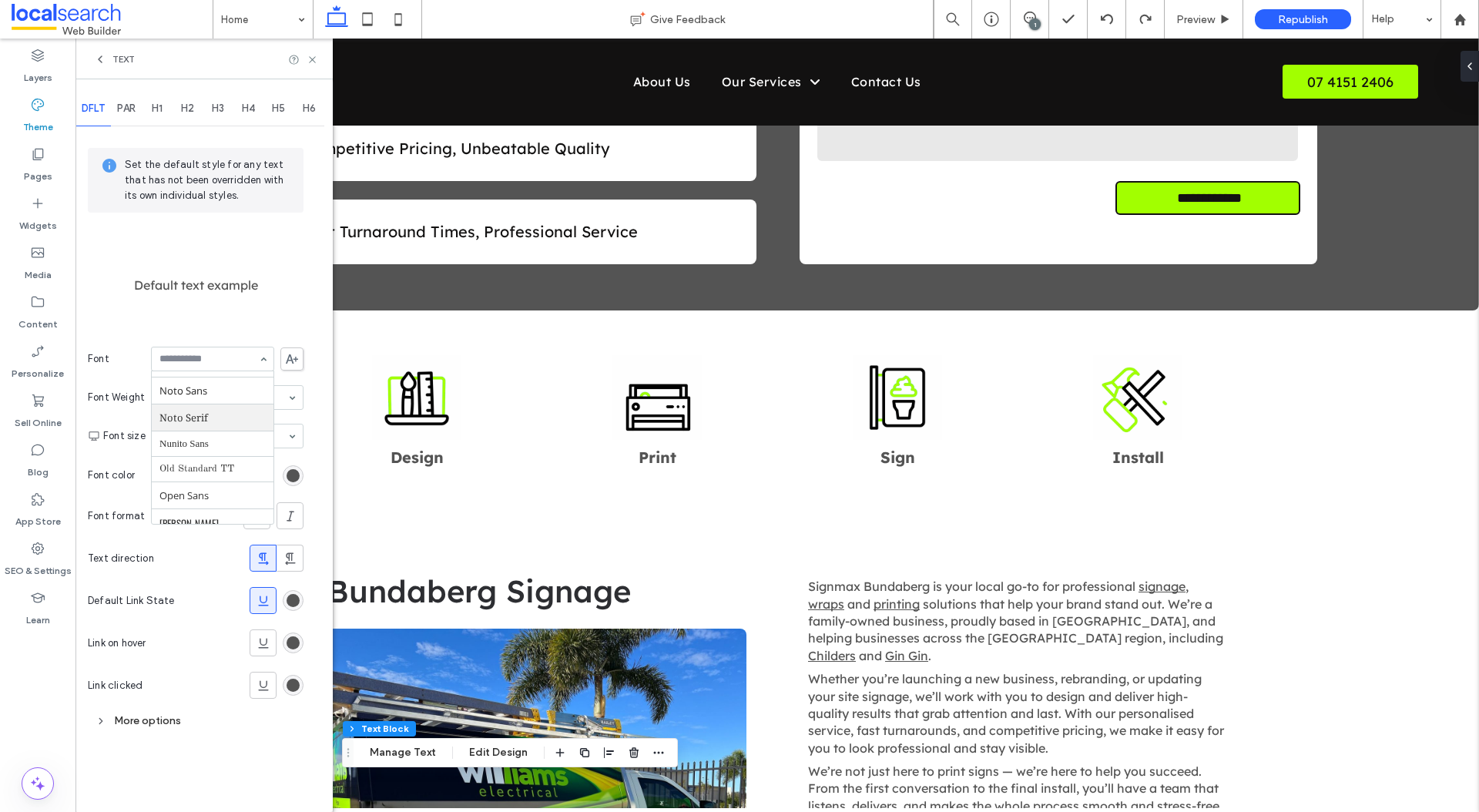
scroll to position [955, 0]
click at [295, 324] on div "Set the default style for any text that has not been overridden with its own in…" at bounding box center [196, 441] width 215 height 624
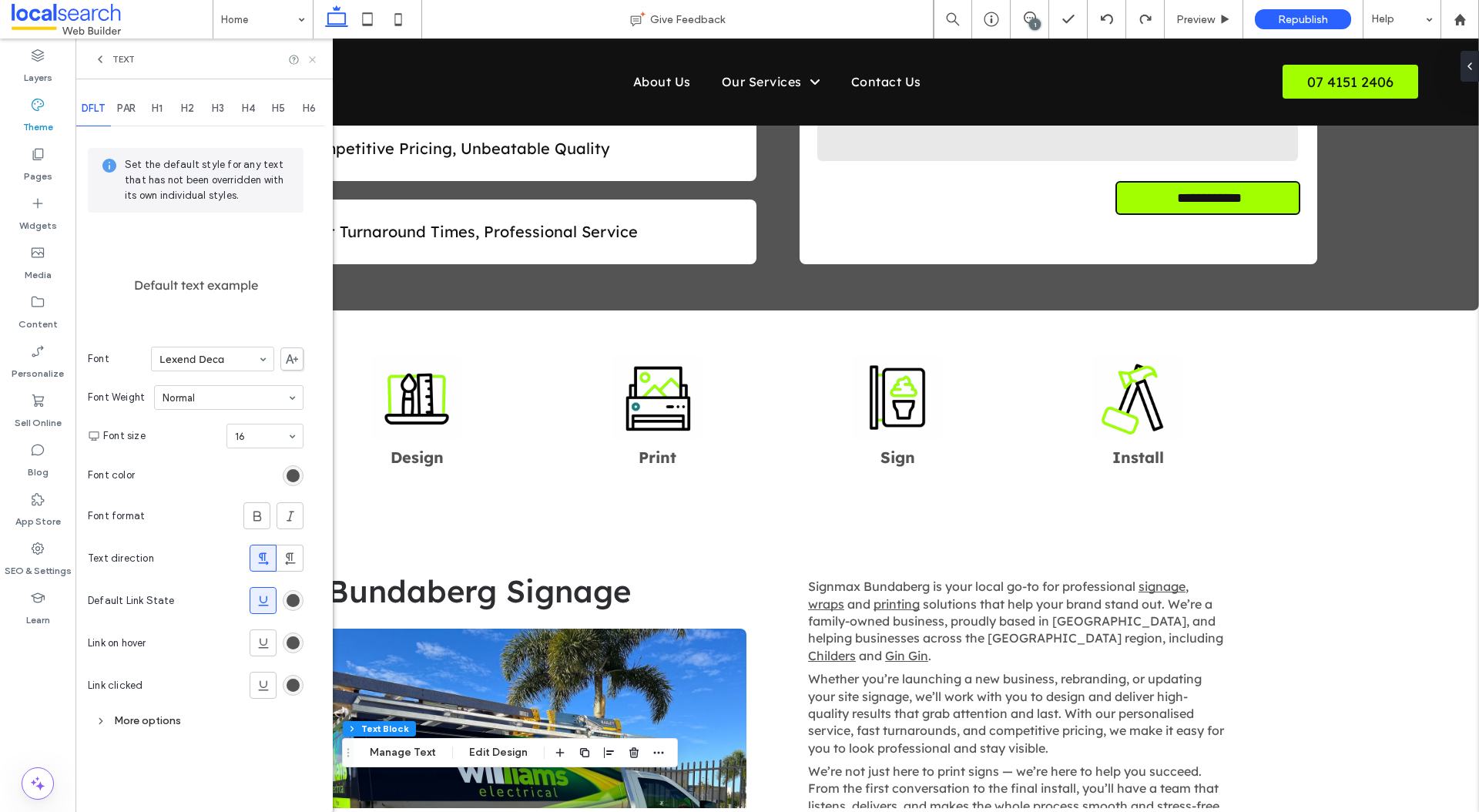
click at [315, 59] on icon at bounding box center [312, 59] width 12 height 12
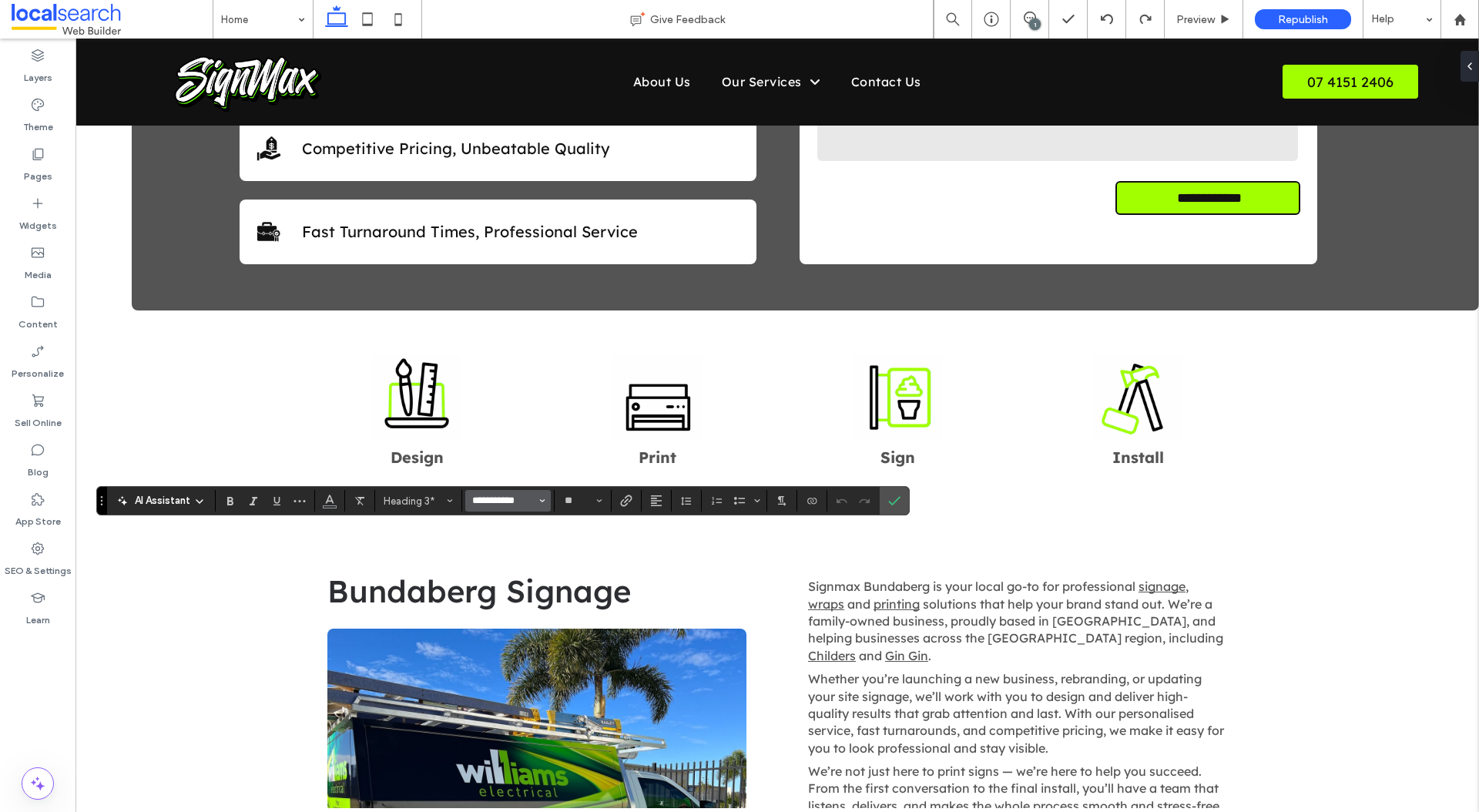
click at [491, 502] on input "**********" at bounding box center [503, 501] width 66 height 12
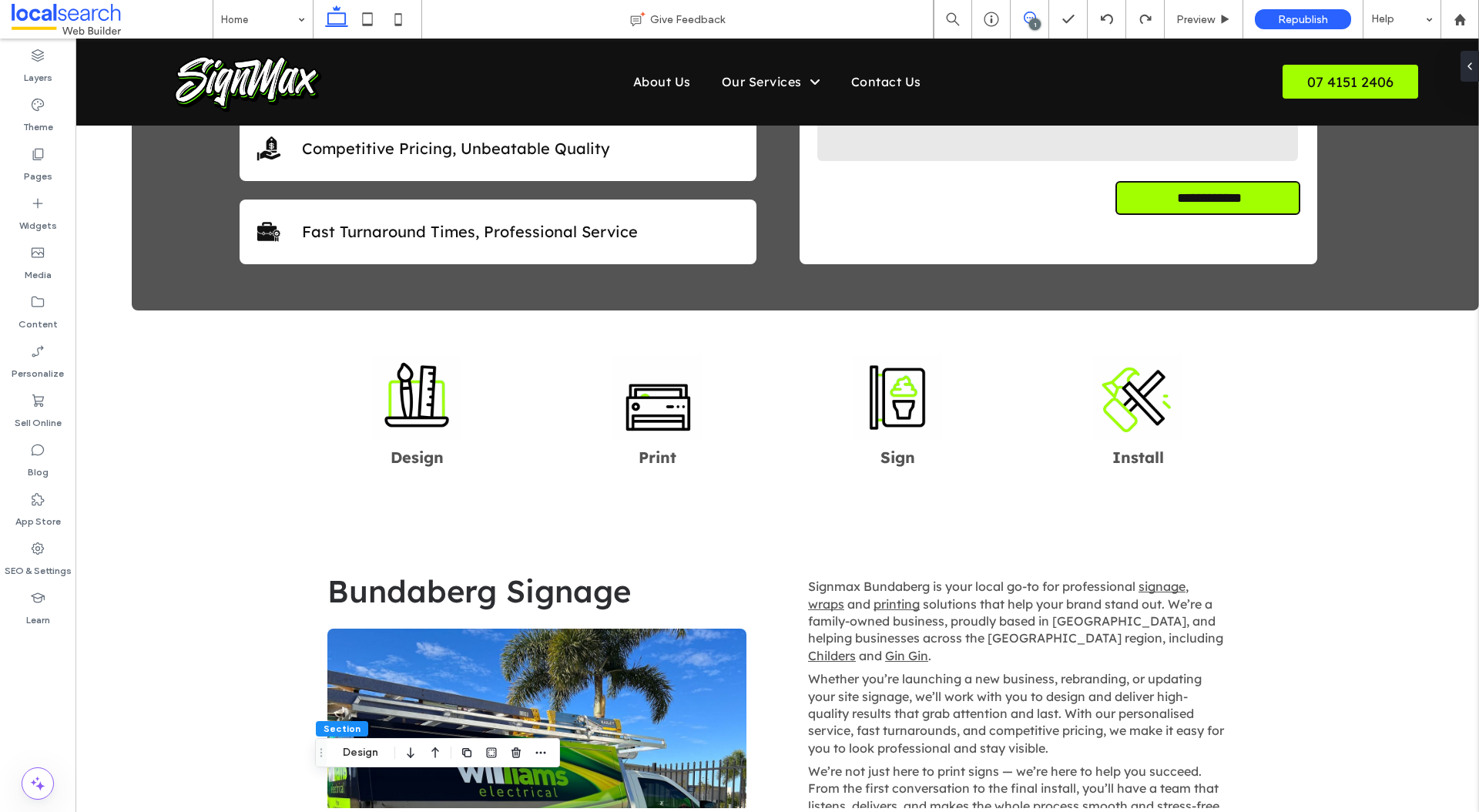
click at [1025, 15] on use at bounding box center [1030, 18] width 12 height 12
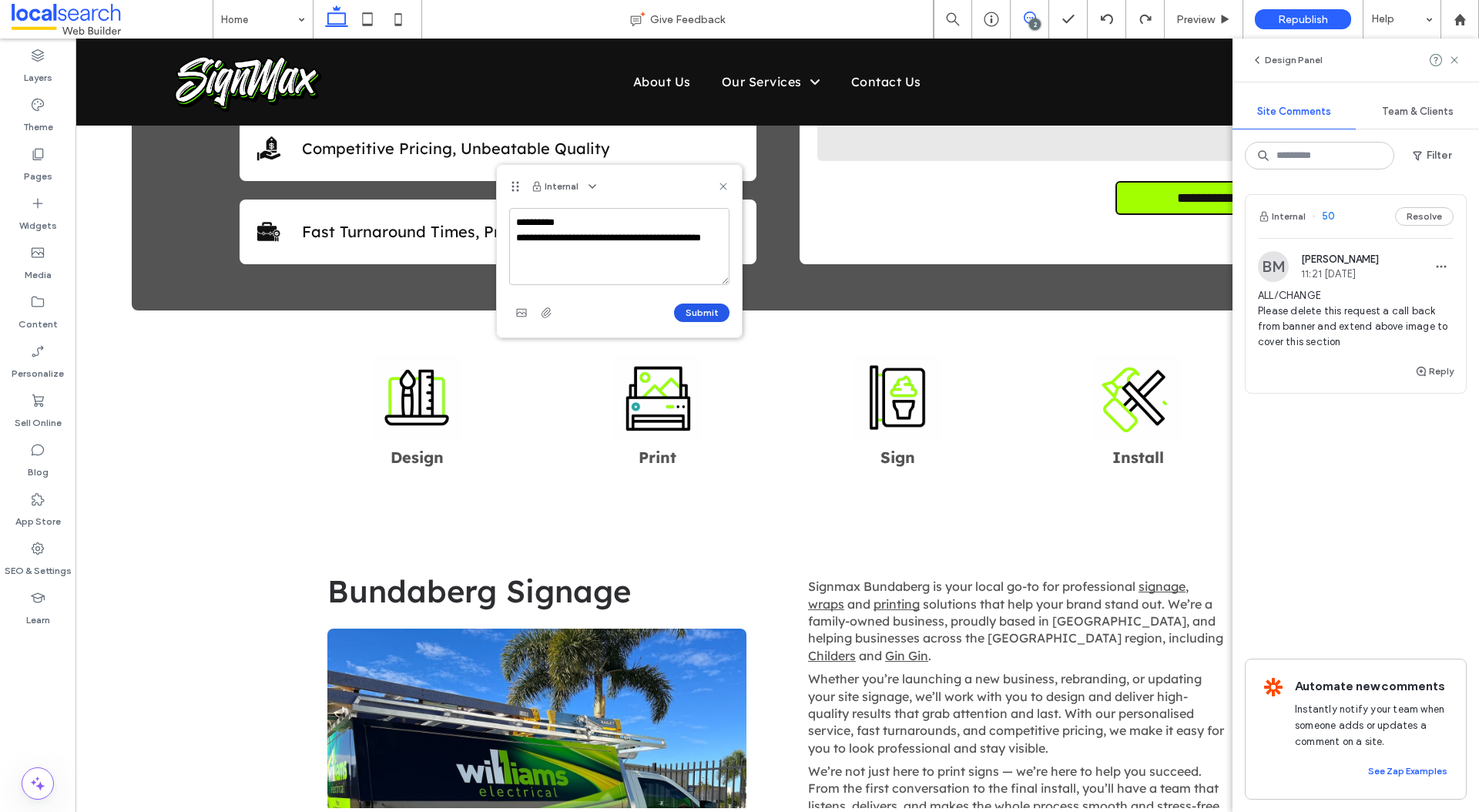
type textarea "**********"
click at [696, 310] on button "Submit" at bounding box center [701, 313] width 55 height 19
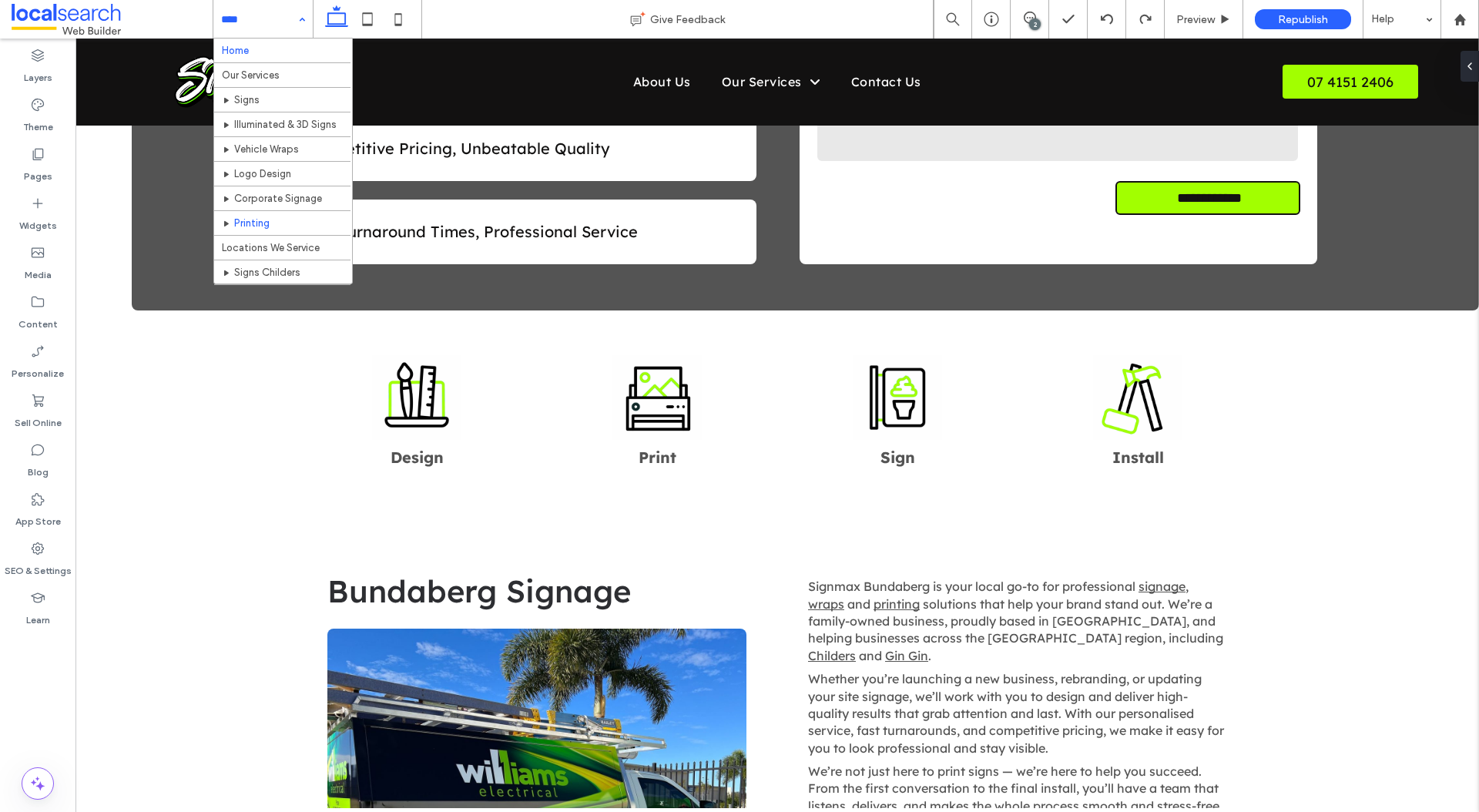
scroll to position [60, 0]
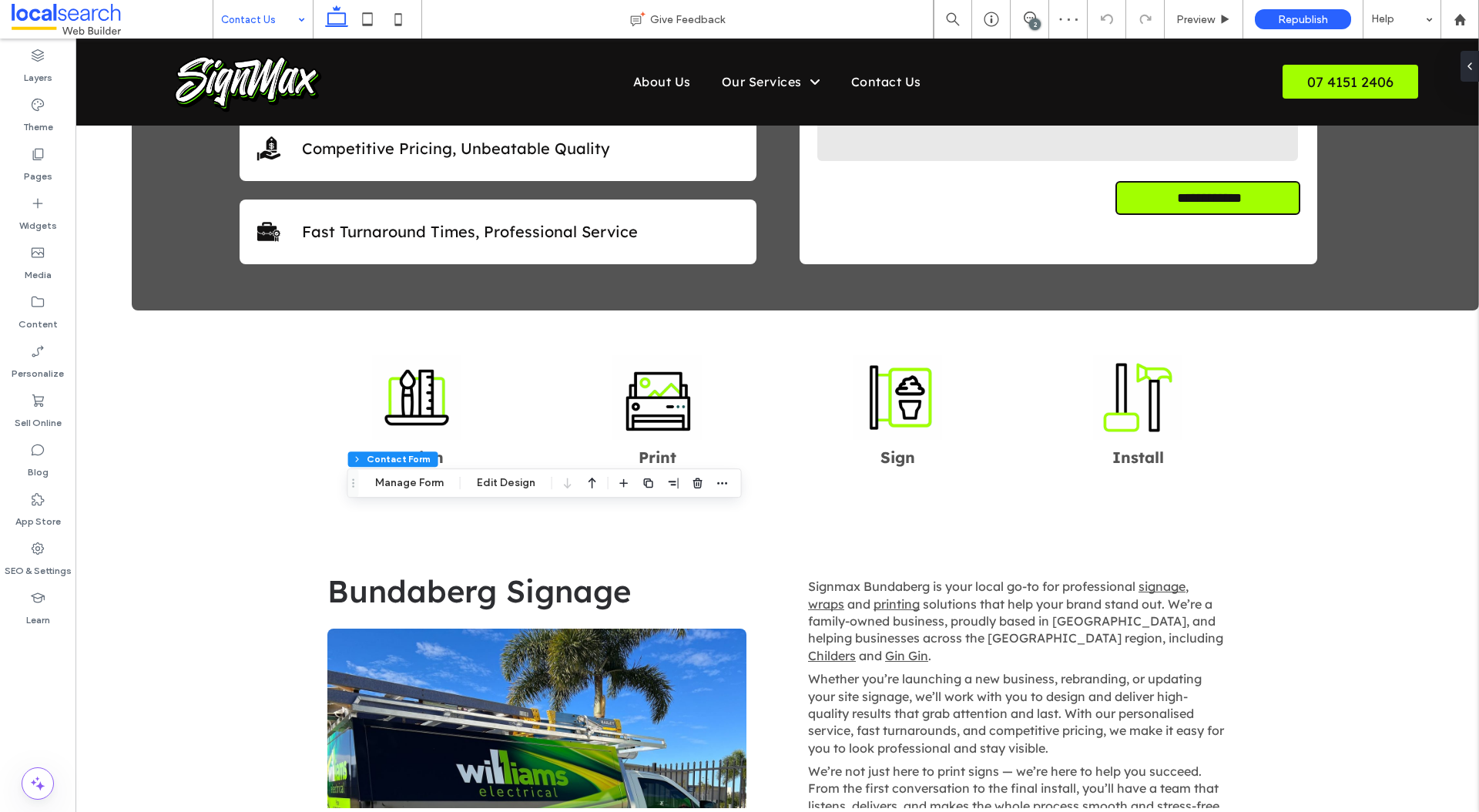
type input "*"
type input "***"
type input "*"
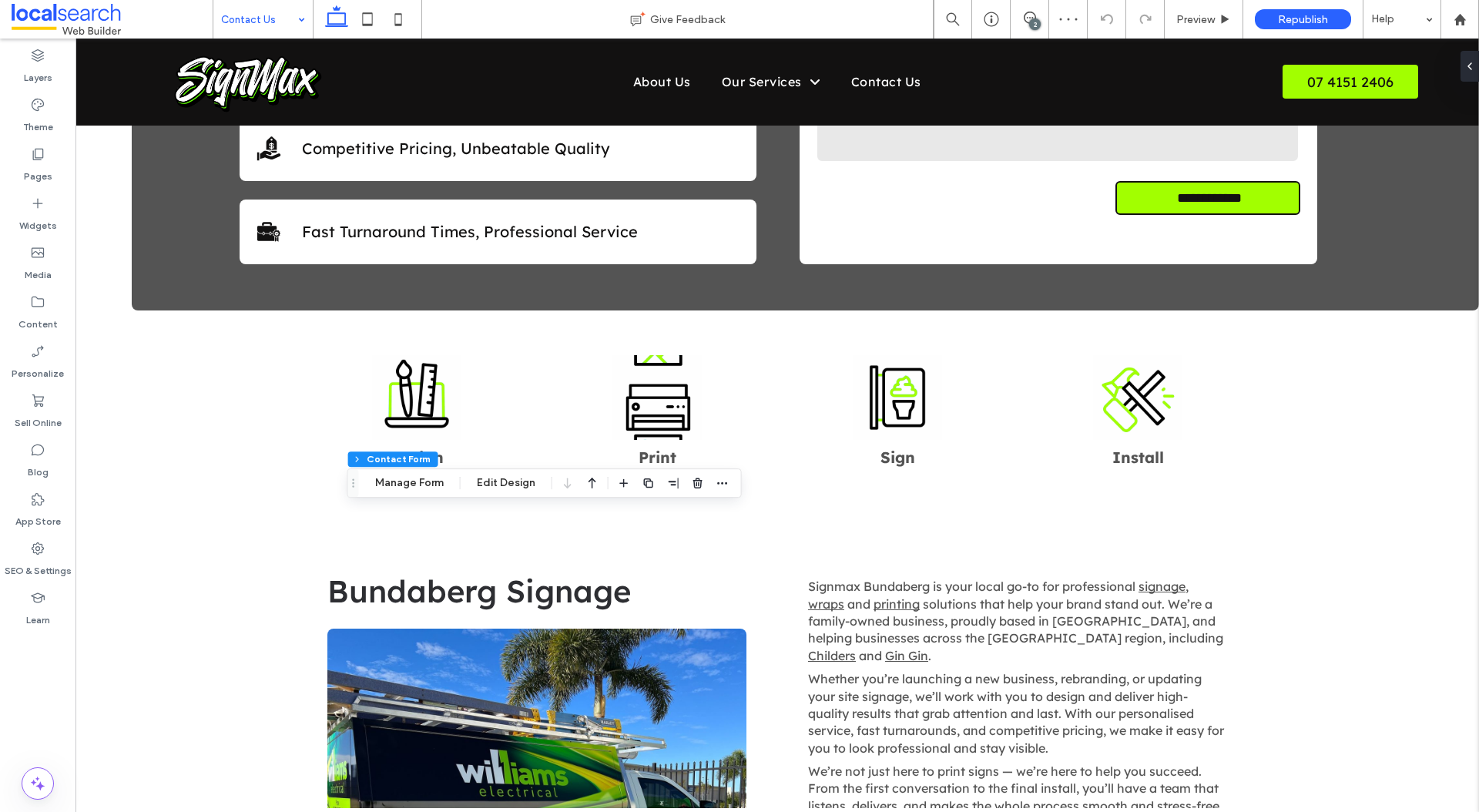
type input "***"
type input "*"
click at [692, 480] on icon "button" at bounding box center [698, 483] width 12 height 12
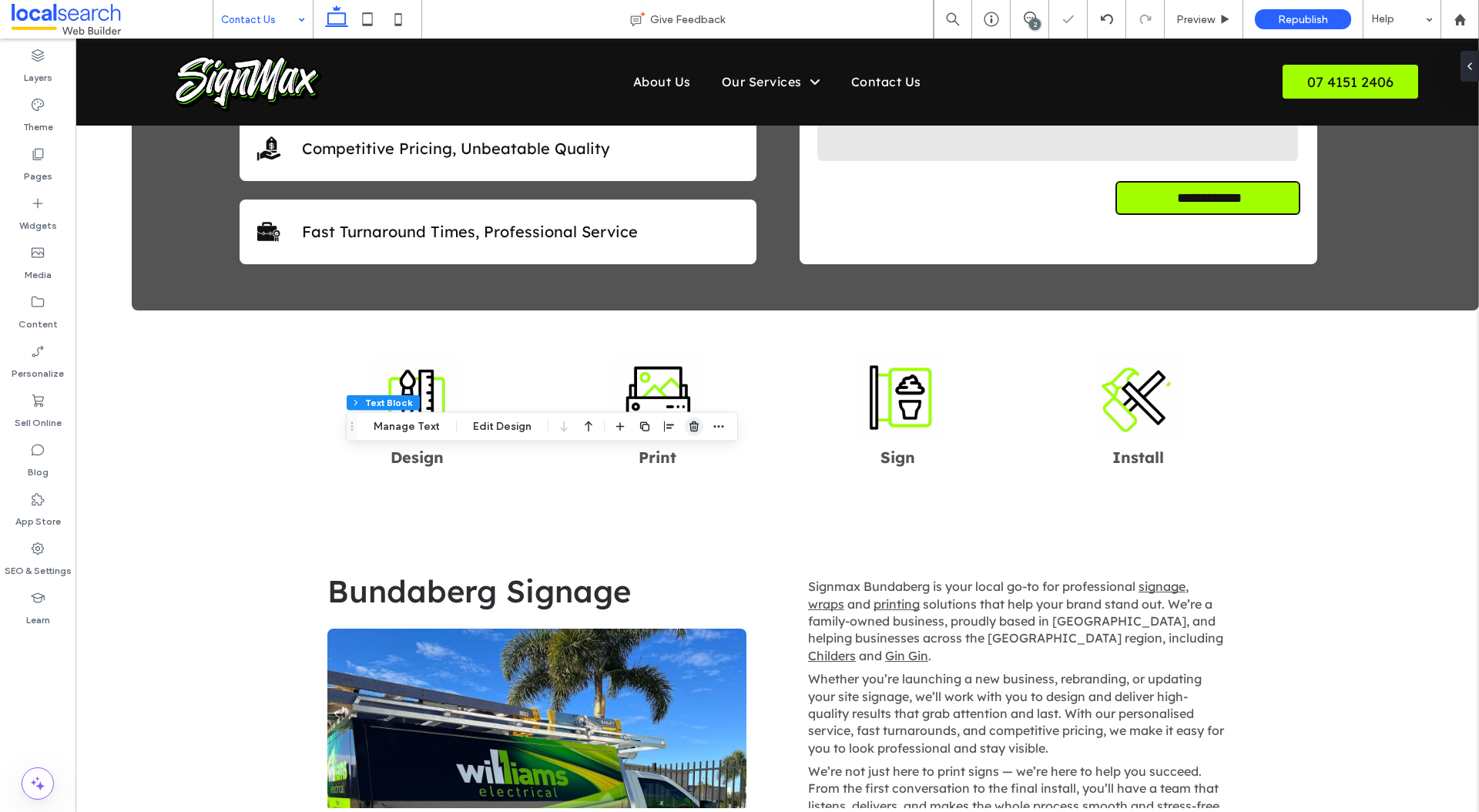
click at [690, 427] on use "button" at bounding box center [694, 426] width 9 height 10
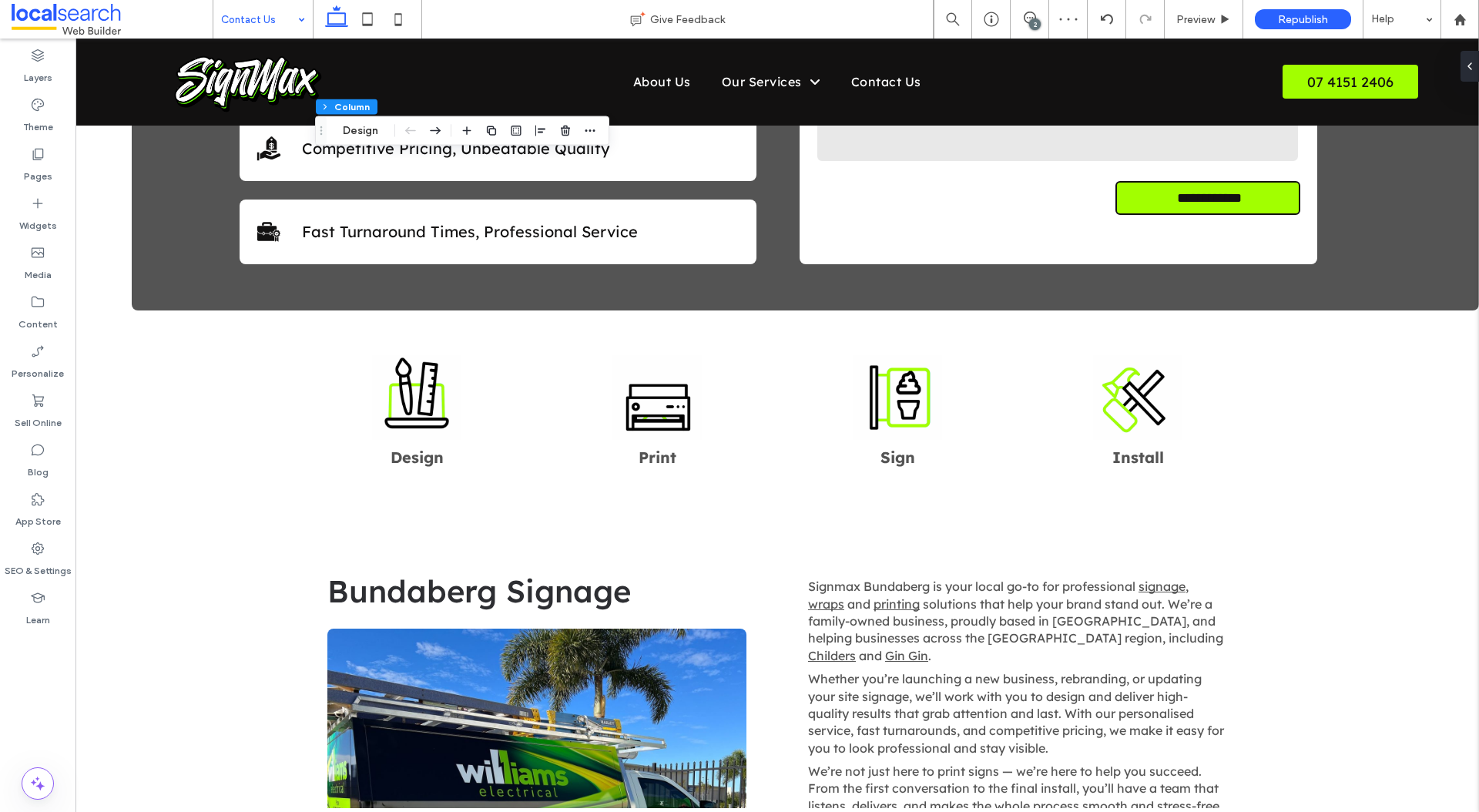
click at [1039, 24] on div "2" at bounding box center [1034, 24] width 12 height 12
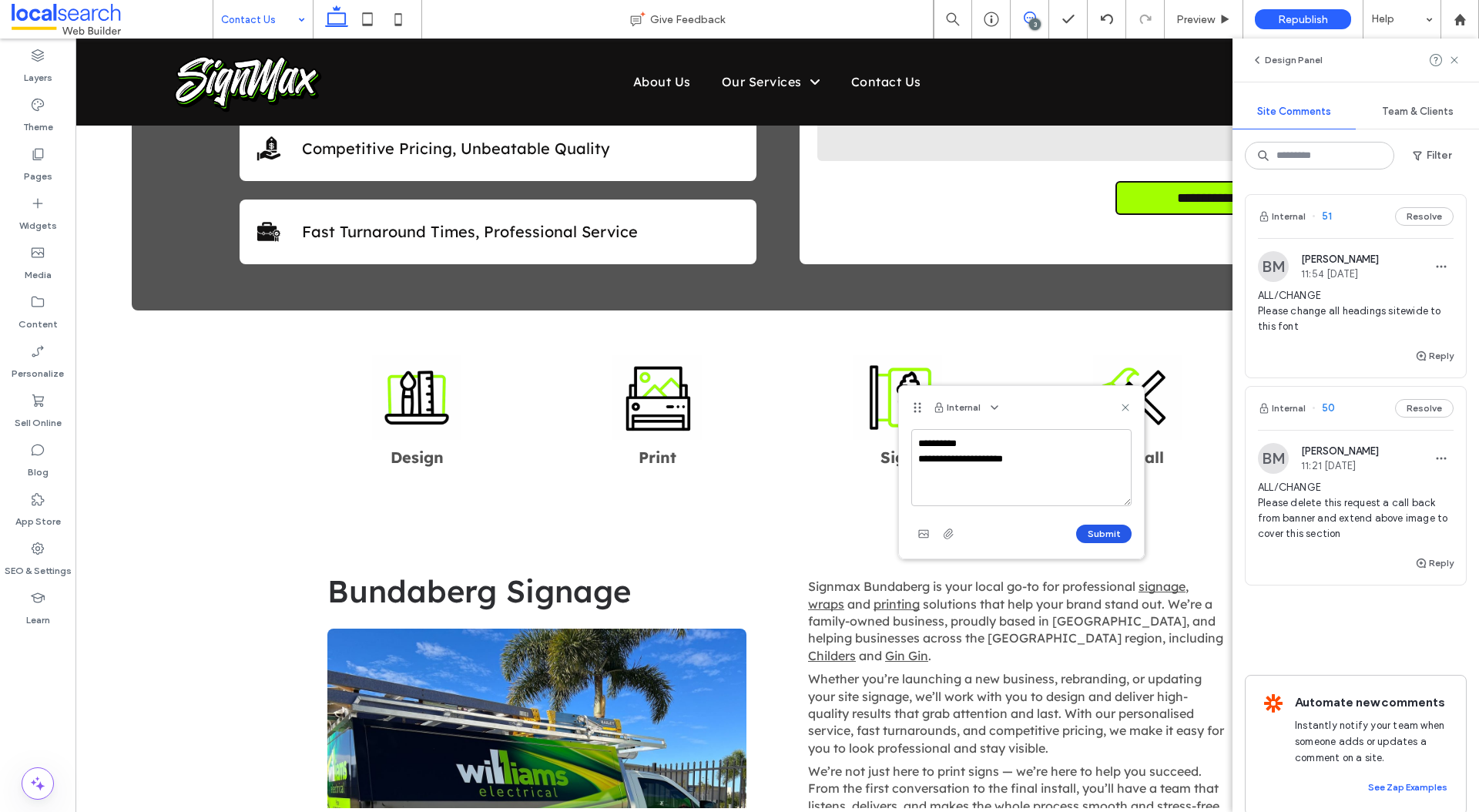
type textarea "**********"
click at [1096, 531] on button "Submit" at bounding box center [1103, 534] width 55 height 19
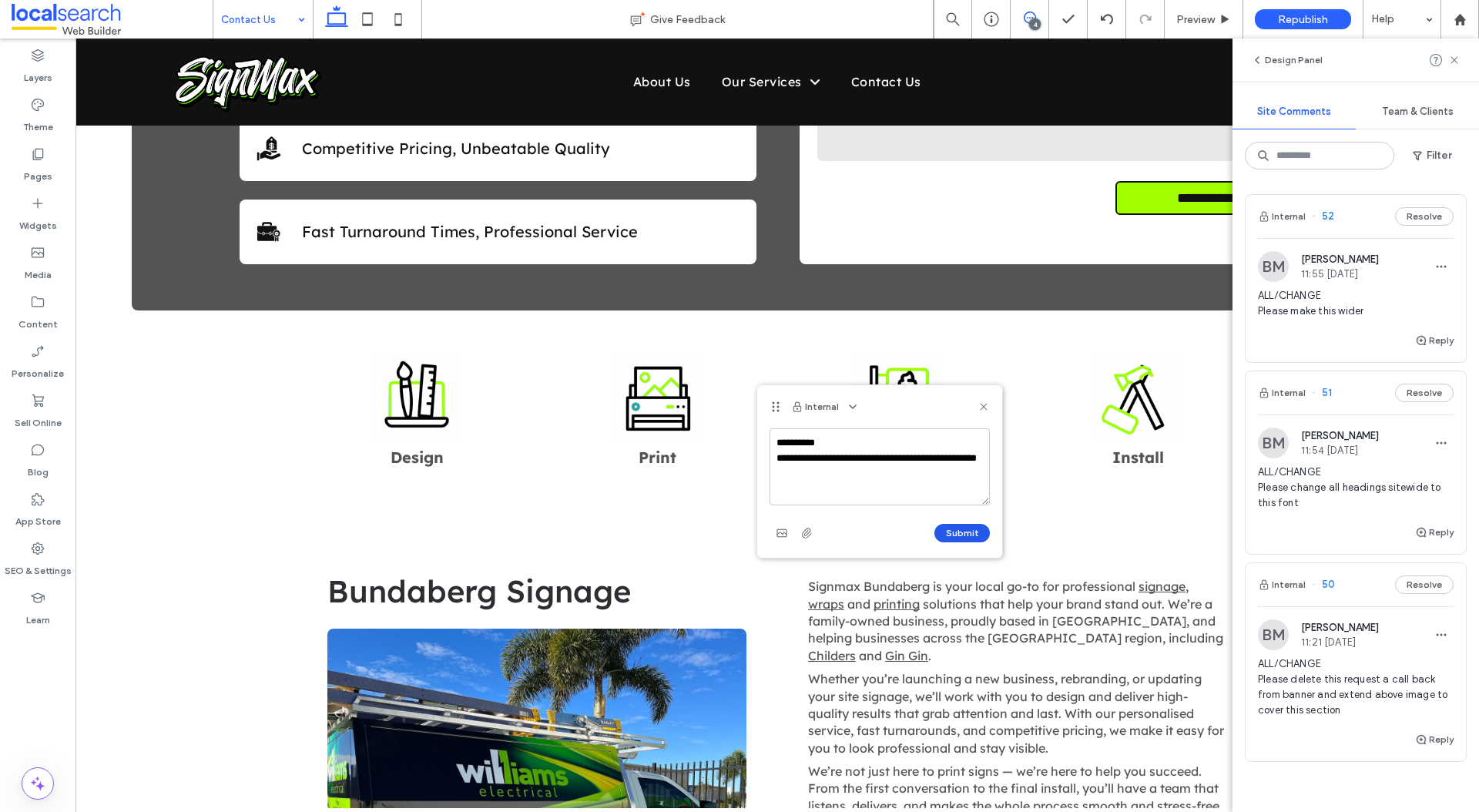
type textarea "**********"
click at [952, 537] on button "Submit" at bounding box center [962, 533] width 55 height 19
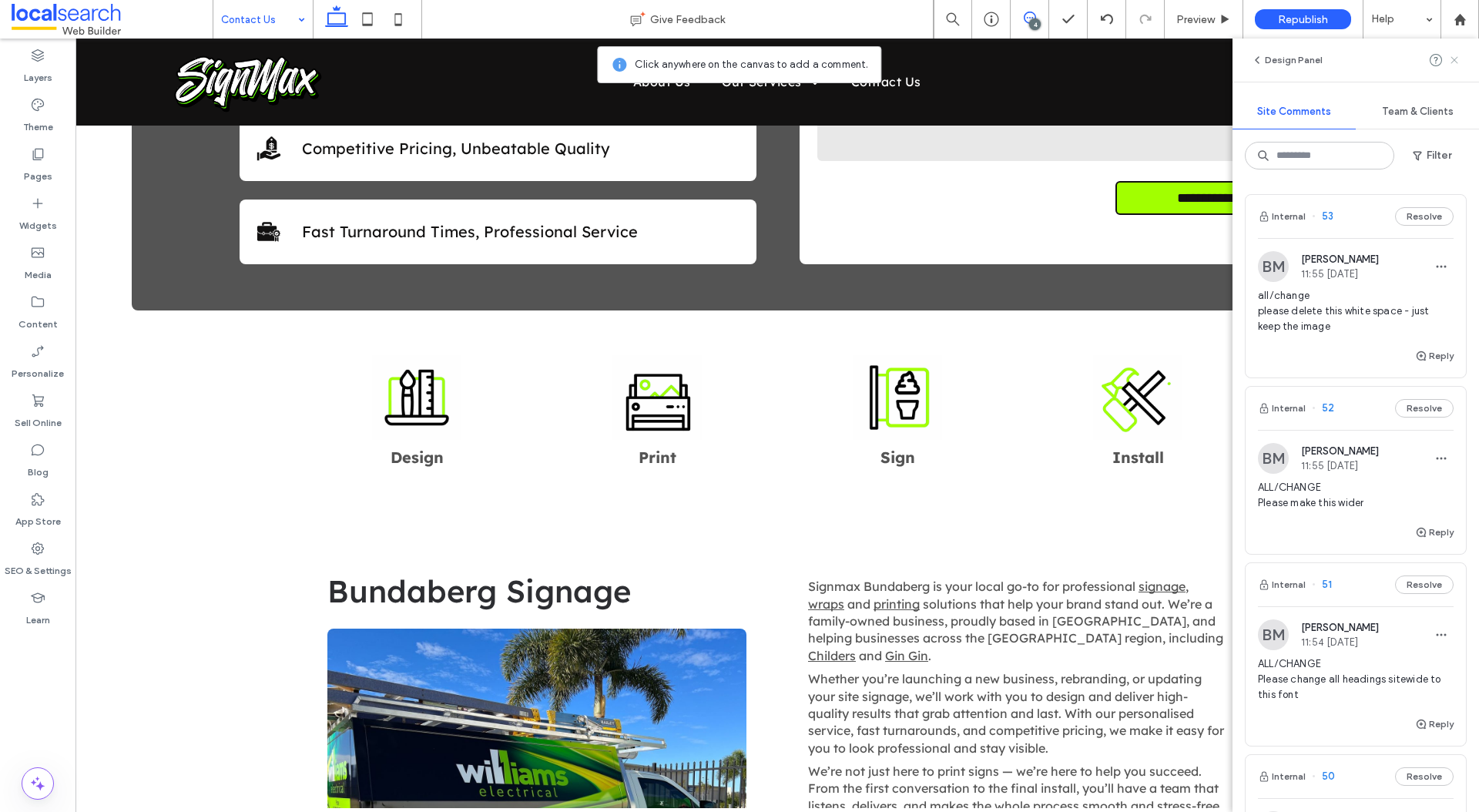
click at [1452, 57] on use at bounding box center [1453, 59] width 7 height 7
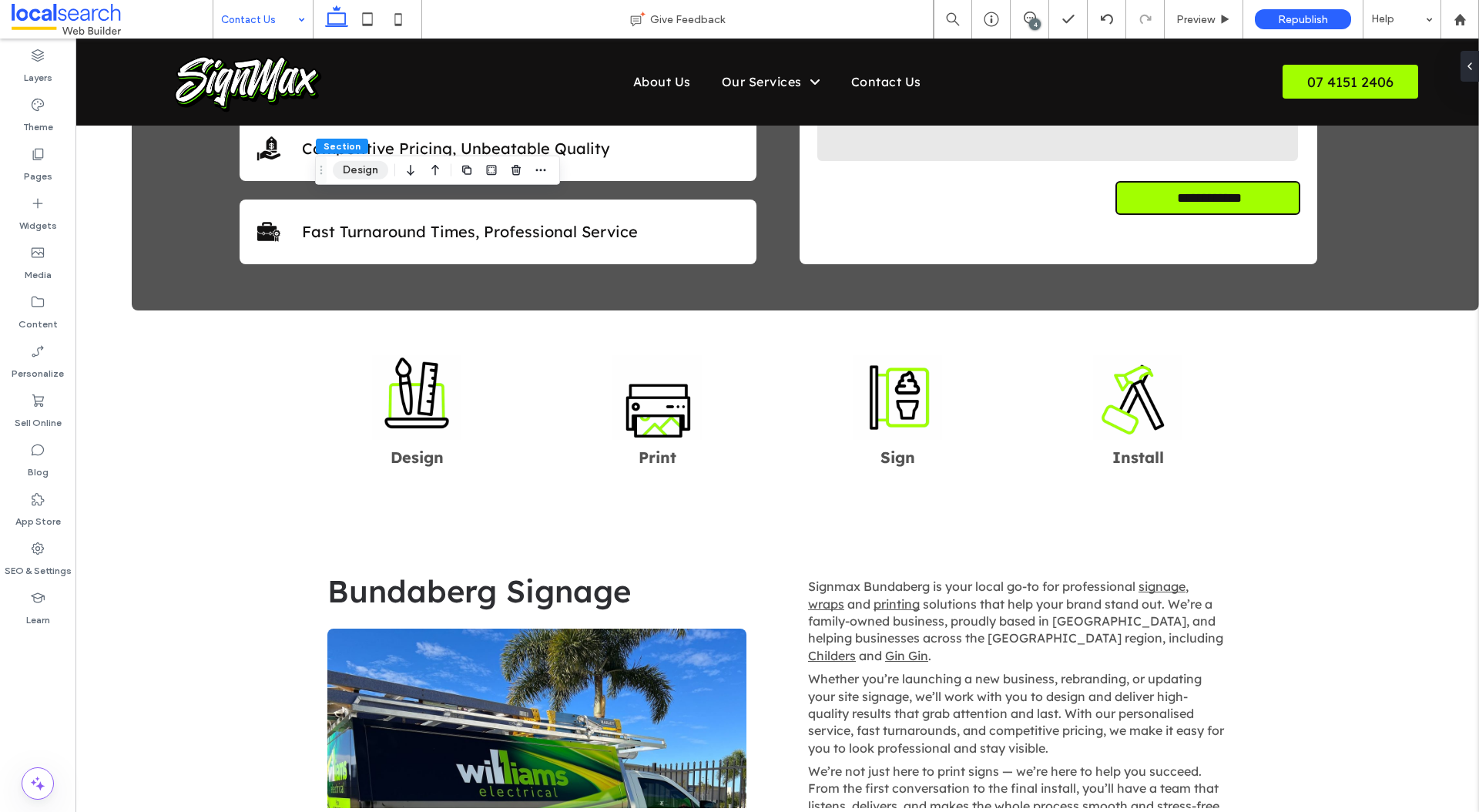
click at [355, 166] on button "Design" at bounding box center [360, 170] width 55 height 19
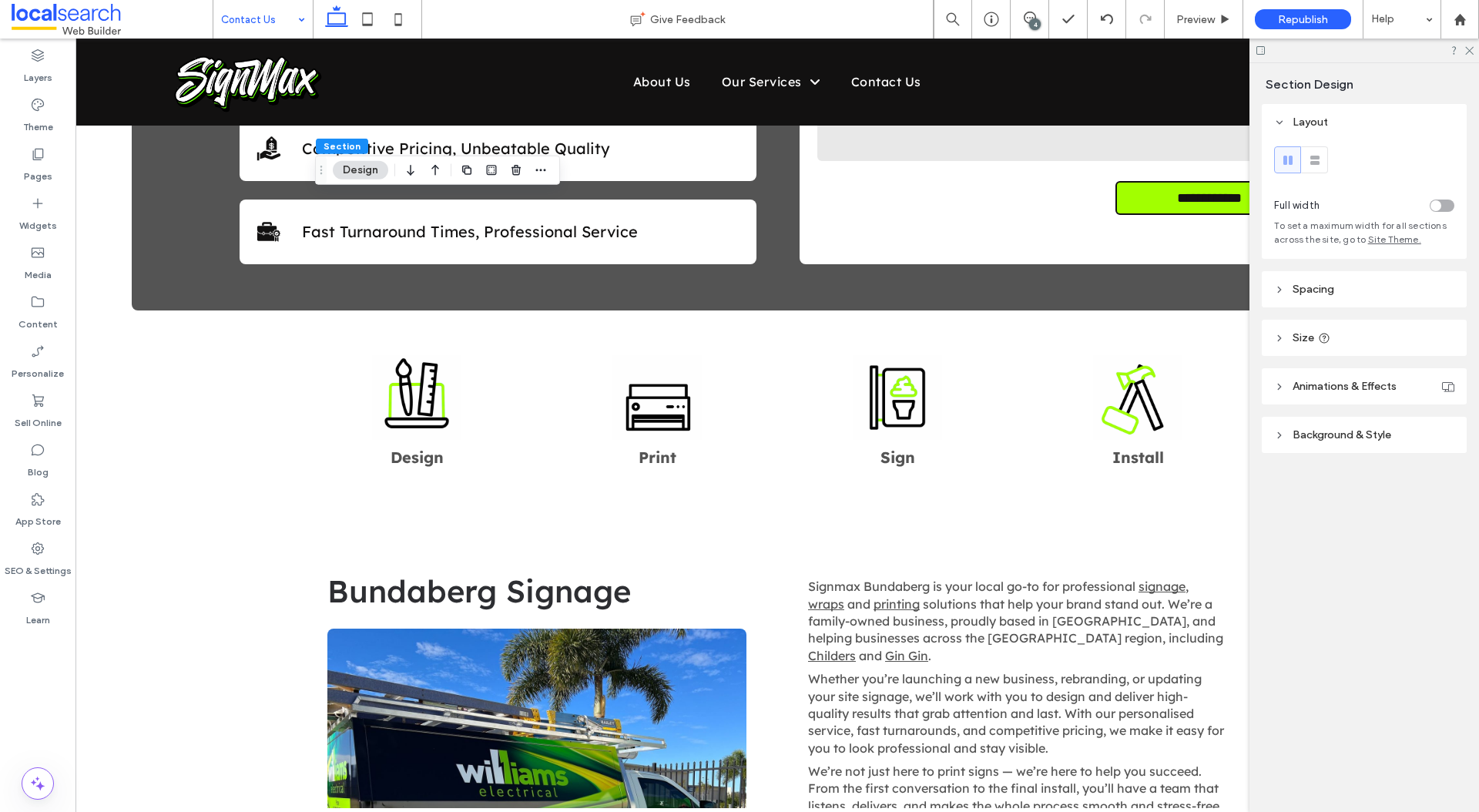
click at [1293, 433] on span "Background & Style" at bounding box center [1342, 434] width 98 height 13
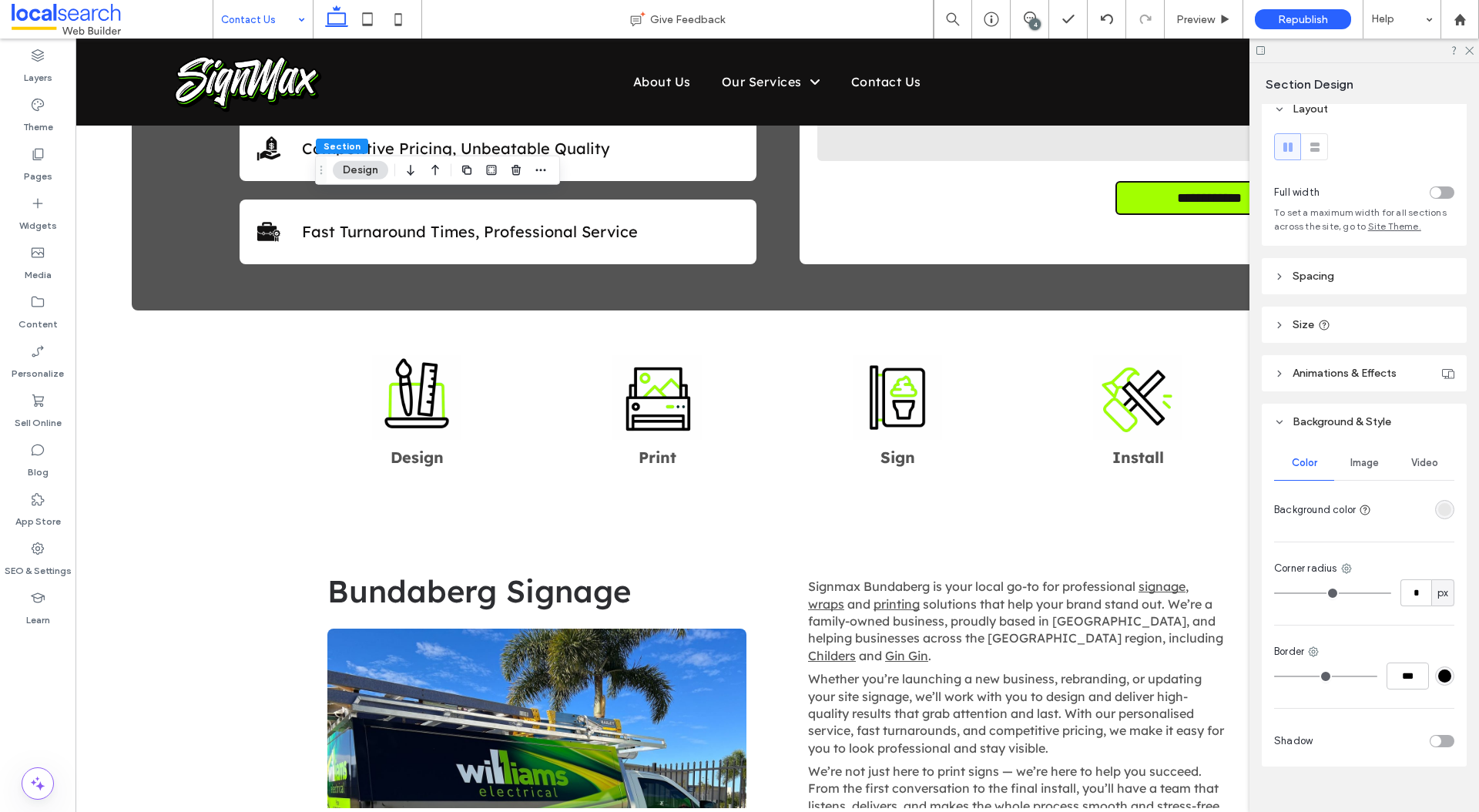
scroll to position [27, 0]
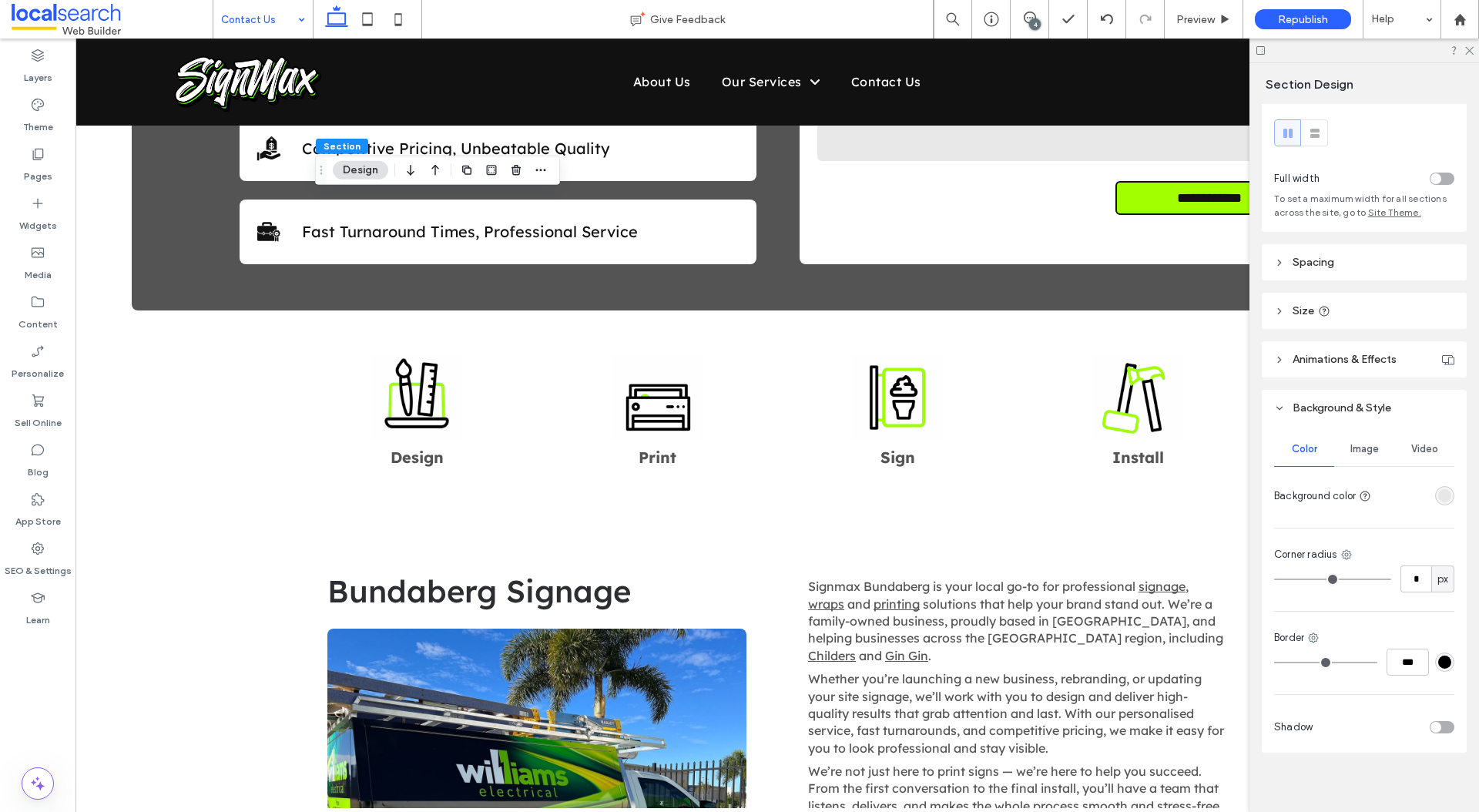
click at [1453, 494] on div "rgba(231, 231, 231, 1)" at bounding box center [1445, 495] width 20 height 20
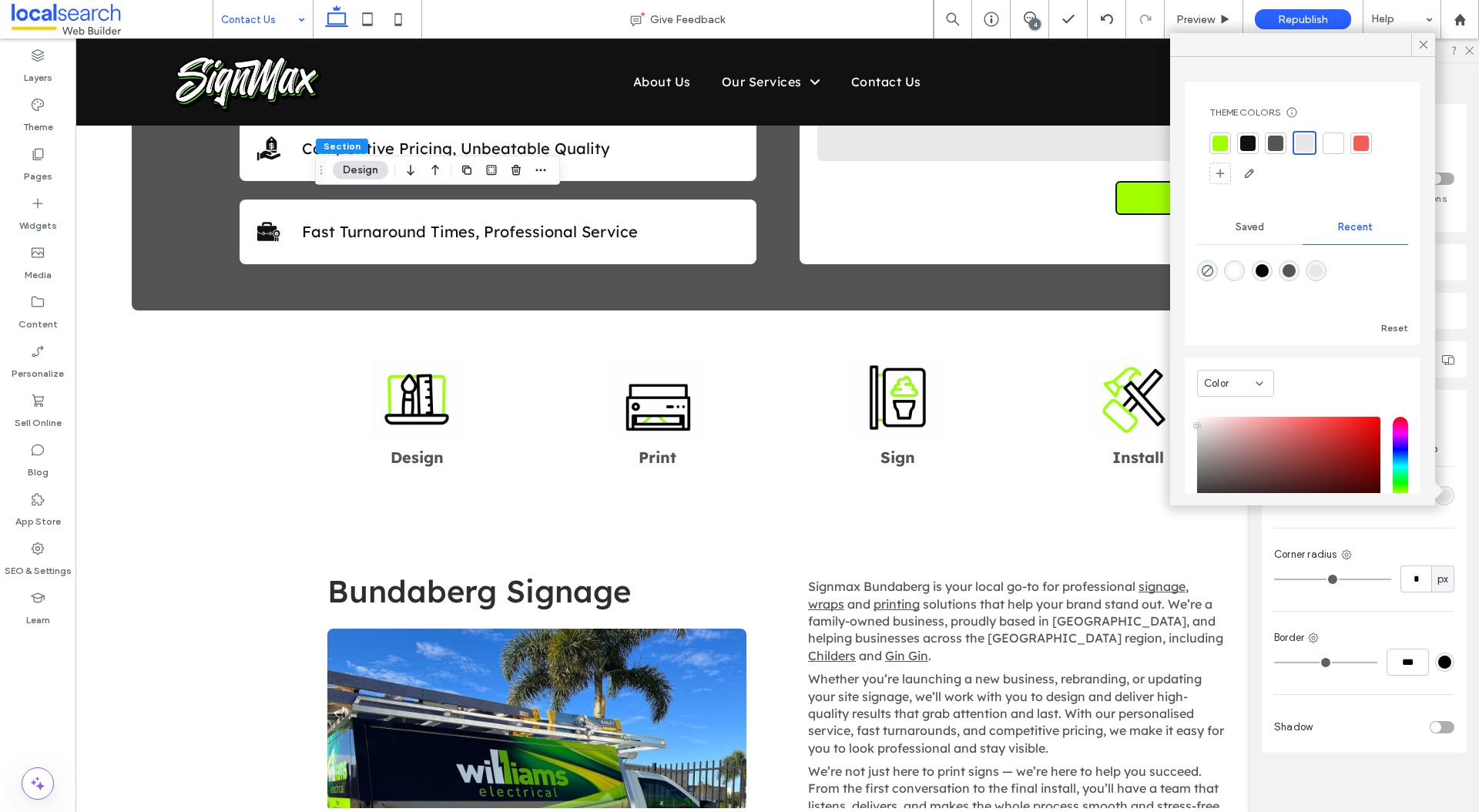
click at [1334, 151] on div at bounding box center [1333, 144] width 16 height 16
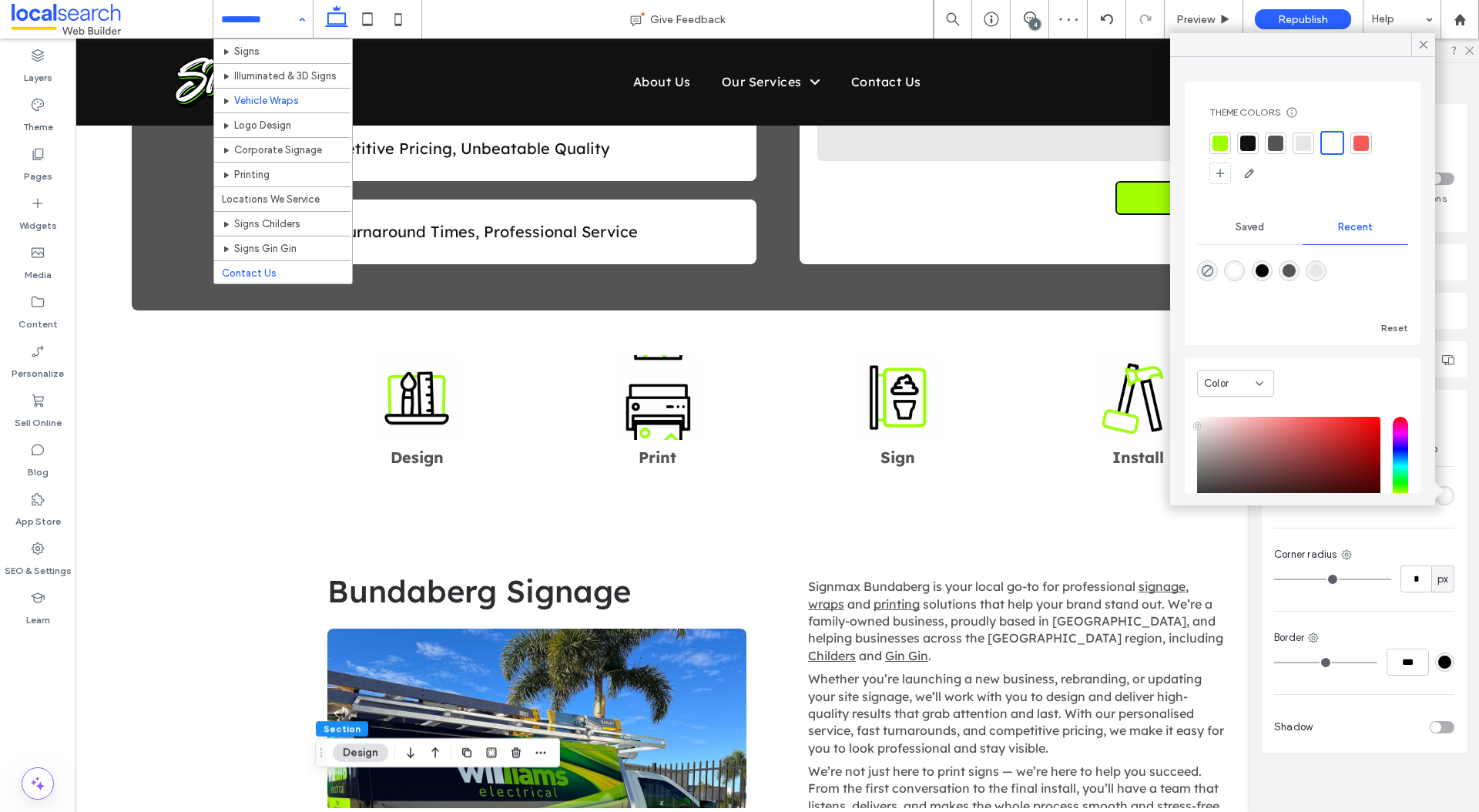
scroll to position [0, 0]
